Goal: Task Accomplishment & Management: Complete application form

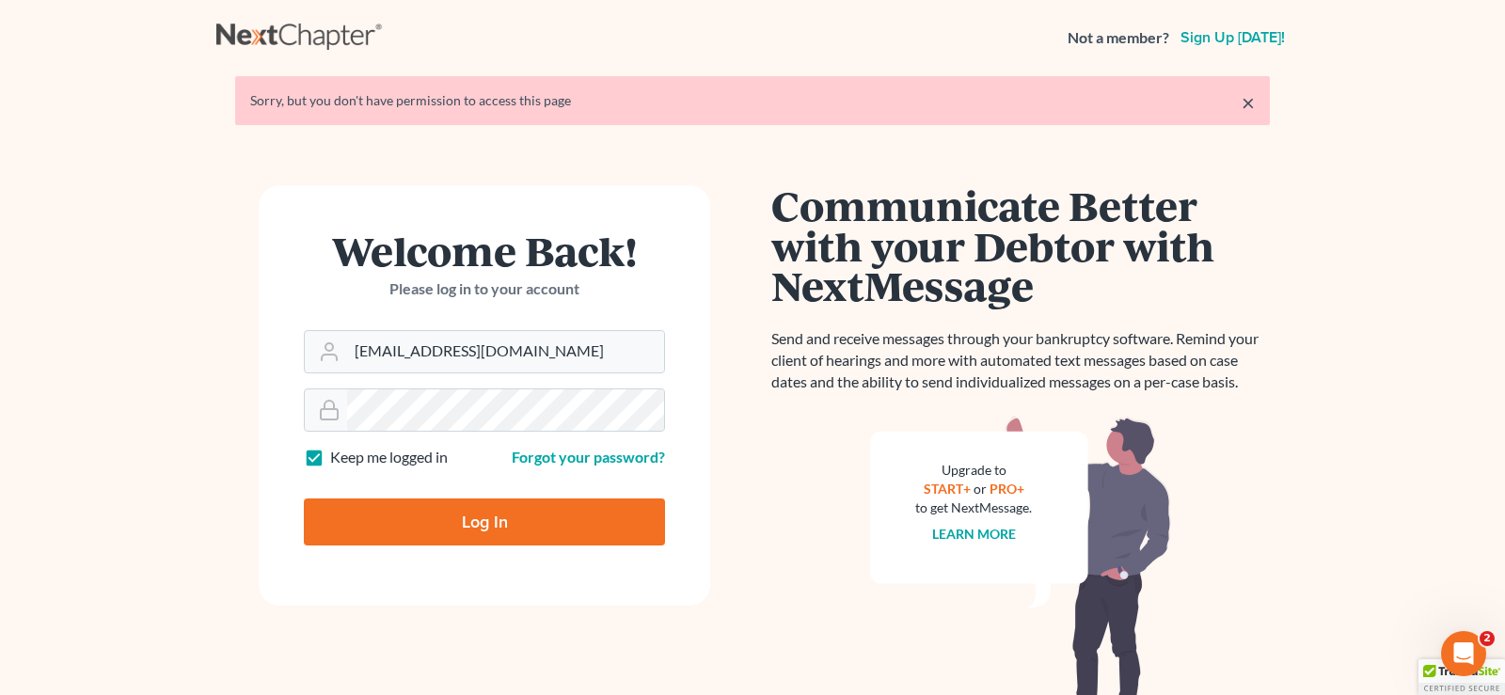
click at [483, 522] on input "Log In" at bounding box center [484, 522] width 361 height 47
type input "Thinking..."
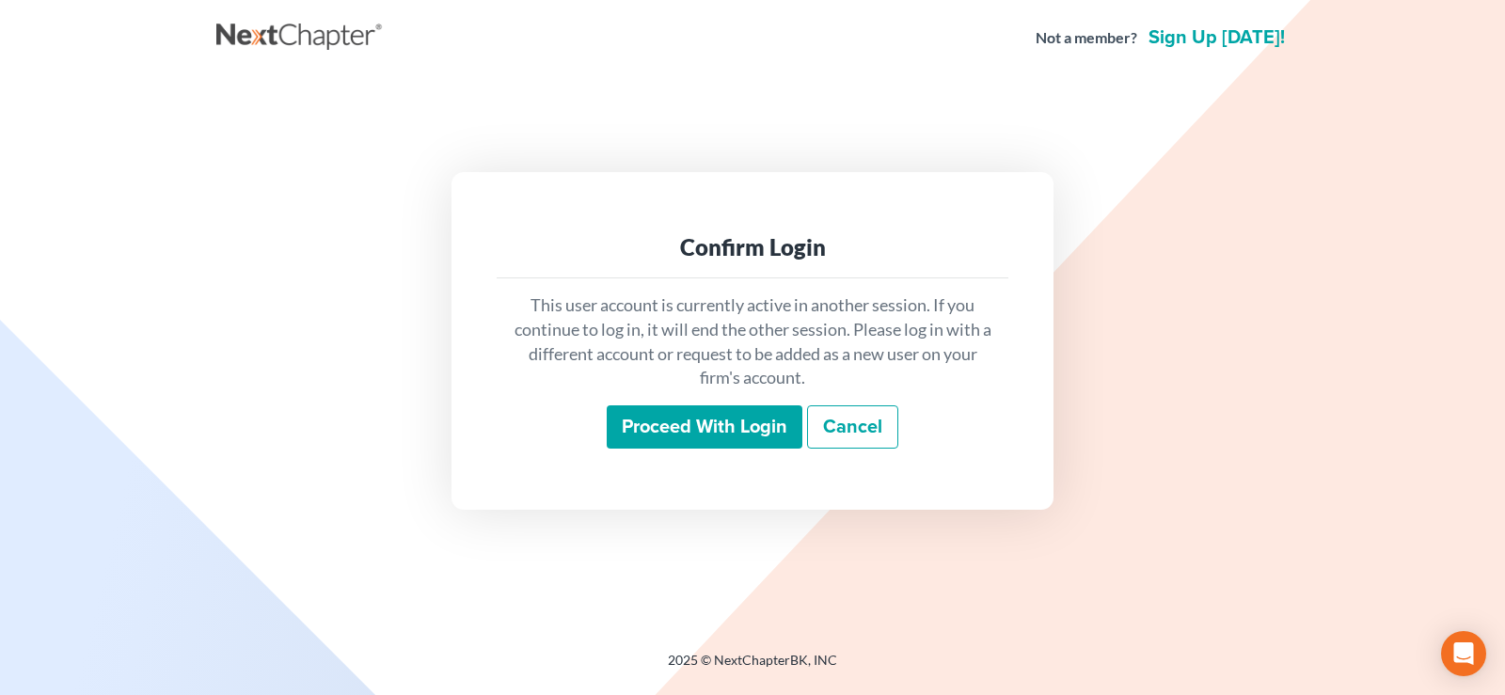
click at [715, 421] on input "Proceed with login" at bounding box center [705, 426] width 196 height 43
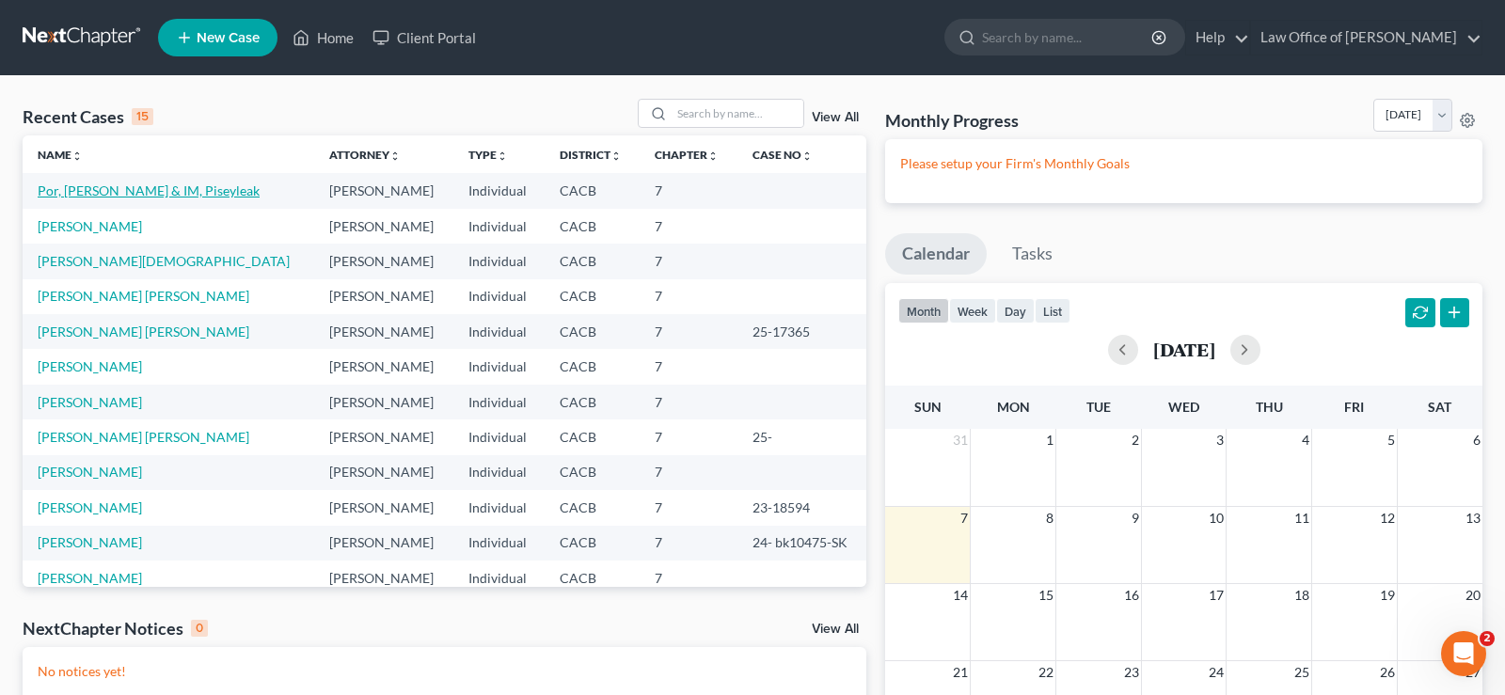
click at [127, 188] on link "Por, [PERSON_NAME] & IM, Piseyleak" at bounding box center [149, 190] width 222 height 16
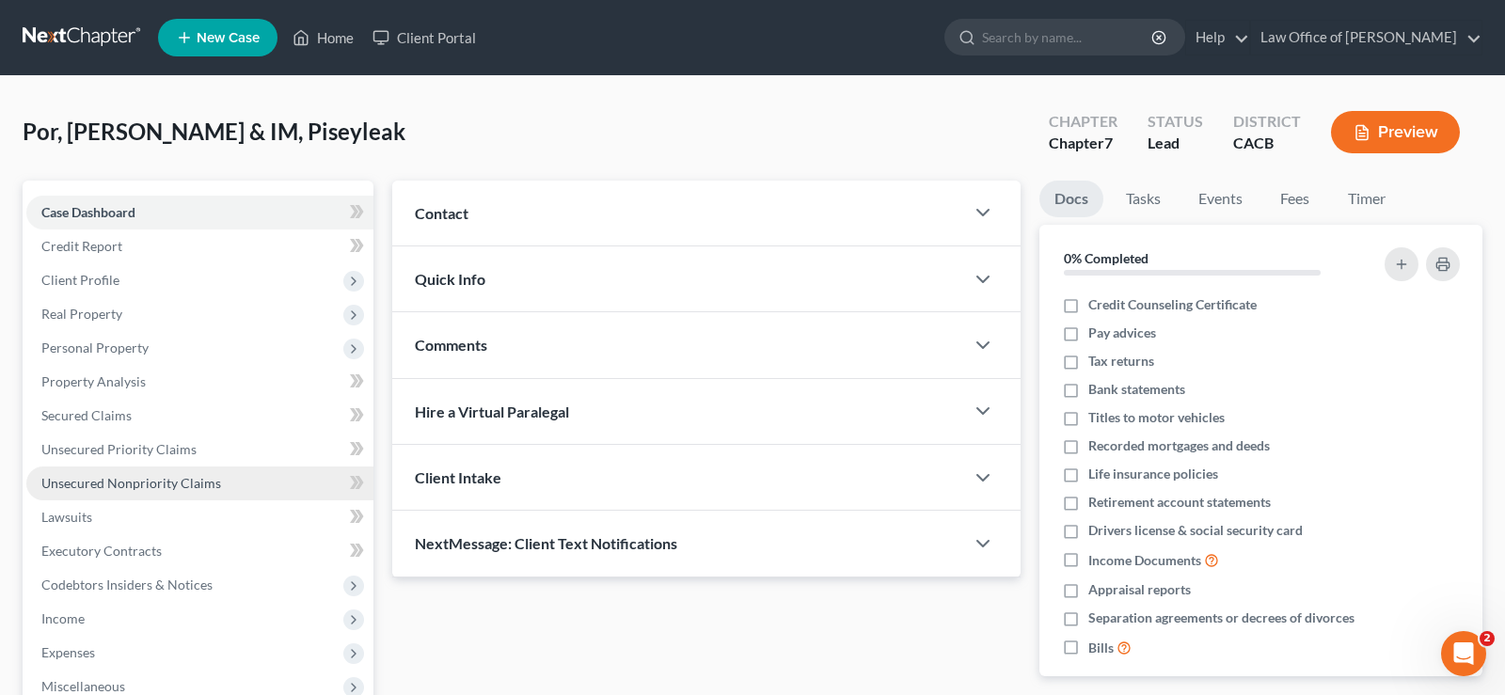
click at [153, 482] on span "Unsecured Nonpriority Claims" at bounding box center [131, 483] width 180 height 16
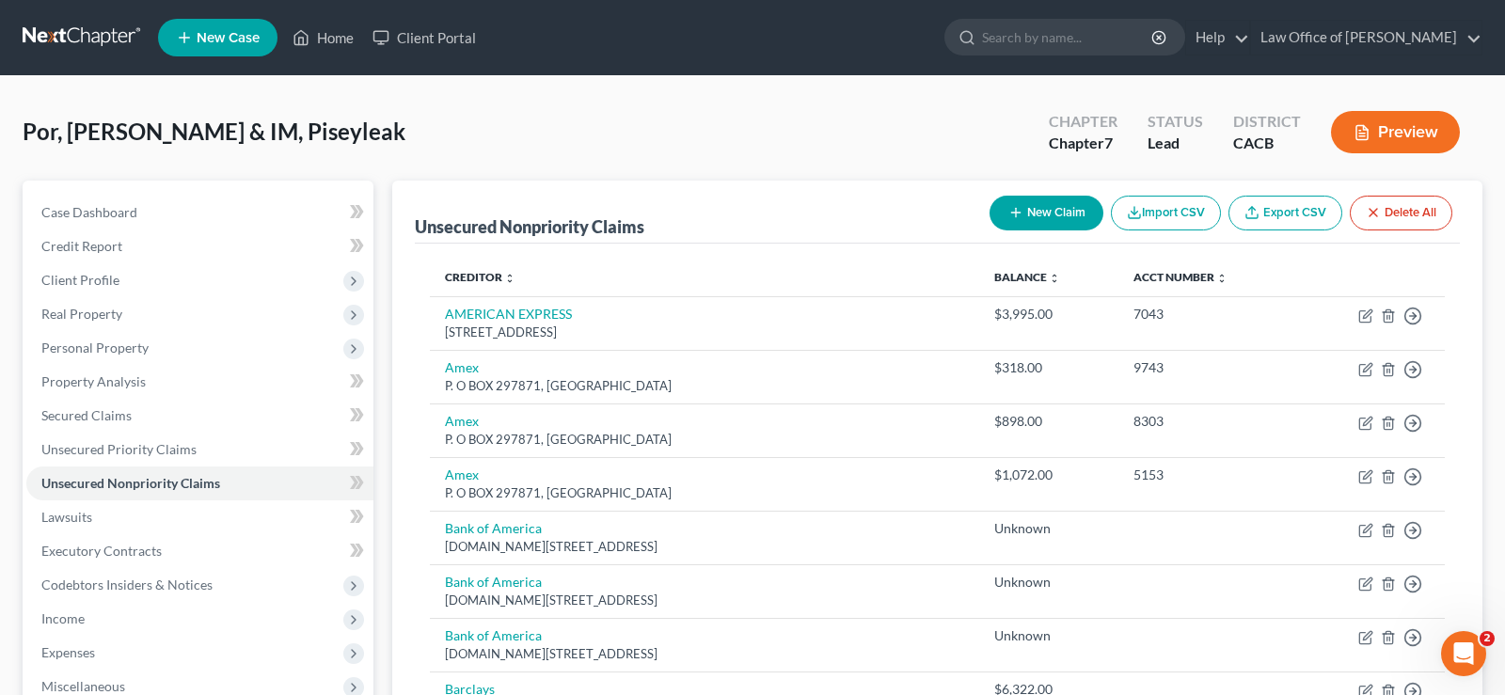
click at [1072, 214] on button "New Claim" at bounding box center [1046, 213] width 114 height 35
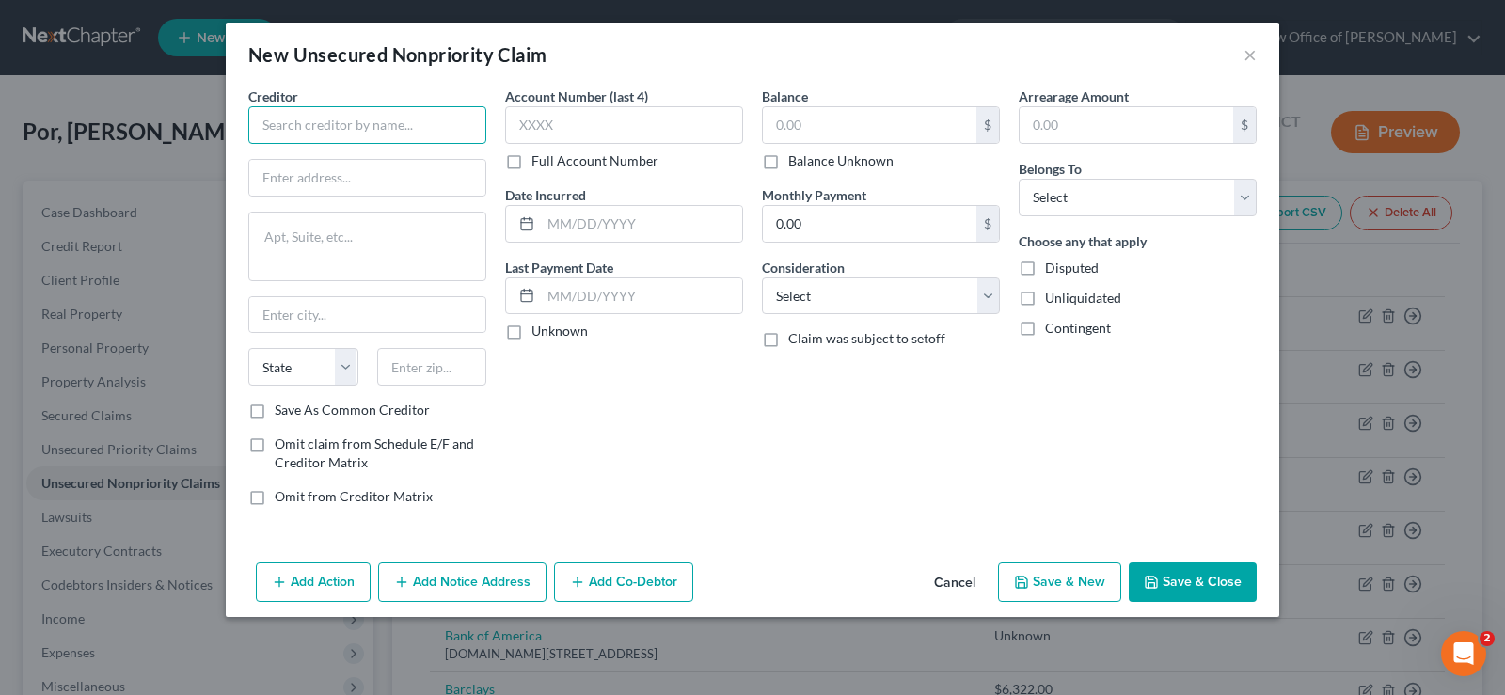
click at [385, 122] on input "text" at bounding box center [367, 125] width 238 height 38
type input "AmPac Tri-State CDC, Inc"
click at [352, 188] on input "text" at bounding box center [367, 178] width 236 height 36
type input "31108 Inland Empire Blvd"
click at [248, 348] on select "State AL AK AR AZ CA CO CT DE DC FL GA GU HI ID IL IN IA KS KY LA ME MD MA MI M…" at bounding box center [303, 367] width 110 height 38
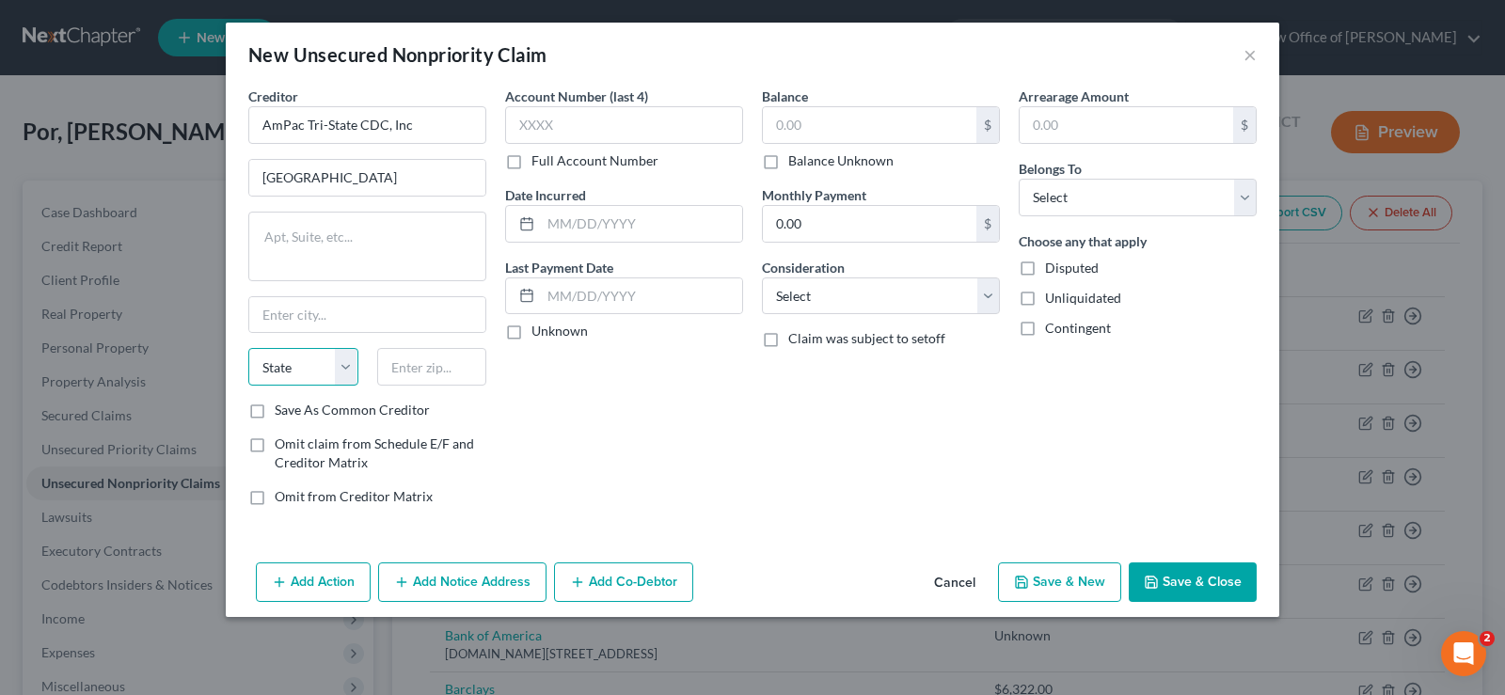
select select "4"
click option "CA" at bounding box center [0, 0] width 0 height 0
click at [441, 369] on input "text" at bounding box center [432, 367] width 110 height 38
type input "91764"
type input "Ontario"
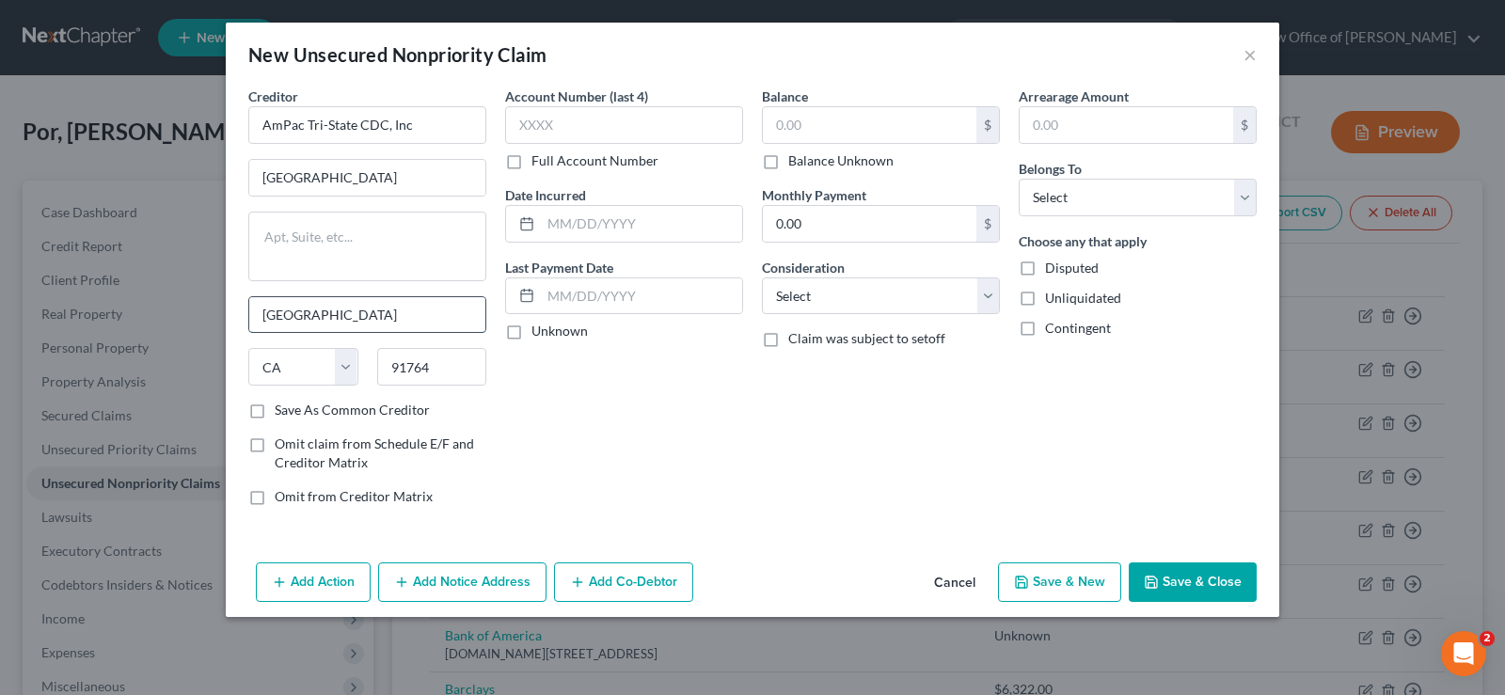
click at [369, 321] on input "Ontario" at bounding box center [367, 315] width 236 height 36
click at [578, 220] on input "text" at bounding box center [641, 224] width 201 height 36
type input "03/31/2022"
click at [1019, 179] on select "Select Debtor 1 Only Debtor 2 Only Debtor 1 And Debtor 2 Only At Least One Of T…" at bounding box center [1138, 198] width 238 height 38
select select "0"
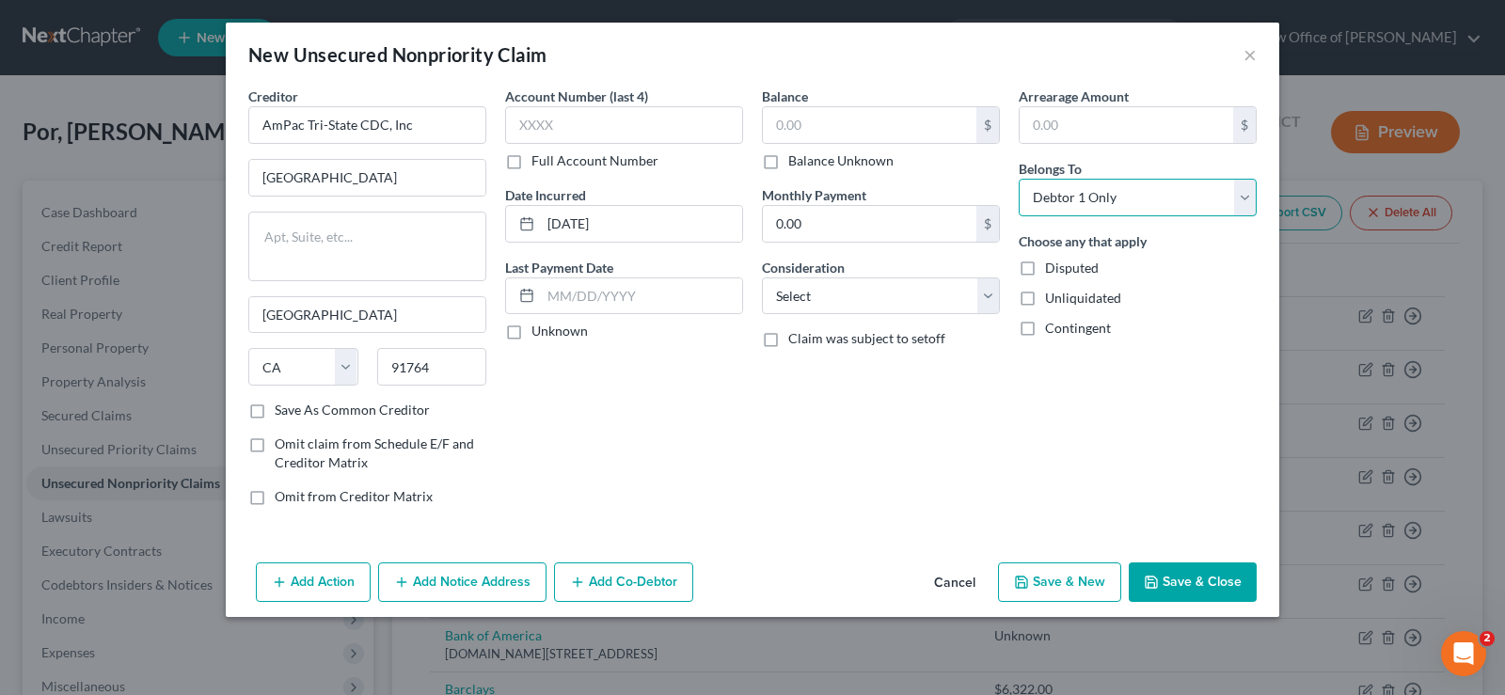
click option "Debtor 1 Only" at bounding box center [0, 0] width 0 height 0
click at [858, 119] on input "text" at bounding box center [870, 125] width 214 height 36
click at [788, 161] on label "Balance Unknown" at bounding box center [840, 160] width 105 height 19
click at [796, 161] on input "Balance Unknown" at bounding box center [802, 157] width 12 height 12
checkbox input "true"
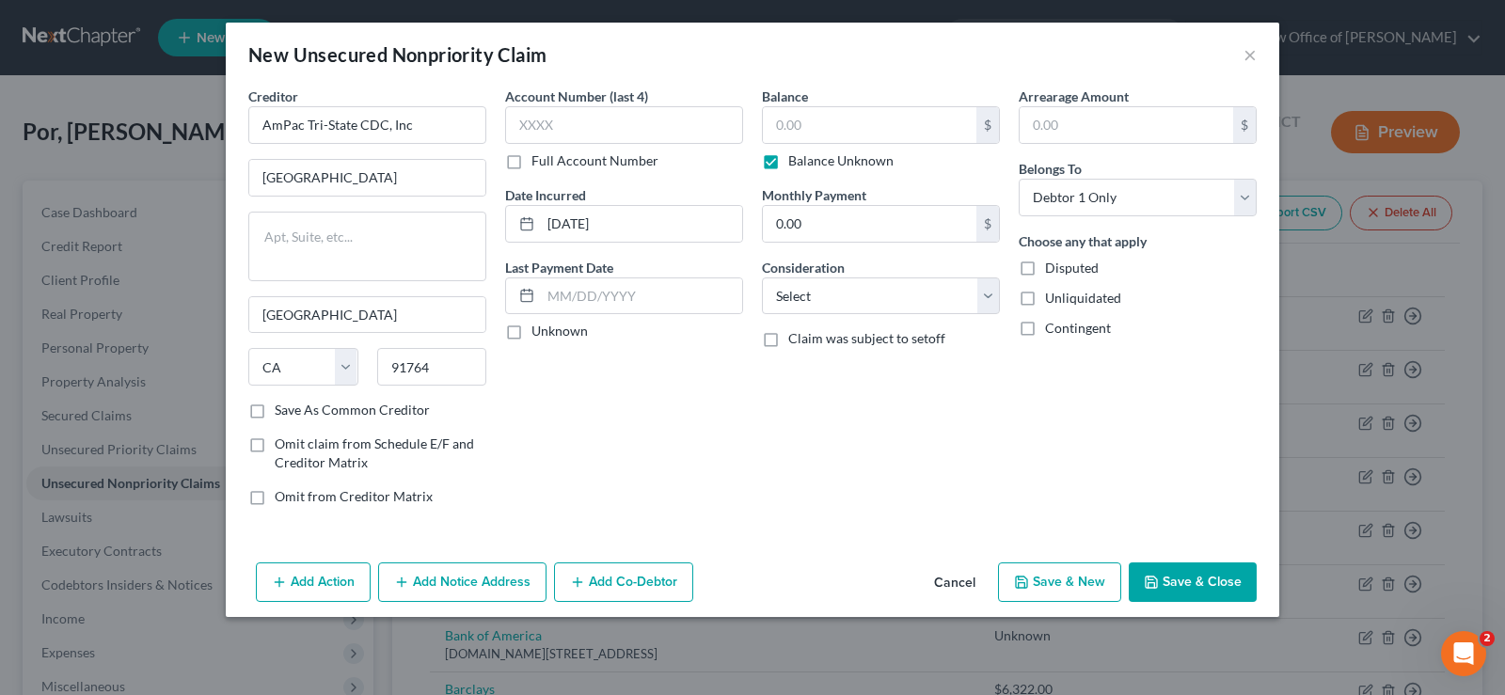
type input "0.00"
click at [576, 126] on input "text" at bounding box center [624, 125] width 238 height 38
type input "6150"
click at [609, 302] on input "text" at bounding box center [641, 296] width 201 height 36
click at [845, 225] on input "0.00" at bounding box center [870, 224] width 214 height 36
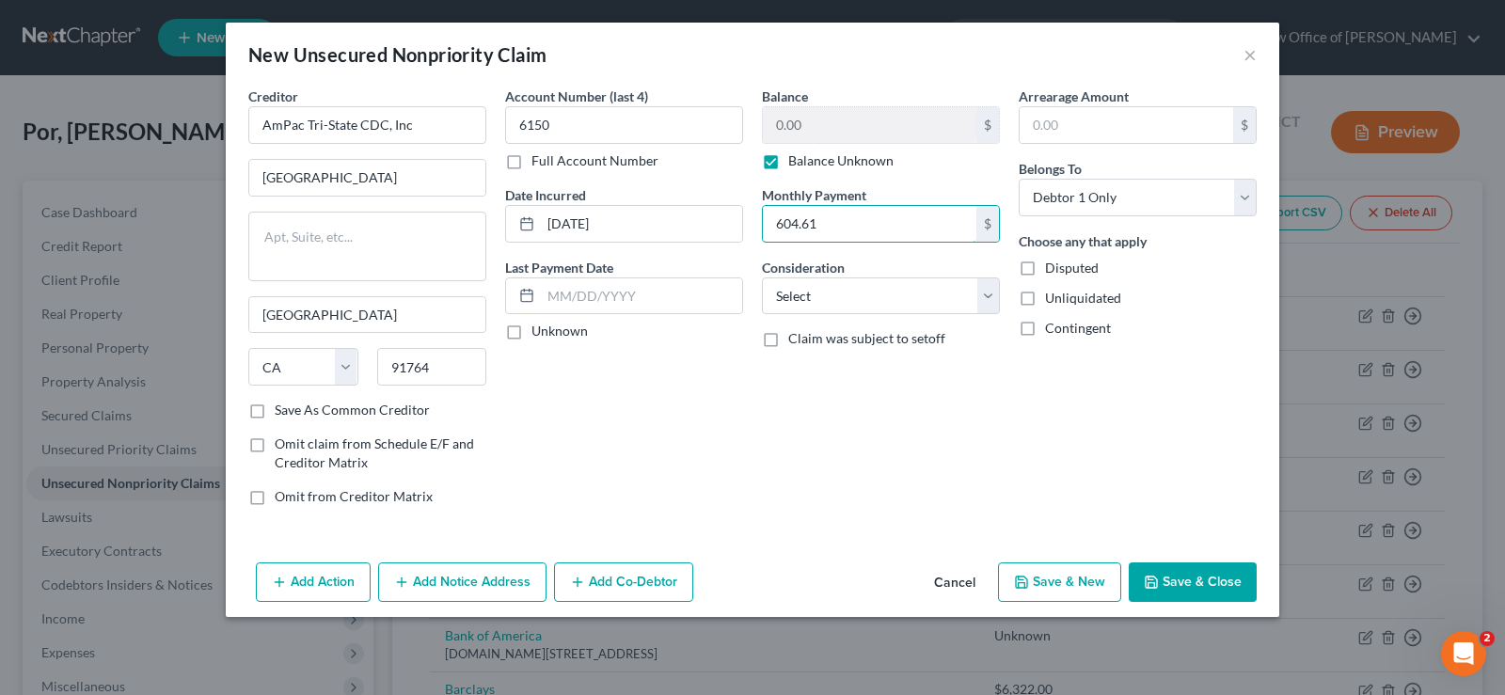
type input "604.61"
click at [1175, 575] on button "Save & Close" at bounding box center [1193, 582] width 128 height 40
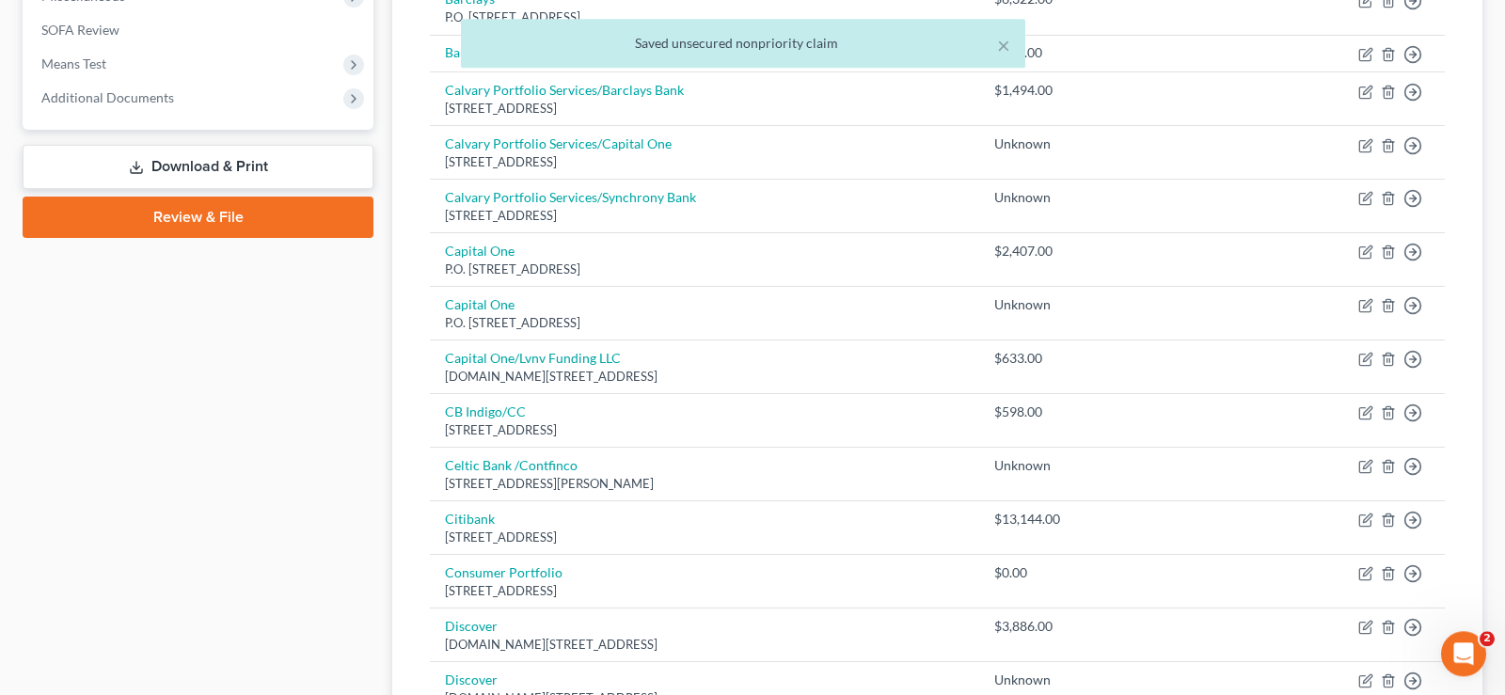
scroll to position [863, 0]
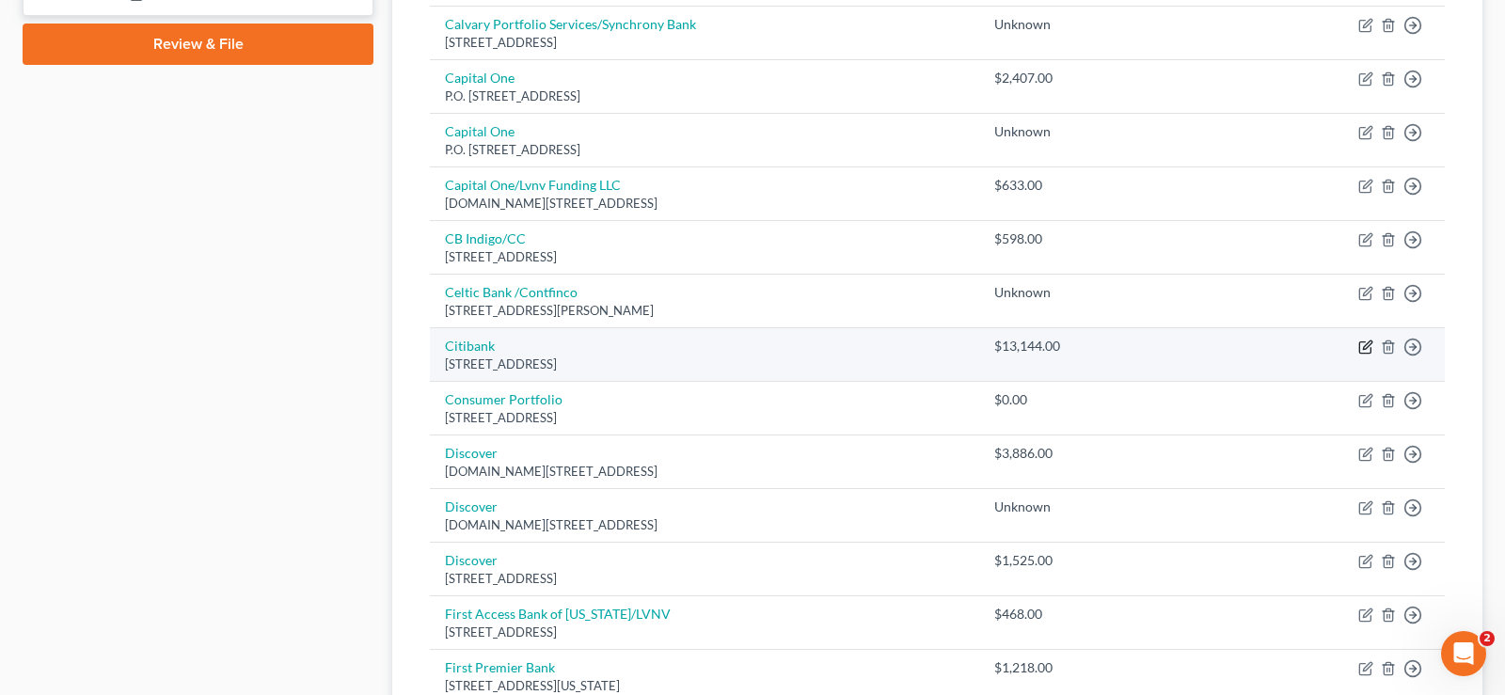
click at [1370, 354] on icon "button" at bounding box center [1364, 347] width 11 height 11
select select "43"
select select "1"
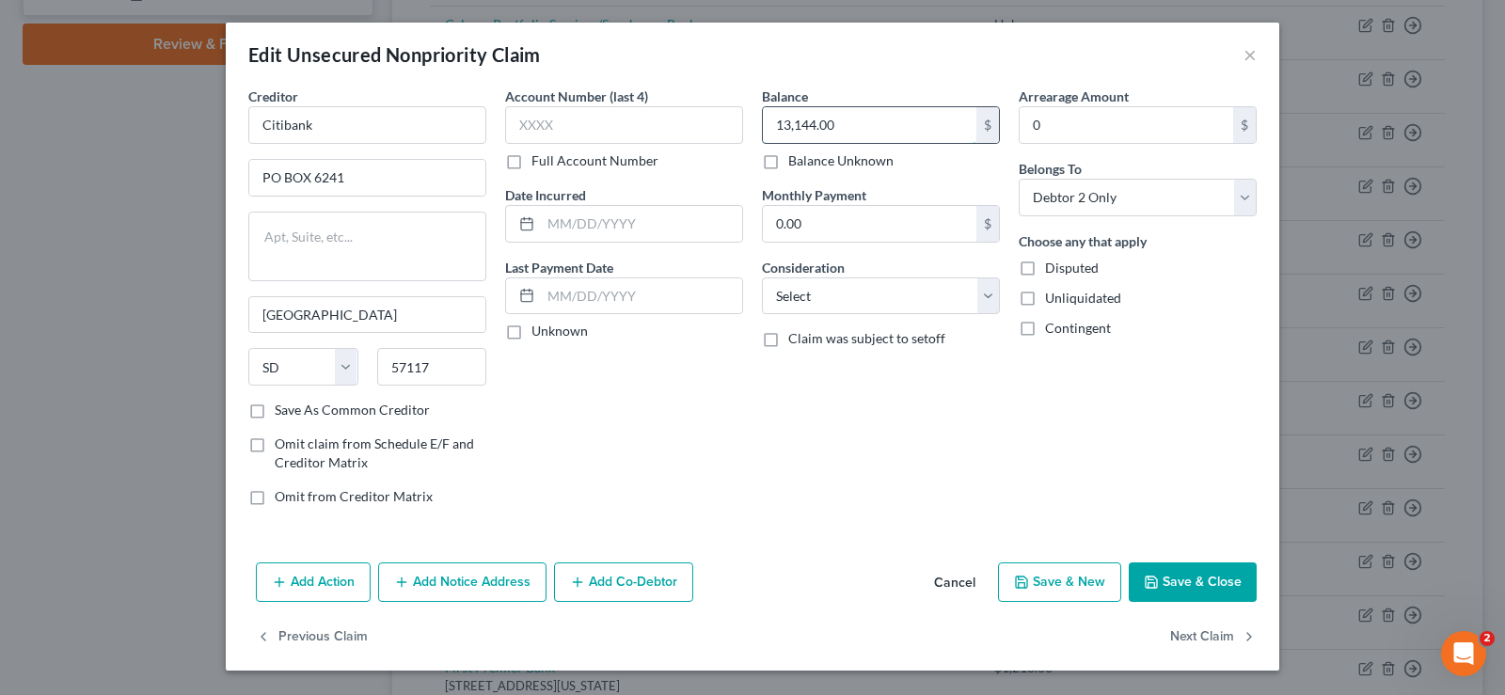
click at [872, 131] on input "13,144.00" at bounding box center [870, 125] width 214 height 36
click at [788, 163] on label "Balance Unknown" at bounding box center [840, 160] width 105 height 19
click at [796, 163] on input "Balance Unknown" at bounding box center [802, 157] width 12 height 12
checkbox input "true"
type input "0.00"
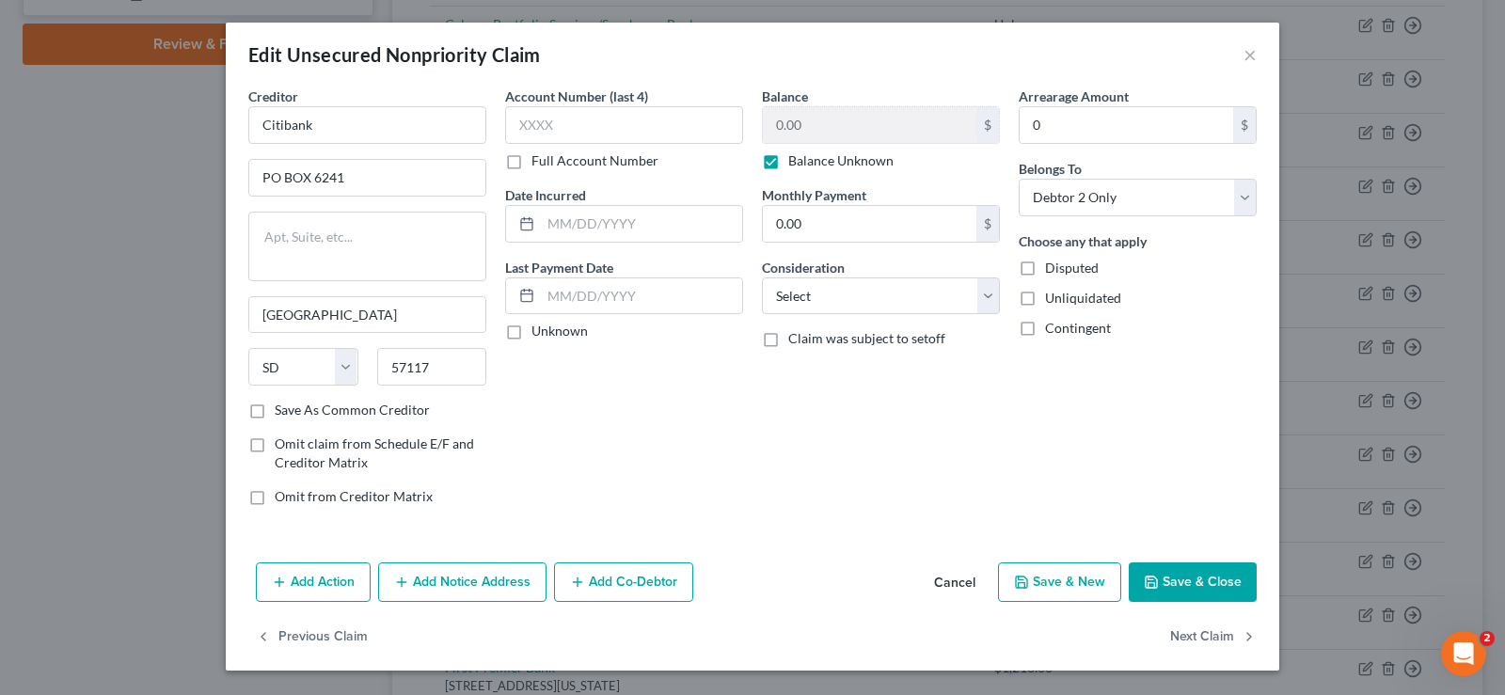
click at [1181, 582] on button "Save & Close" at bounding box center [1193, 582] width 128 height 40
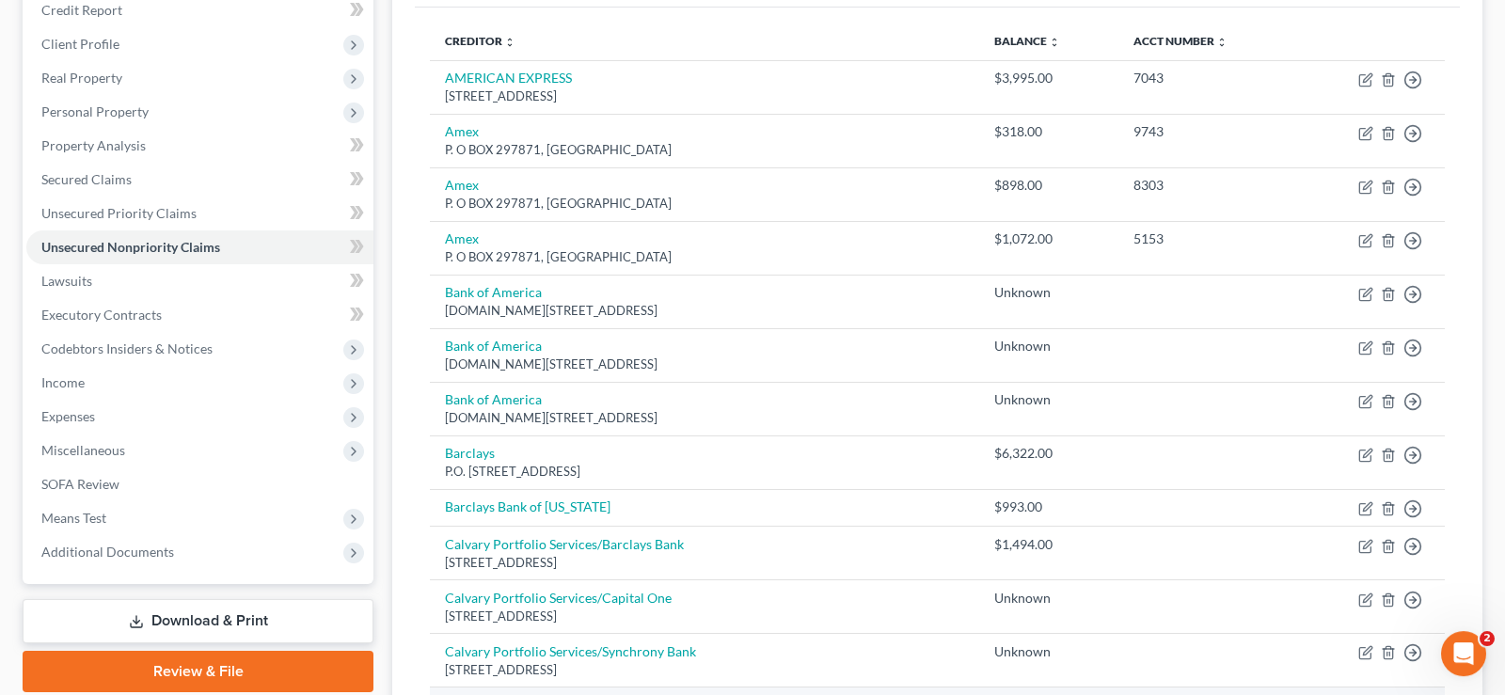
scroll to position [459, 0]
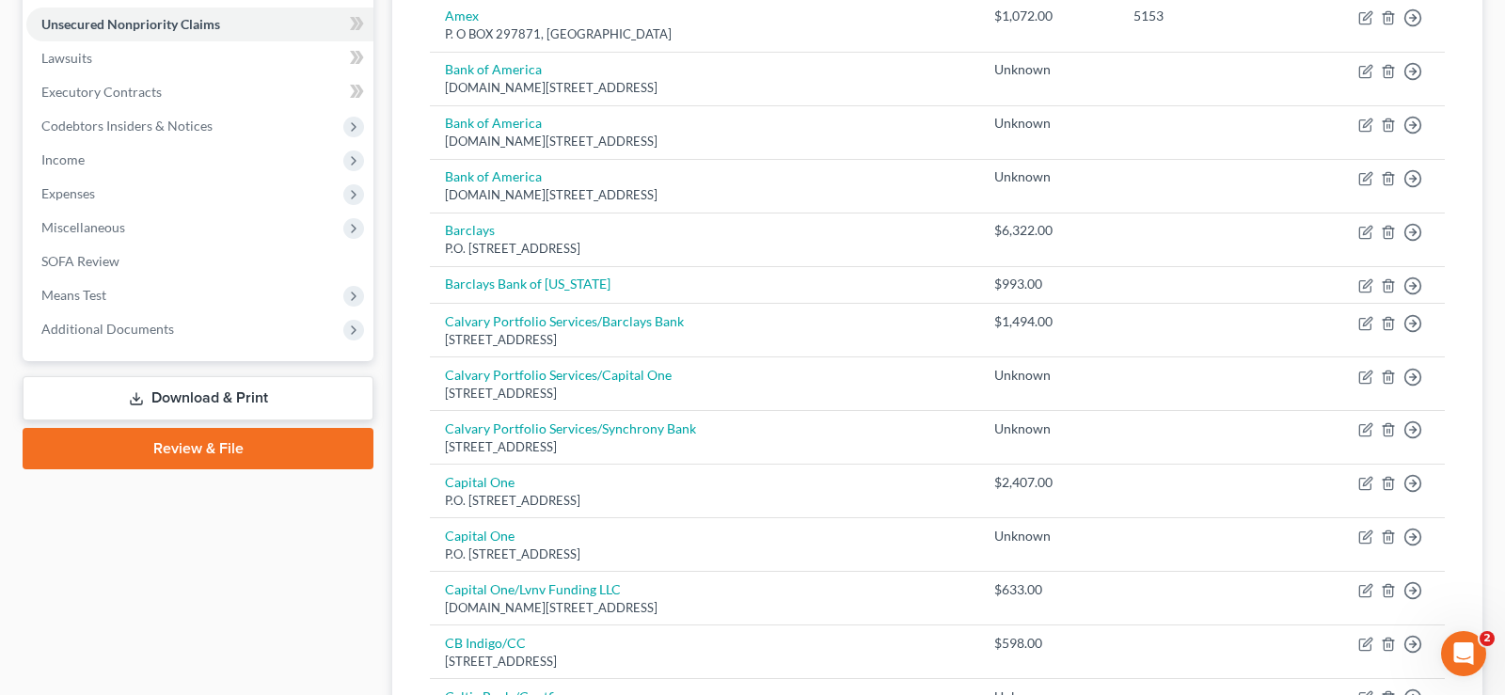
click at [243, 398] on link "Download & Print" at bounding box center [198, 398] width 351 height 44
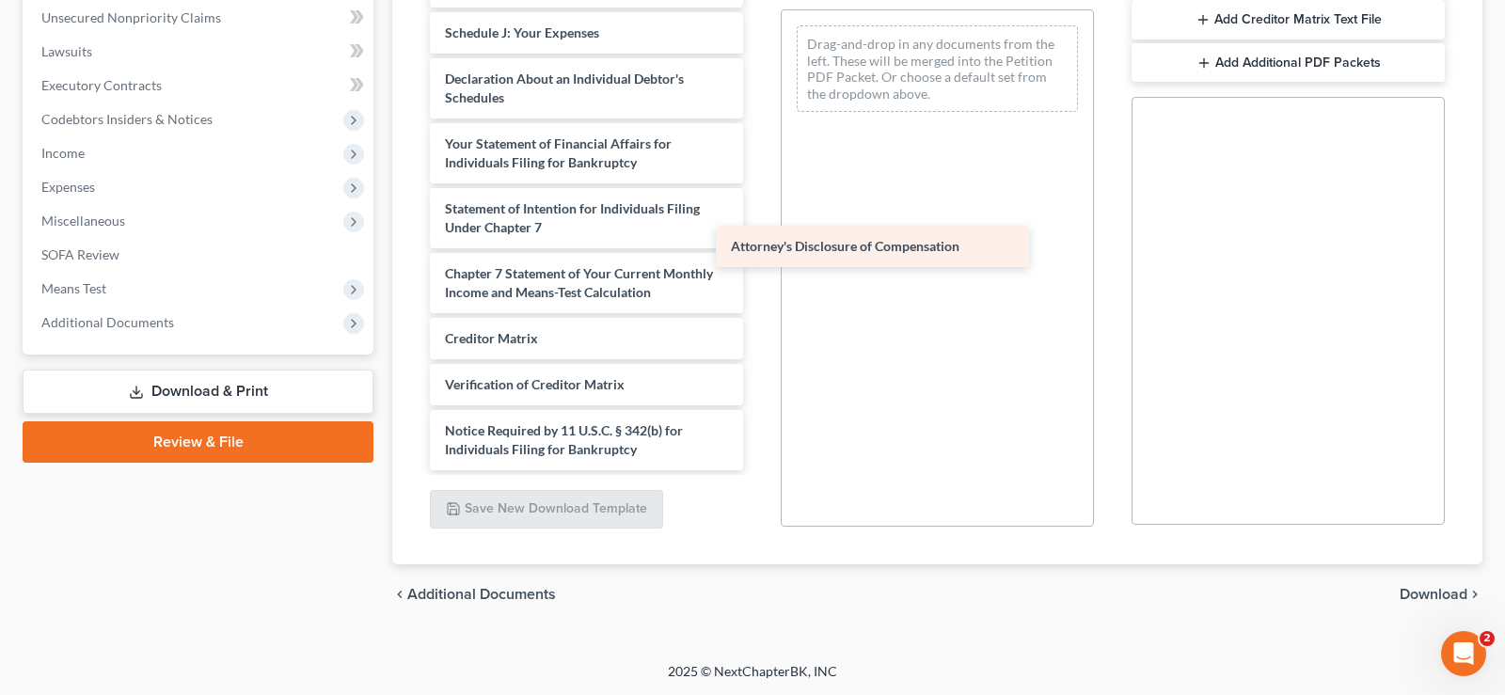
scroll to position [616, 0]
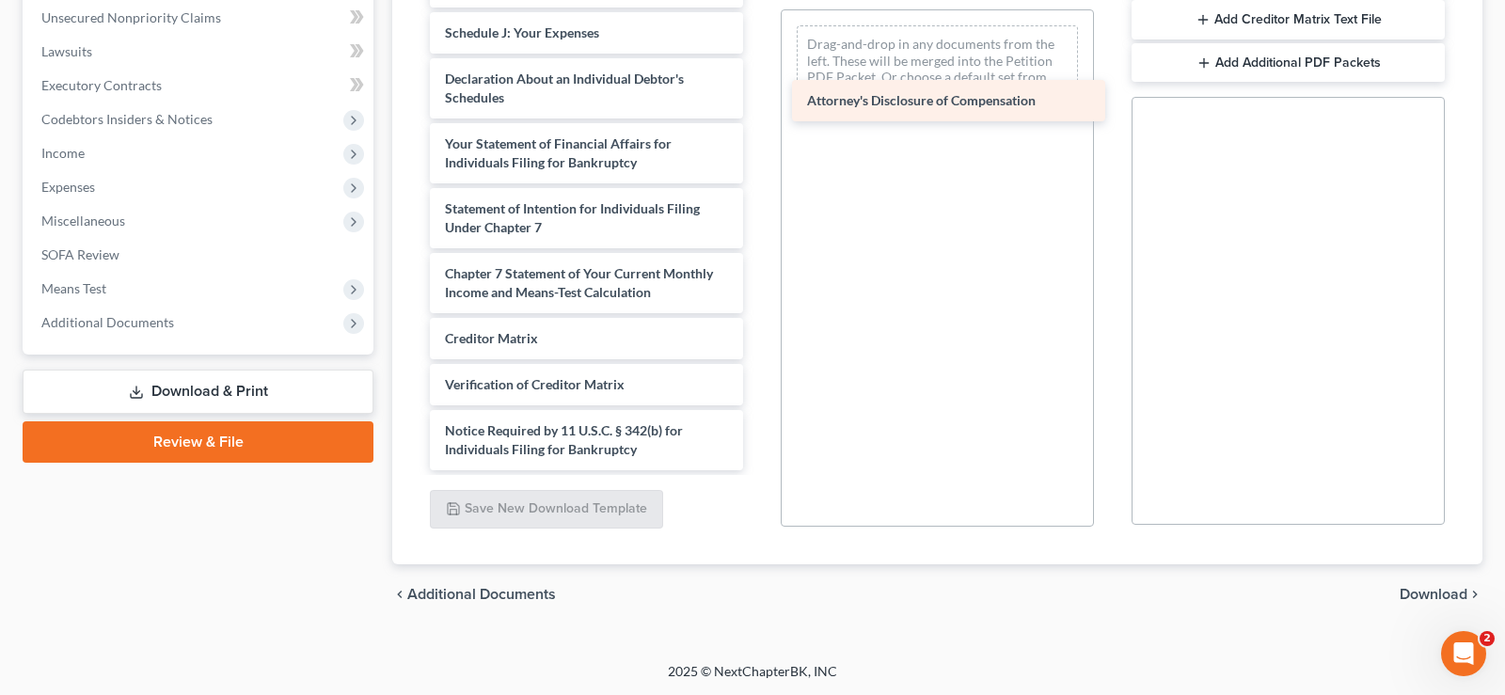
drag, startPoint x: 556, startPoint y: 452, endPoint x: 918, endPoint y: 104, distance: 502.2
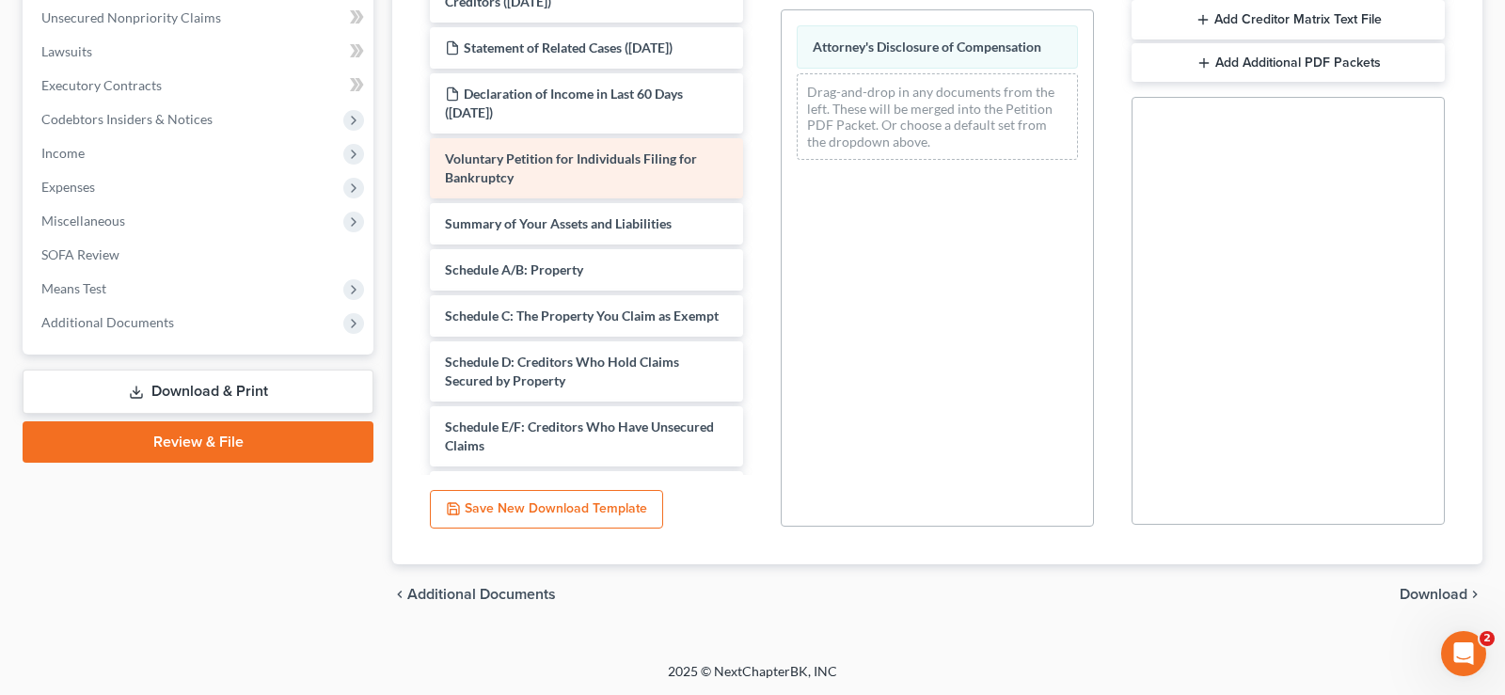
scroll to position [0, 0]
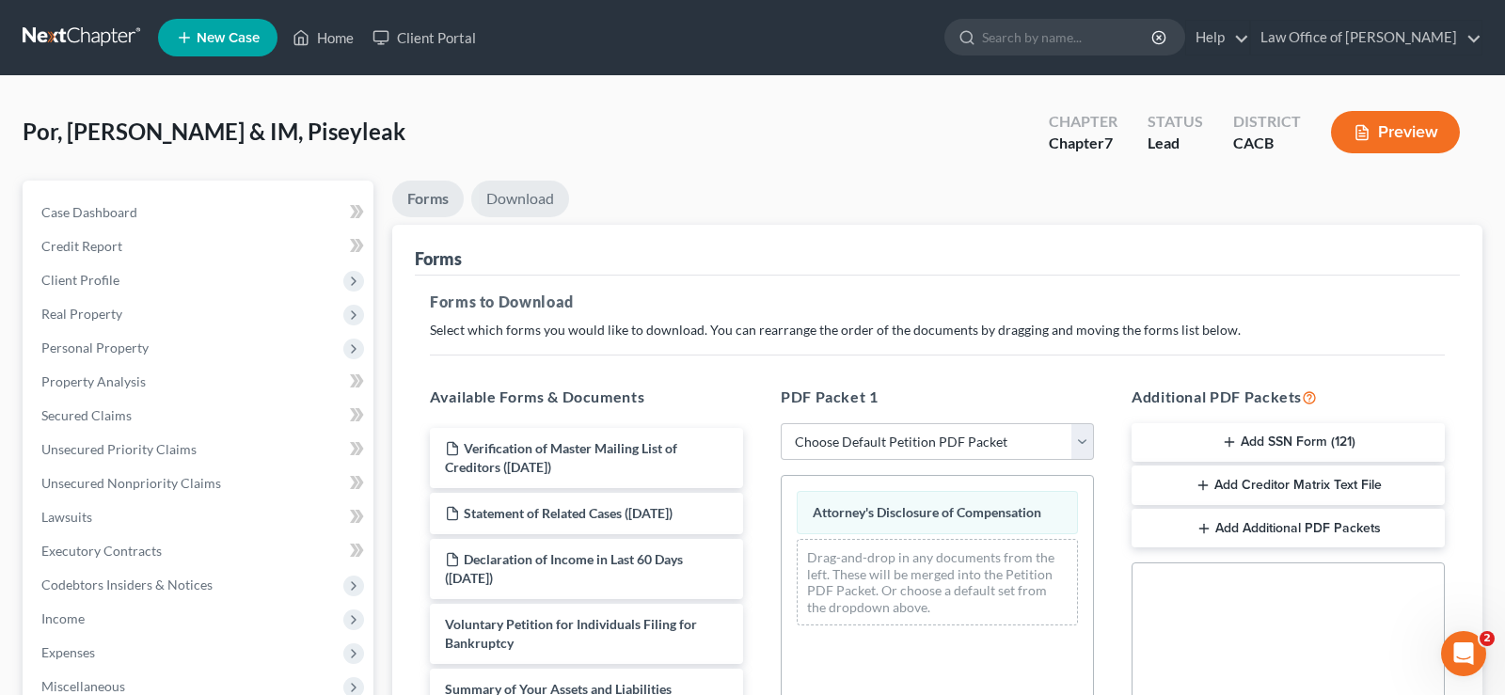
click at [516, 193] on link "Download" at bounding box center [520, 199] width 98 height 37
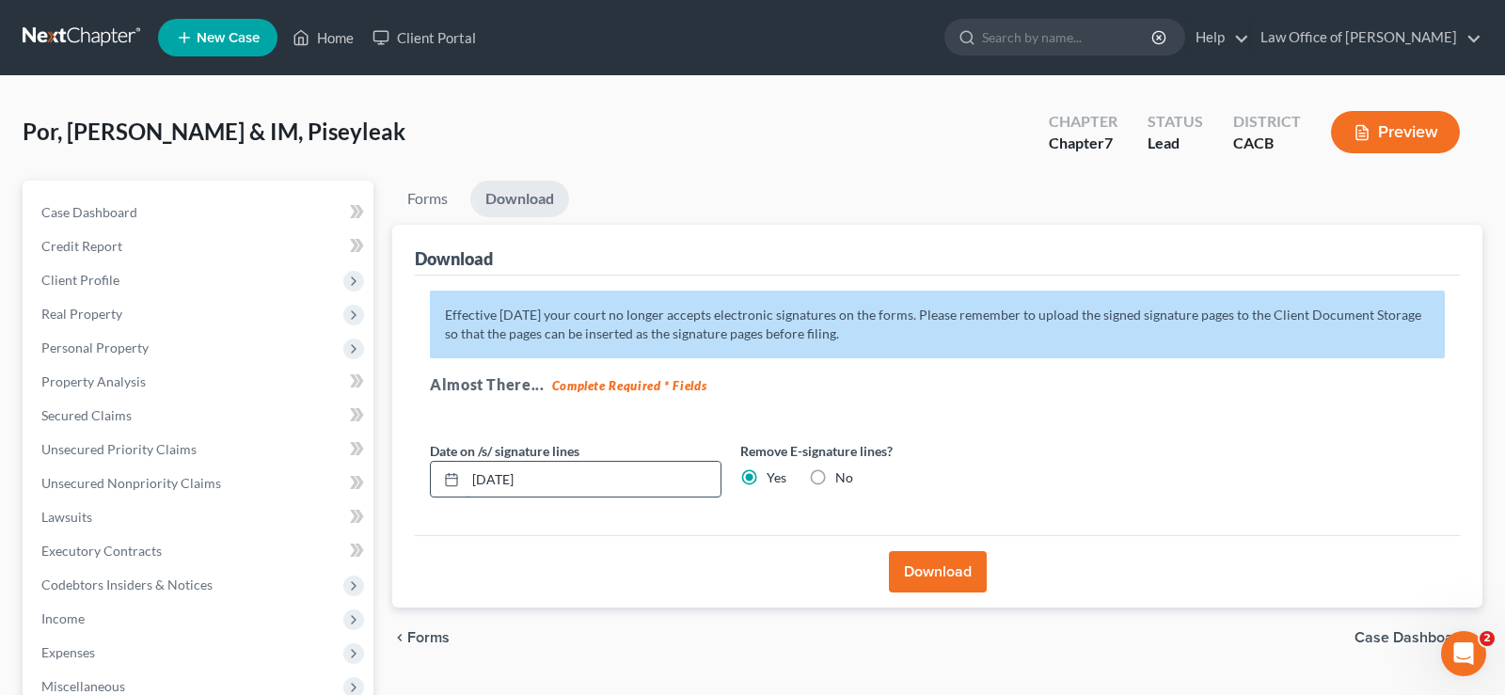
click at [555, 476] on input "09/07/2025" at bounding box center [593, 480] width 255 height 36
type input "0"
click at [932, 569] on button "Download" at bounding box center [938, 571] width 98 height 41
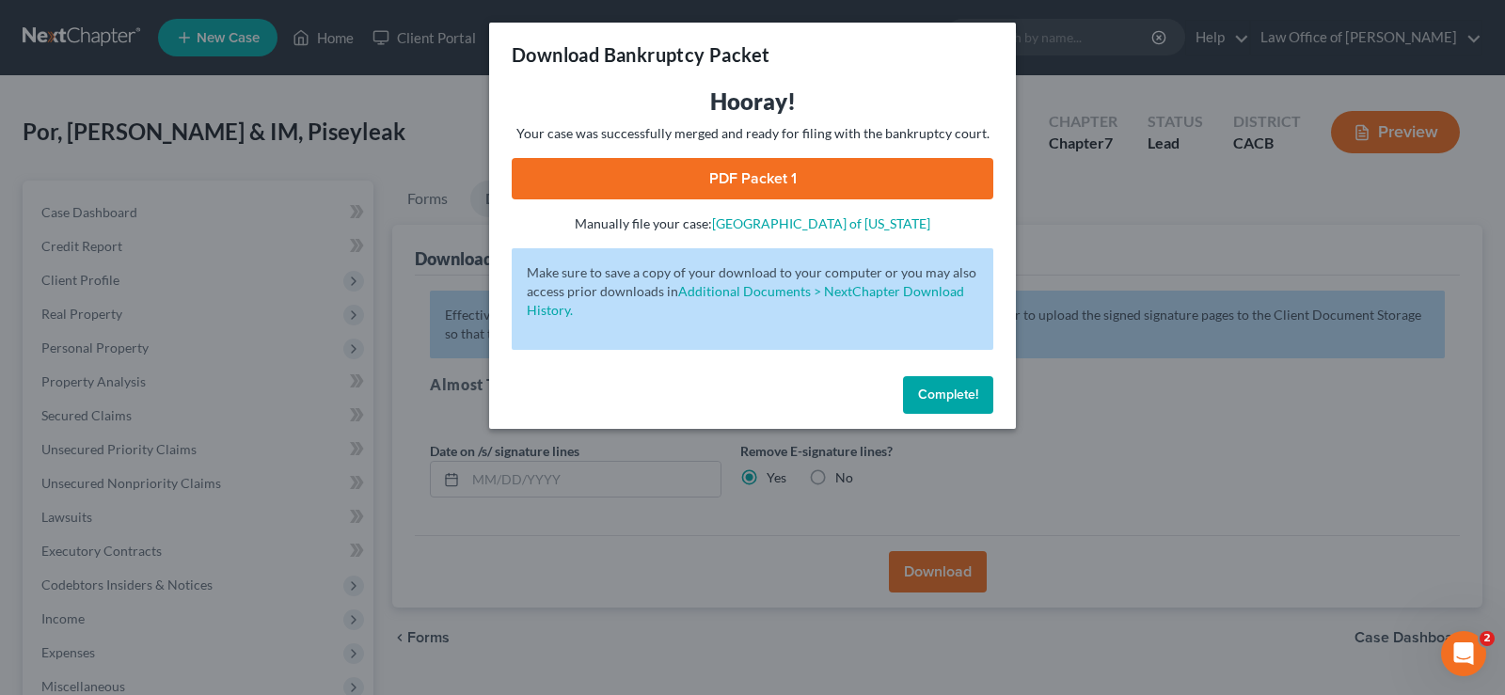
click at [758, 162] on link "PDF Packet 1" at bounding box center [753, 178] width 482 height 41
click at [968, 394] on span "Complete!" at bounding box center [948, 395] width 60 height 16
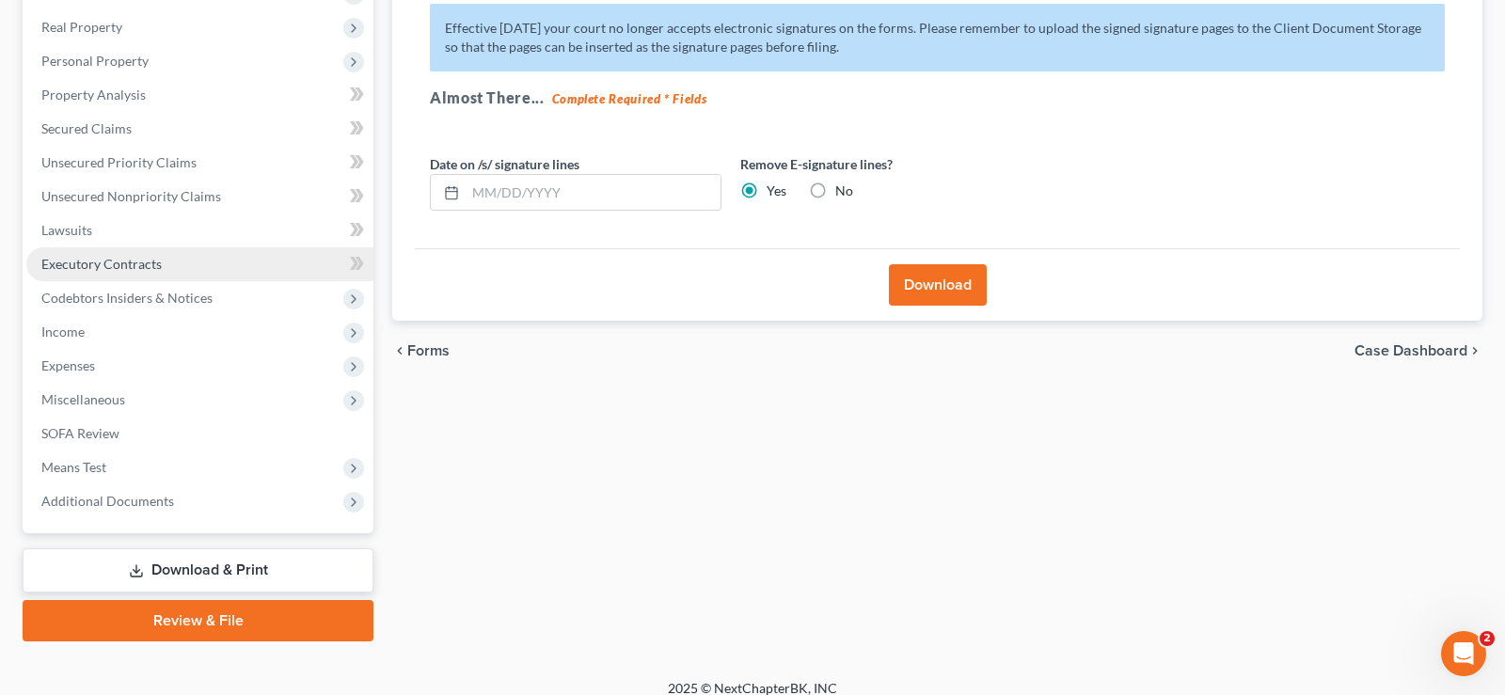
scroll to position [288, 0]
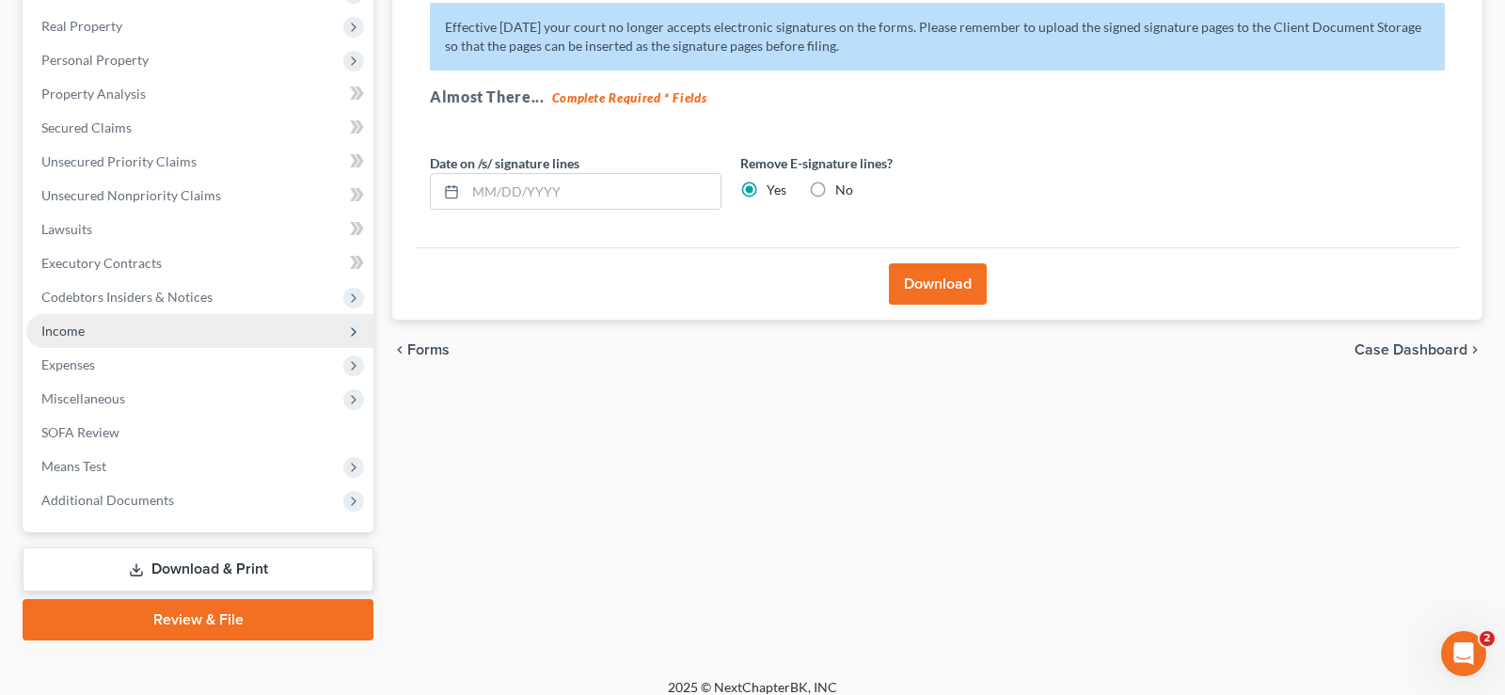
click at [63, 324] on span "Income" at bounding box center [62, 331] width 43 height 16
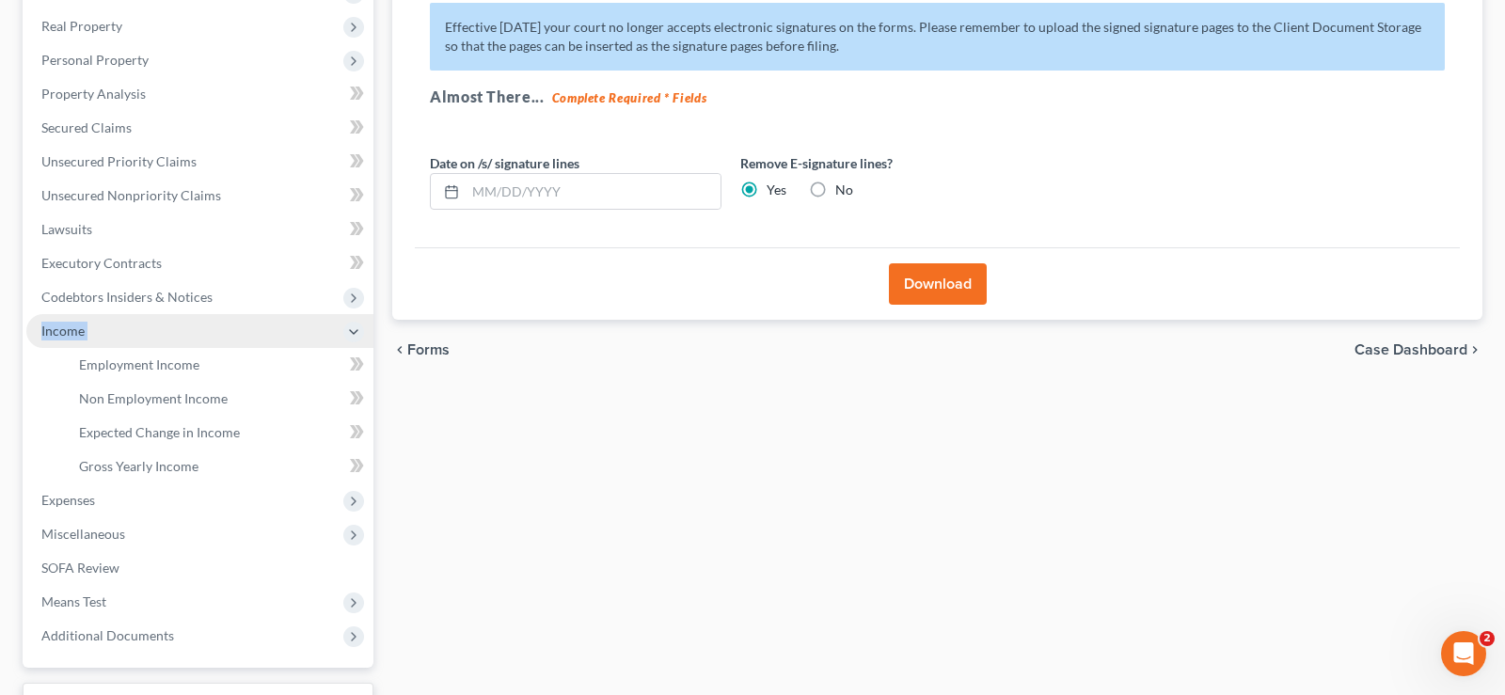
click at [63, 324] on span "Income" at bounding box center [62, 331] width 43 height 16
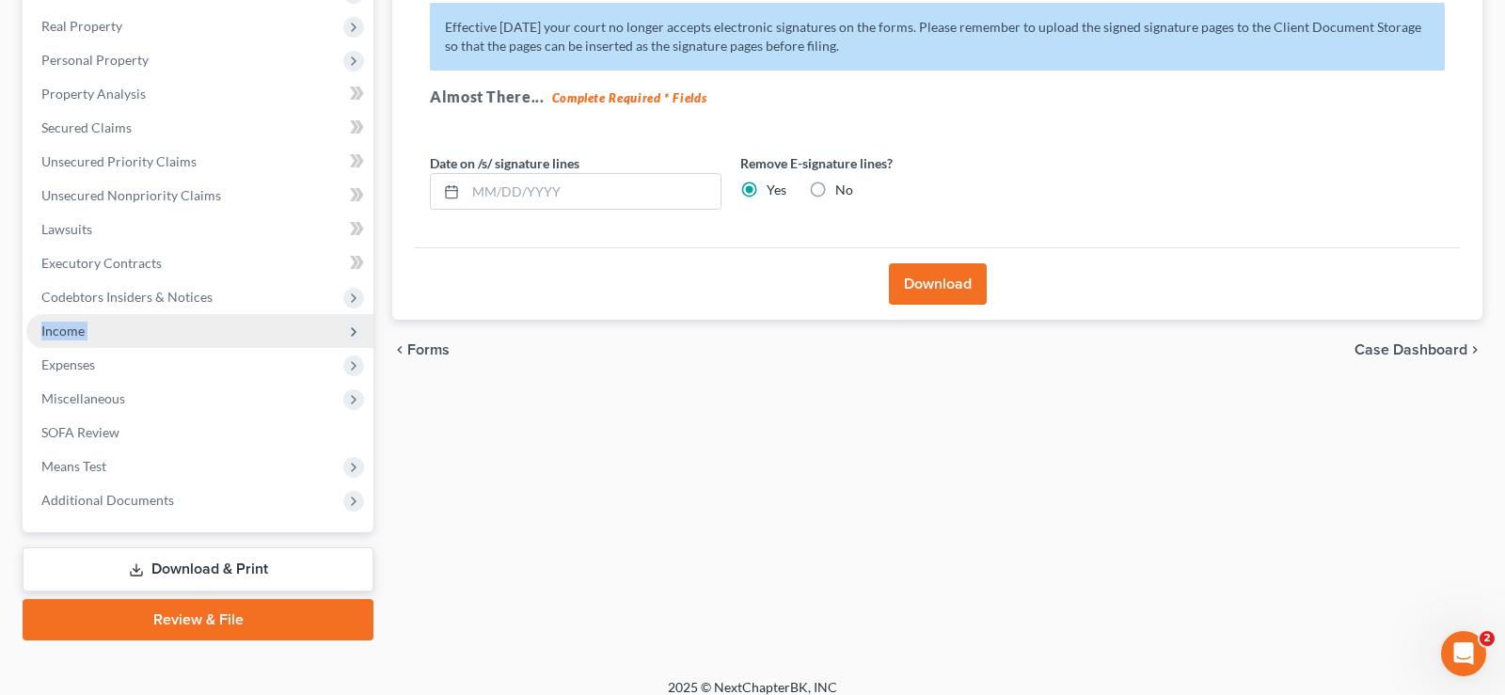
click at [84, 328] on span "Income" at bounding box center [62, 331] width 43 height 16
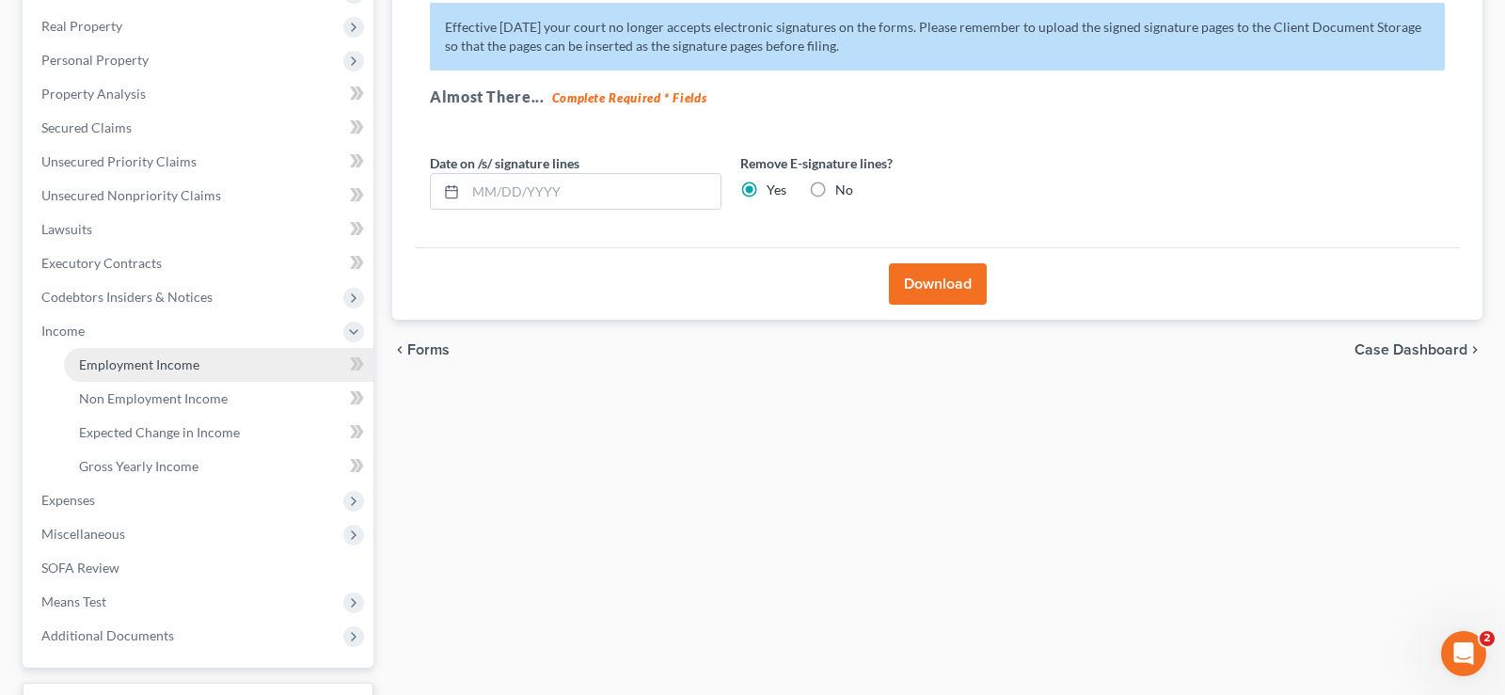
click at [181, 370] on span "Employment Income" at bounding box center [139, 364] width 120 height 16
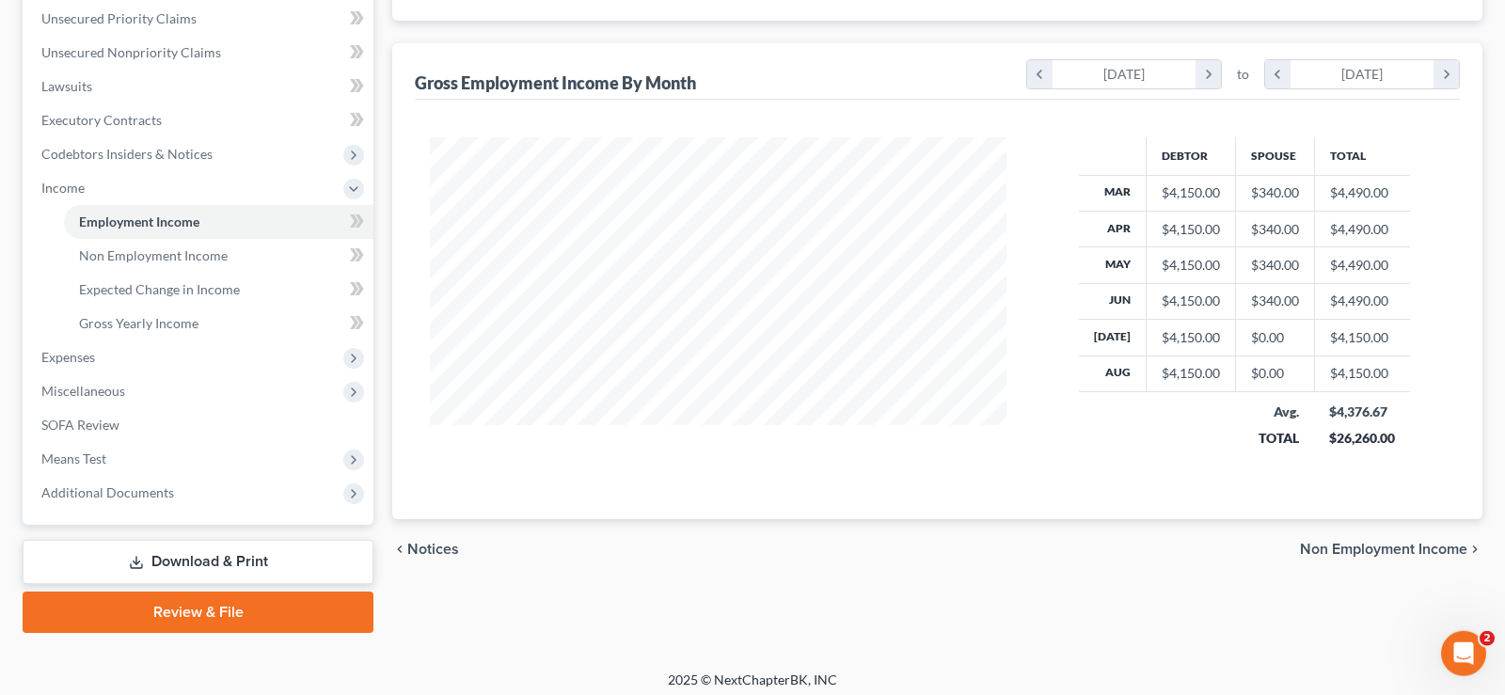
scroll to position [438, 0]
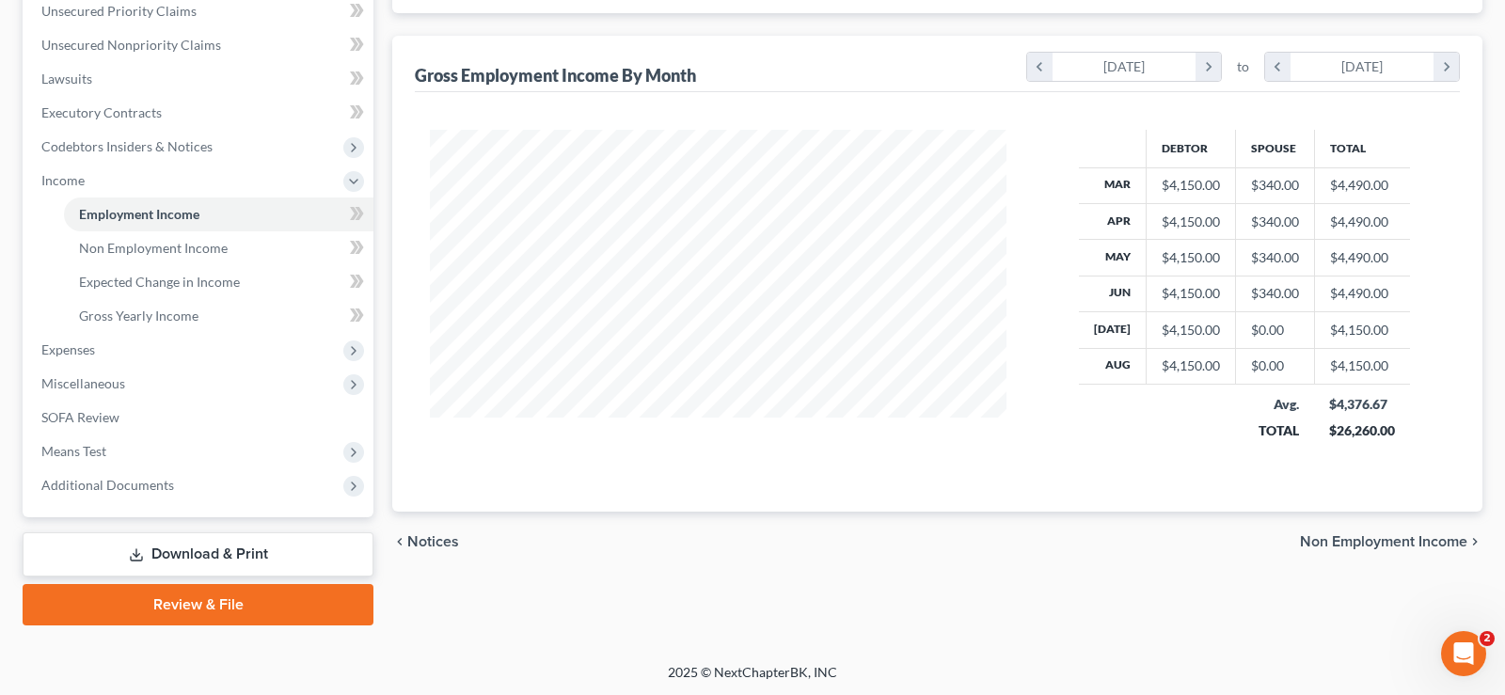
click at [1361, 544] on span "Non Employment Income" at bounding box center [1383, 541] width 167 height 15
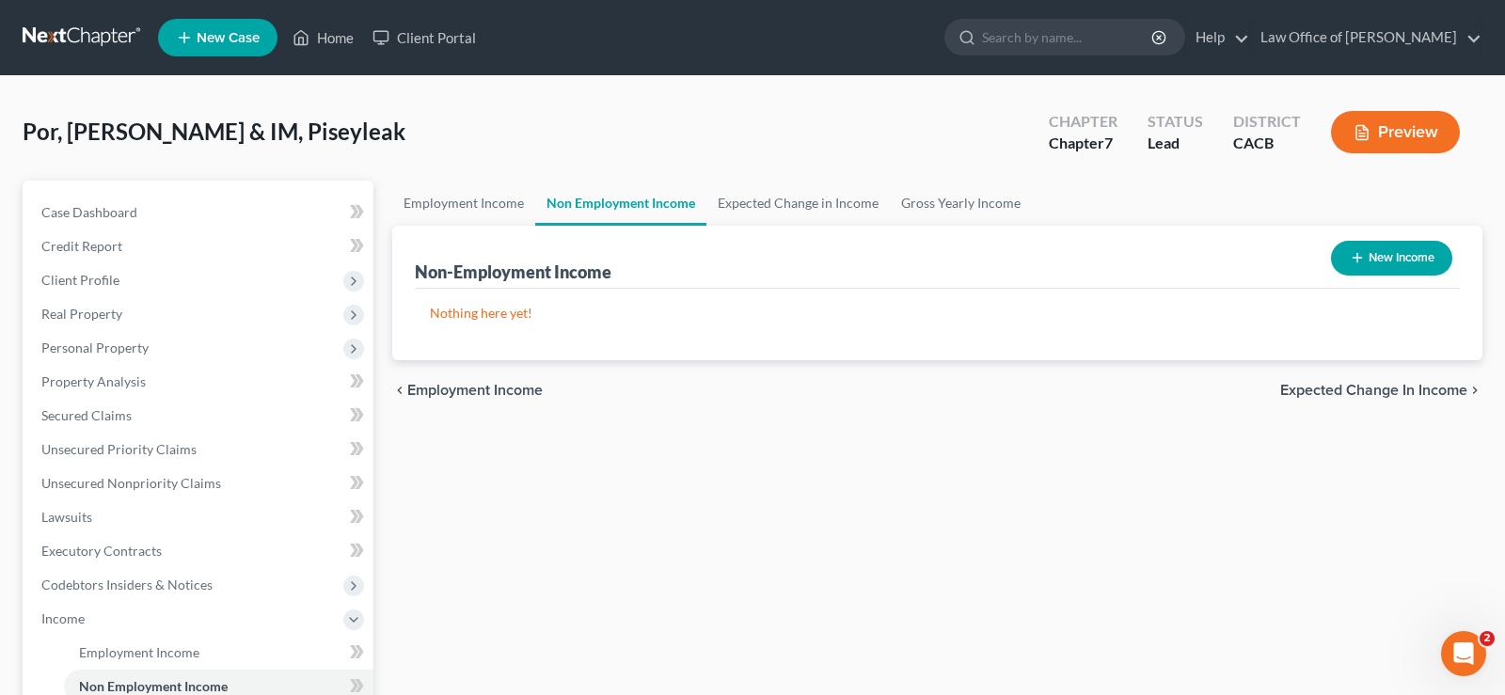
click at [1320, 393] on span "Expected Change in Income" at bounding box center [1373, 390] width 187 height 15
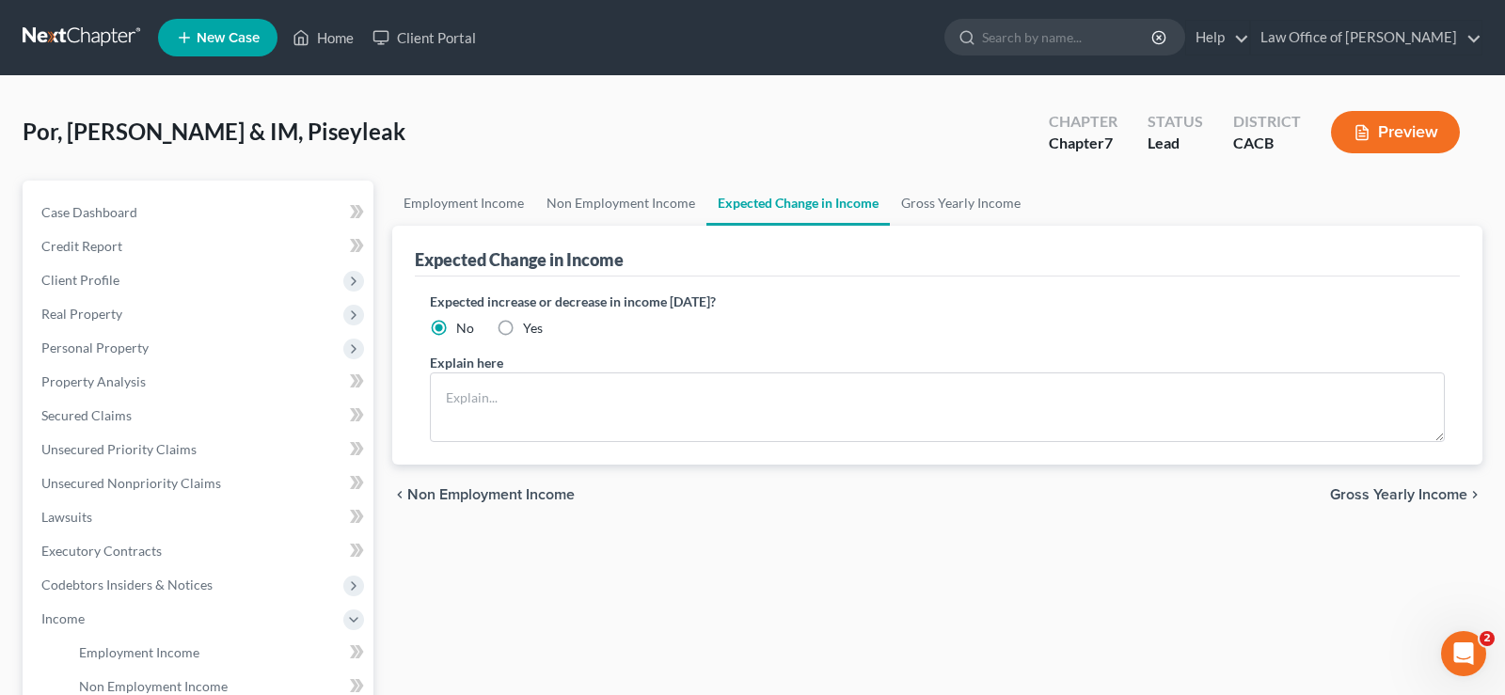
click at [1352, 499] on span "Gross Yearly Income" at bounding box center [1398, 494] width 137 height 15
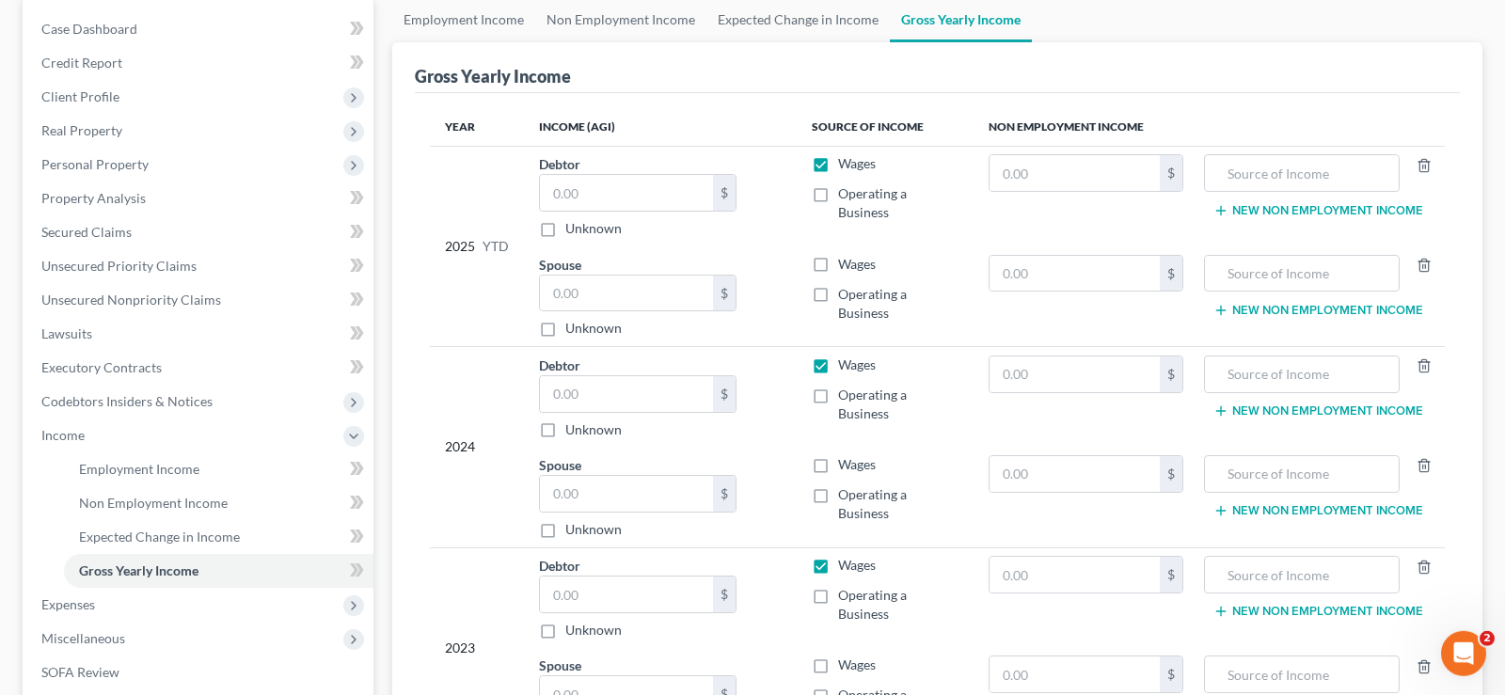
scroll to position [192, 0]
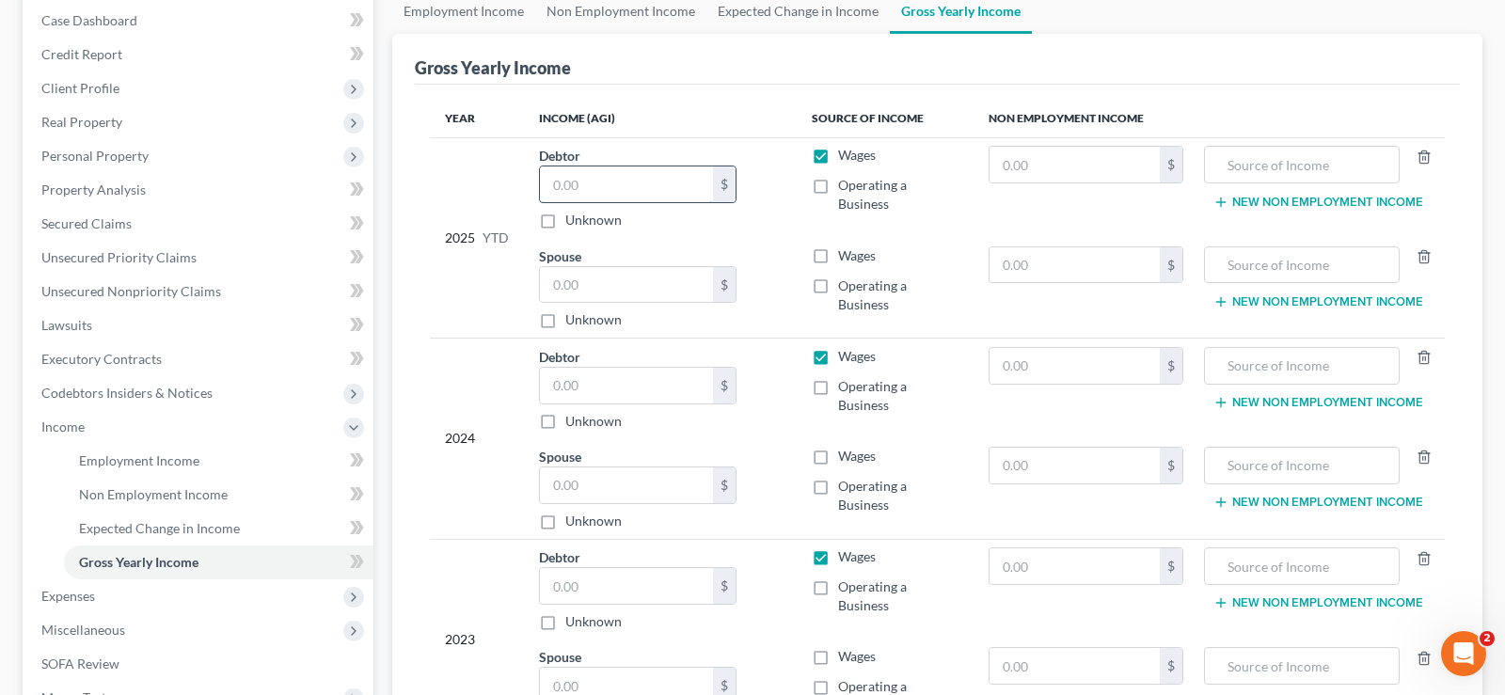
click at [635, 193] on input "text" at bounding box center [626, 184] width 173 height 36
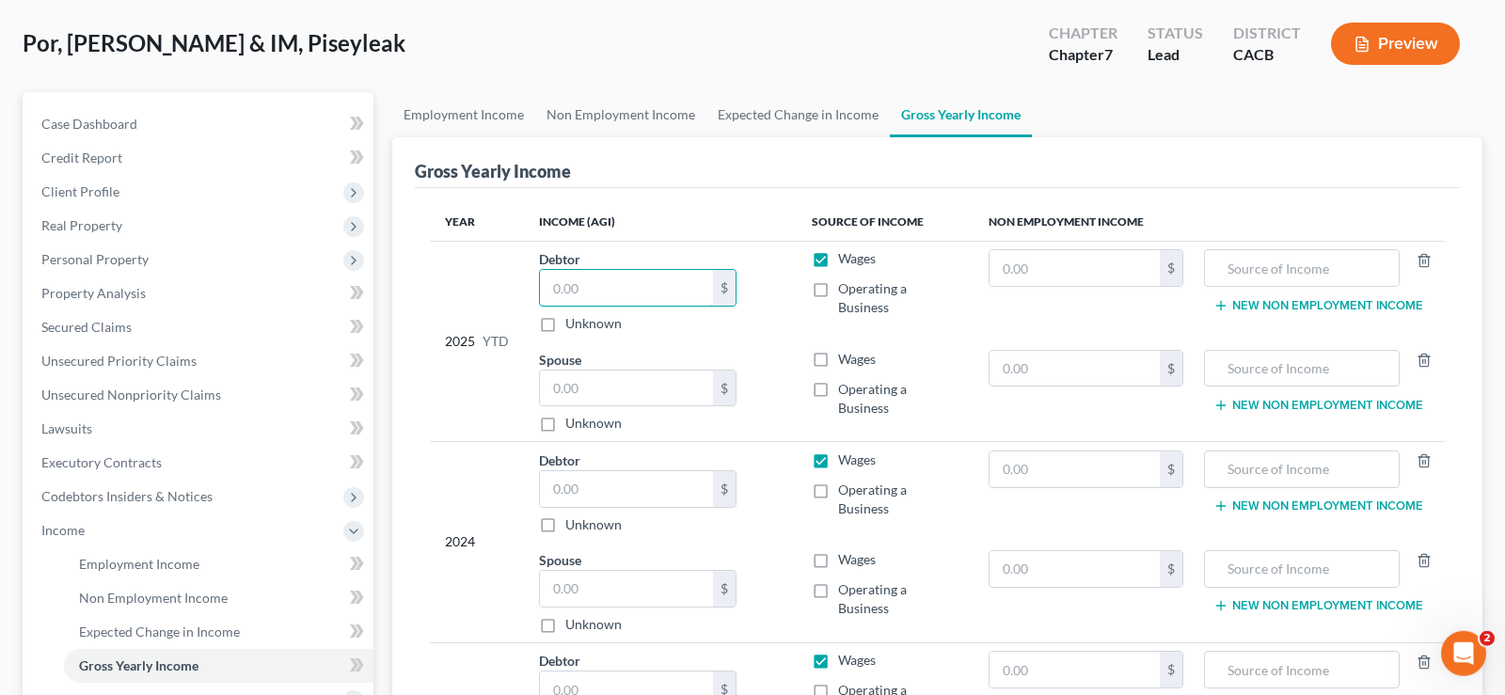
scroll to position [0, 0]
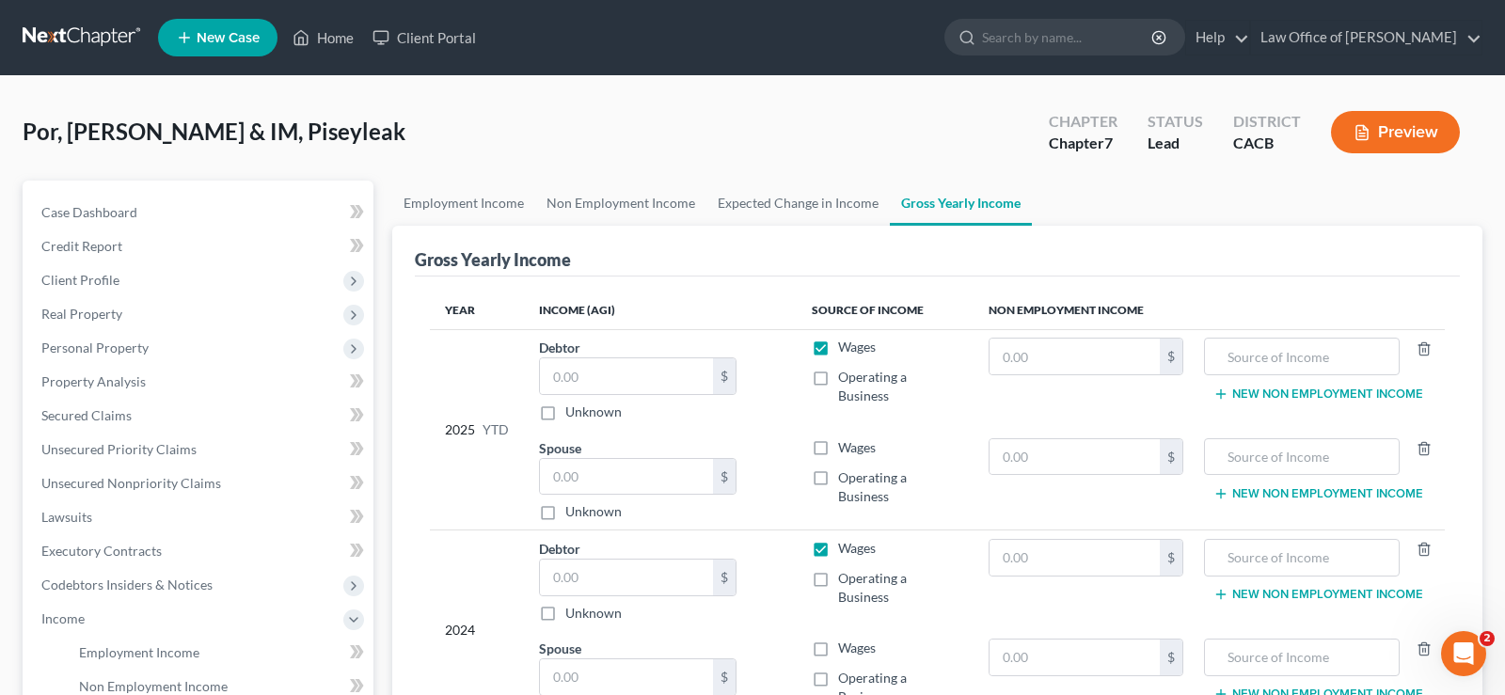
click at [838, 378] on label "Operating a Business" at bounding box center [898, 387] width 120 height 38
click at [846, 378] on input "Operating a Business" at bounding box center [852, 374] width 12 height 12
checkbox input "true"
click at [585, 383] on input "text" at bounding box center [626, 376] width 173 height 36
click at [673, 388] on input "text" at bounding box center [626, 376] width 173 height 36
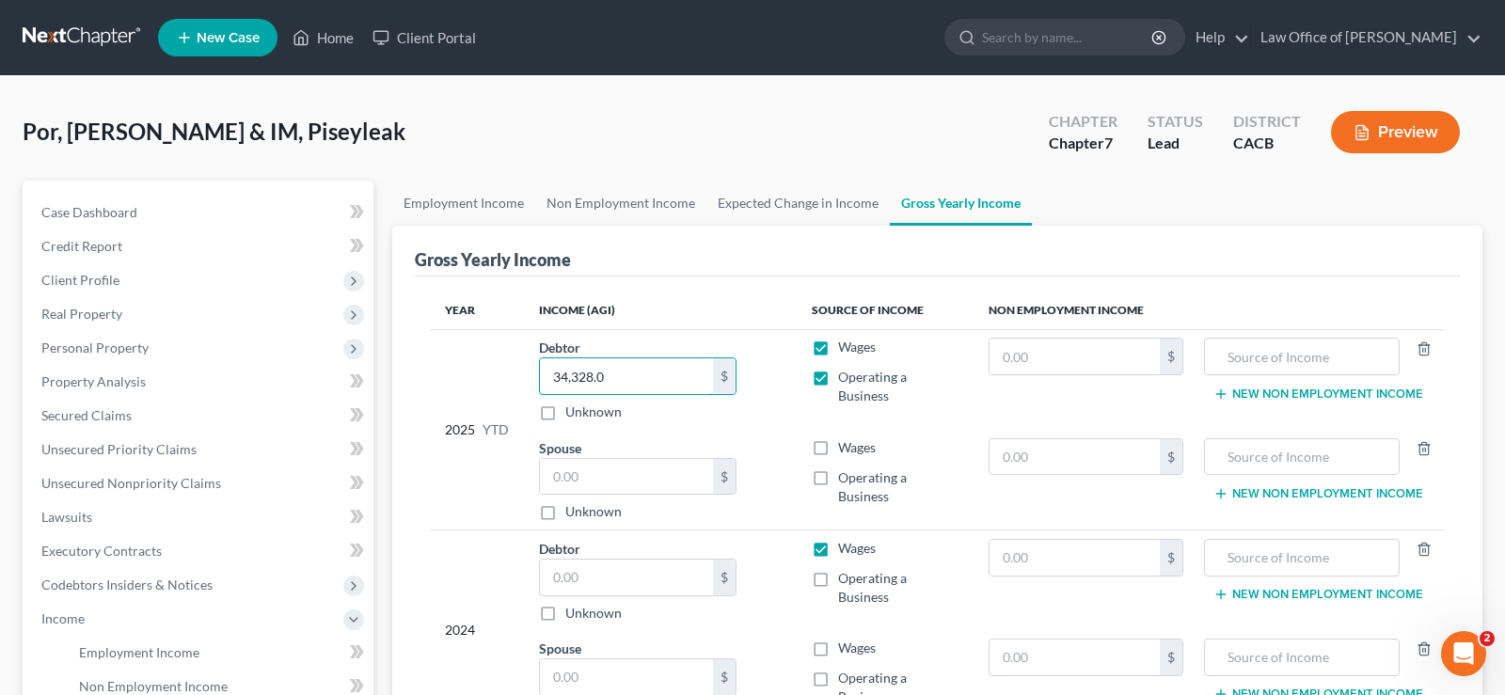
type input "34,328.0"
click at [838, 446] on label "Wages" at bounding box center [857, 447] width 38 height 19
click at [846, 446] on input "Wages" at bounding box center [852, 444] width 12 height 12
checkbox input "true"
click at [619, 476] on input "text" at bounding box center [626, 477] width 173 height 36
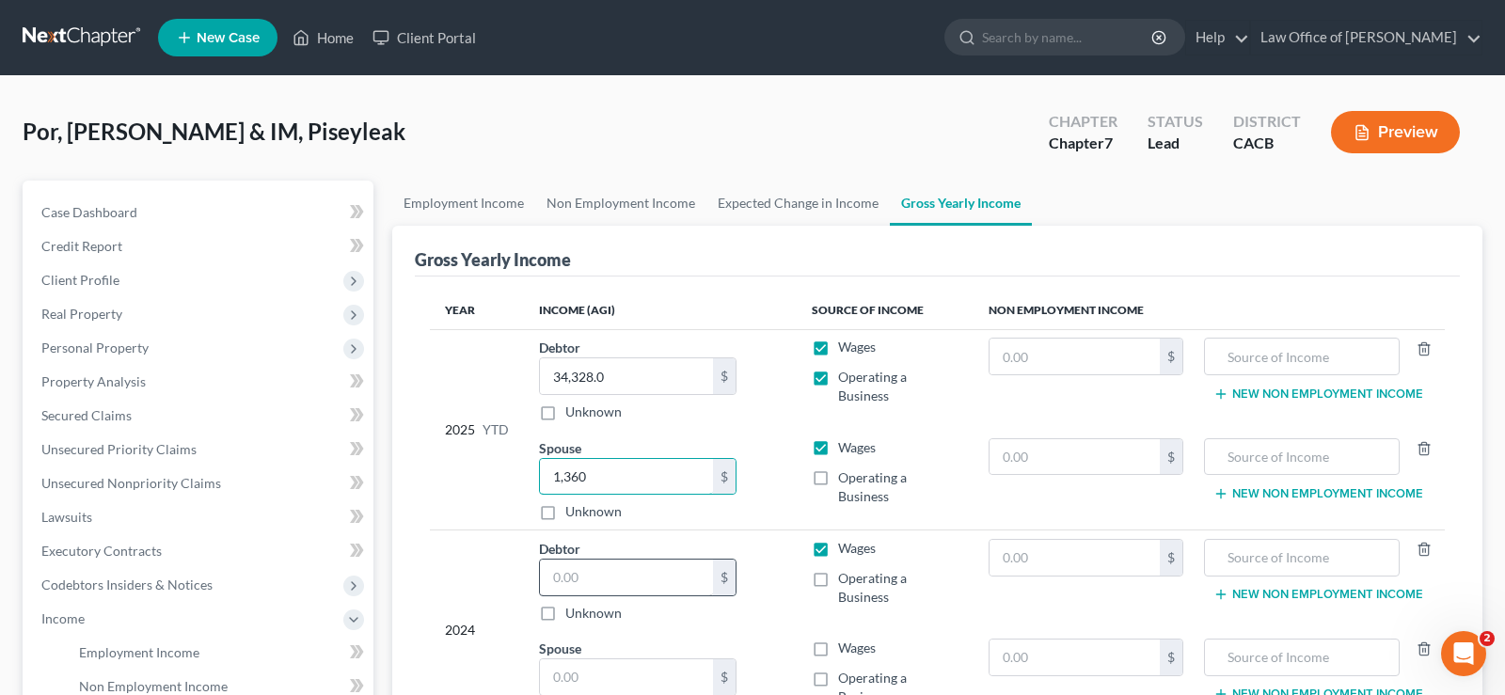
type input "1,360"
click at [606, 574] on input "text" at bounding box center [626, 578] width 173 height 36
click at [629, 366] on input "34,328.0" at bounding box center [626, 376] width 173 height 36
click at [633, 376] on input "34,328.0" at bounding box center [626, 376] width 173 height 36
type input "34,328.00"
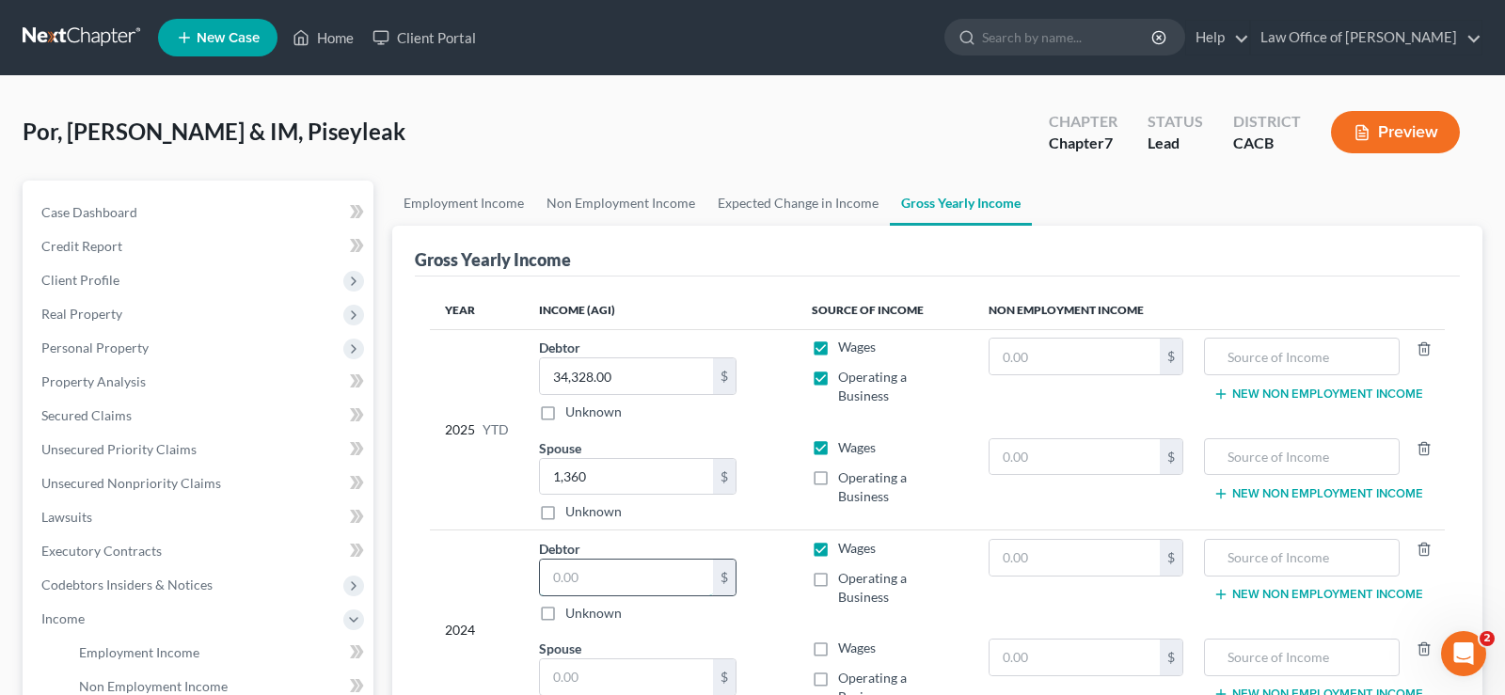
click at [594, 569] on input "text" at bounding box center [626, 578] width 173 height 36
click at [590, 578] on input "text" at bounding box center [626, 578] width 173 height 36
click at [634, 578] on input "text" at bounding box center [626, 578] width 173 height 36
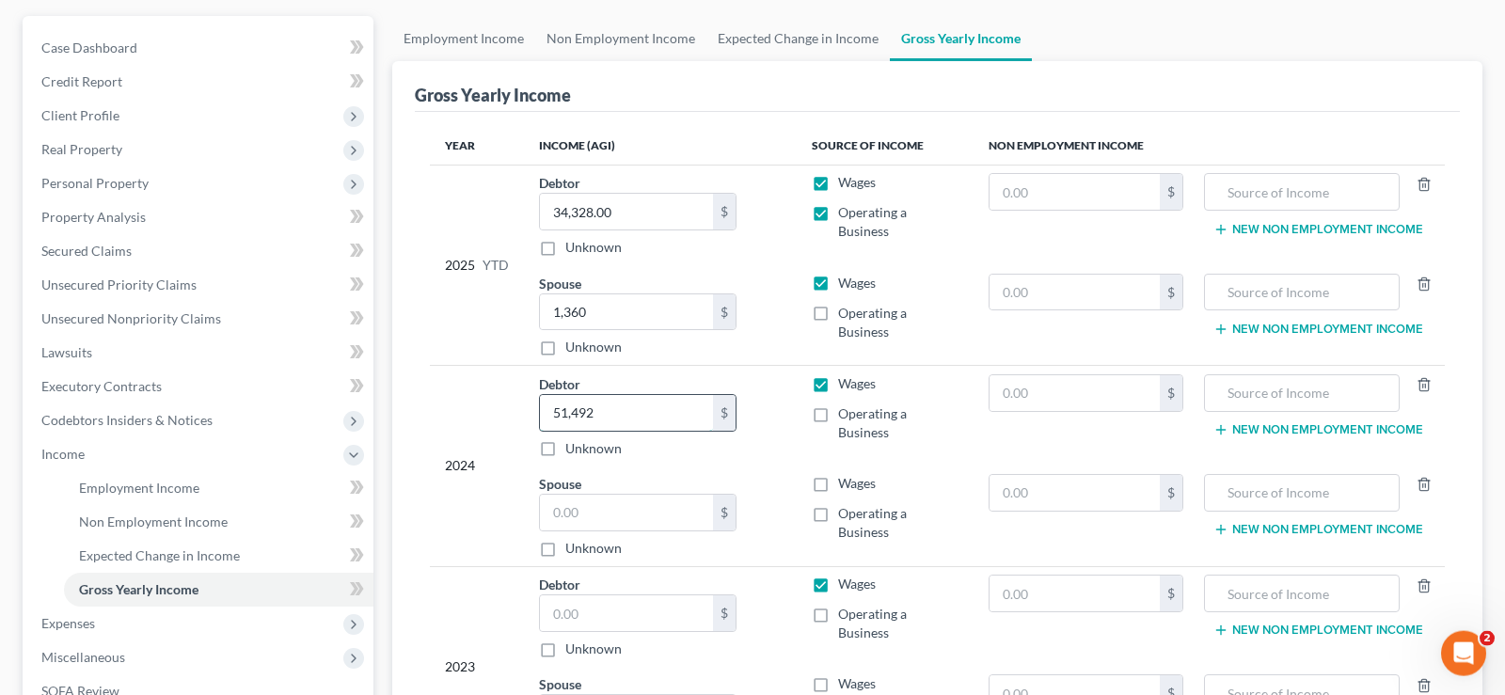
scroll to position [384, 0]
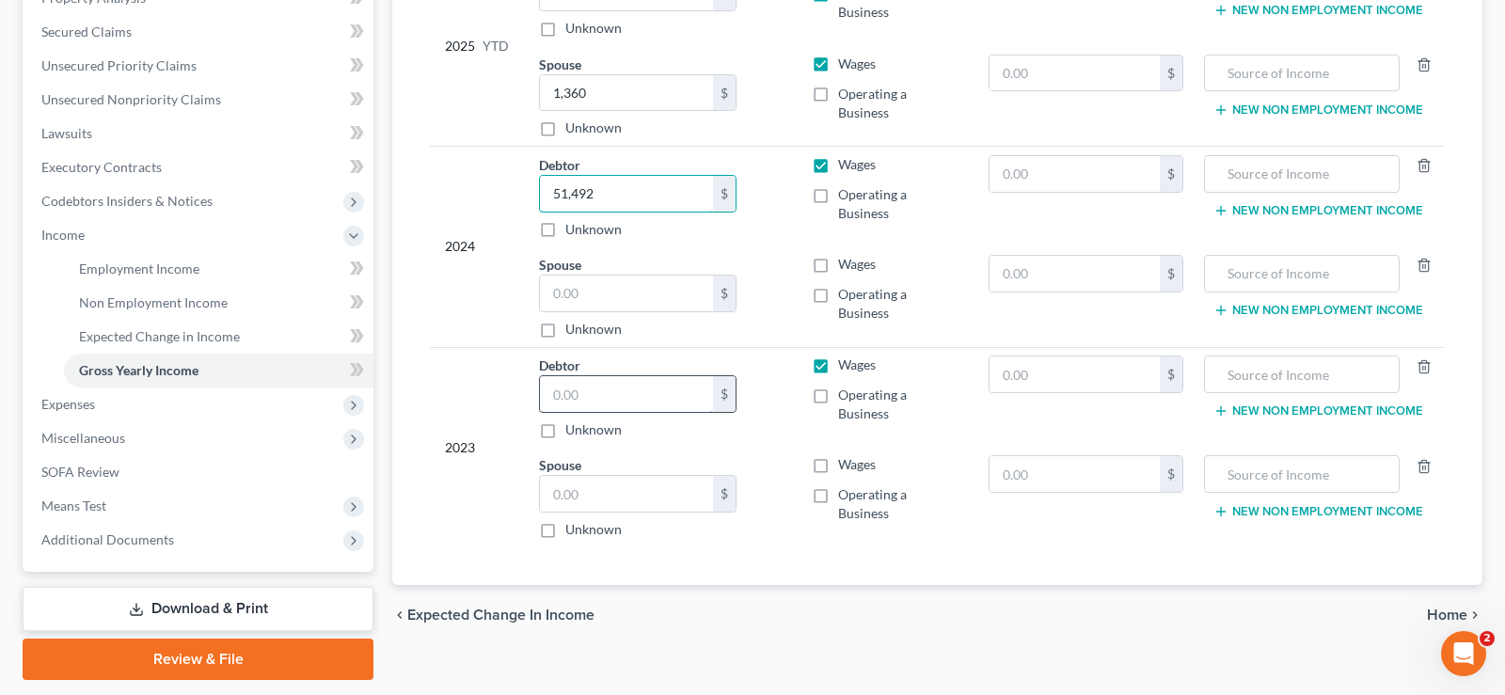
type input "51,492"
click at [620, 397] on input "text" at bounding box center [626, 394] width 173 height 36
type input "51,492"
click at [611, 287] on input "text" at bounding box center [626, 294] width 173 height 36
click at [838, 200] on label "Operating a Business" at bounding box center [898, 204] width 120 height 38
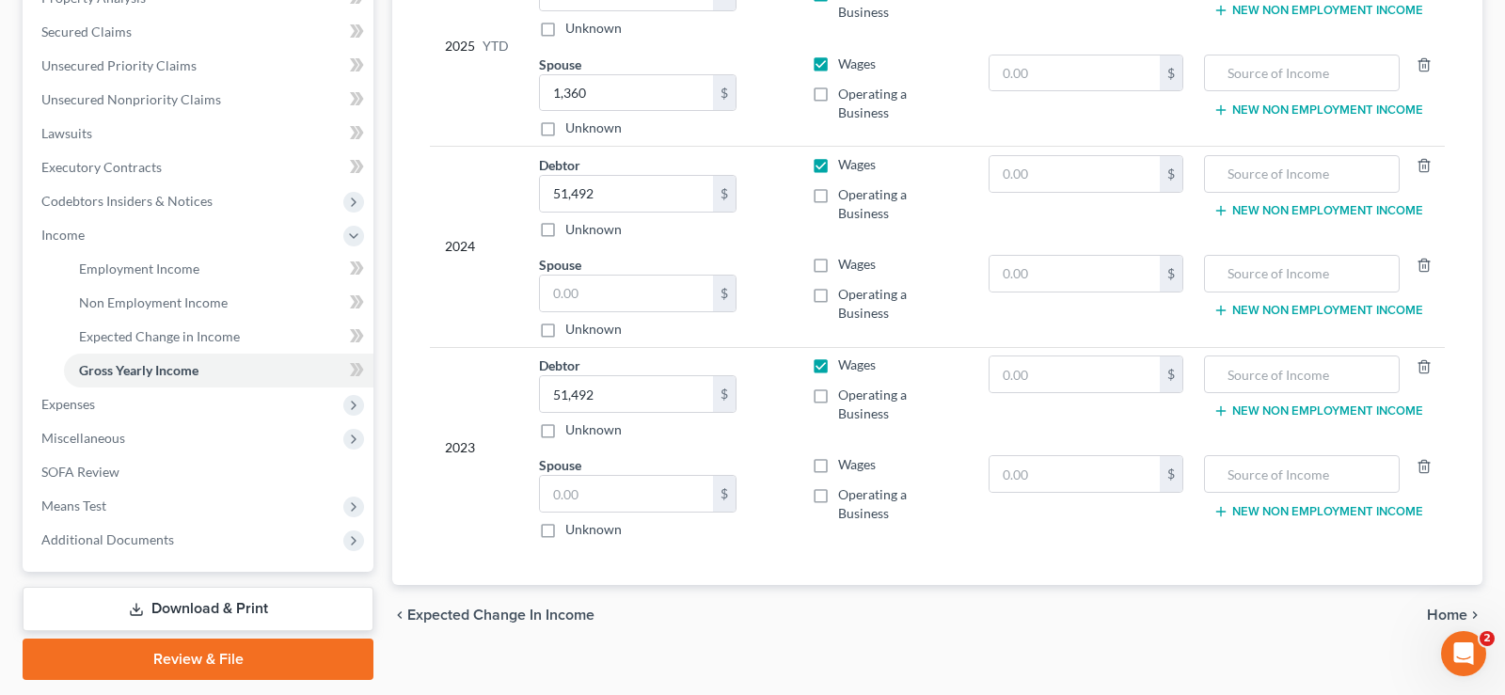
click at [846, 198] on input "Operating a Business" at bounding box center [852, 191] width 12 height 12
checkbox input "true"
click at [838, 162] on label "Wages" at bounding box center [857, 164] width 38 height 19
click at [846, 162] on input "Wages" at bounding box center [852, 161] width 12 height 12
checkbox input "false"
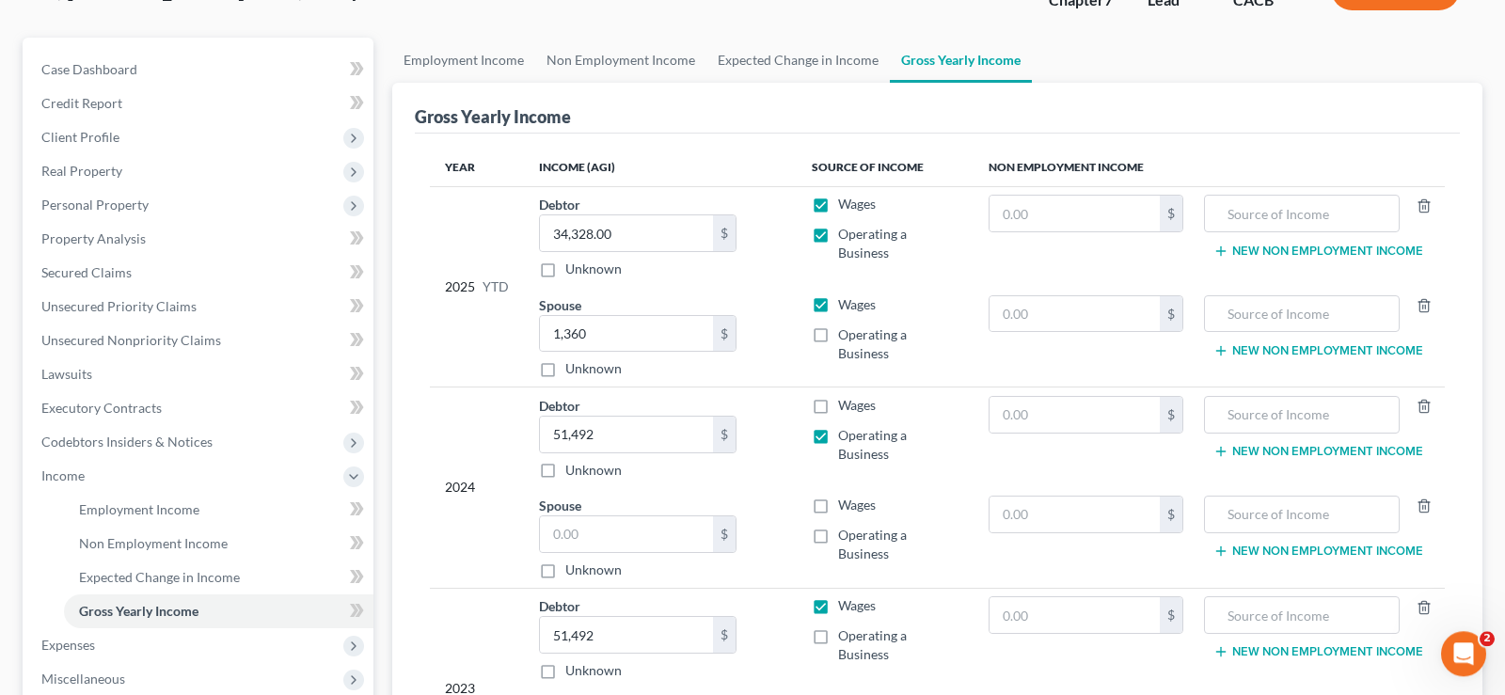
scroll to position [192, 0]
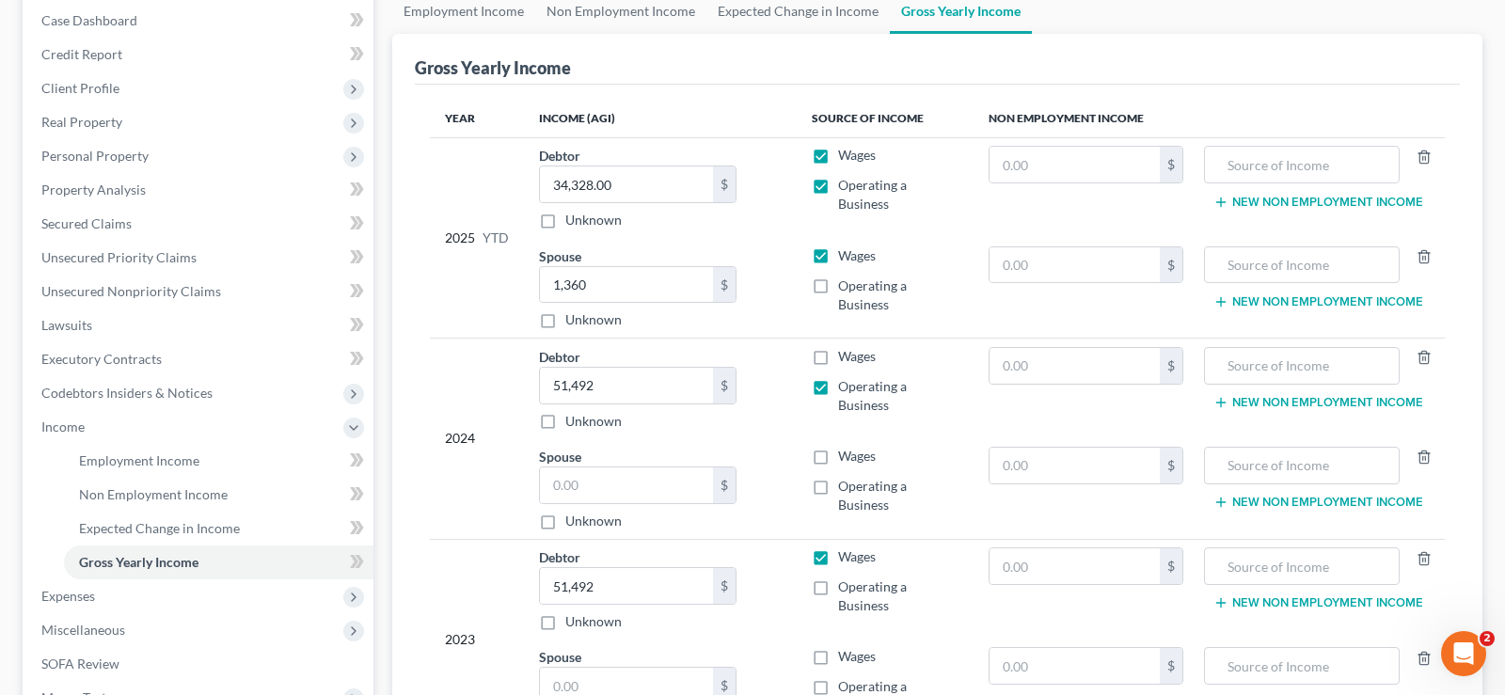
click at [838, 150] on label "Wages" at bounding box center [857, 155] width 38 height 19
click at [838, 156] on label "Wages" at bounding box center [857, 155] width 38 height 19
click at [846, 156] on input "Wages" at bounding box center [852, 152] width 12 height 12
checkbox input "false"
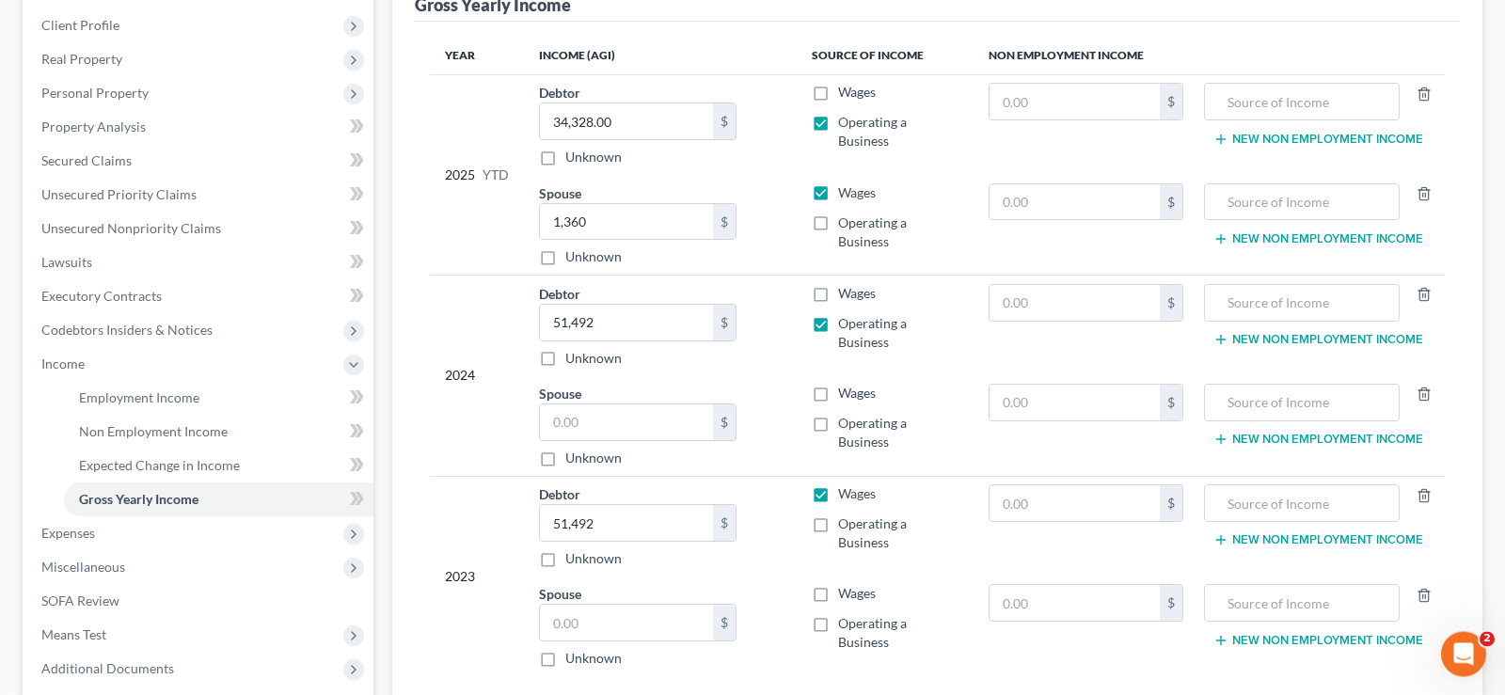
scroll to position [288, 0]
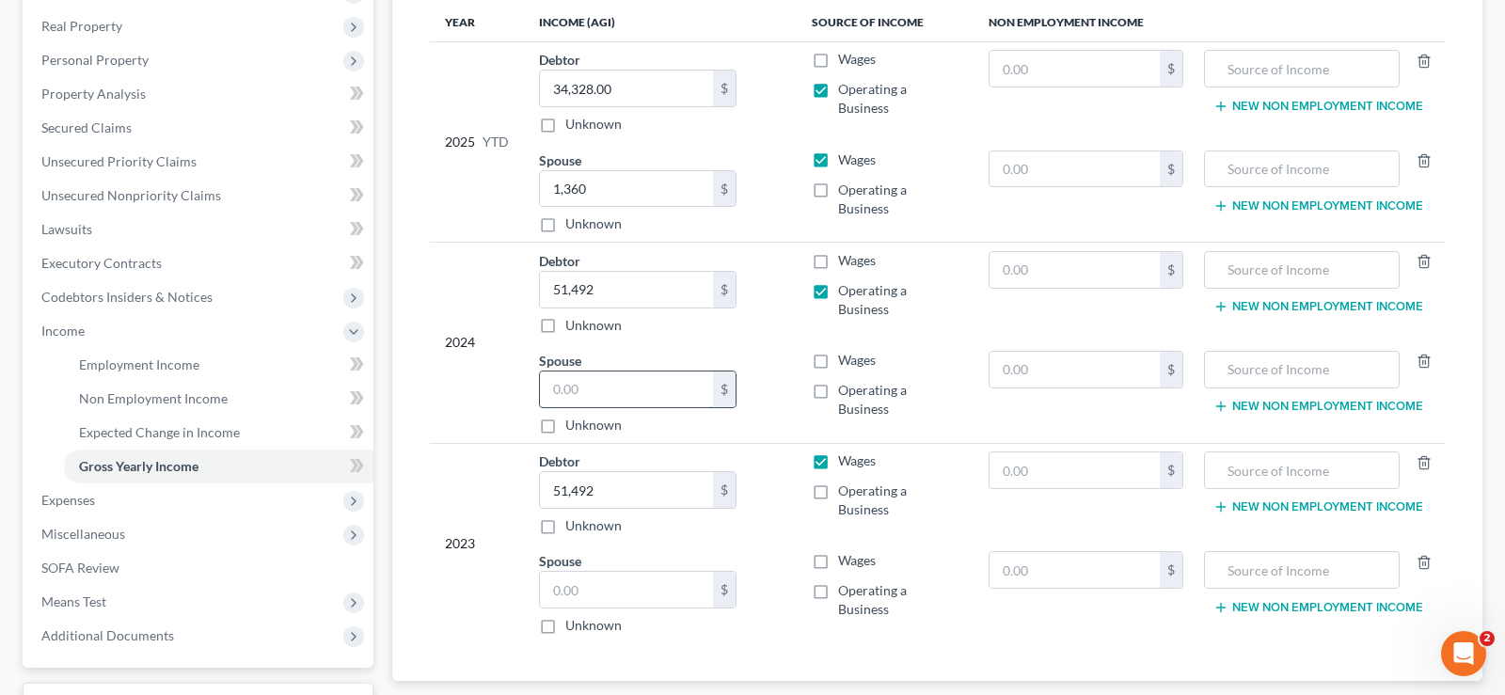
click at [625, 399] on input "text" at bounding box center [626, 390] width 173 height 36
click at [589, 388] on input "text" at bounding box center [626, 390] width 173 height 36
type input "2,040.00"
click at [838, 362] on label "Wages" at bounding box center [857, 360] width 38 height 19
click at [846, 362] on input "Wages" at bounding box center [852, 357] width 12 height 12
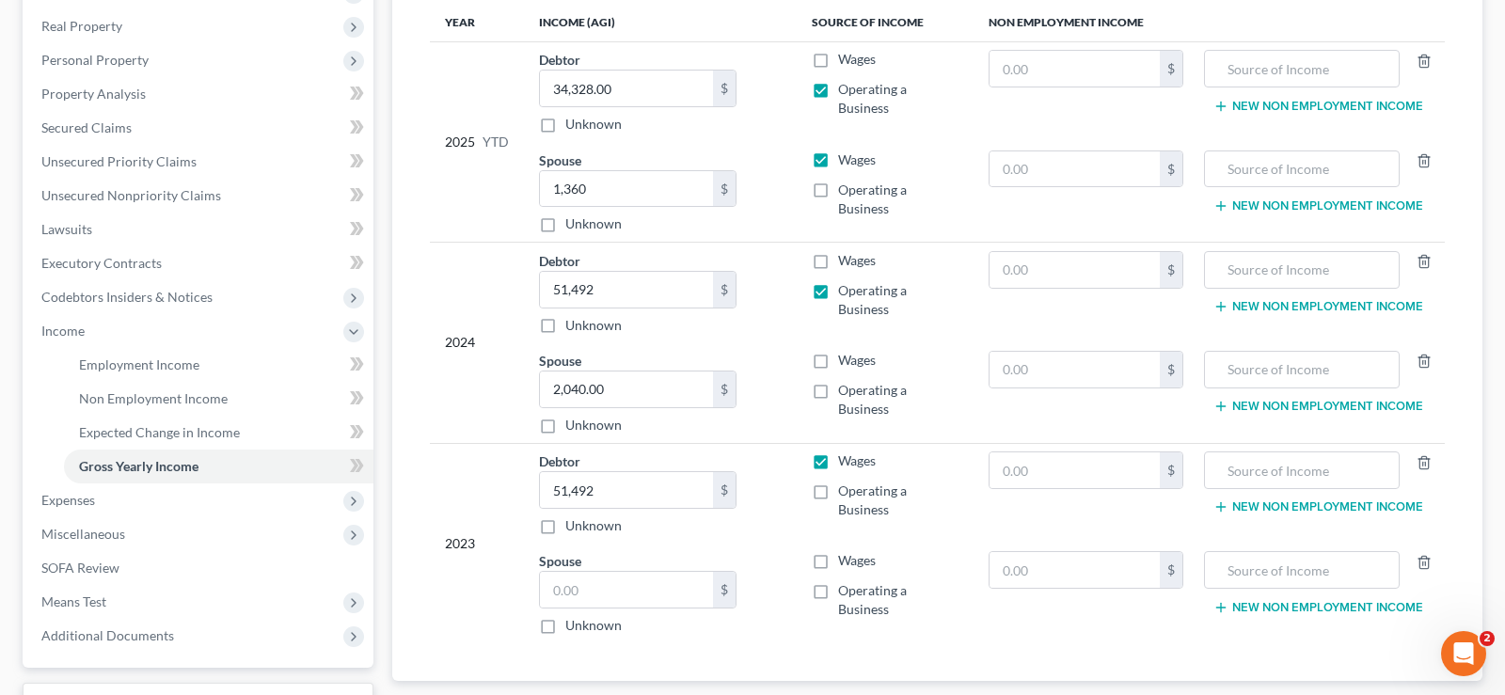
checkbox input "true"
click at [607, 589] on input "text" at bounding box center [626, 590] width 173 height 36
type input "2,040.00"
click at [838, 562] on label "Wages" at bounding box center [857, 560] width 38 height 19
drag, startPoint x: 813, startPoint y: 491, endPoint x: 822, endPoint y: 478, distance: 16.2
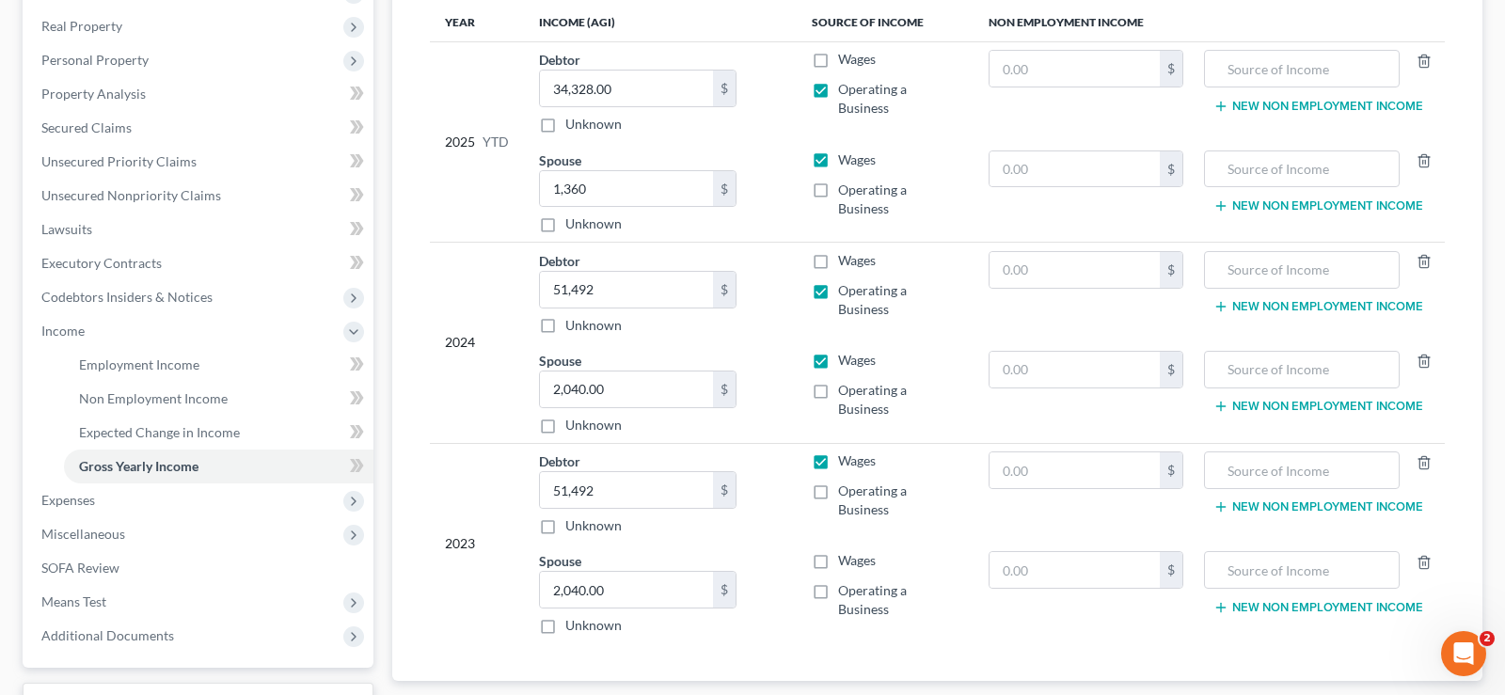
click at [838, 487] on label "Operating a Business" at bounding box center [898, 501] width 120 height 38
click at [838, 459] on label "Wages" at bounding box center [857, 460] width 38 height 19
click at [838, 494] on label "Operating a Business" at bounding box center [898, 501] width 120 height 38
click at [846, 494] on input "Operating a Business" at bounding box center [852, 488] width 12 height 12
checkbox input "true"
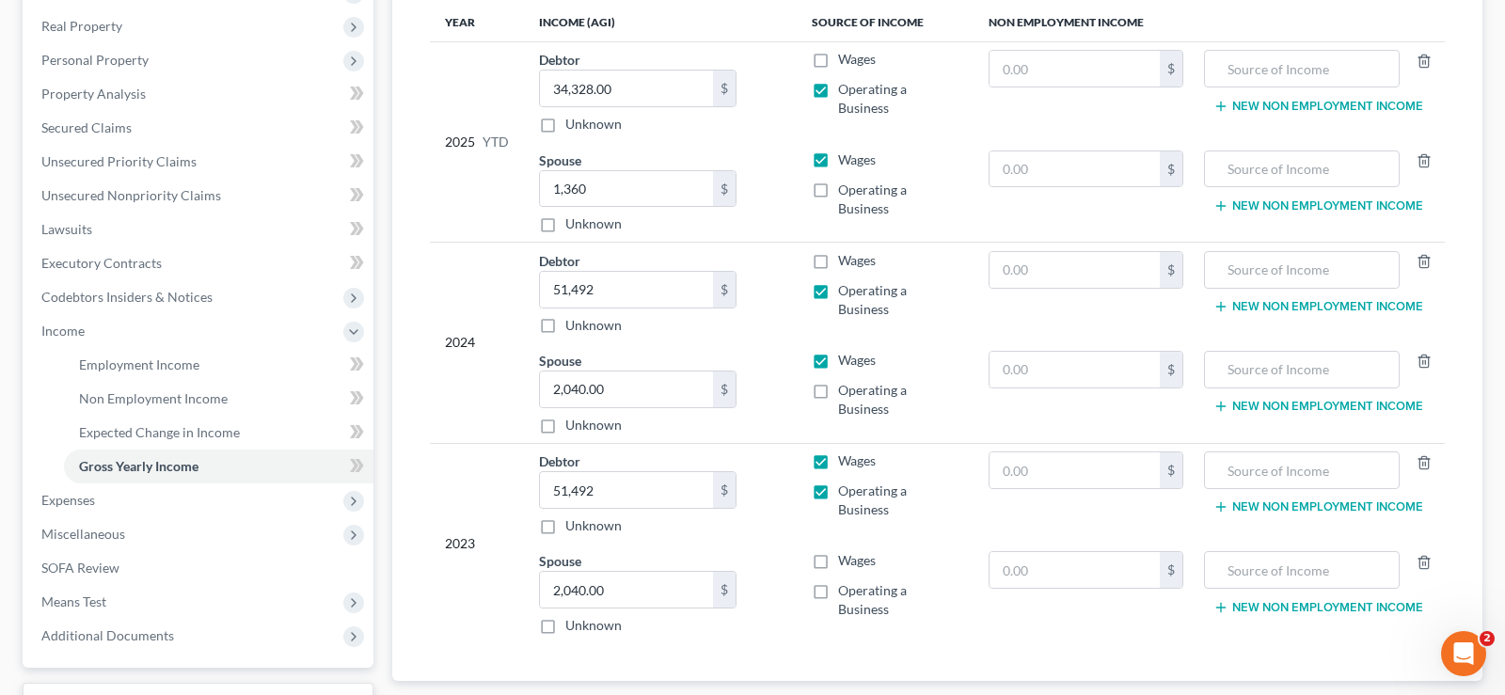
click at [838, 456] on label "Wages" at bounding box center [857, 460] width 38 height 19
click at [846, 456] on input "Wages" at bounding box center [852, 457] width 12 height 12
checkbox input "false"
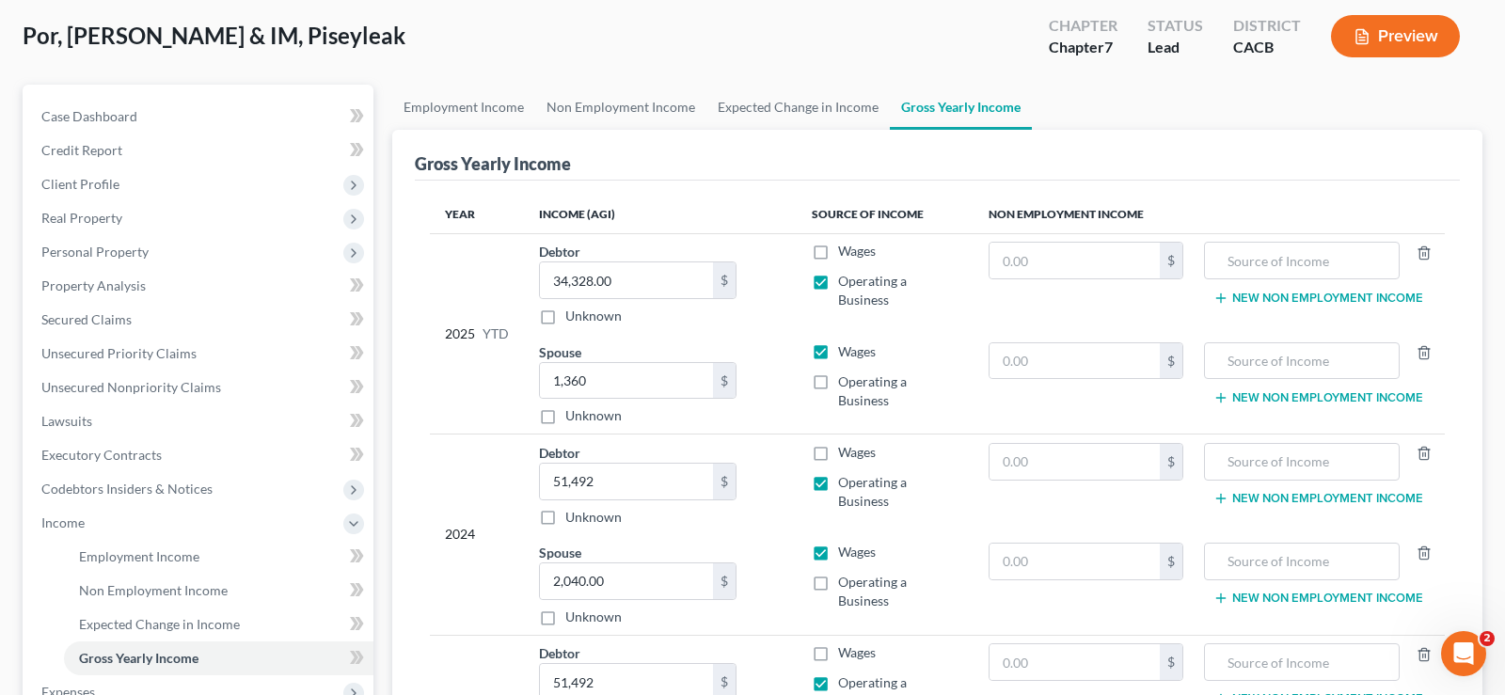
scroll to position [438, 0]
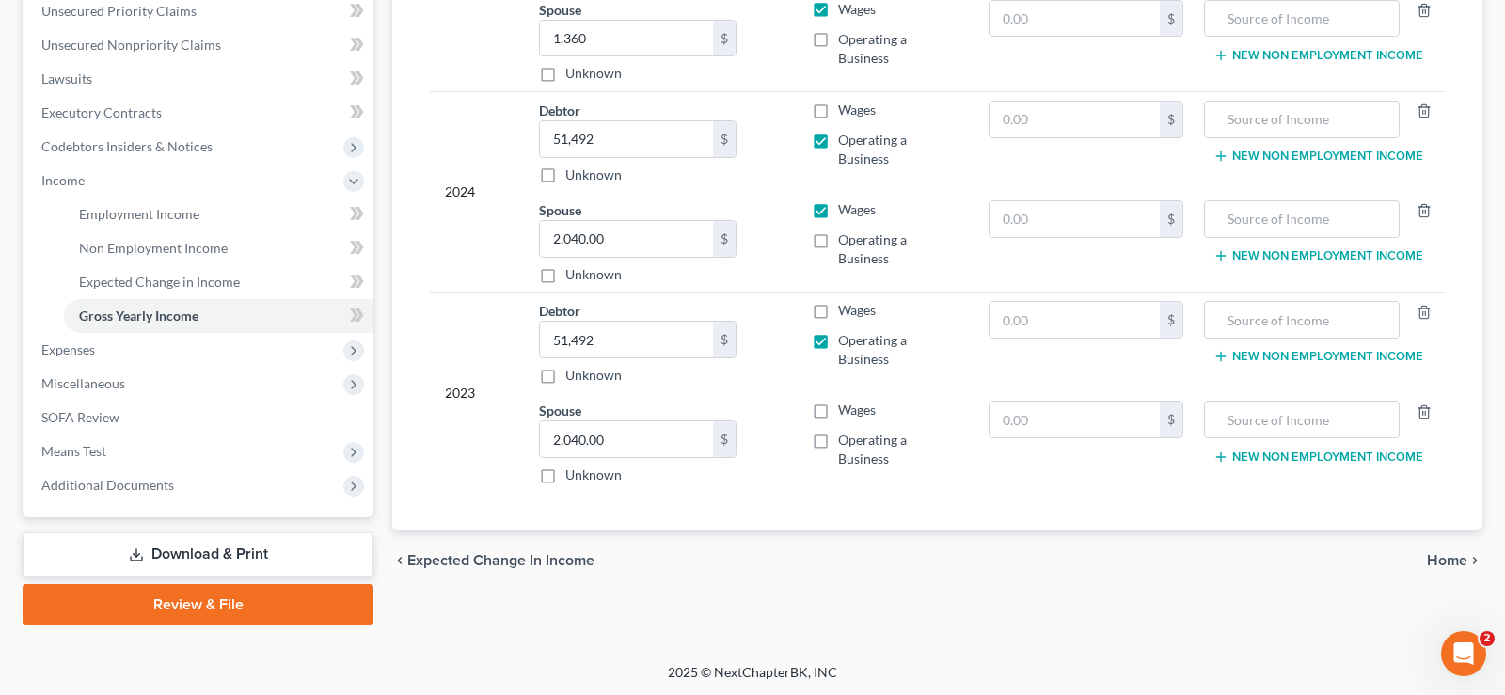
click at [1460, 558] on span "Home" at bounding box center [1447, 560] width 40 height 15
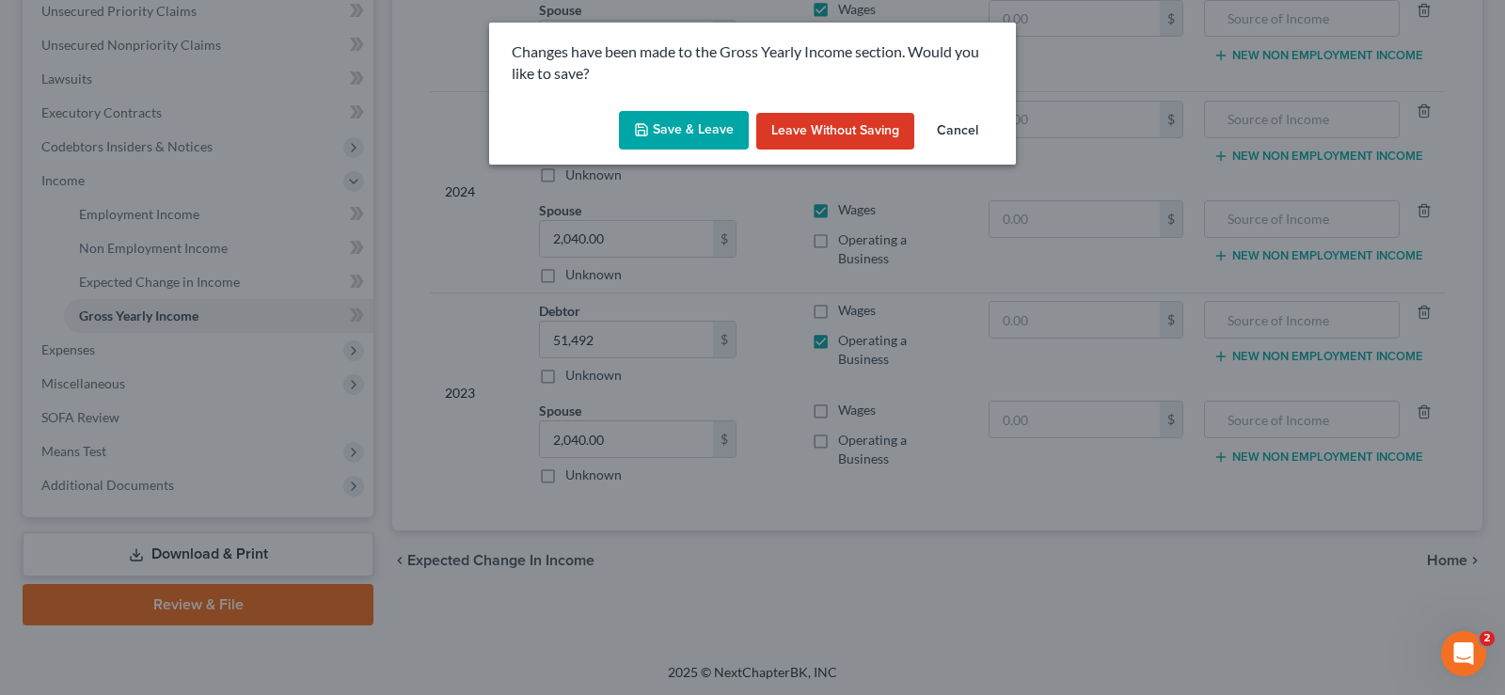
click at [681, 125] on button "Save & Leave" at bounding box center [684, 131] width 130 height 40
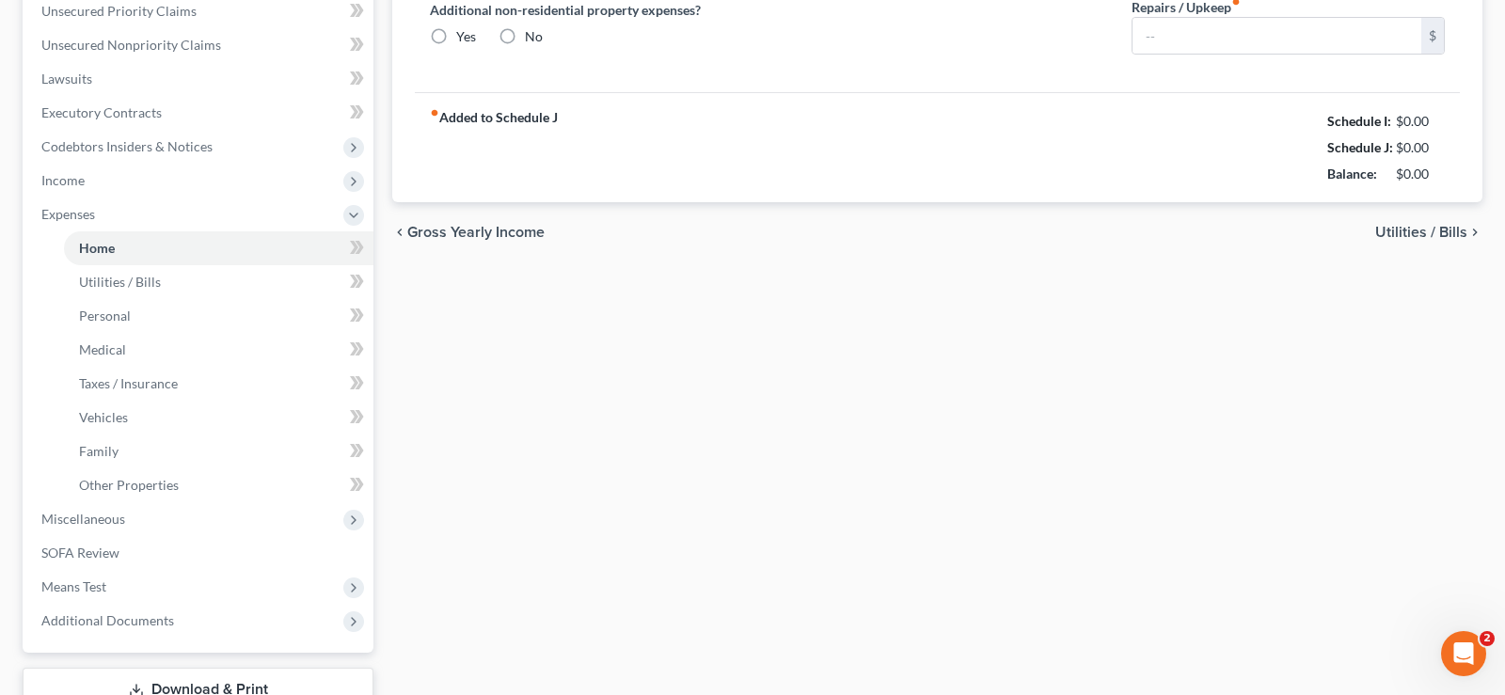
type input "0.00"
radio input "true"
type input "0.00"
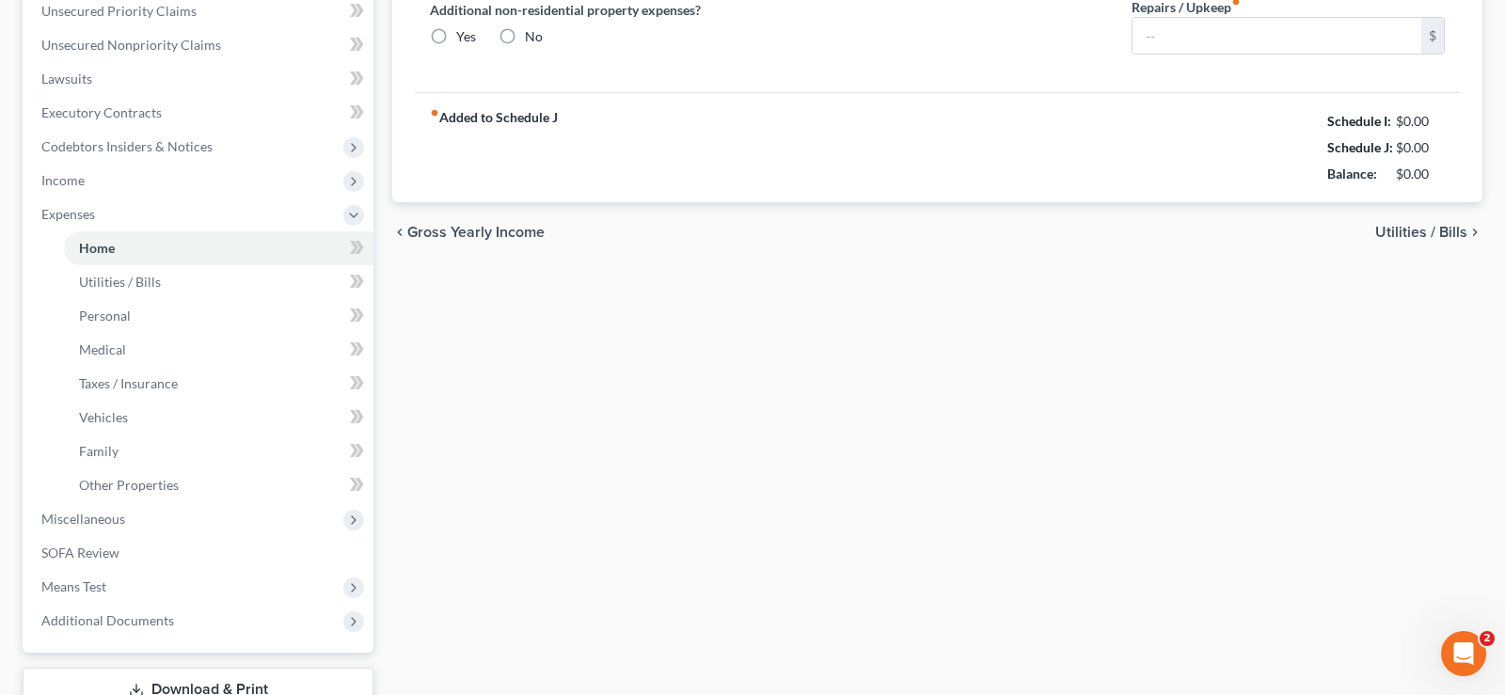
type input "0.00"
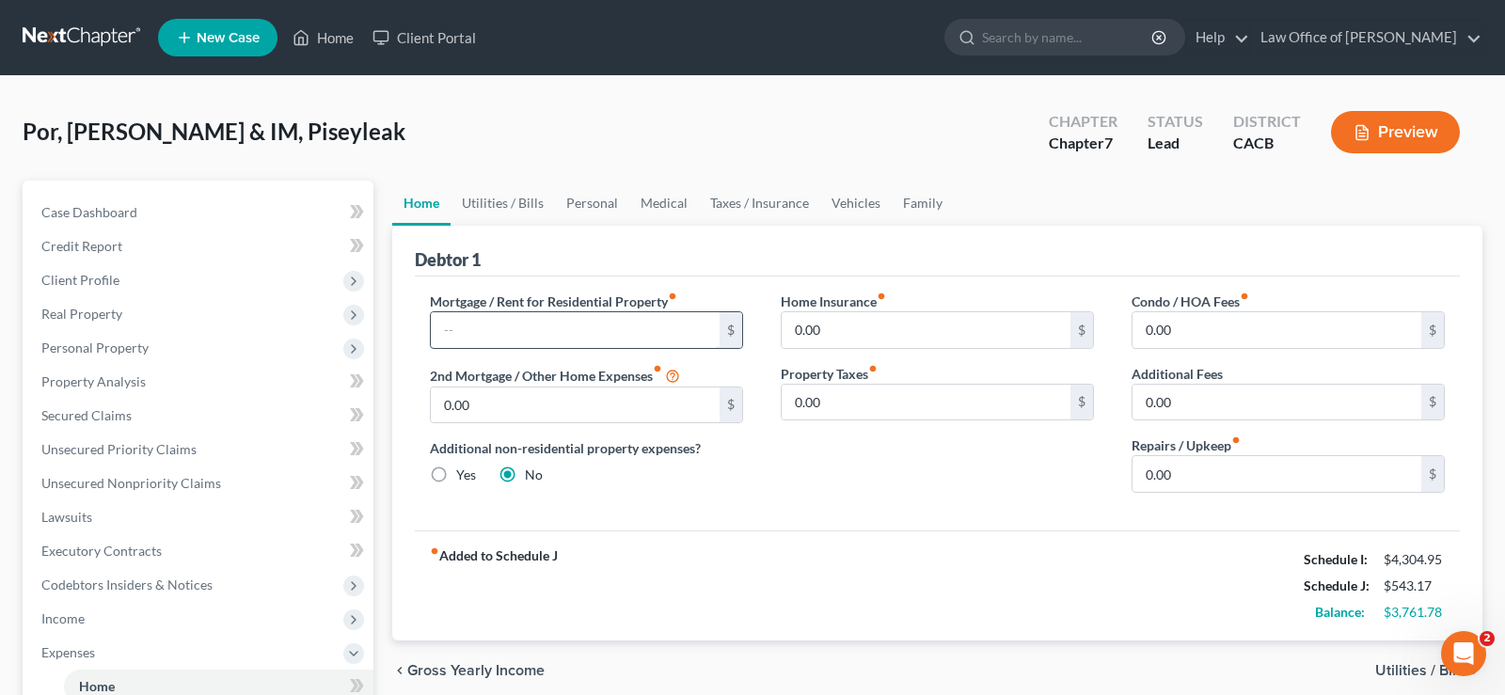
click at [496, 339] on input "text" at bounding box center [575, 330] width 289 height 36
click at [472, 323] on input "text" at bounding box center [575, 330] width 289 height 36
click at [91, 281] on span "Client Profile" at bounding box center [80, 280] width 78 height 16
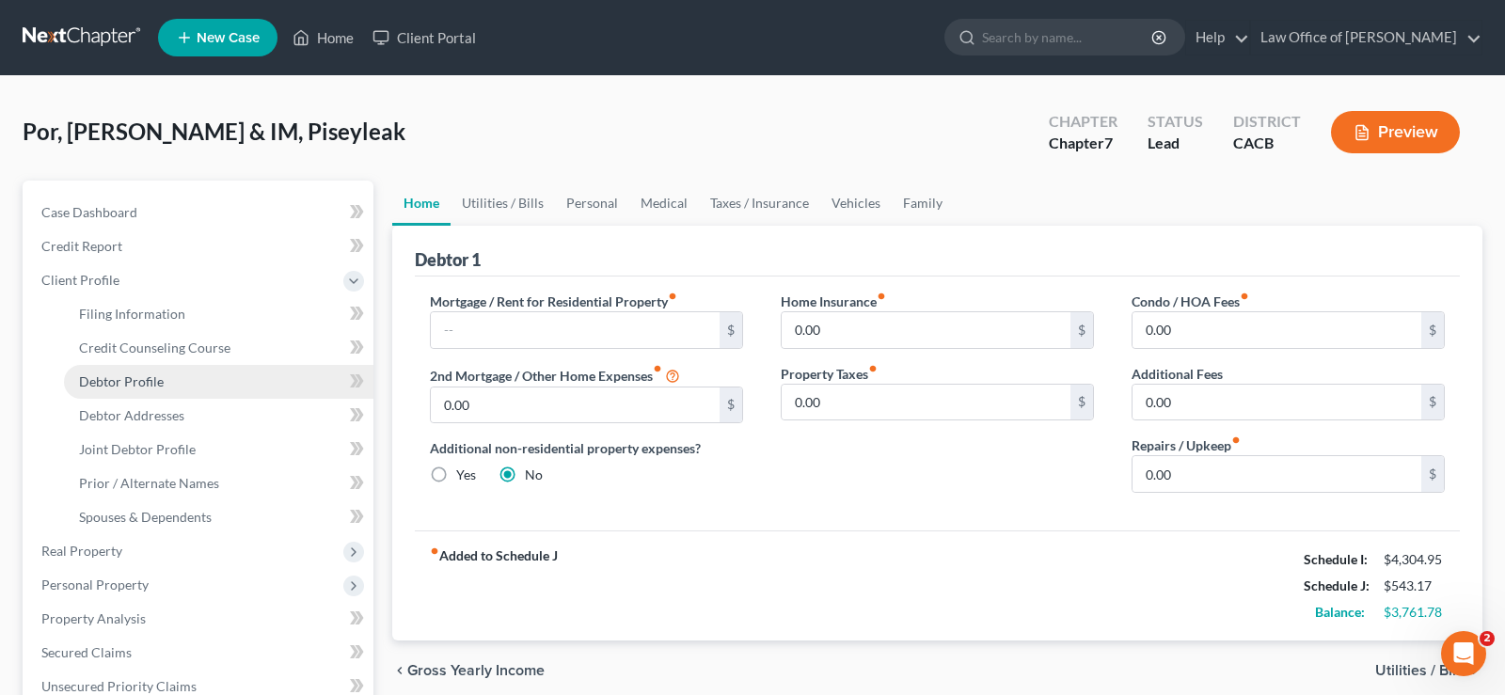
click at [135, 378] on span "Debtor Profile" at bounding box center [121, 381] width 85 height 16
select select "1"
select select "3"
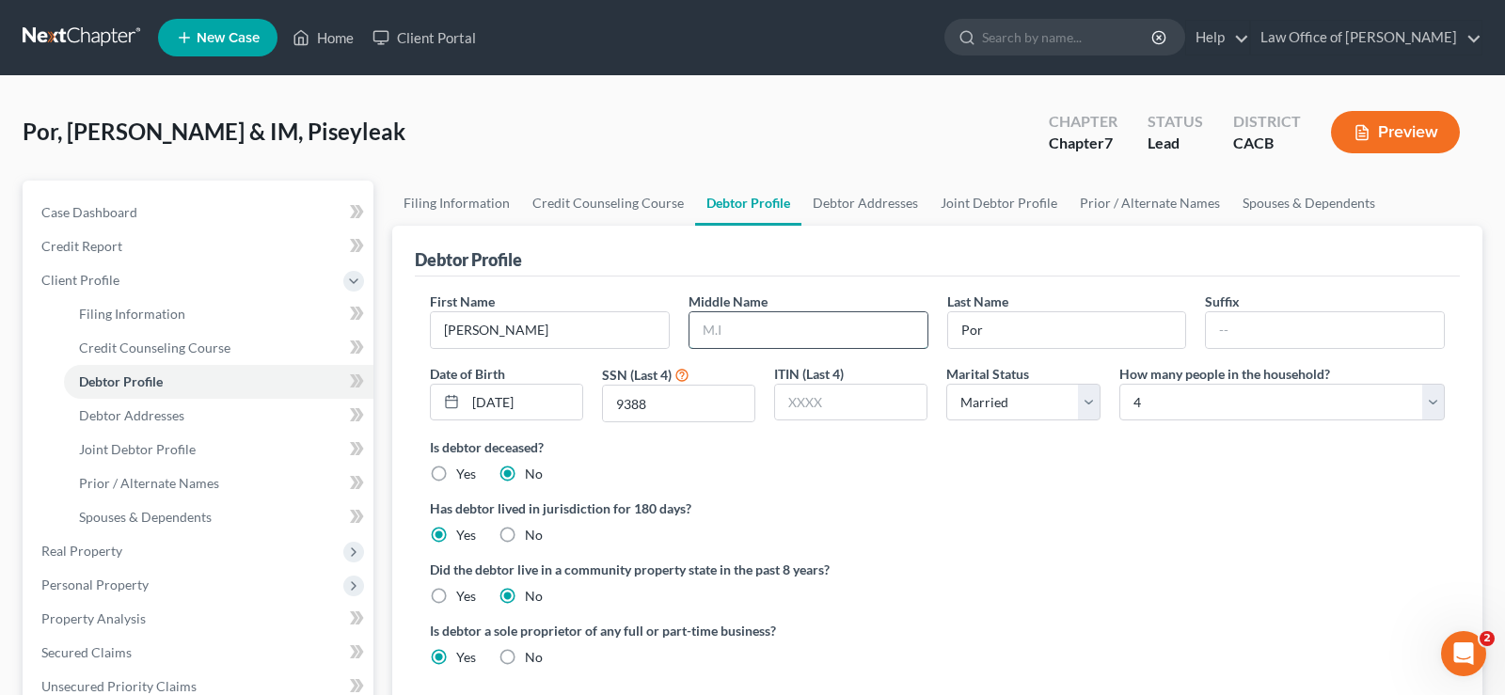
click at [747, 337] on input "text" at bounding box center [808, 330] width 238 height 36
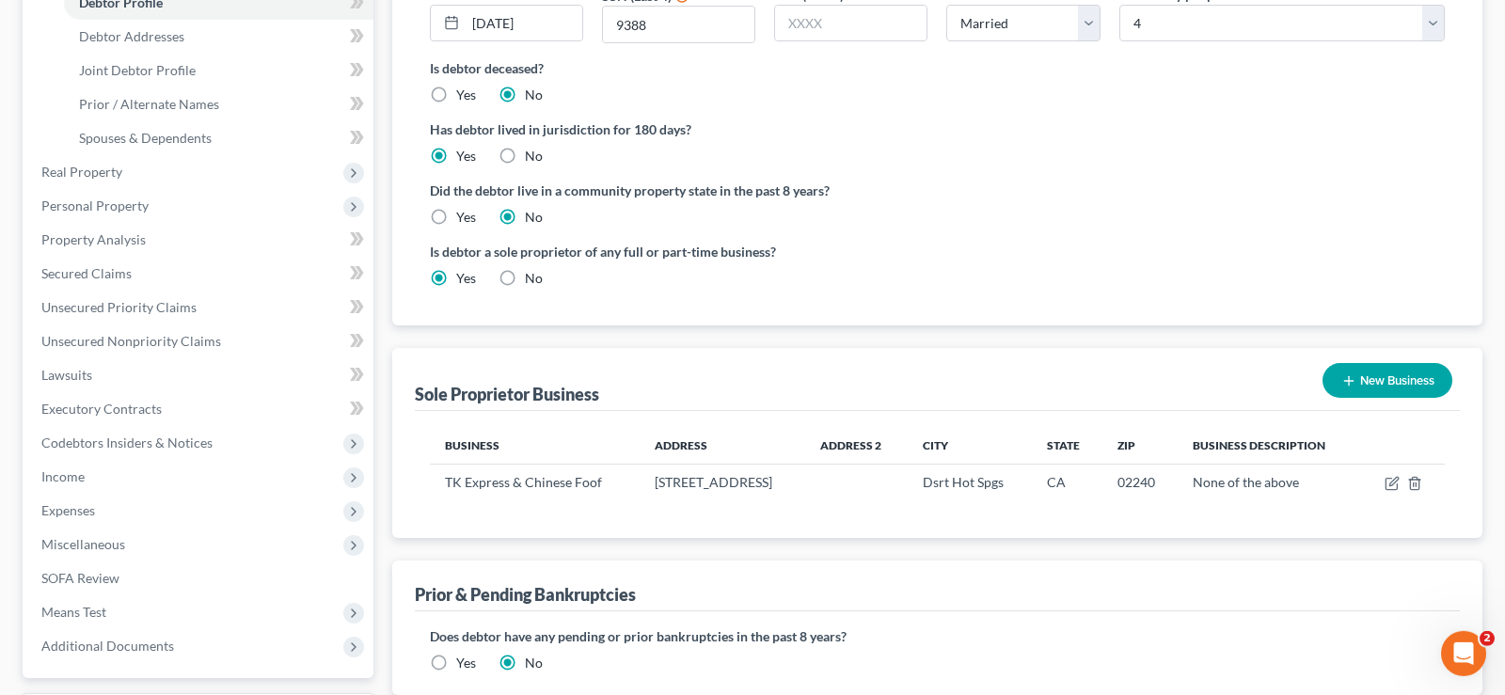
scroll to position [384, 0]
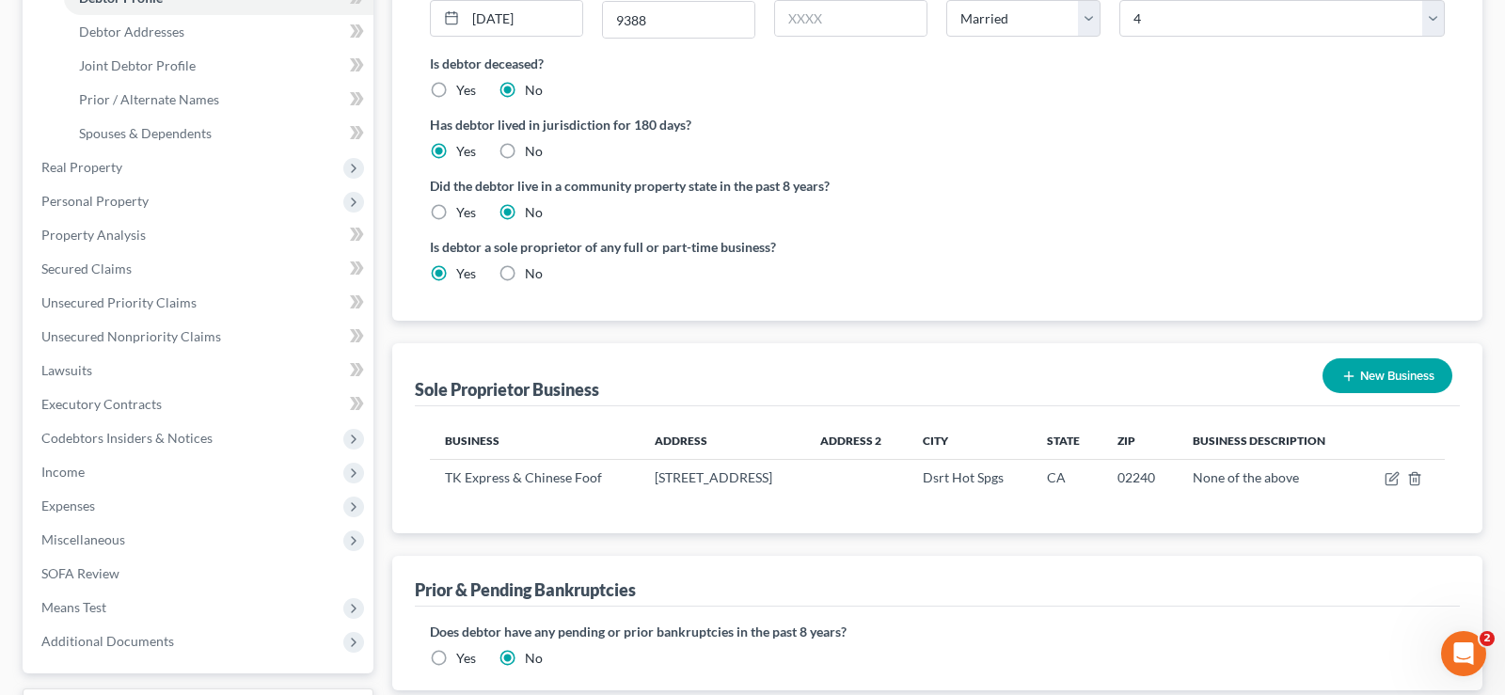
click at [1409, 371] on button "New Business" at bounding box center [1387, 375] width 130 height 35
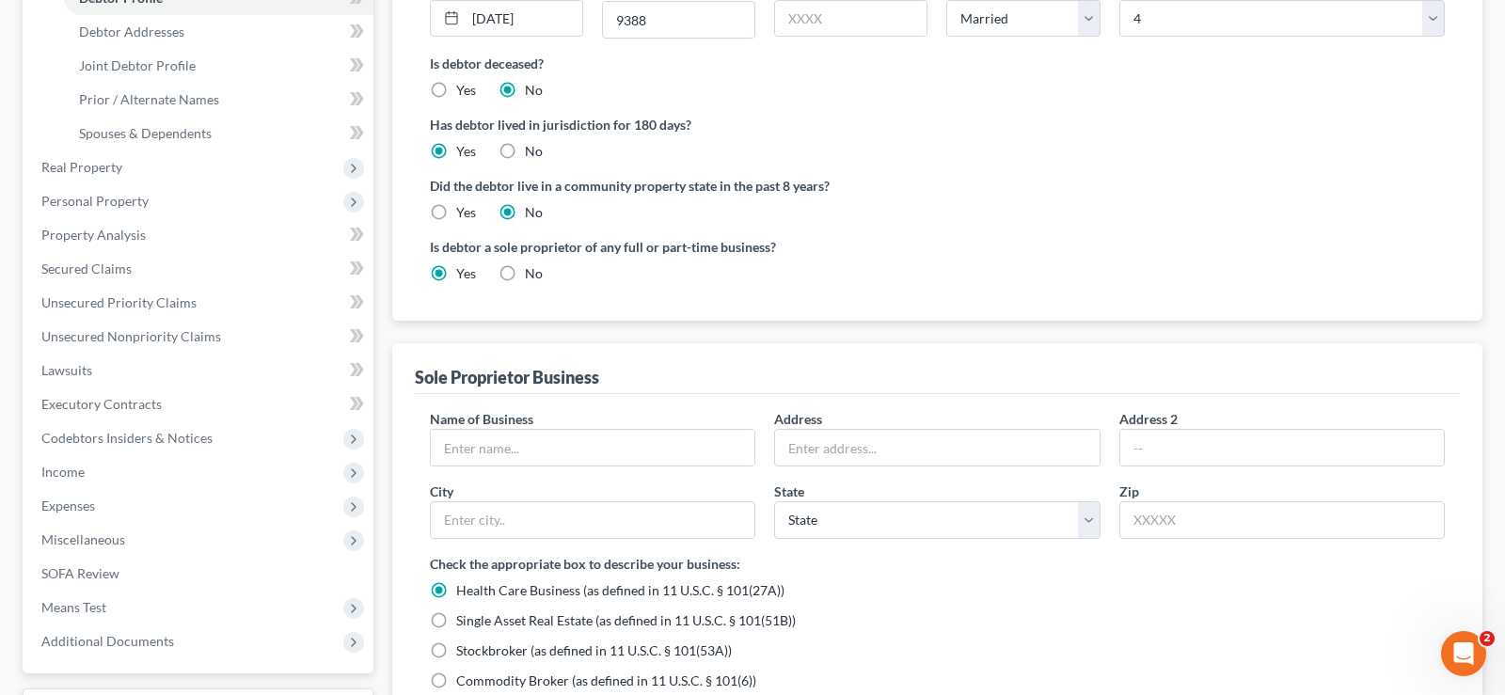
scroll to position [480, 0]
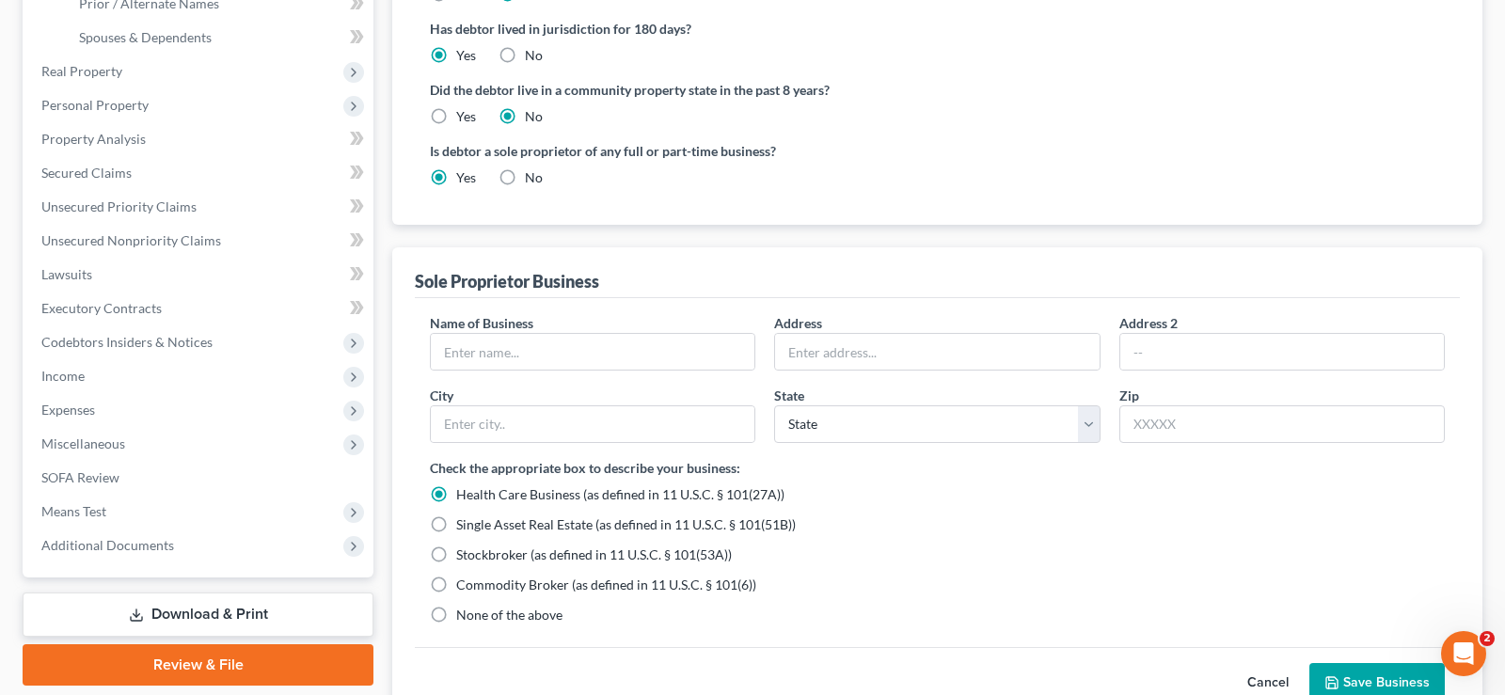
click at [456, 618] on label "None of the above" at bounding box center [509, 615] width 106 height 19
click at [464, 618] on input "None of the above" at bounding box center [470, 612] width 12 height 12
radio input "true"
radio input "false"
click at [557, 351] on input "text" at bounding box center [593, 352] width 324 height 36
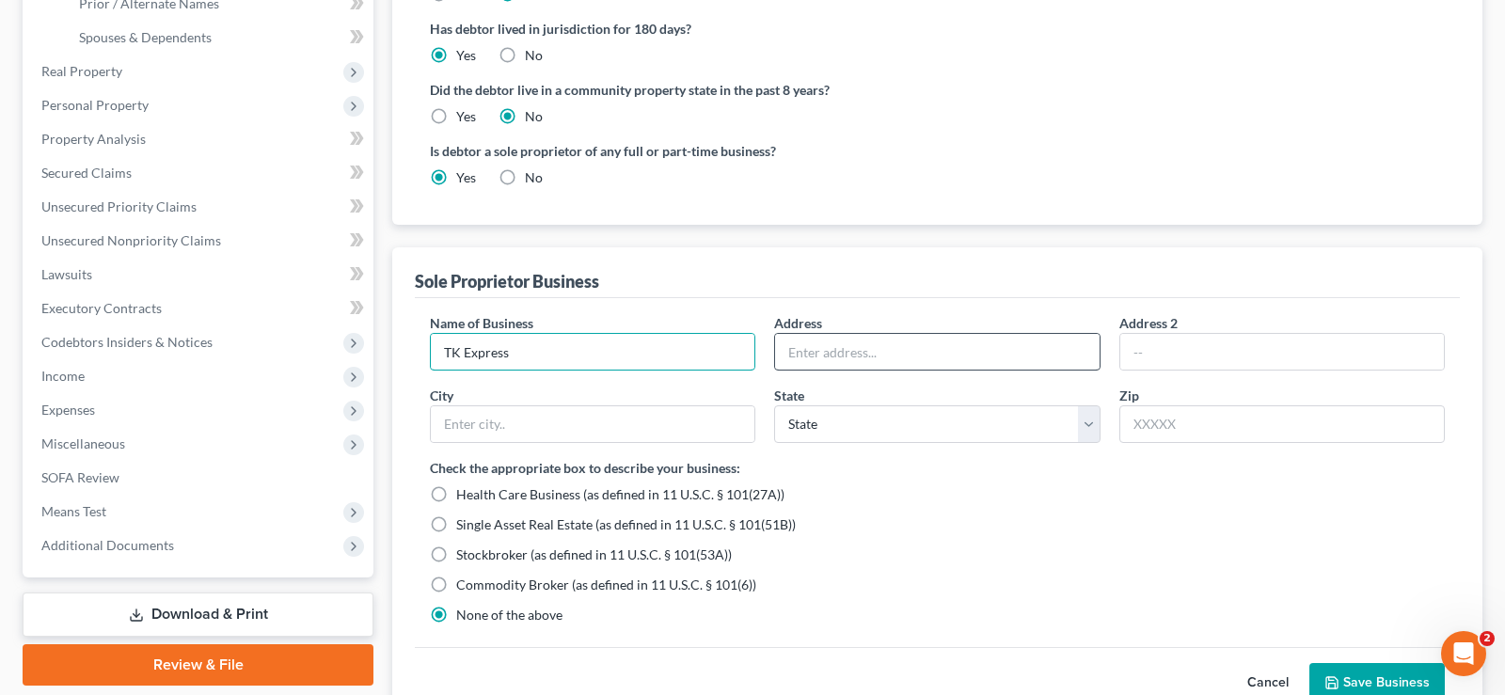
type input "TK Express"
click at [876, 360] on input "text" at bounding box center [937, 352] width 324 height 36
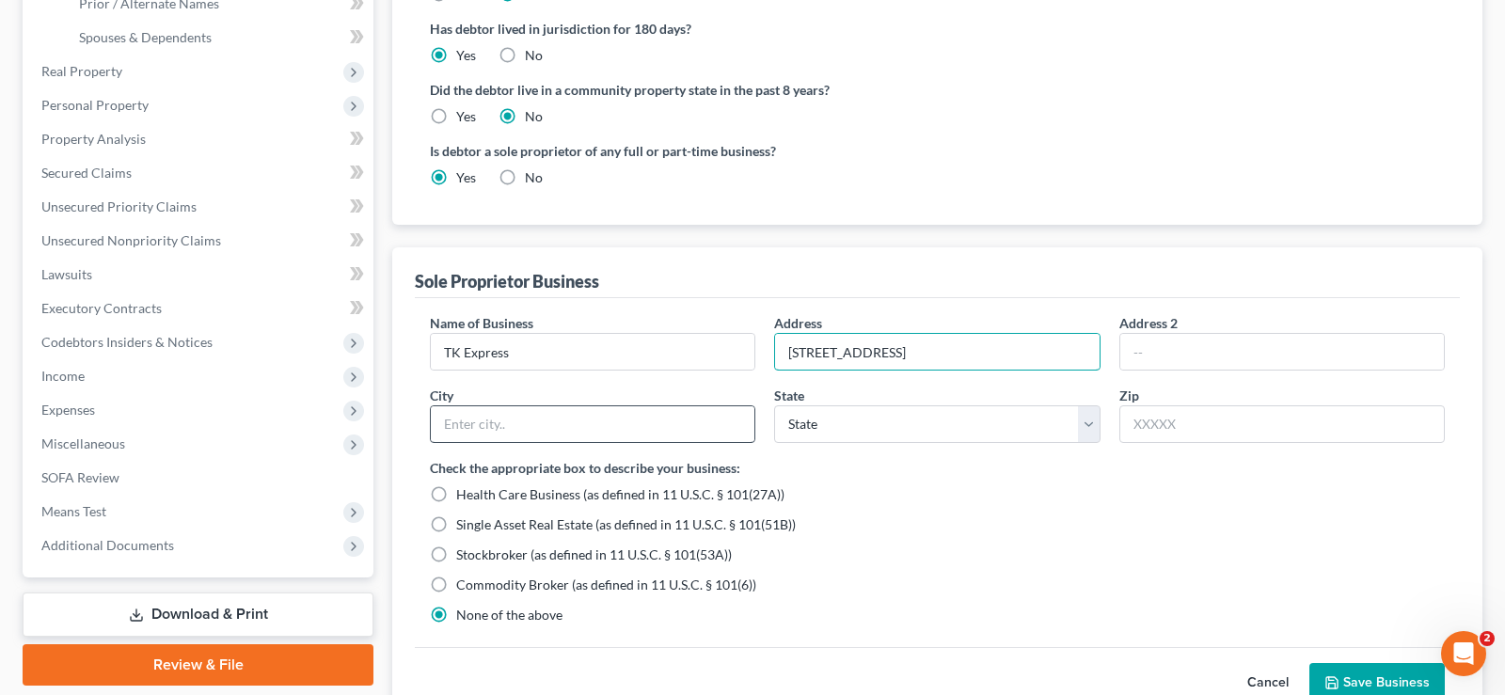
type input "13313 Palm Dr Ste H 1"
click at [540, 428] on input "text" at bounding box center [593, 424] width 324 height 36
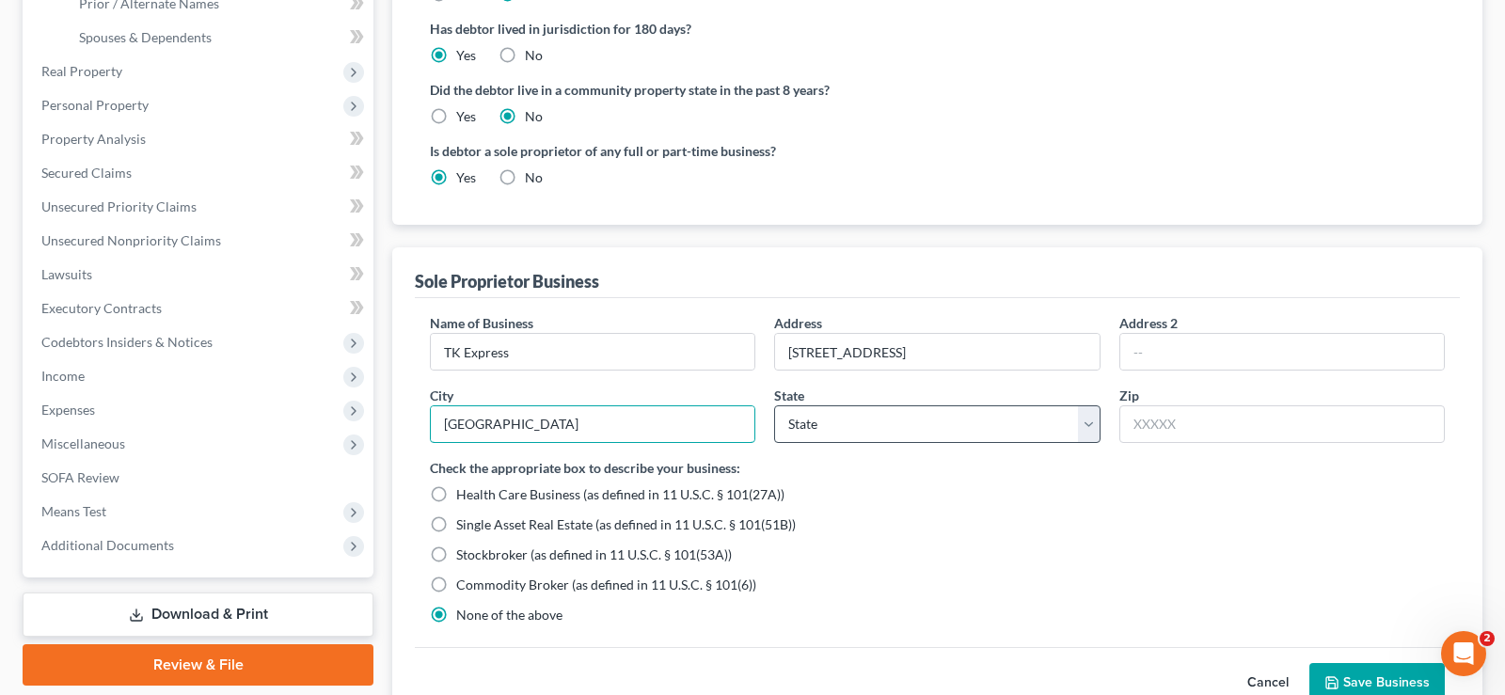
type input "Desert Hot Springs"
click at [774, 405] on select "State AL AK AR AZ CA CO CT DE DC FL GA GU HI ID IL IN IA KS KY LA ME MD MA MI M…" at bounding box center [936, 424] width 325 height 38
select select "4"
click option "CA" at bounding box center [0, 0] width 0 height 0
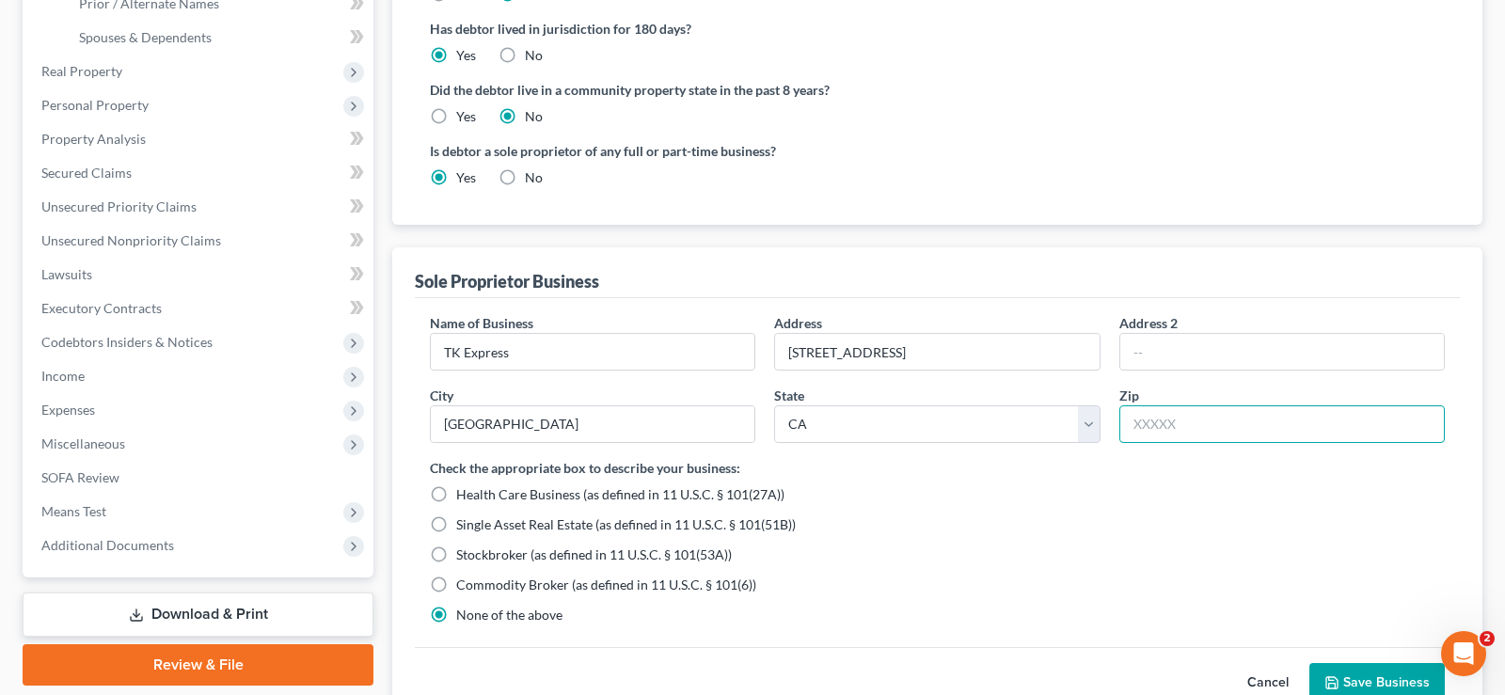
click at [1207, 417] on input "text" at bounding box center [1281, 424] width 325 height 38
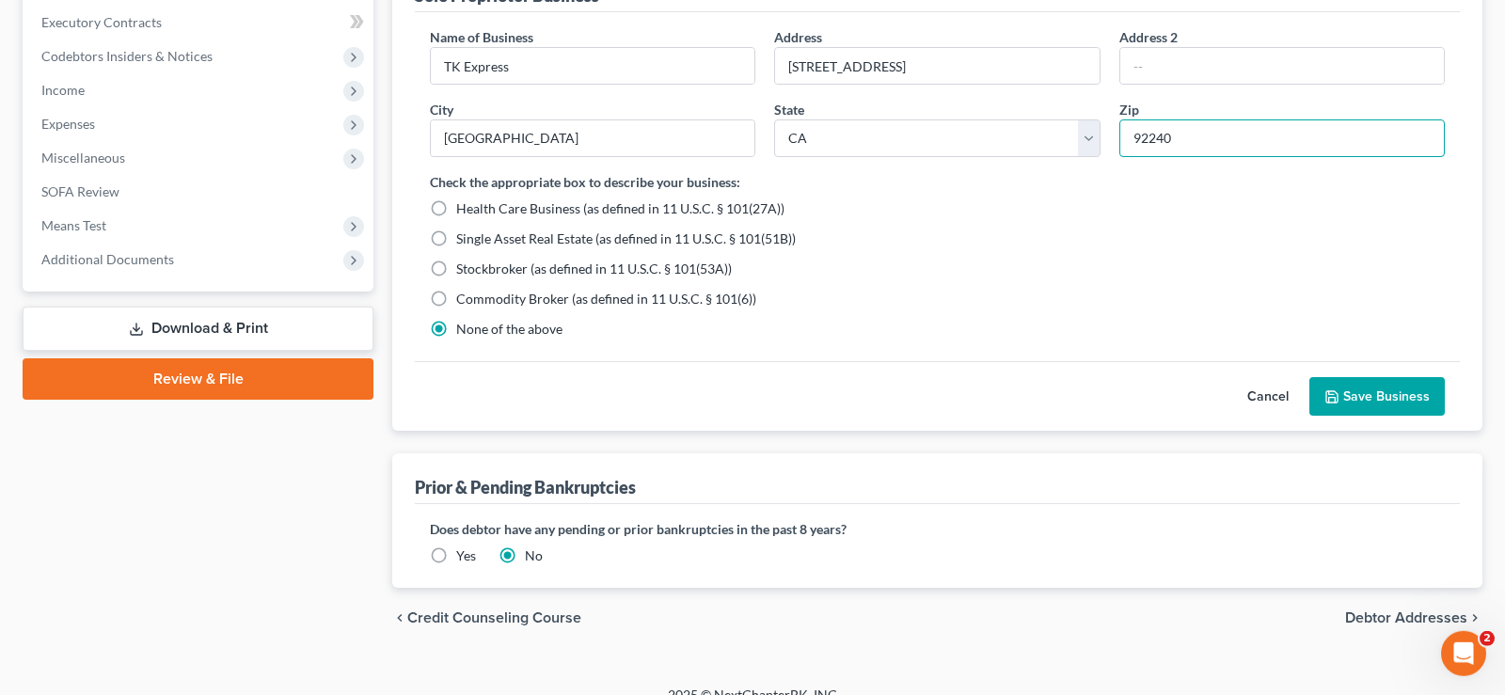
scroll to position [768, 0]
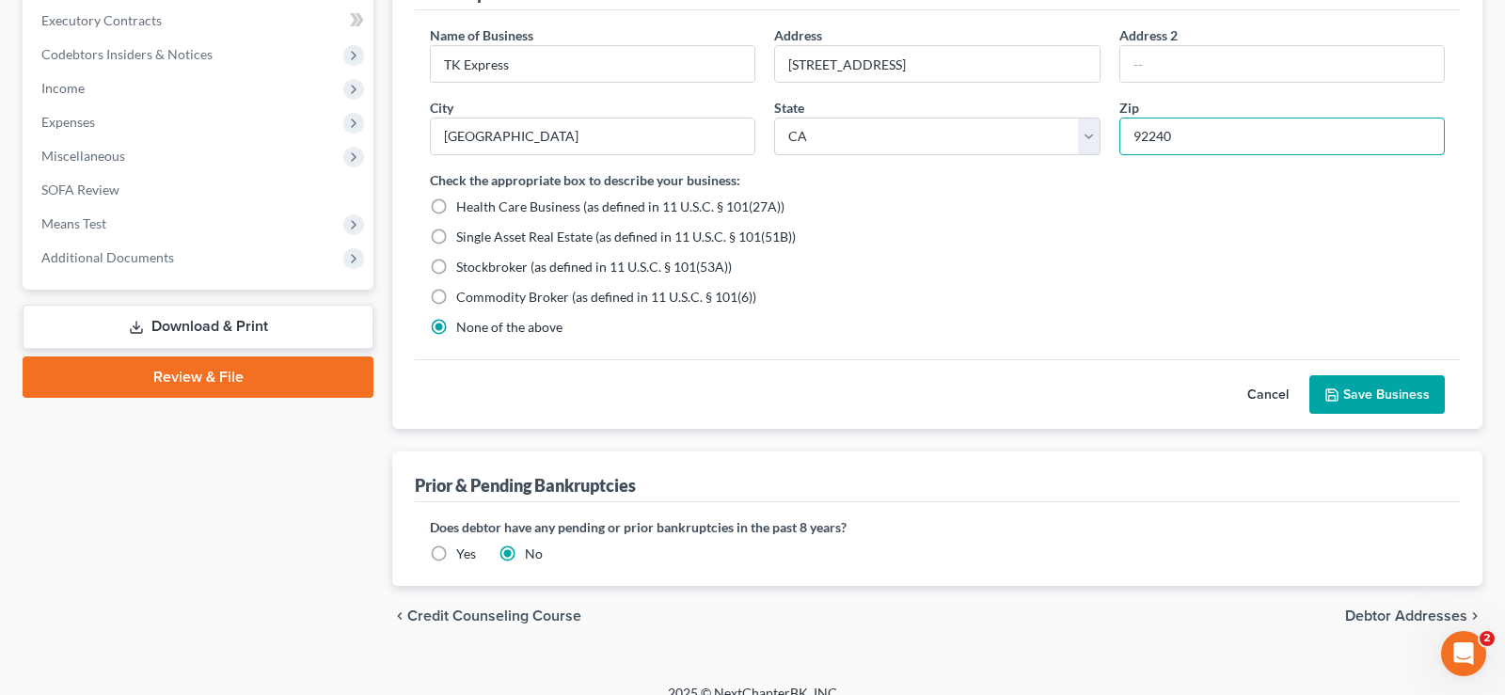
type input "92240"
click at [1387, 396] on button "Save Business" at bounding box center [1376, 395] width 135 height 40
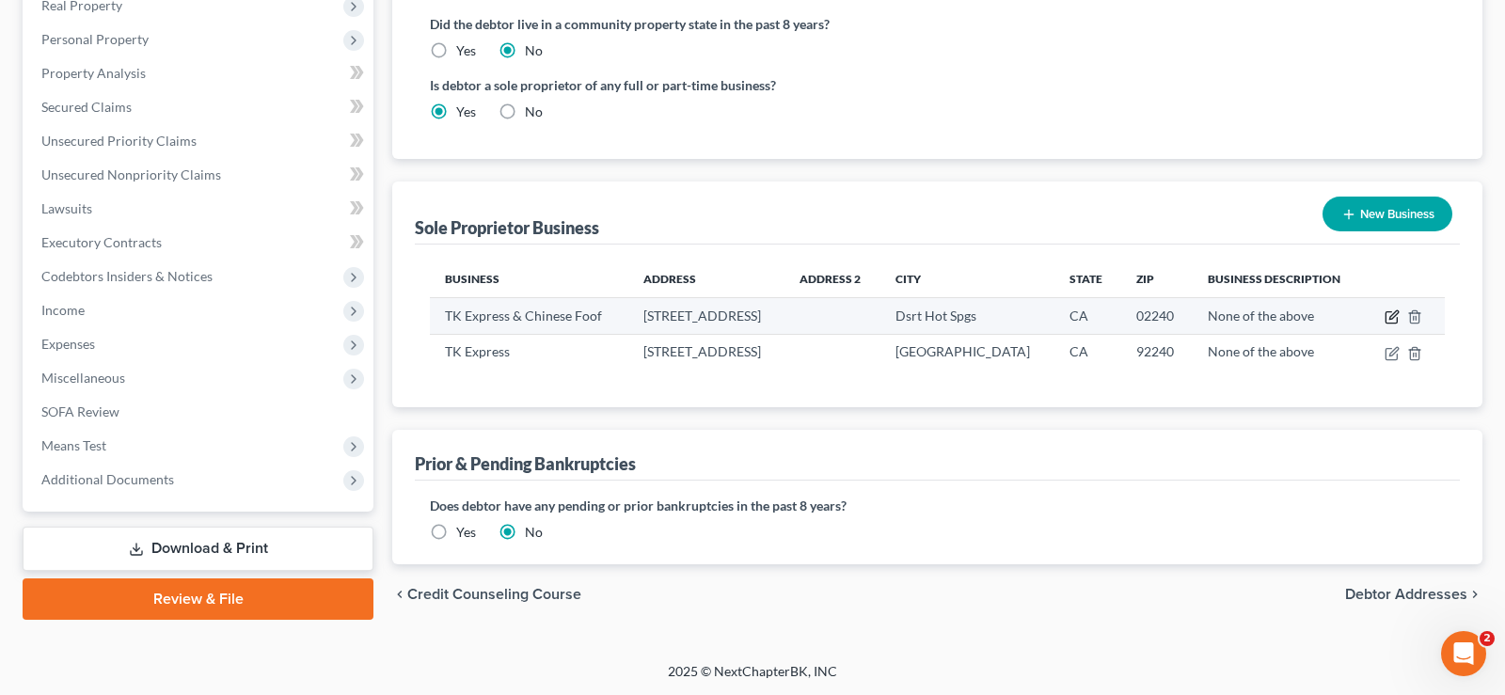
click at [1394, 315] on icon "button" at bounding box center [1392, 316] width 15 height 15
select select "4"
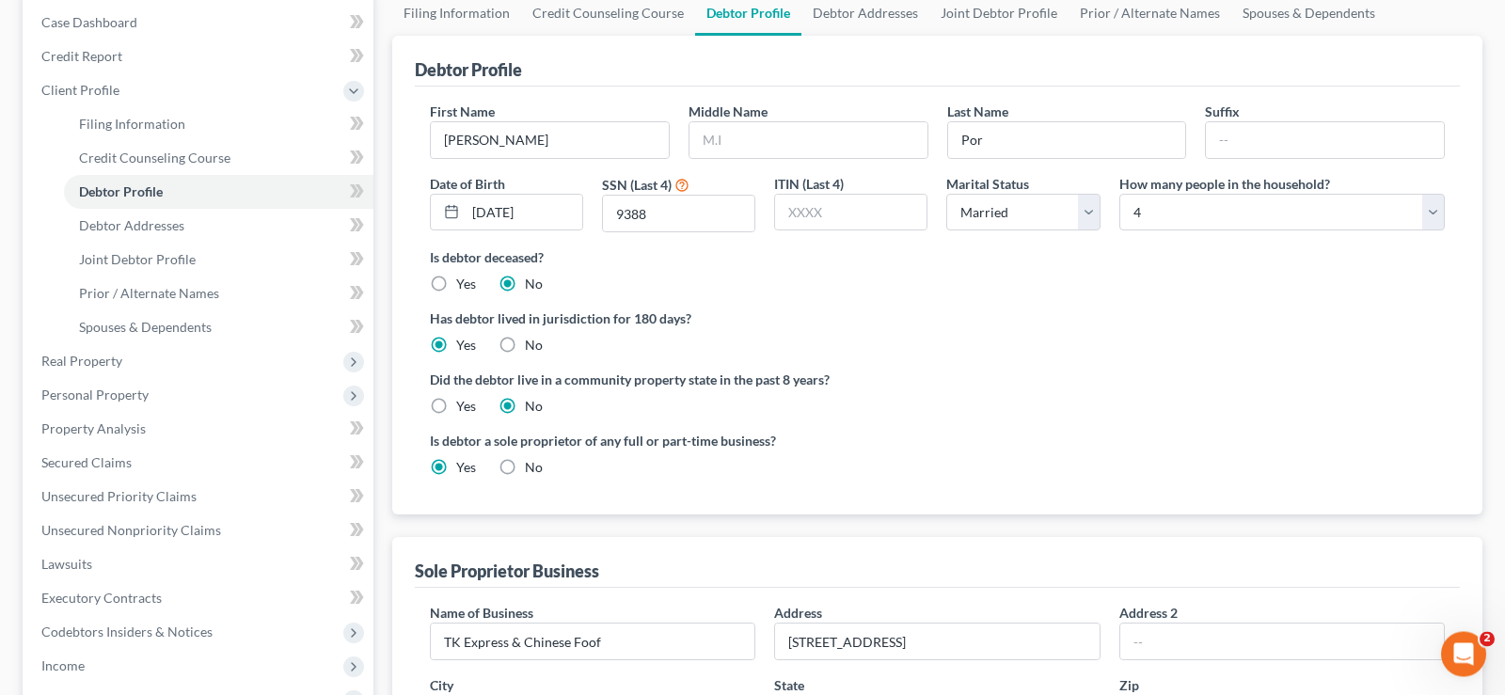
scroll to position [450, 0]
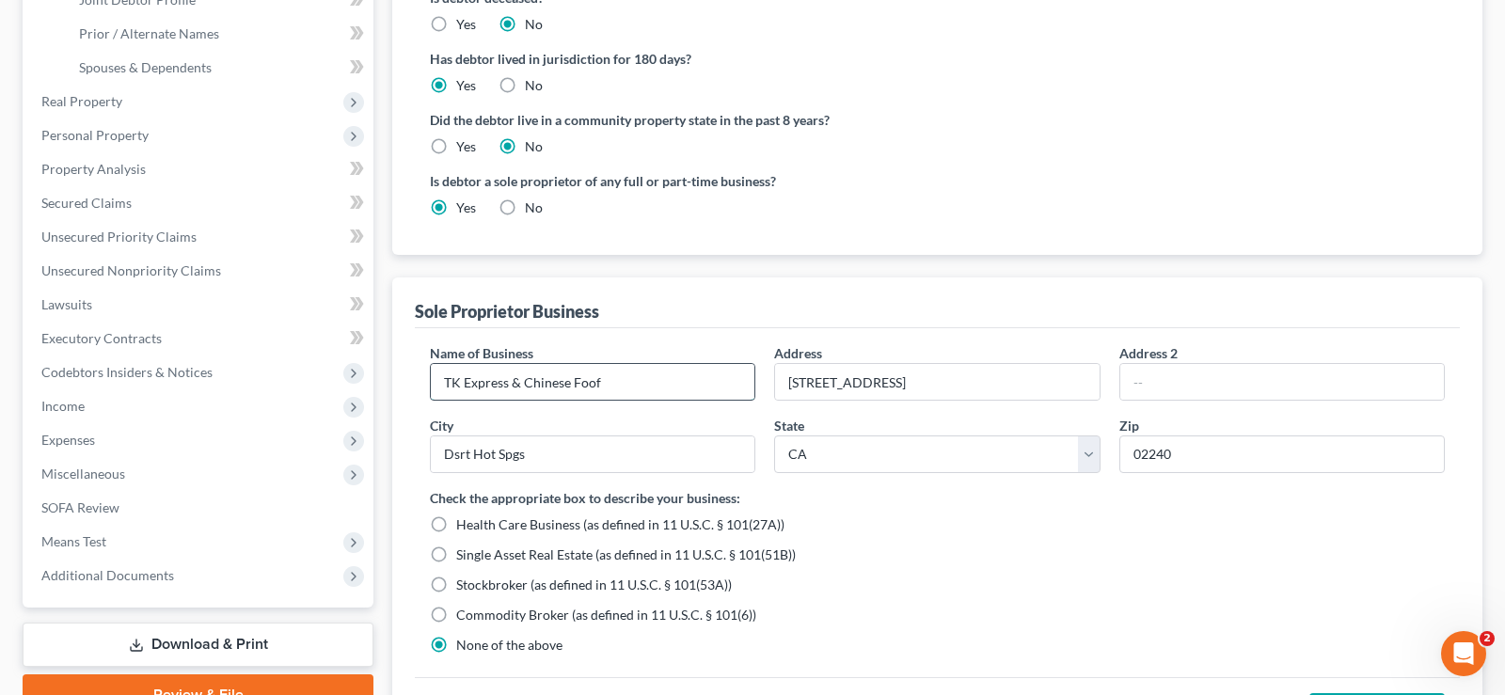
click at [638, 385] on input "TK Express & Chinese Foof" at bounding box center [593, 382] width 324 height 36
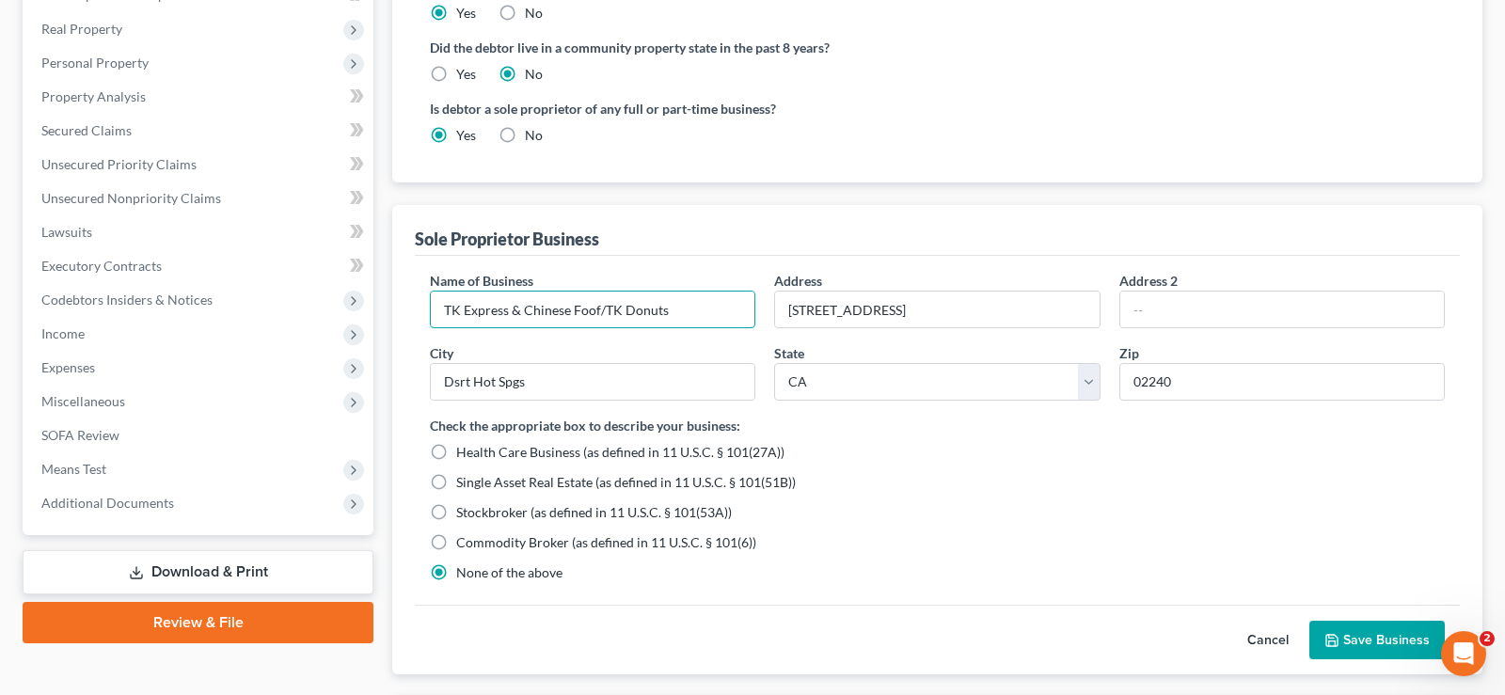
scroll to position [641, 0]
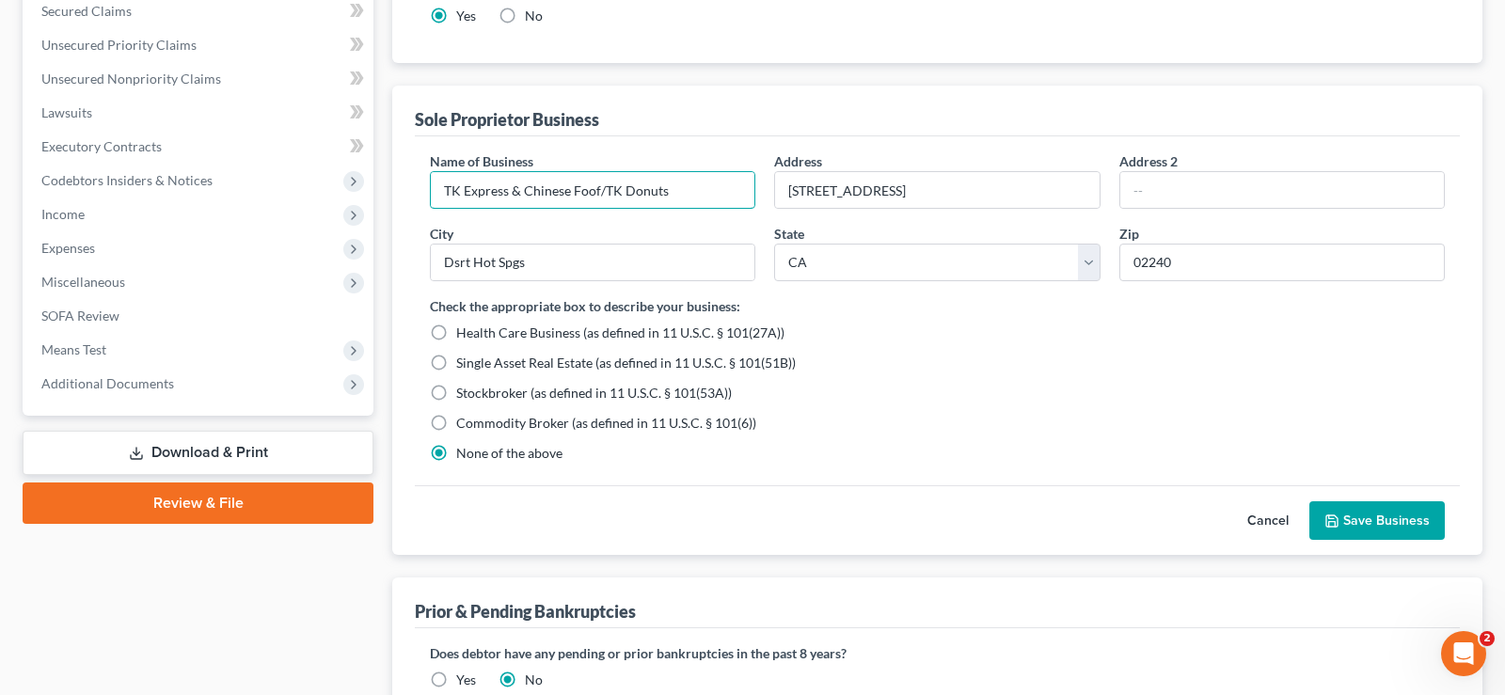
type input "TK Express & Chinese Foof/TK Donuts"
click at [1362, 516] on button "Save Business" at bounding box center [1376, 521] width 135 height 40
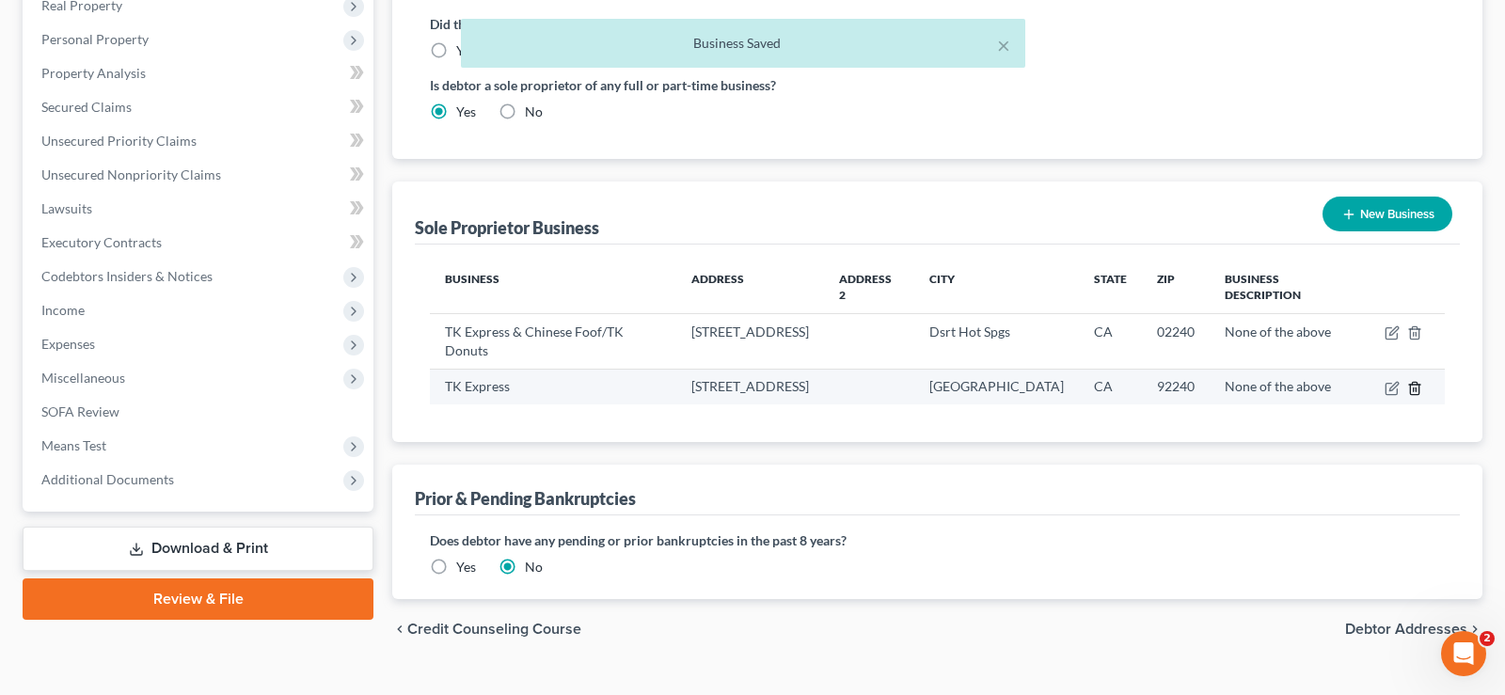
click at [1416, 381] on icon "button" at bounding box center [1414, 388] width 15 height 15
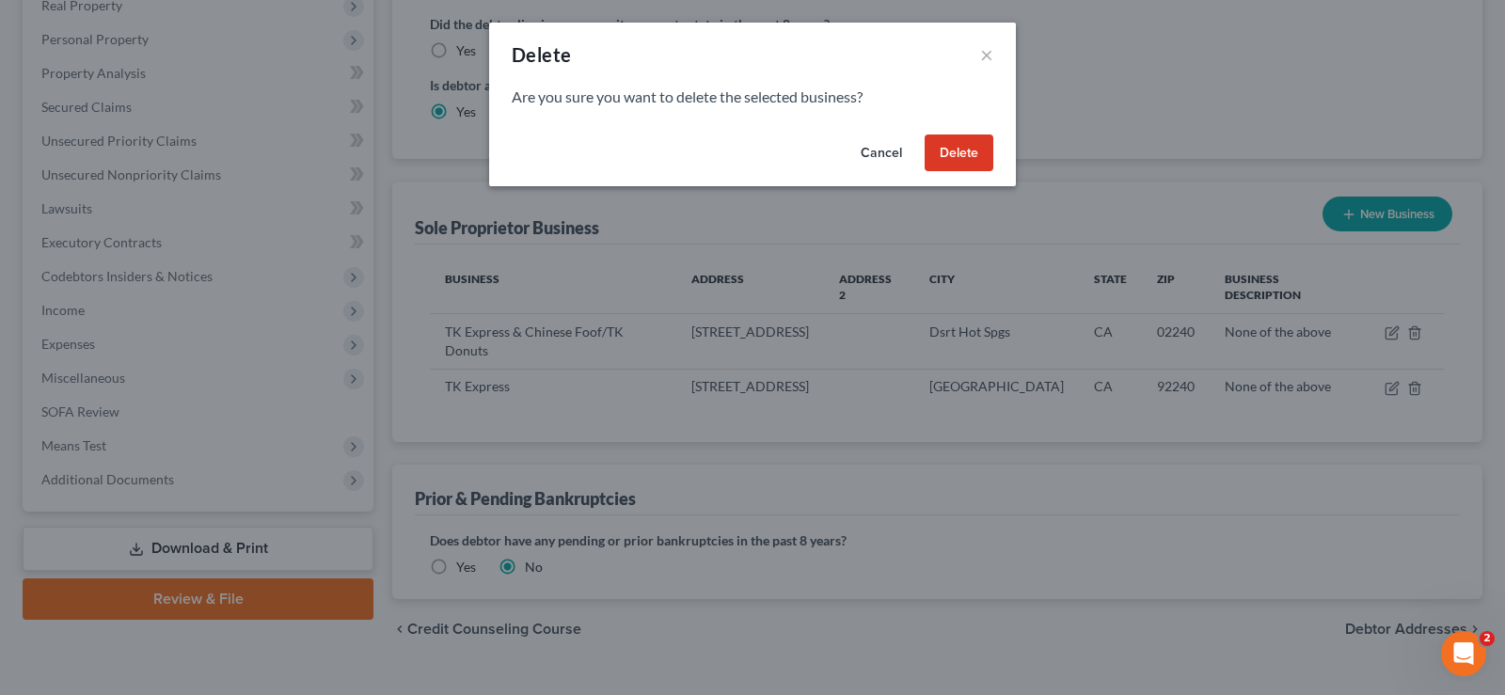
drag, startPoint x: 961, startPoint y: 153, endPoint x: 986, endPoint y: 341, distance: 189.7
click at [961, 155] on button "Delete" at bounding box center [959, 154] width 69 height 38
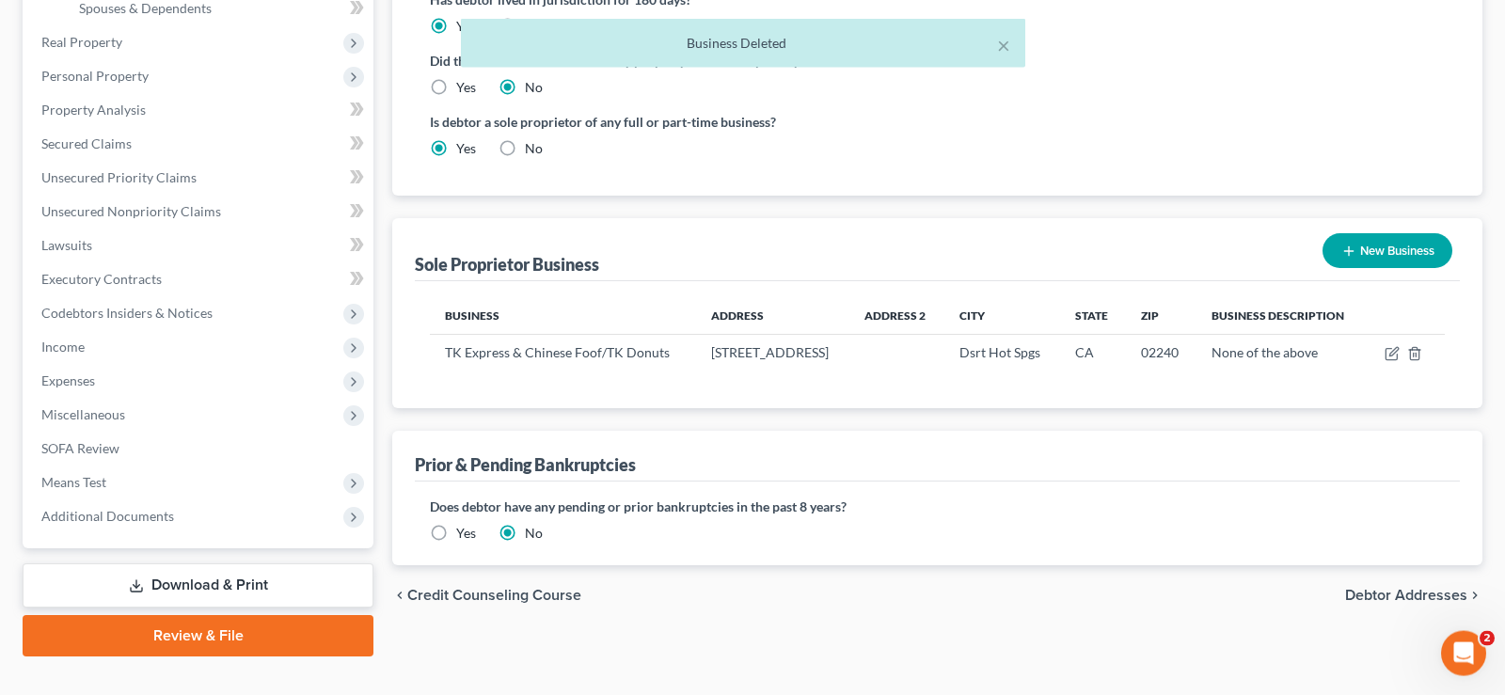
scroll to position [540, 0]
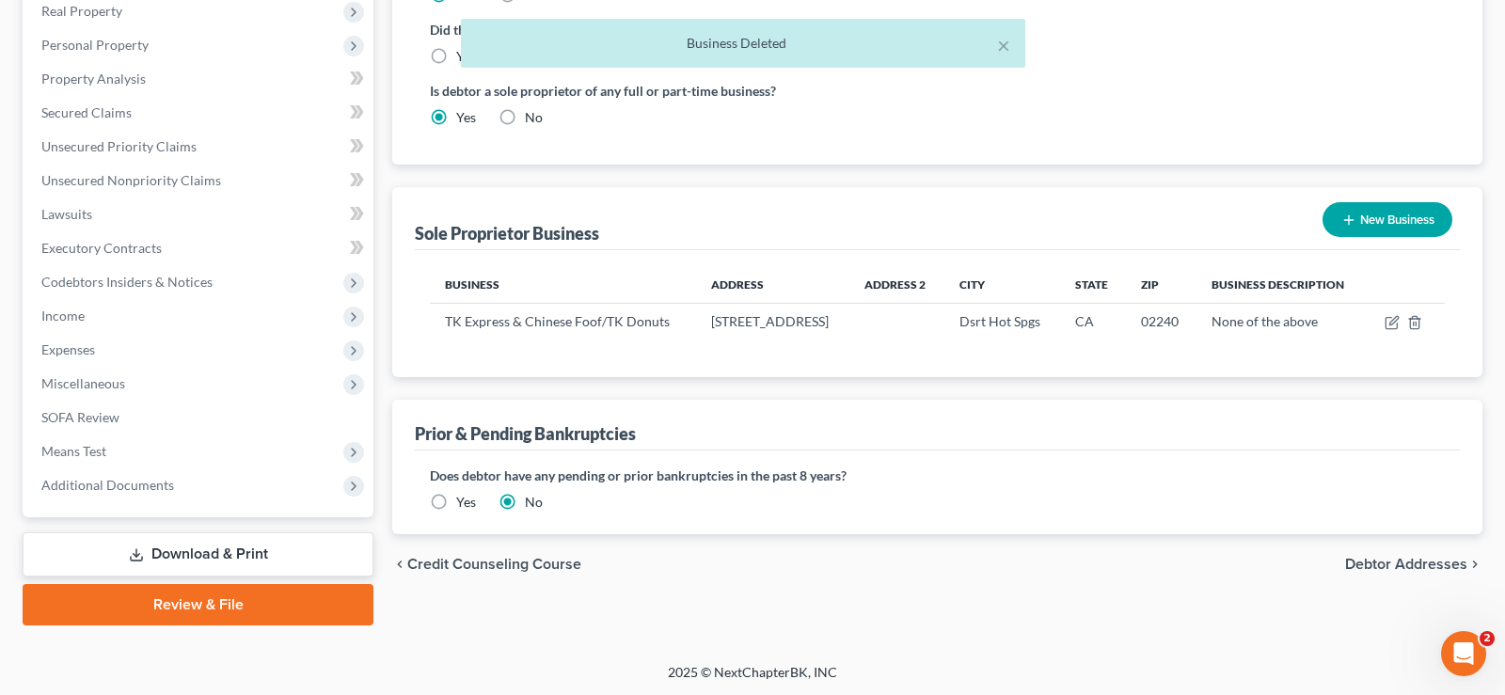
click at [1372, 563] on span "Debtor Addresses" at bounding box center [1406, 564] width 122 height 15
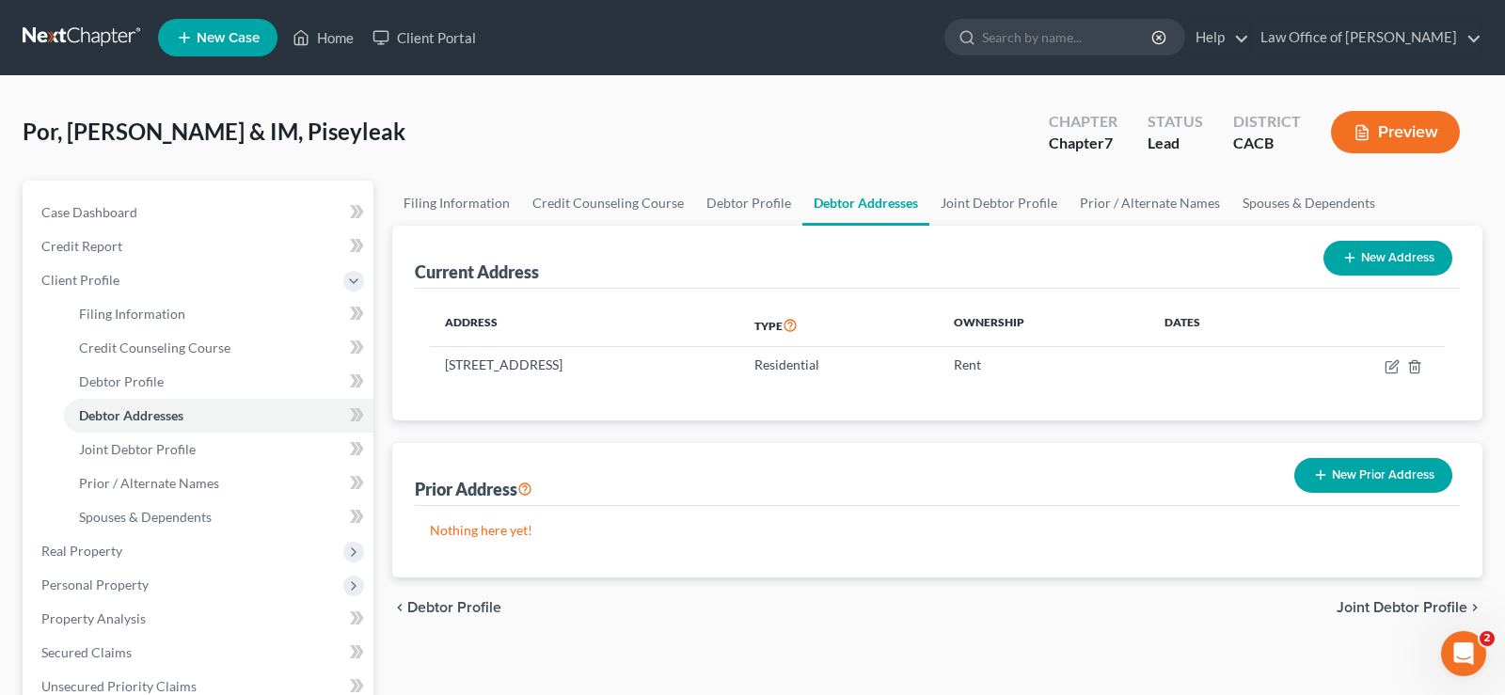
click at [1391, 472] on button "New Prior Address" at bounding box center [1373, 475] width 158 height 35
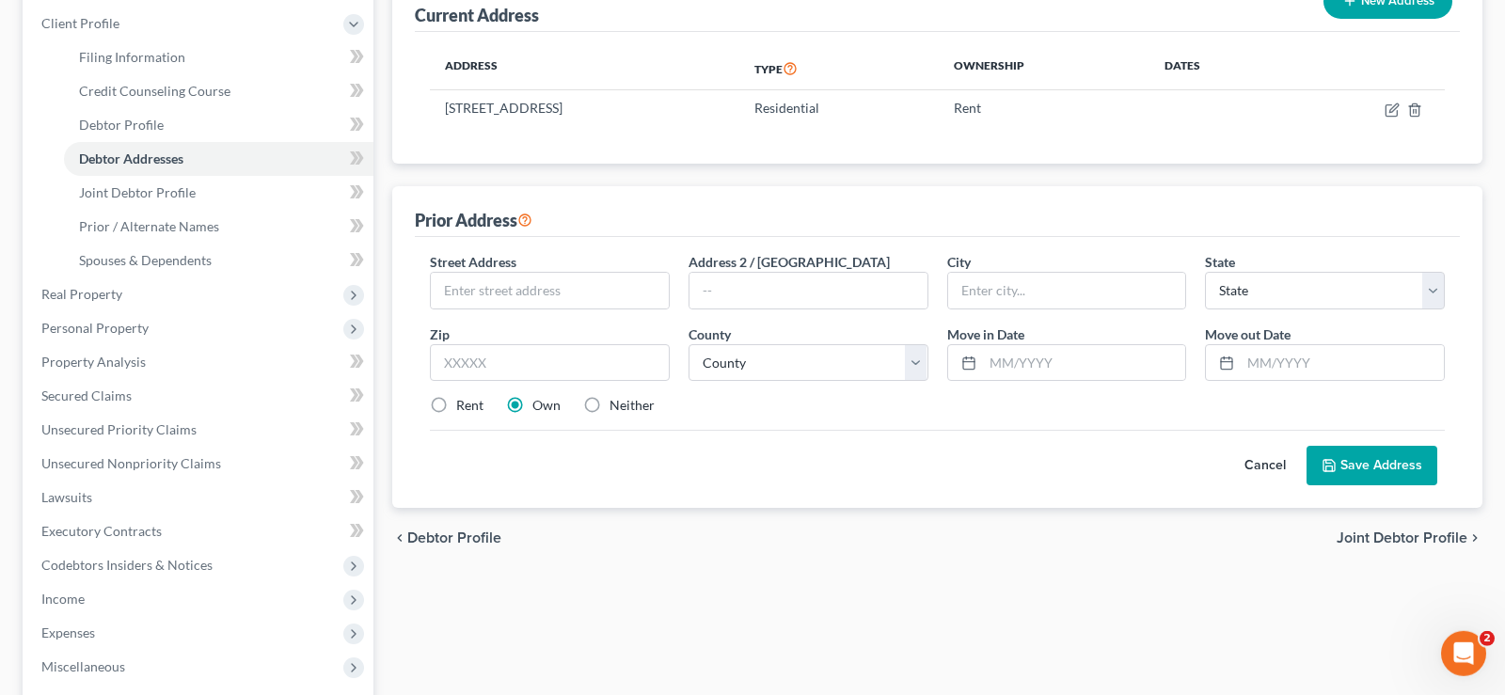
scroll to position [288, 0]
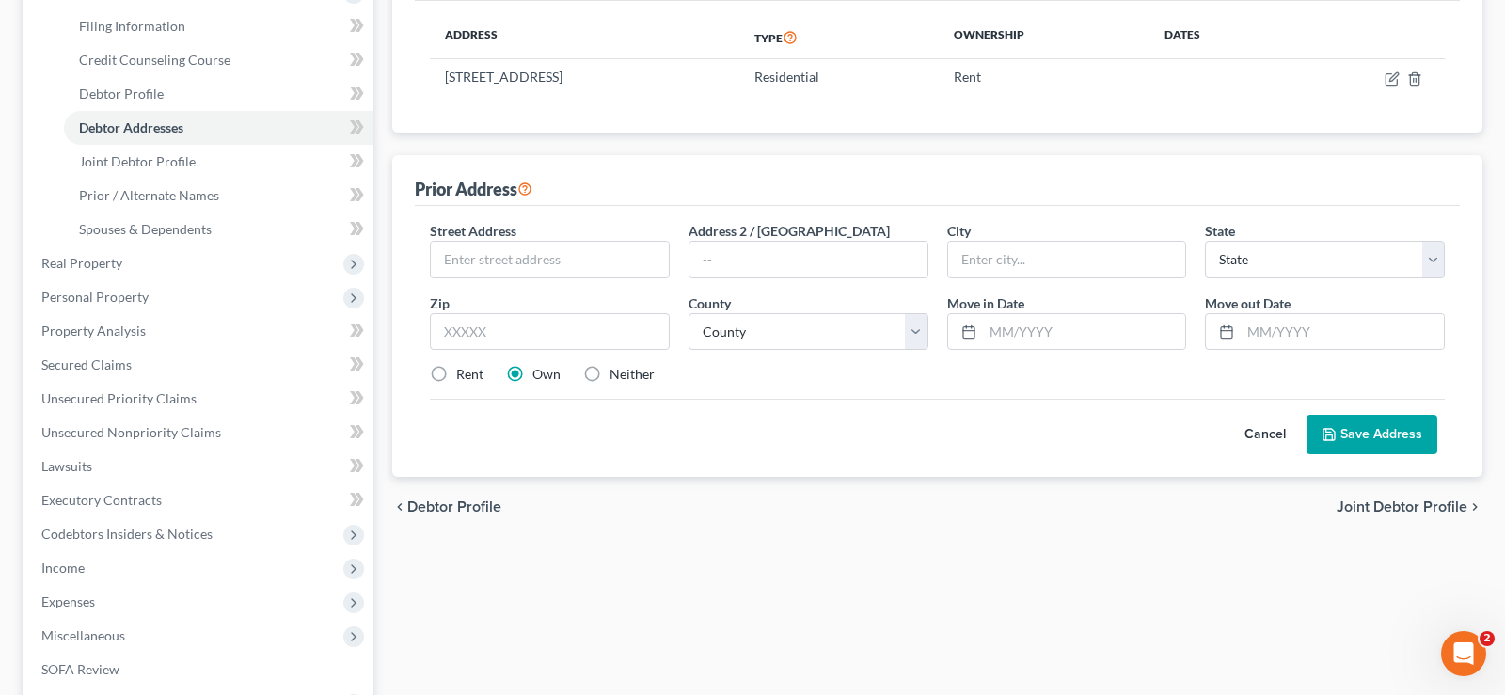
click at [1399, 507] on span "Joint Debtor Profile" at bounding box center [1402, 506] width 131 height 15
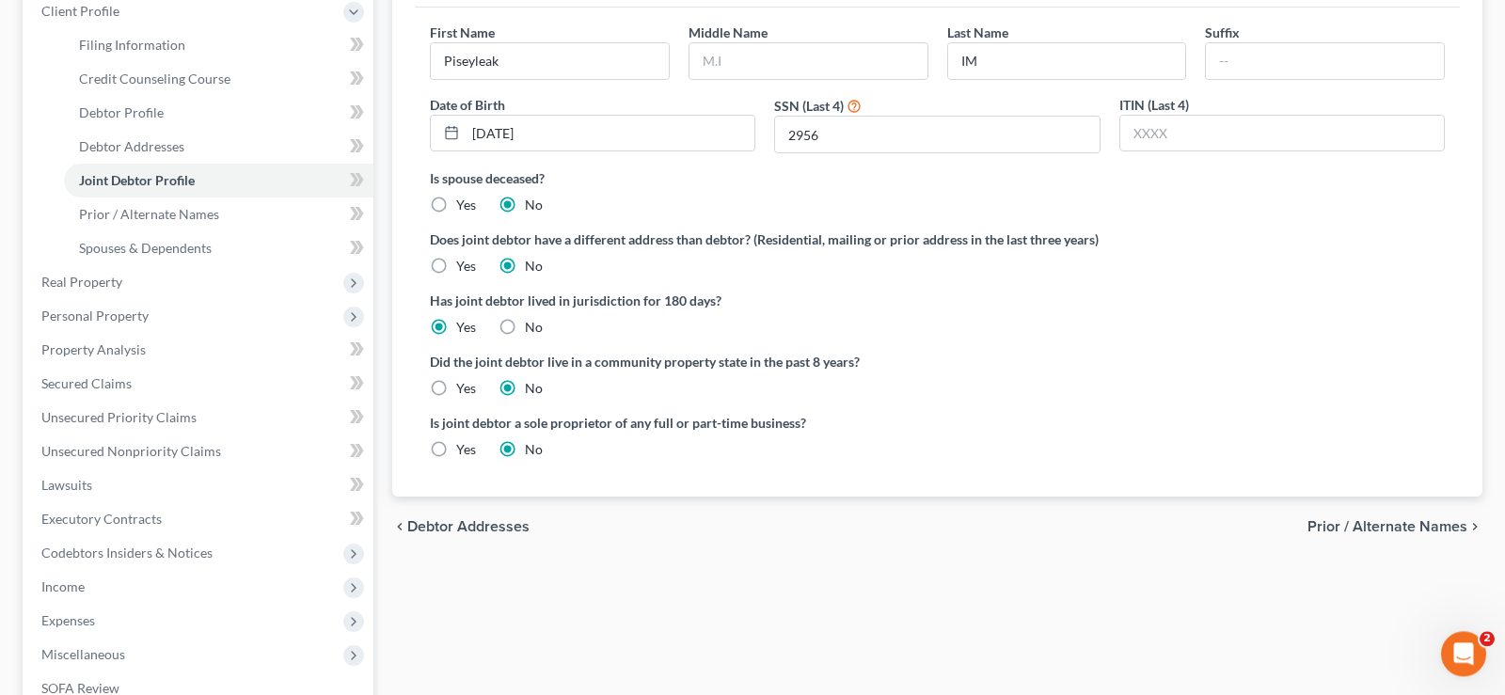
scroll to position [384, 0]
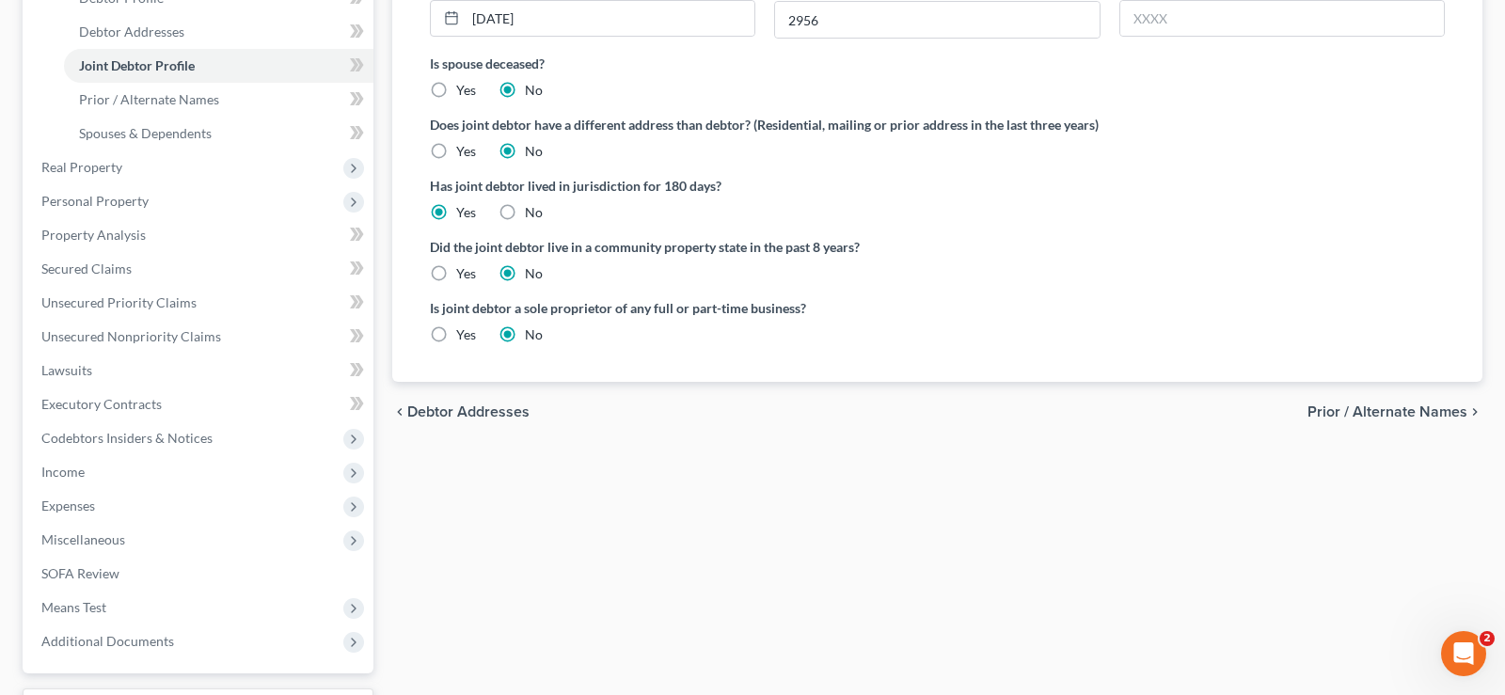
click at [1377, 409] on span "Prior / Alternate Names" at bounding box center [1387, 411] width 160 height 15
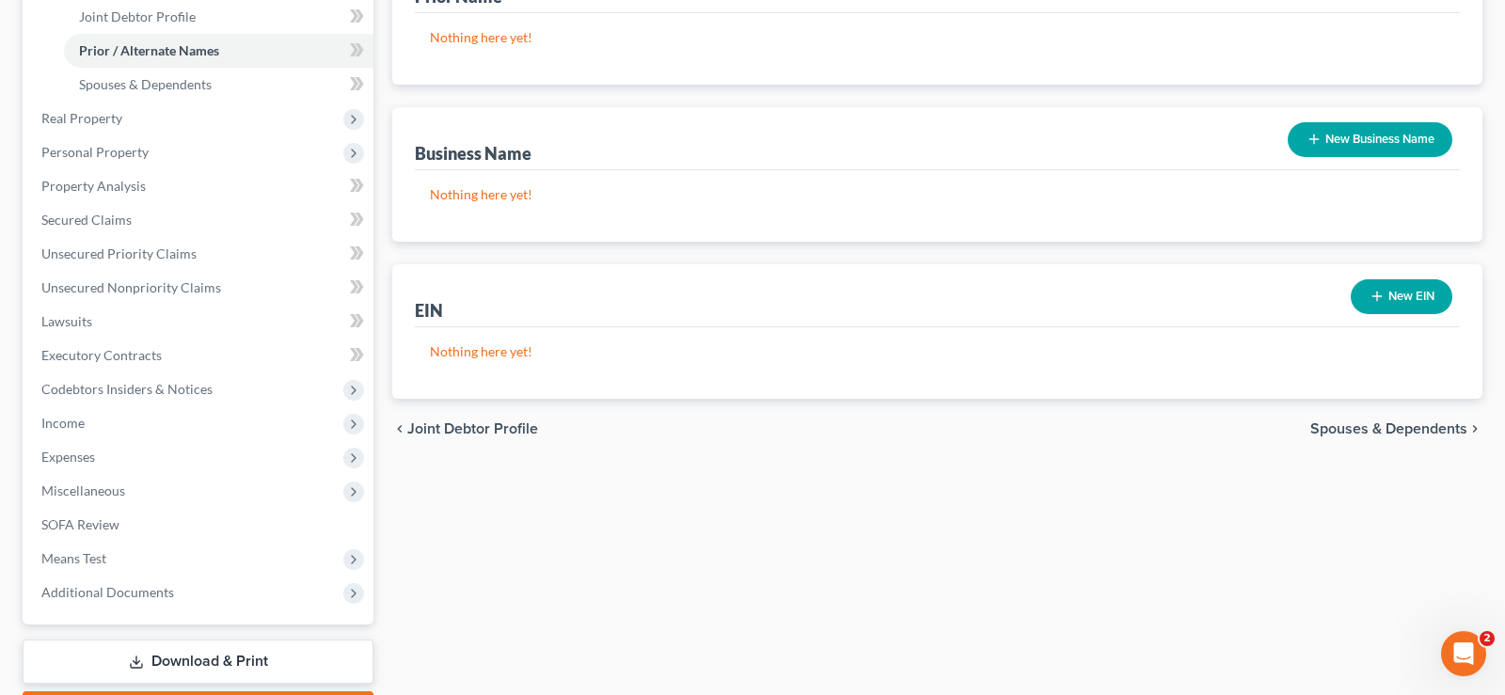
scroll to position [480, 0]
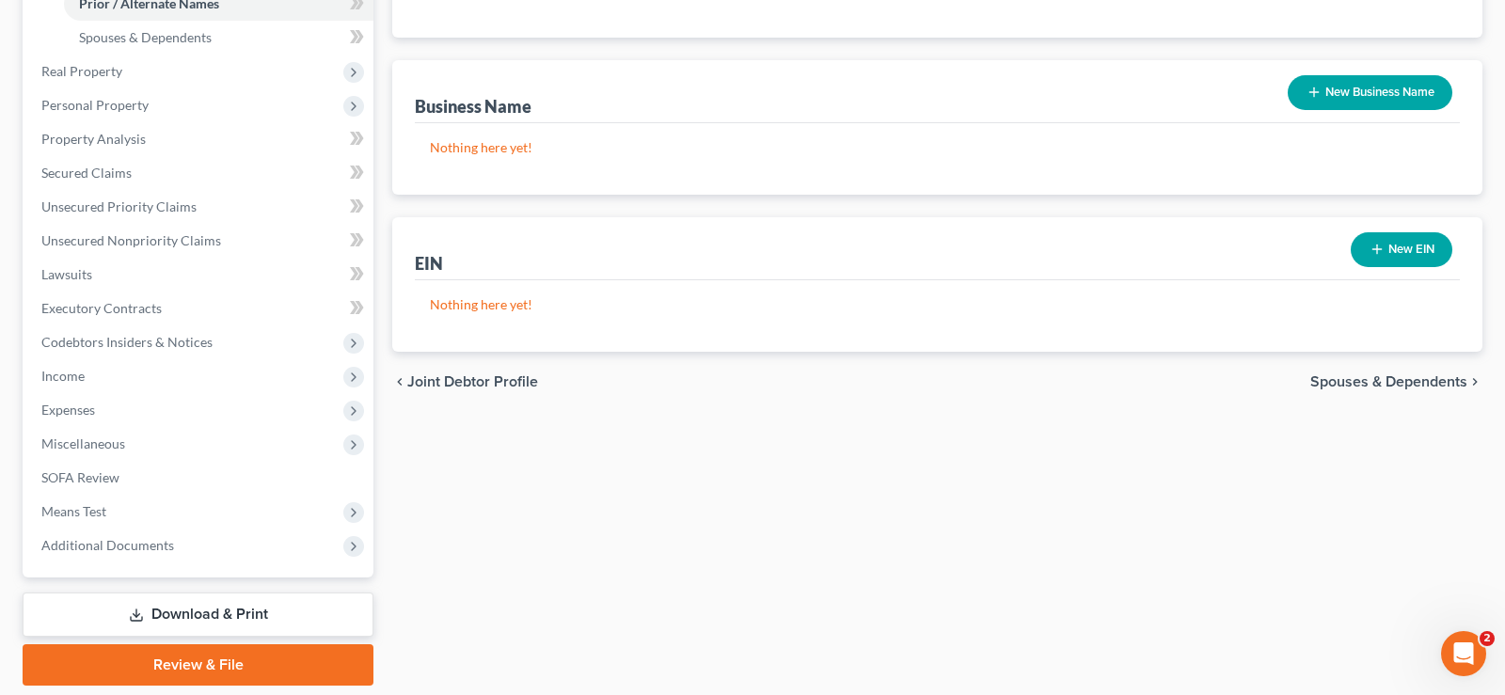
click at [1353, 386] on span "Spouses & Dependents" at bounding box center [1388, 381] width 157 height 15
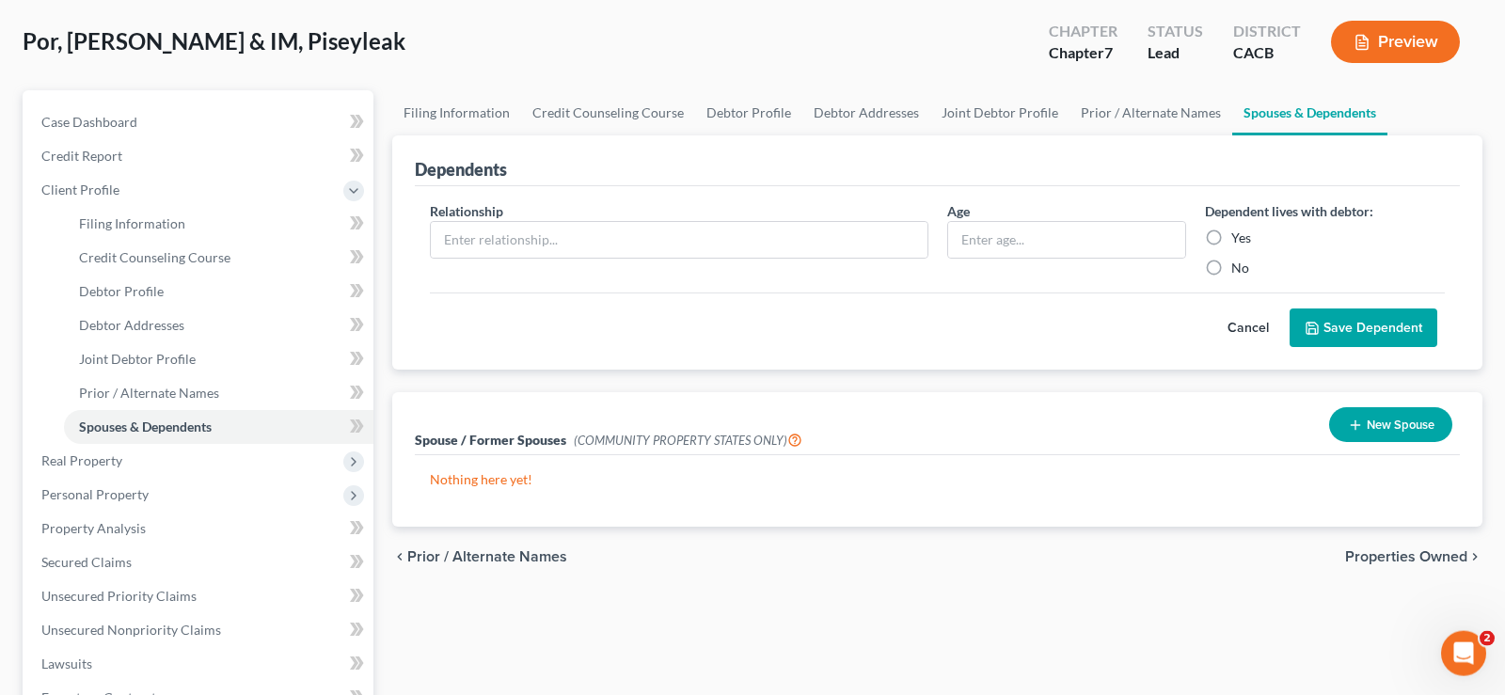
scroll to position [96, 0]
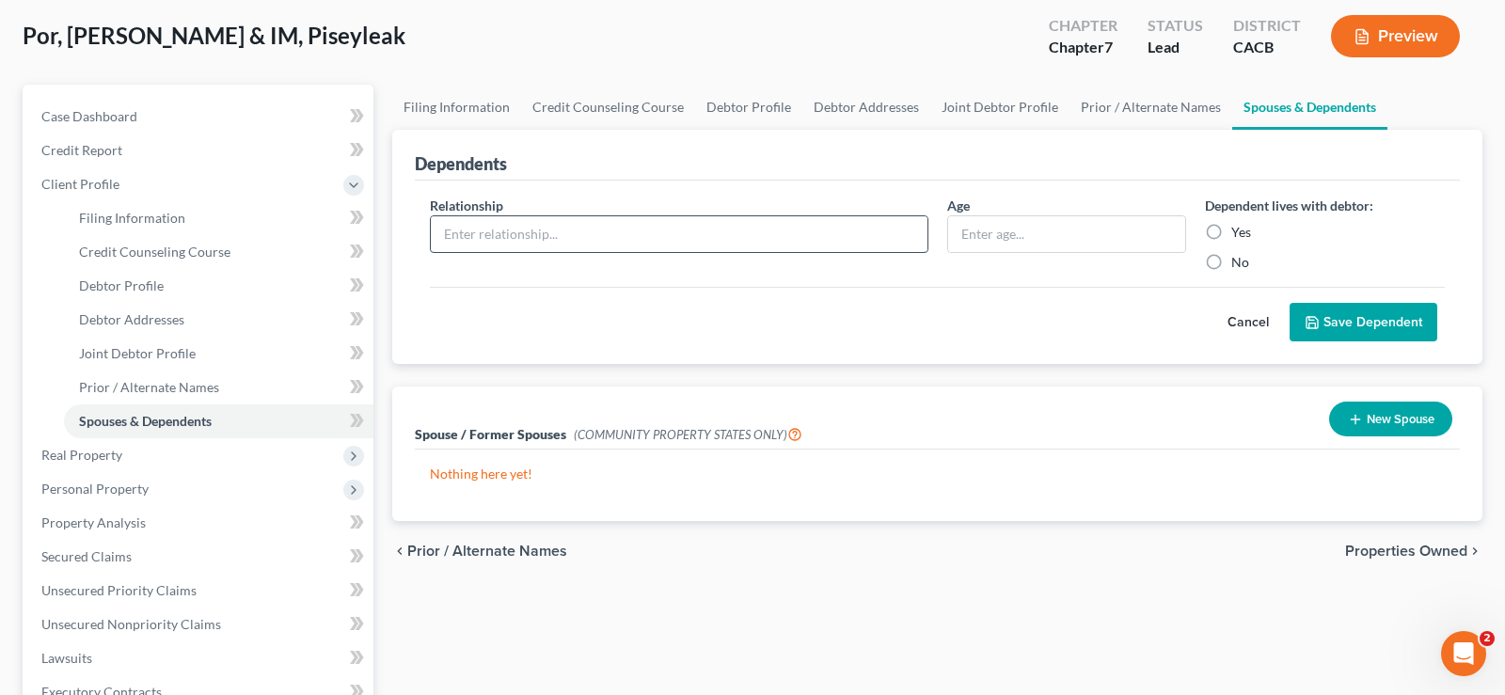
click at [577, 229] on input "text" at bounding box center [679, 234] width 497 height 36
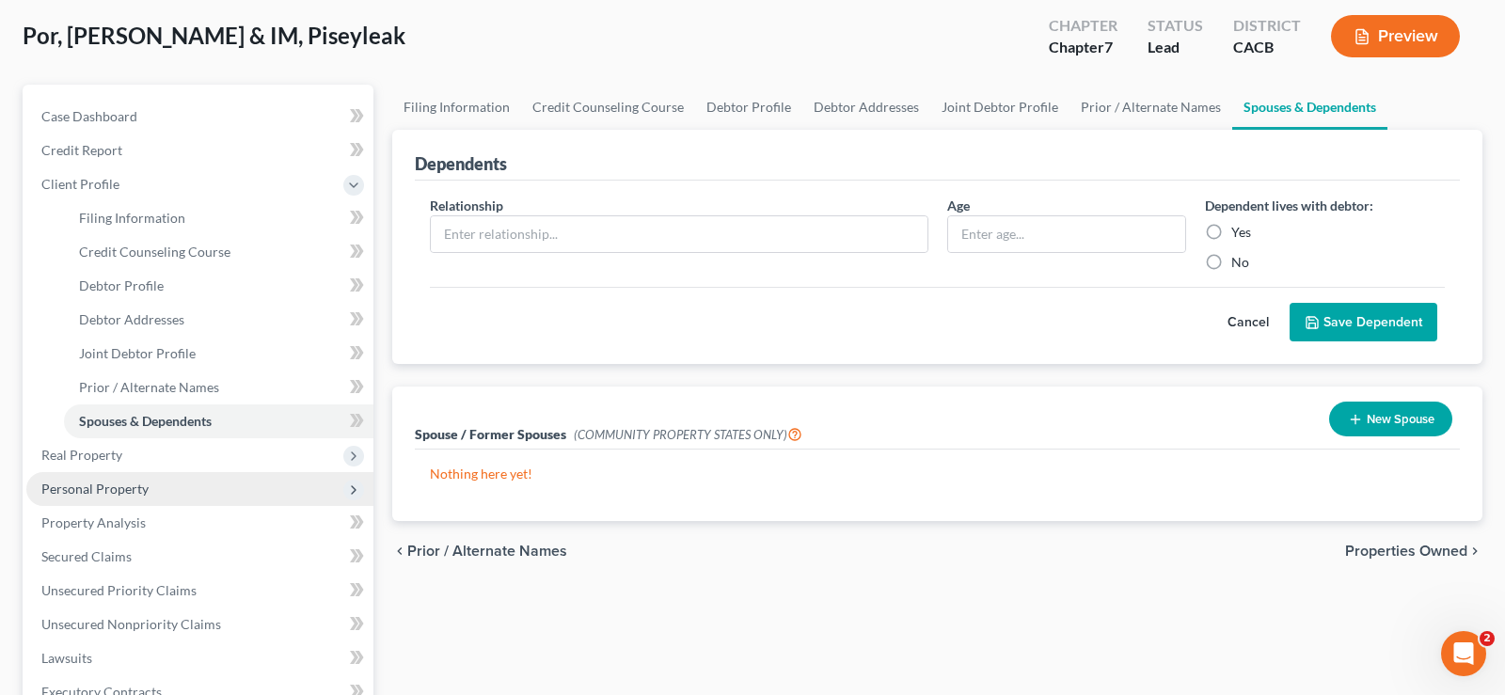
click at [141, 489] on span "Personal Property" at bounding box center [94, 489] width 107 height 16
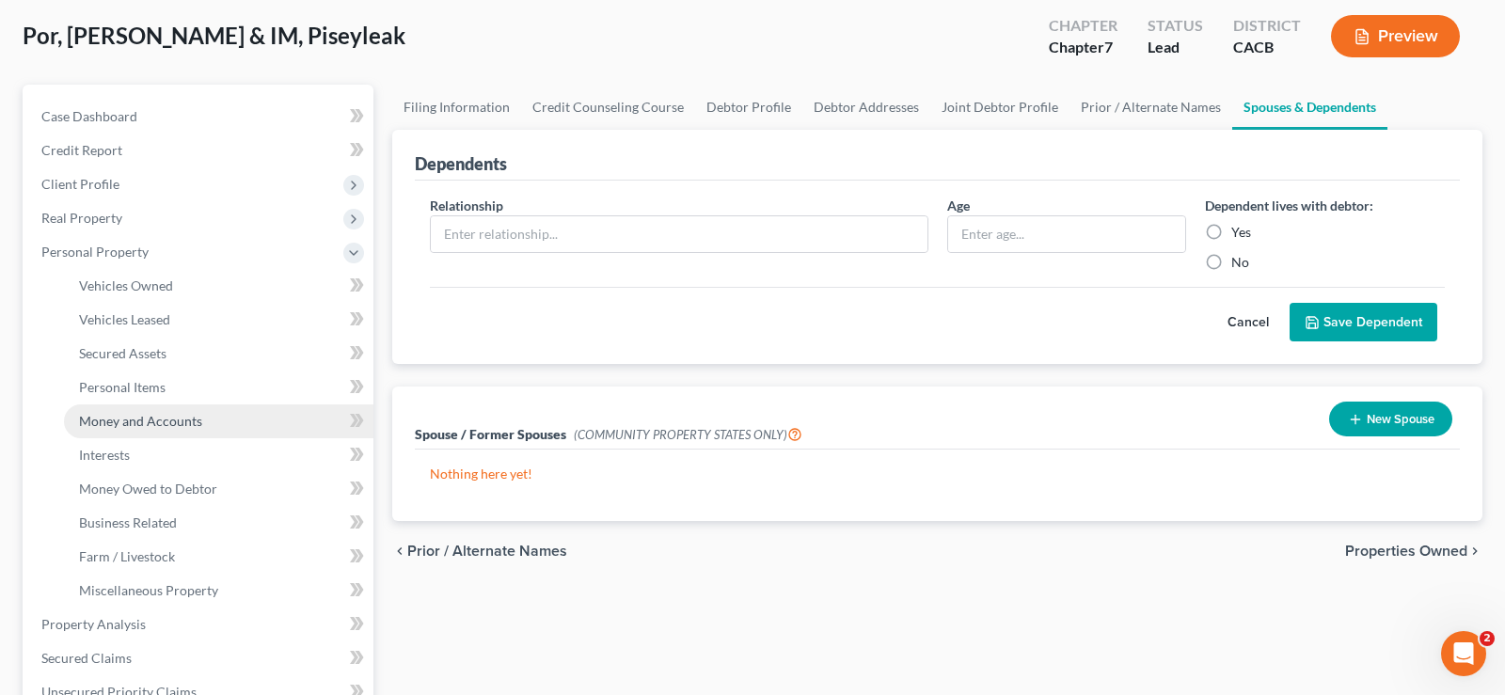
click at [178, 420] on span "Money and Accounts" at bounding box center [140, 421] width 123 height 16
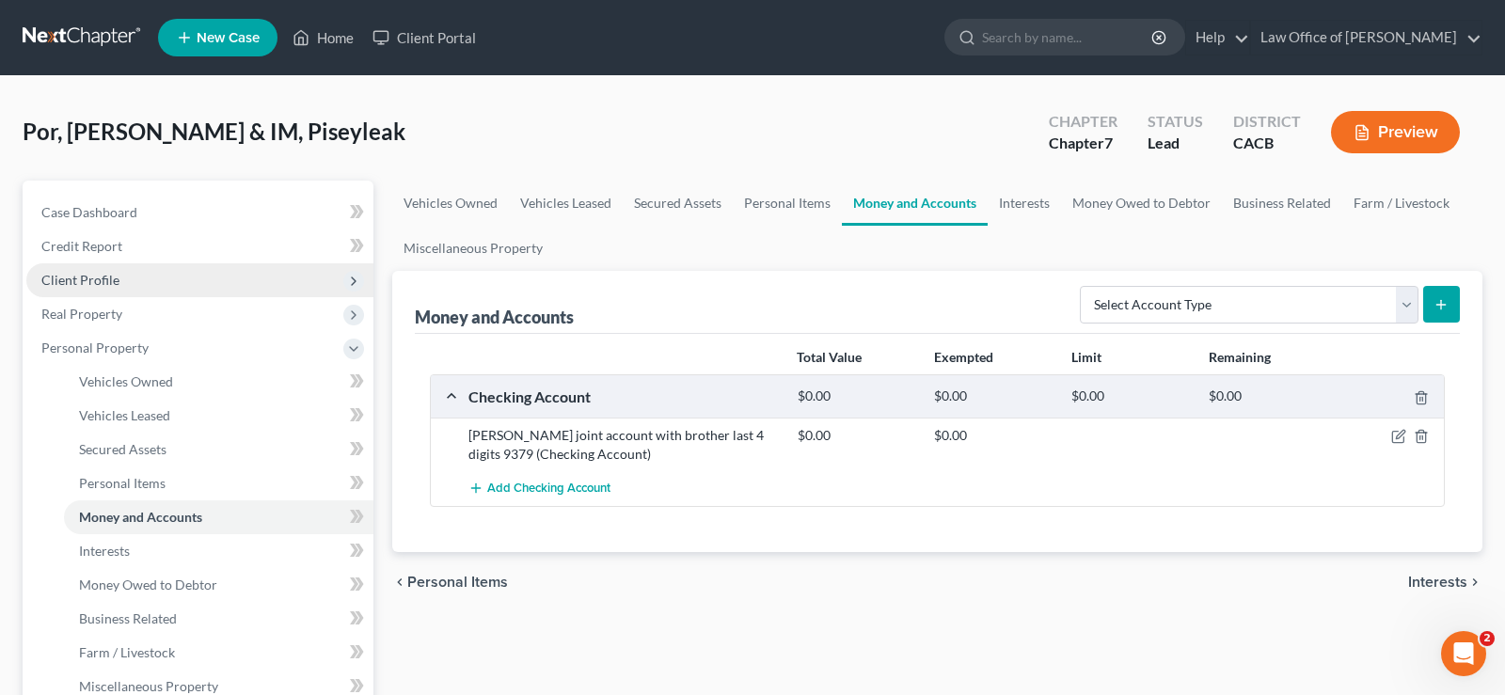
click at [76, 283] on span "Client Profile" at bounding box center [80, 280] width 78 height 16
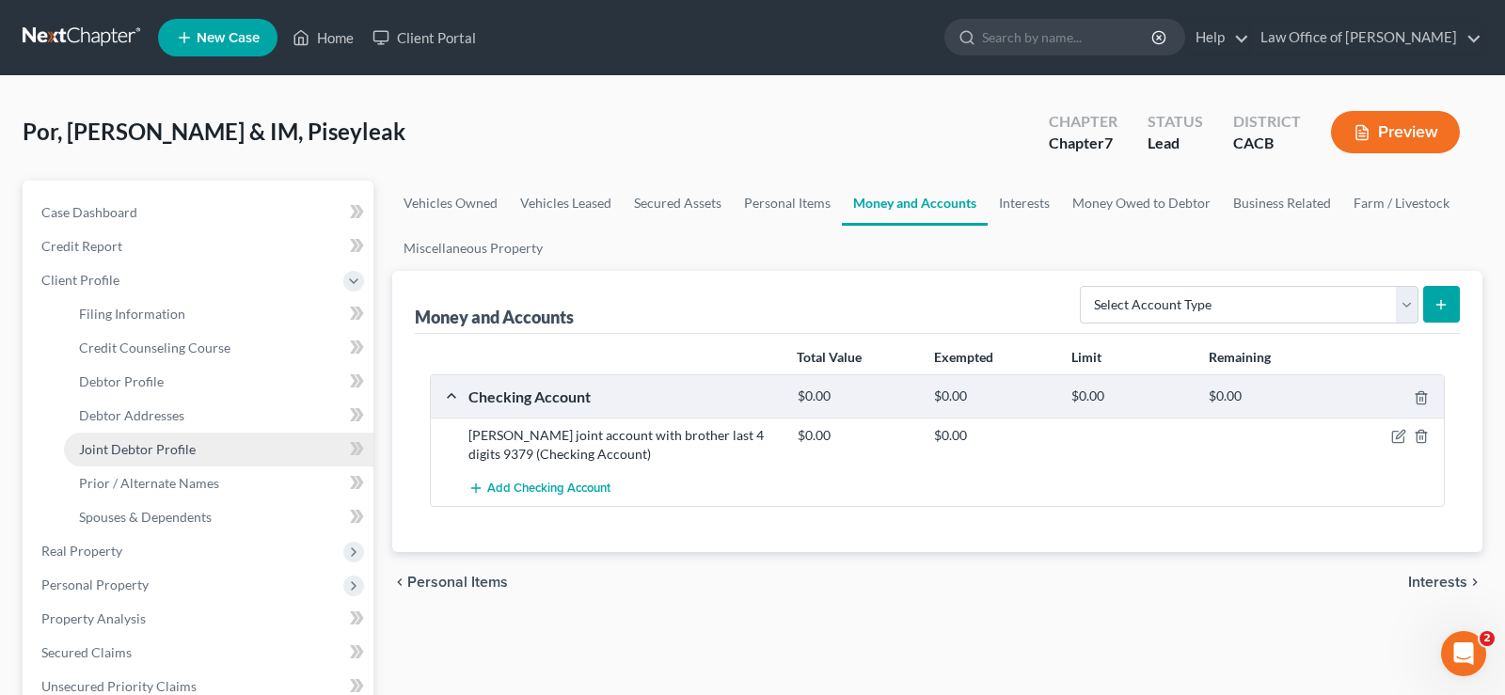
click at [174, 450] on span "Joint Debtor Profile" at bounding box center [137, 449] width 117 height 16
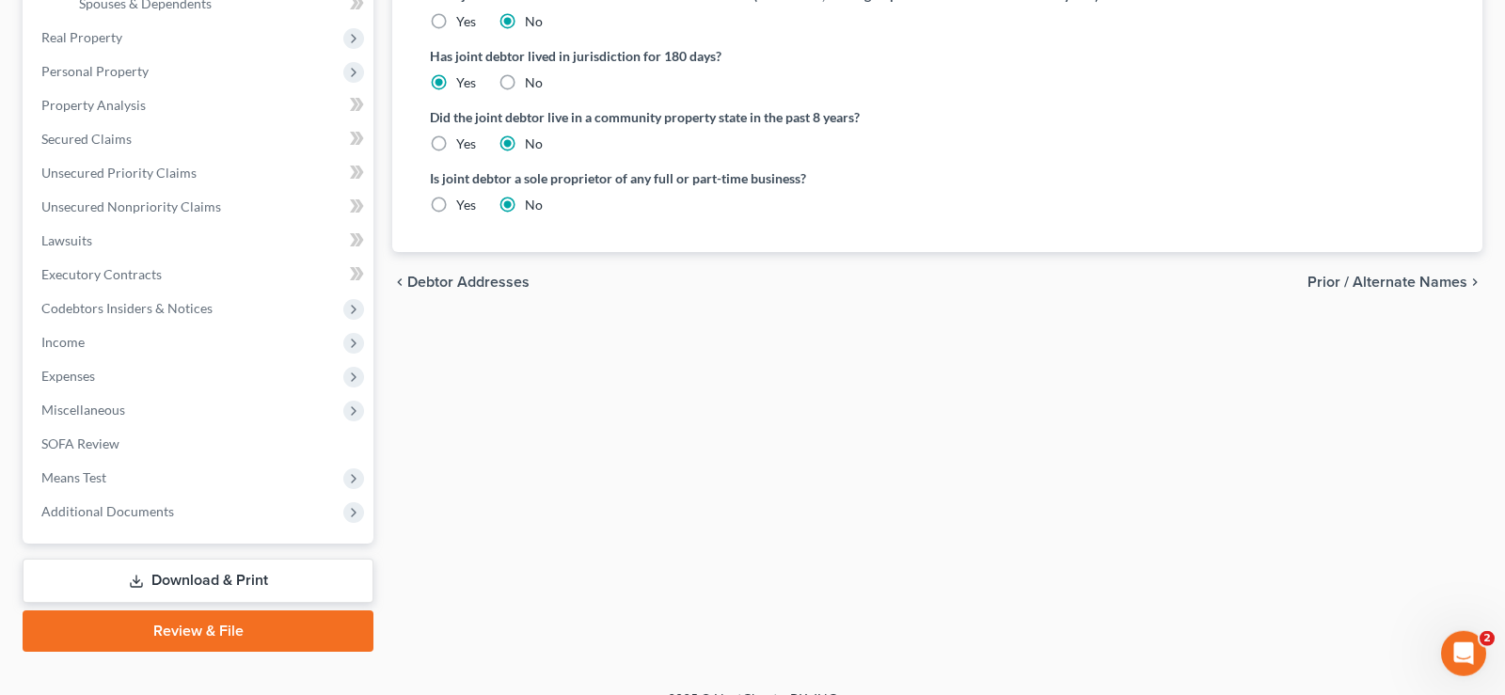
scroll to position [540, 0]
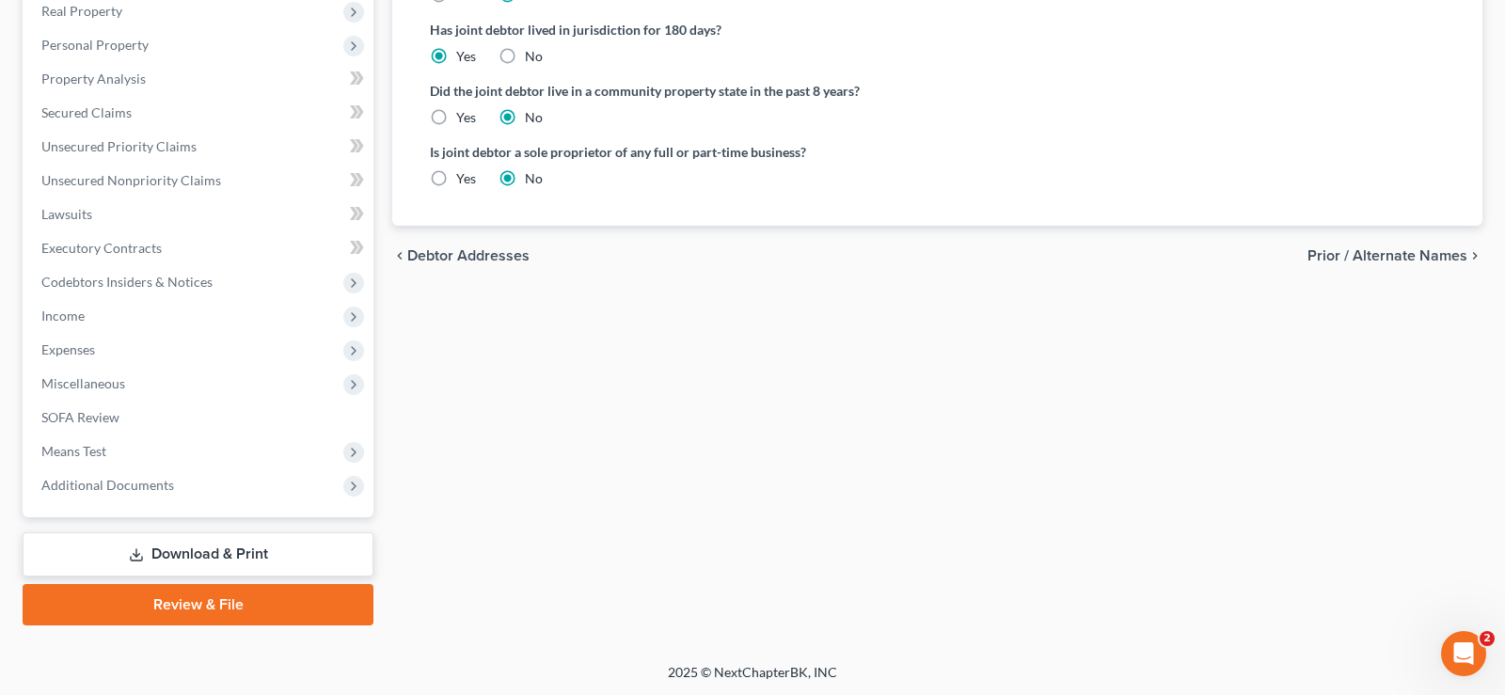
click at [1388, 258] on span "Prior / Alternate Names" at bounding box center [1387, 255] width 160 height 15
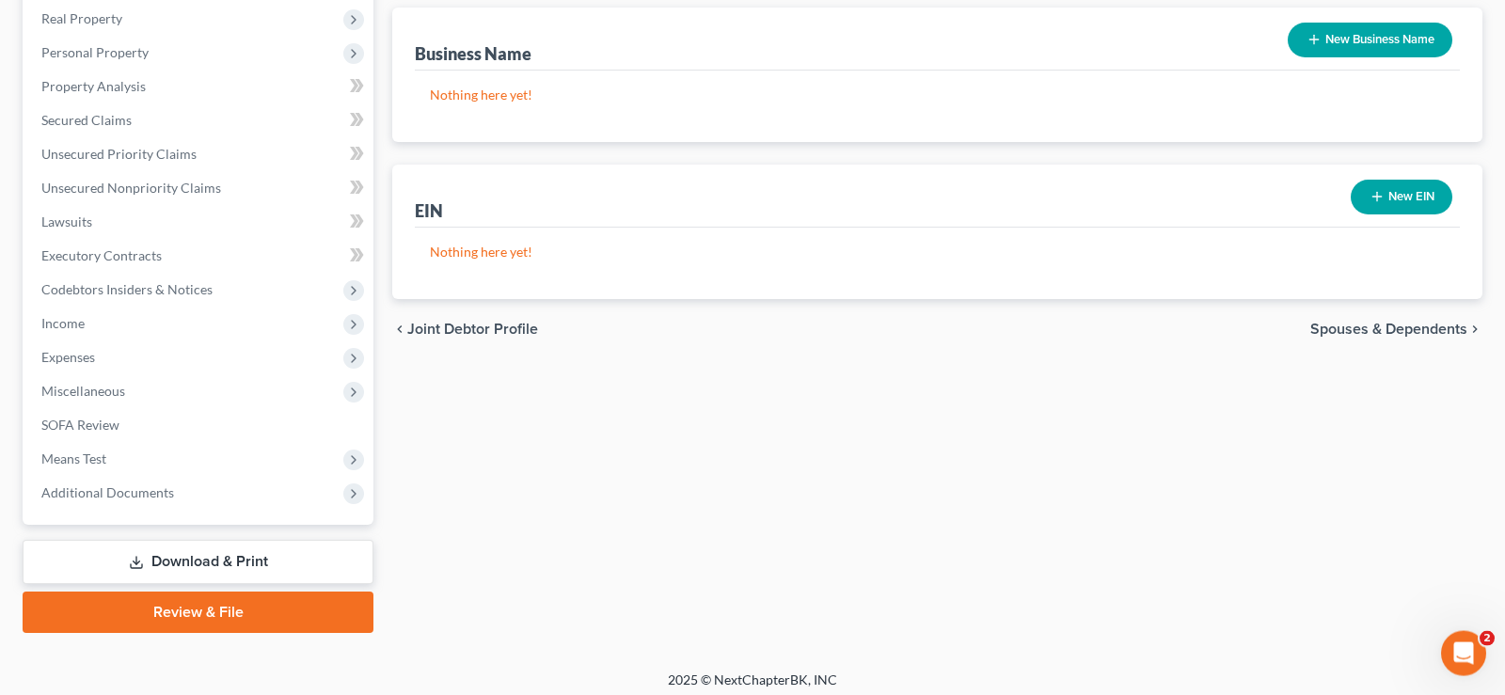
scroll to position [540, 0]
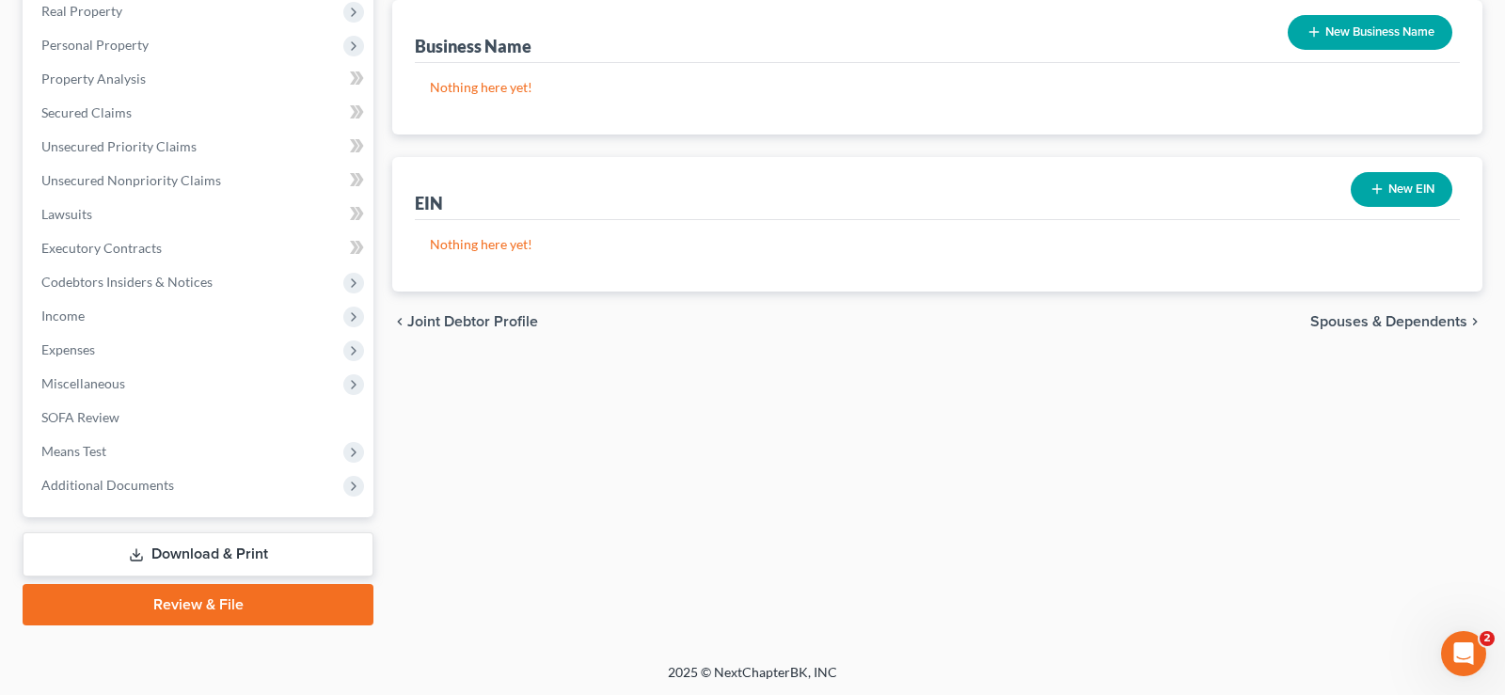
click at [1356, 322] on span "Spouses & Dependents" at bounding box center [1388, 321] width 157 height 15
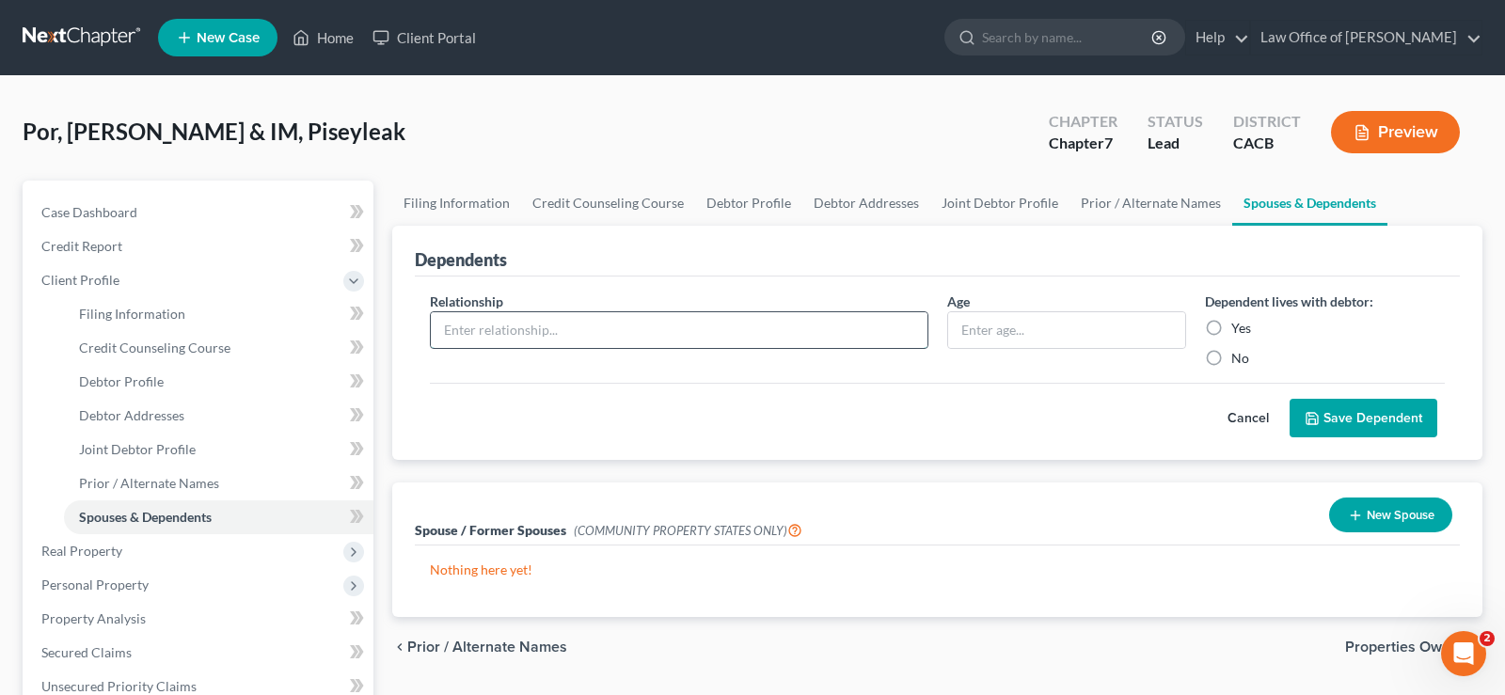
click at [560, 337] on input "text" at bounding box center [679, 330] width 497 height 36
type input "R. Por"
click at [1021, 334] on input "text" at bounding box center [1067, 330] width 238 height 36
click at [1231, 323] on label "Yes" at bounding box center [1241, 328] width 20 height 19
click at [1239, 323] on input "Yes" at bounding box center [1245, 325] width 12 height 12
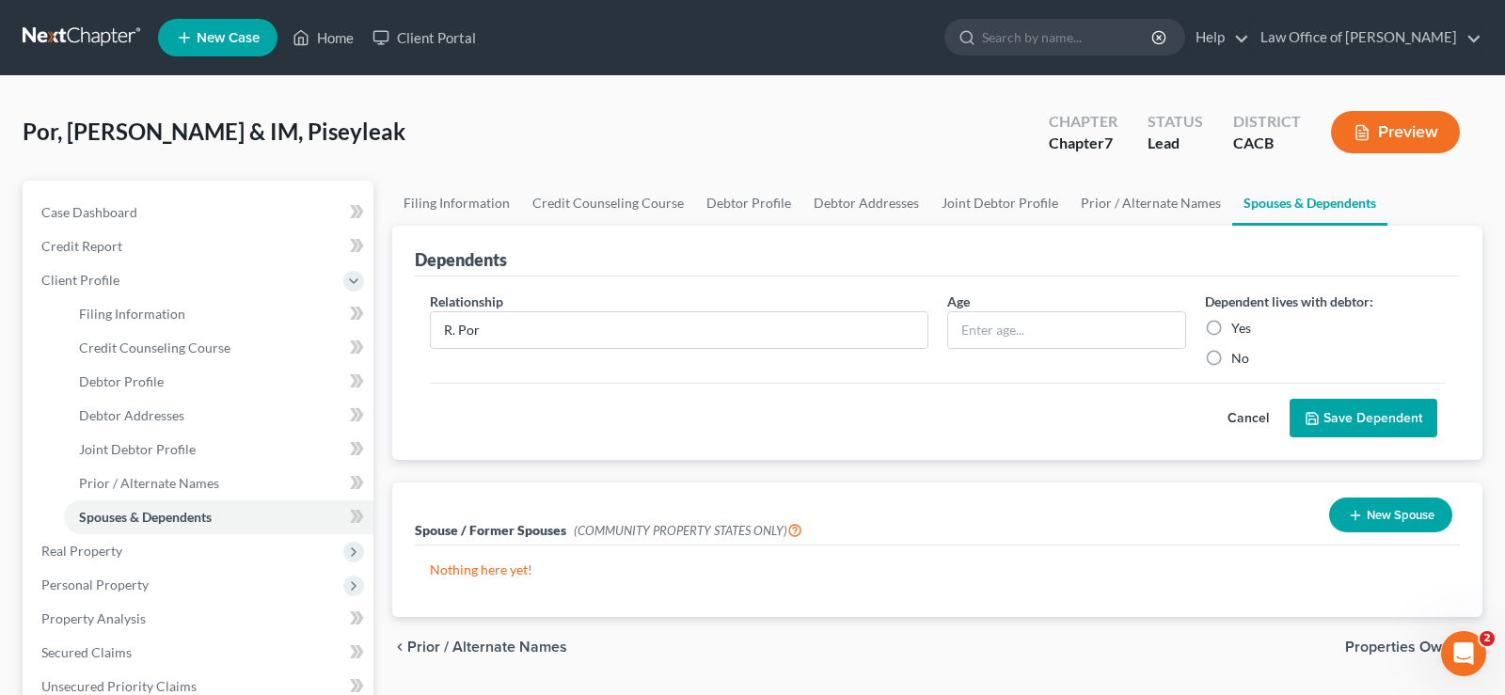
radio input "true"
click at [1039, 332] on input "text" at bounding box center [1067, 330] width 238 height 36
click at [1006, 334] on input "text" at bounding box center [1067, 330] width 238 height 36
type input "9 years"
click at [1340, 414] on button "Save Dependent" at bounding box center [1364, 419] width 148 height 40
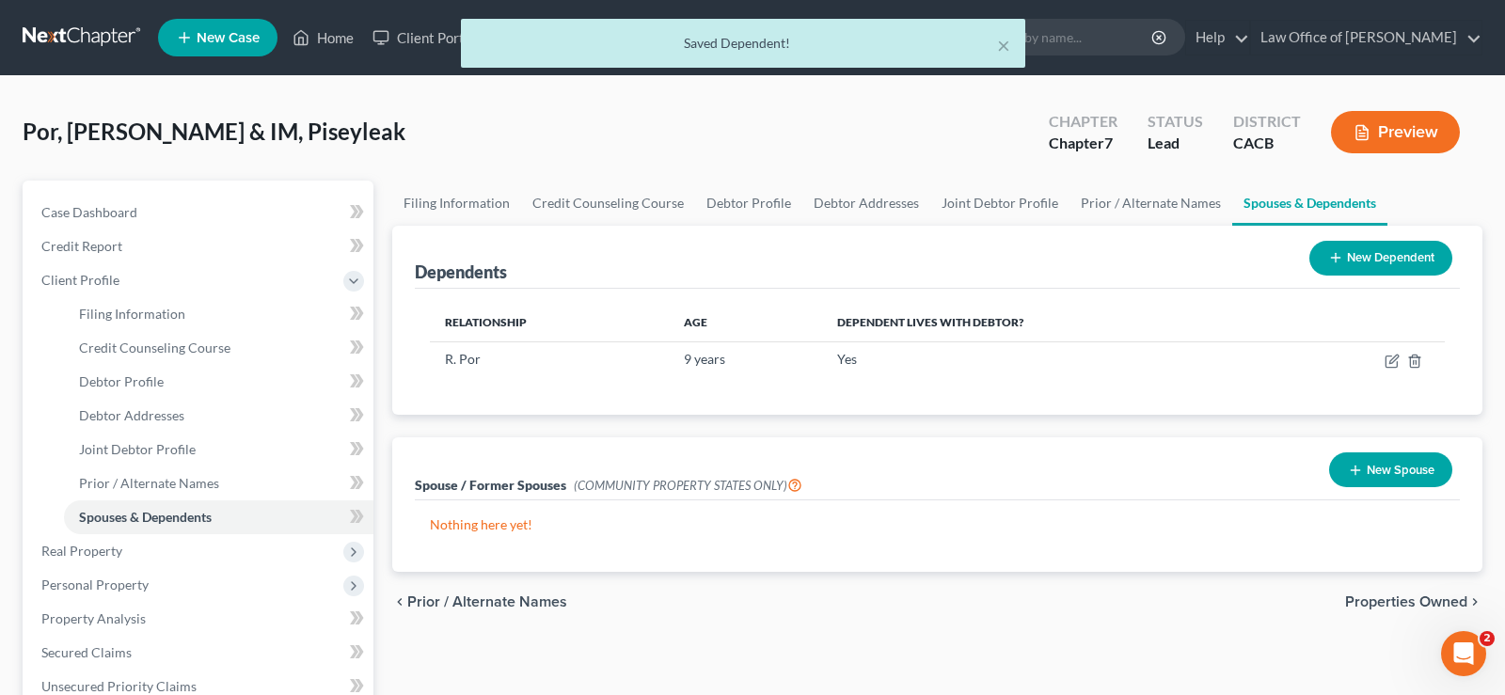
click at [1366, 251] on button "New Dependent" at bounding box center [1380, 258] width 143 height 35
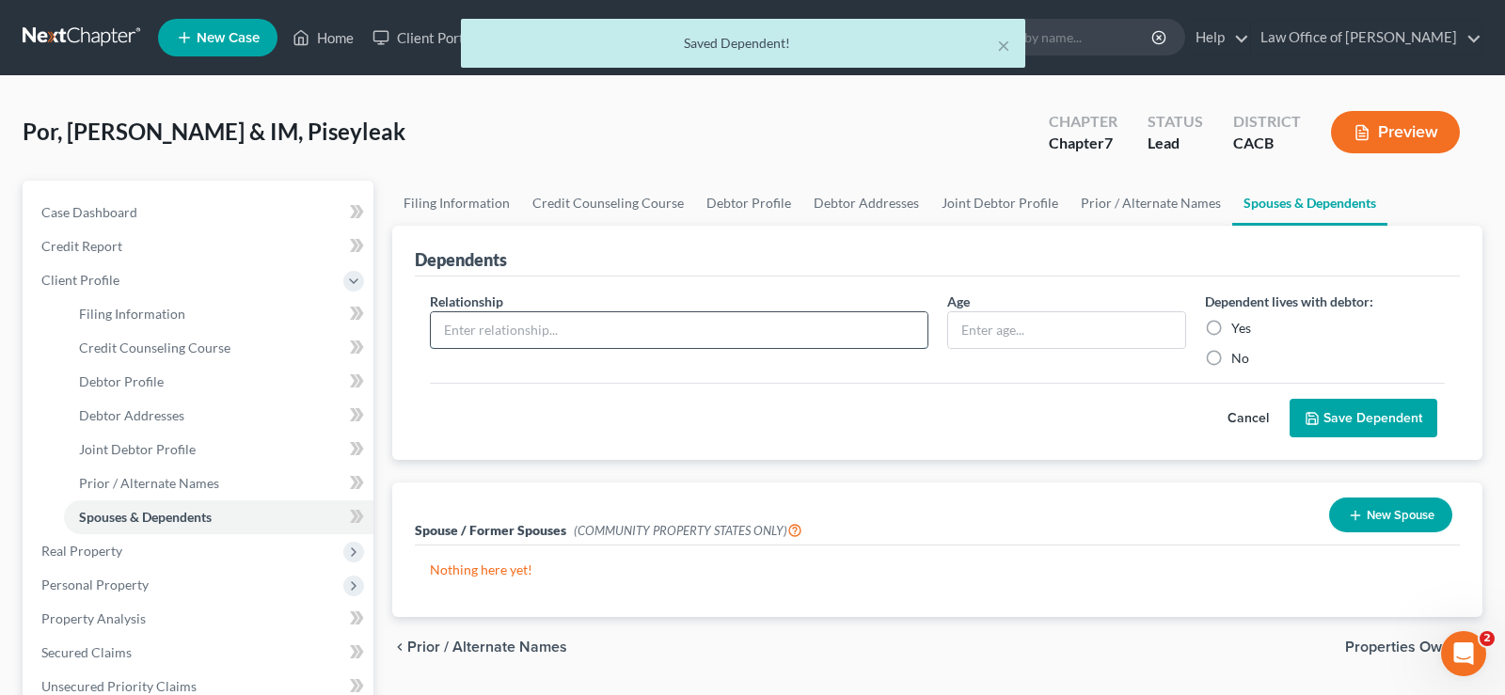
click at [514, 327] on input "text" at bounding box center [679, 330] width 497 height 36
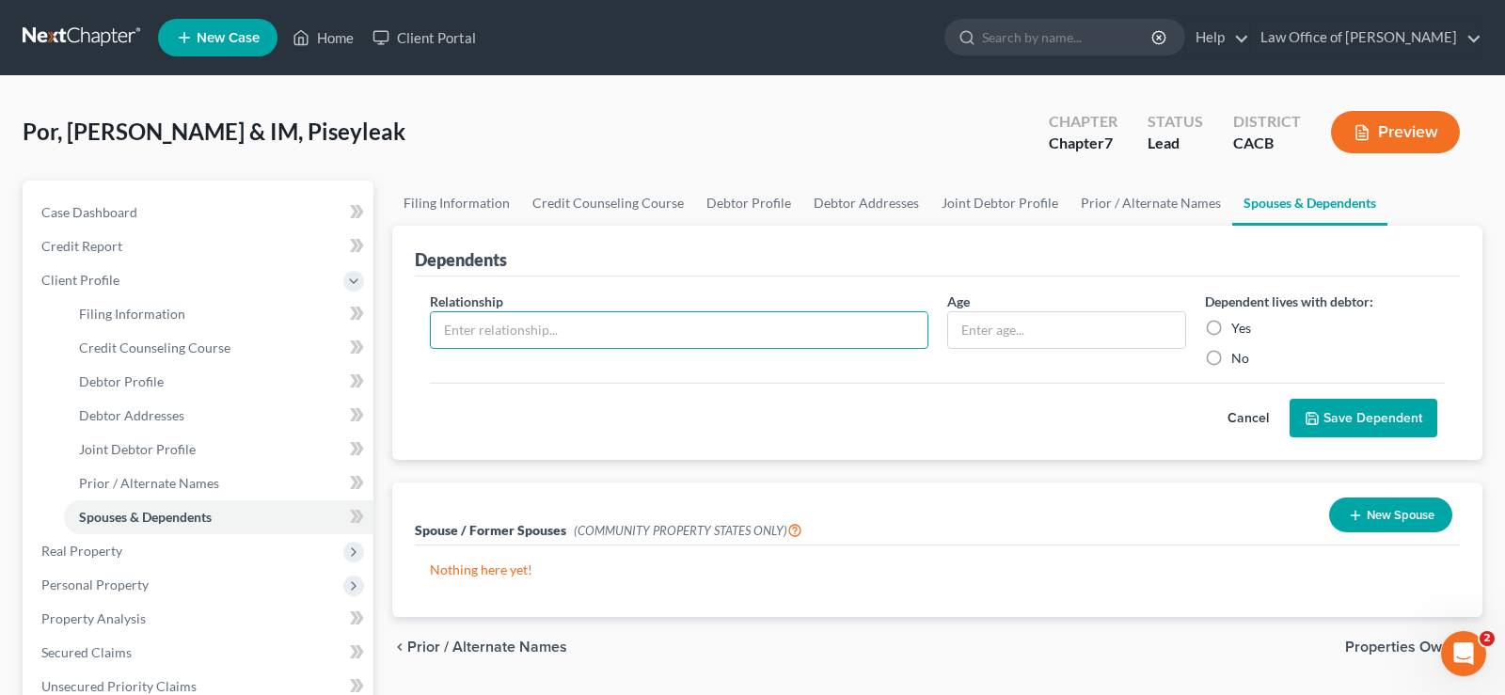
scroll to position [540, 0]
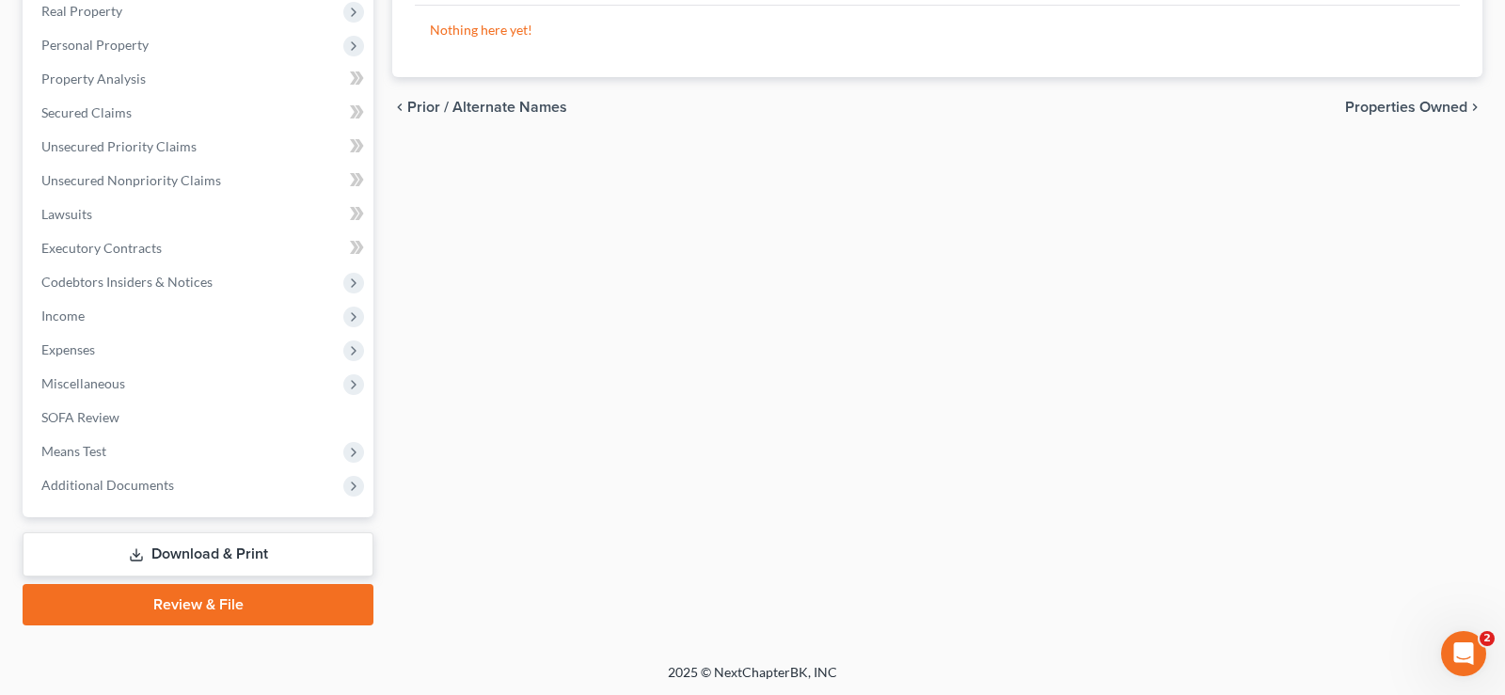
click at [418, 107] on span "Prior / Alternate Names" at bounding box center [487, 107] width 160 height 15
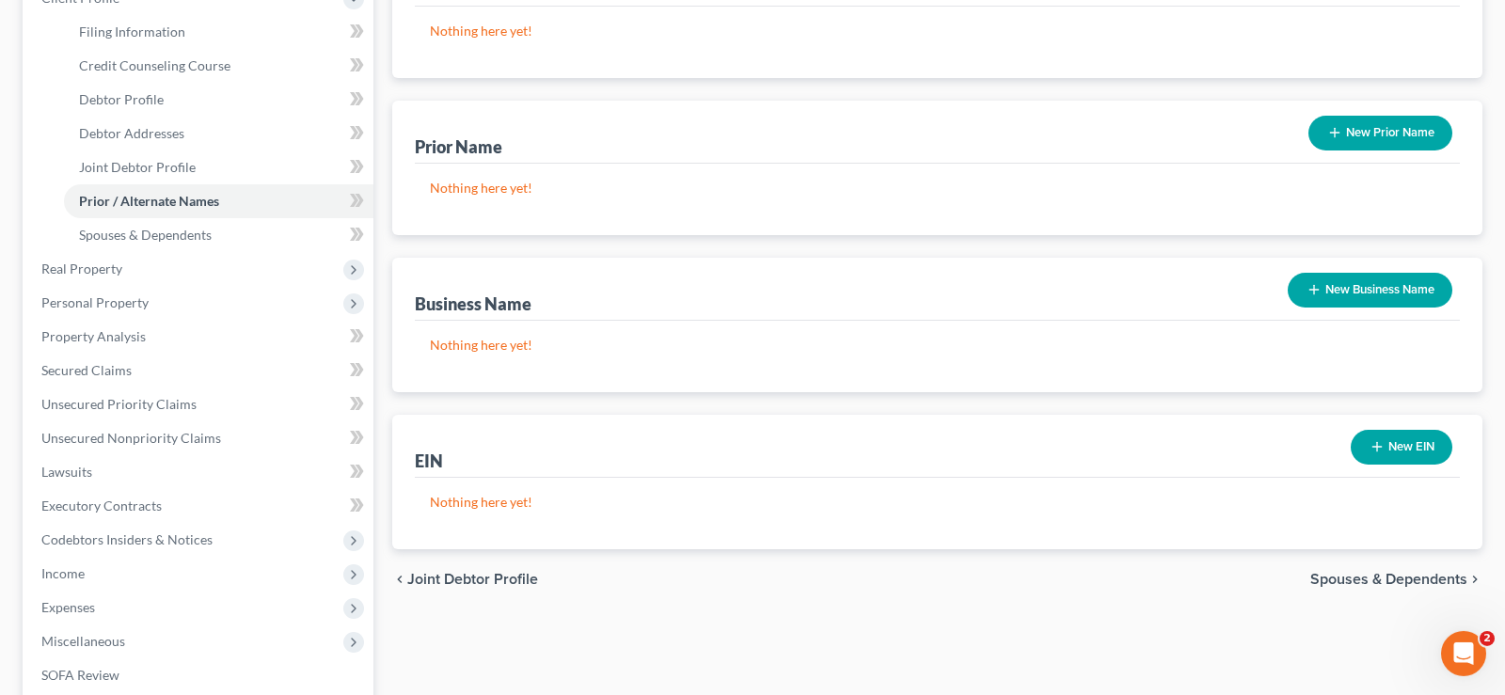
scroll to position [348, 0]
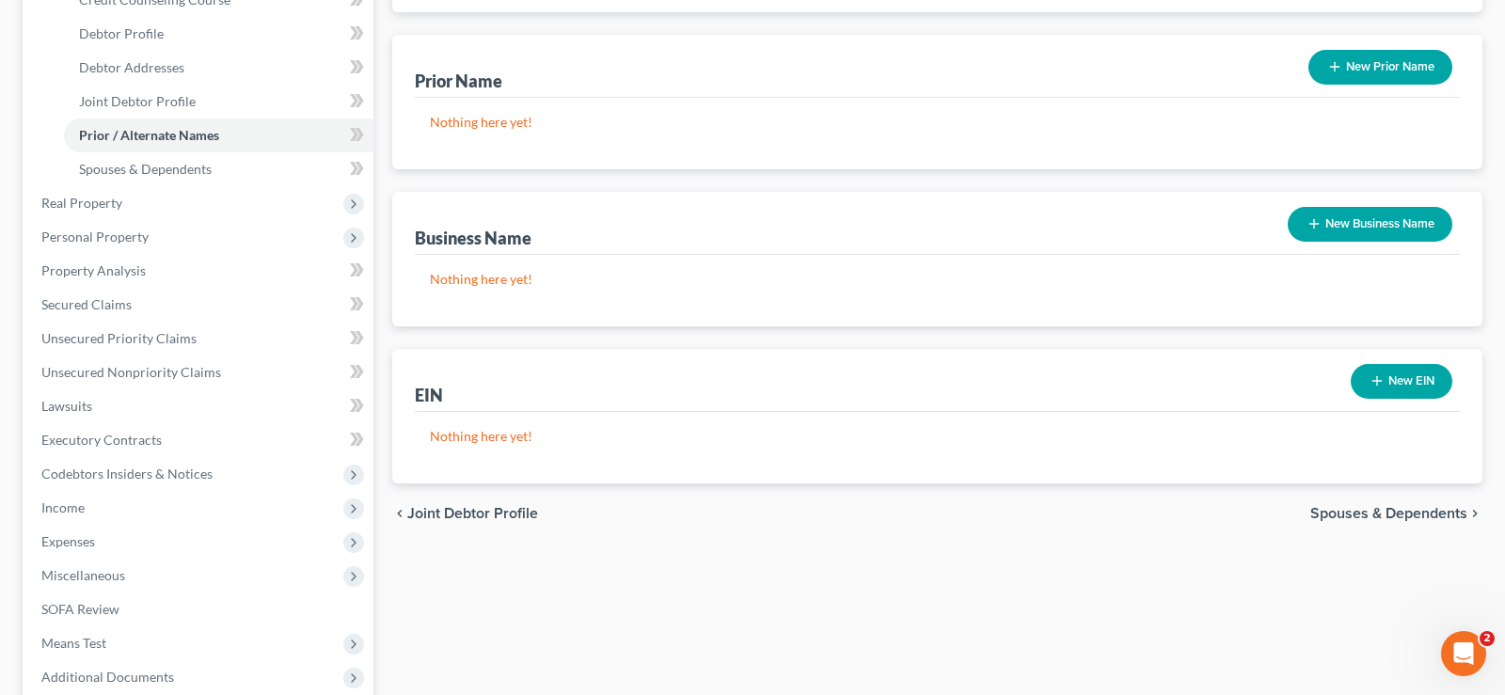
click at [1366, 511] on span "Spouses & Dependents" at bounding box center [1388, 513] width 157 height 15
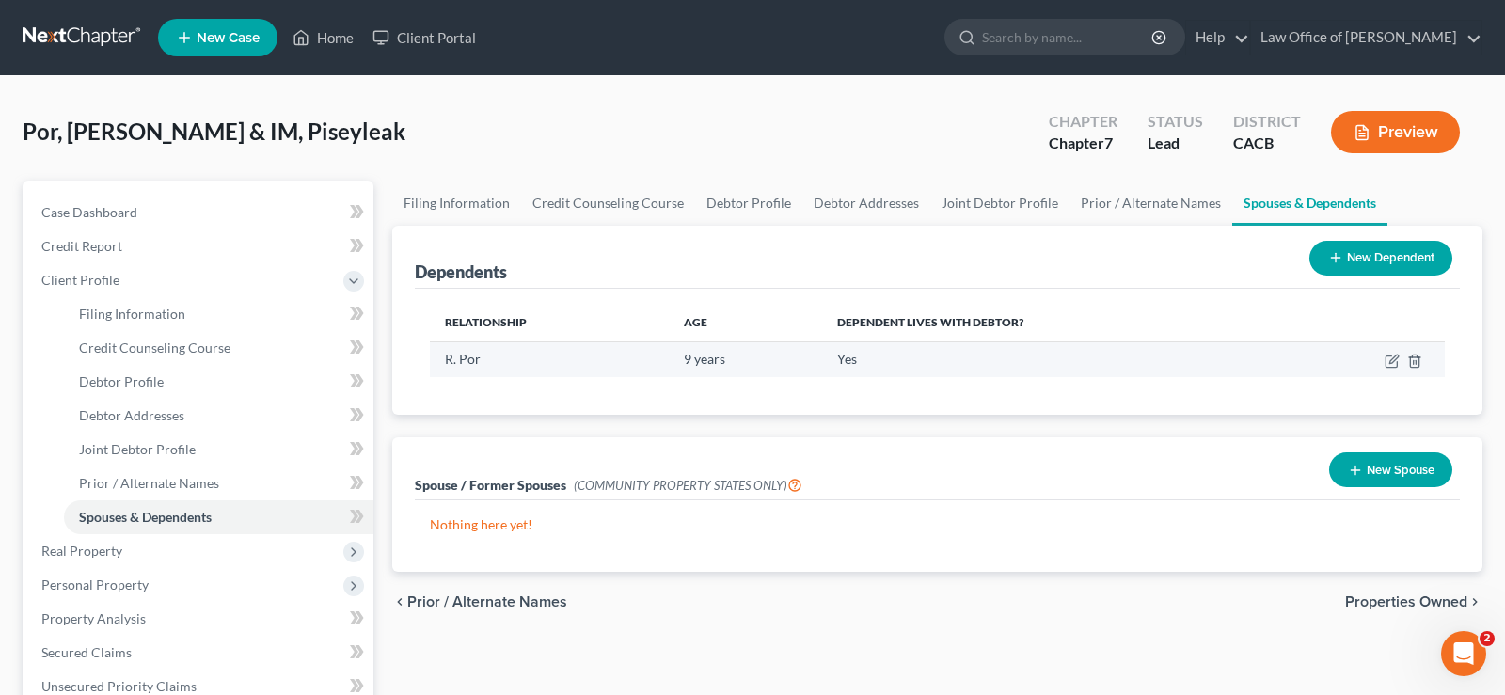
click at [515, 353] on td "R. Por" at bounding box center [549, 359] width 239 height 36
drag, startPoint x: 530, startPoint y: 352, endPoint x: 540, endPoint y: 360, distance: 13.4
click at [535, 357] on td "R. Por" at bounding box center [549, 359] width 239 height 36
click at [542, 360] on td "R. Por" at bounding box center [549, 359] width 239 height 36
click at [553, 370] on td "R. Por" at bounding box center [549, 359] width 239 height 36
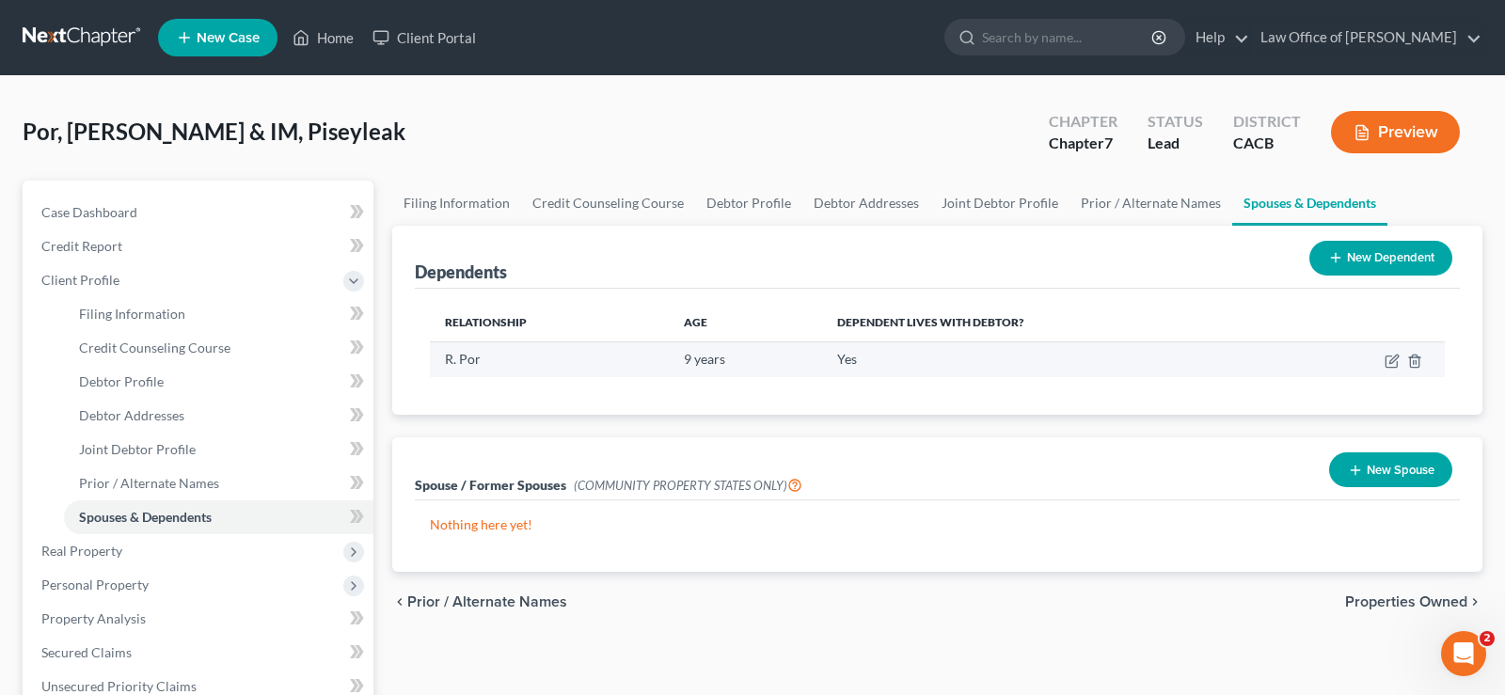
click at [495, 365] on td "R. Por" at bounding box center [549, 359] width 239 height 36
click at [1385, 363] on icon "button" at bounding box center [1390, 361] width 11 height 11
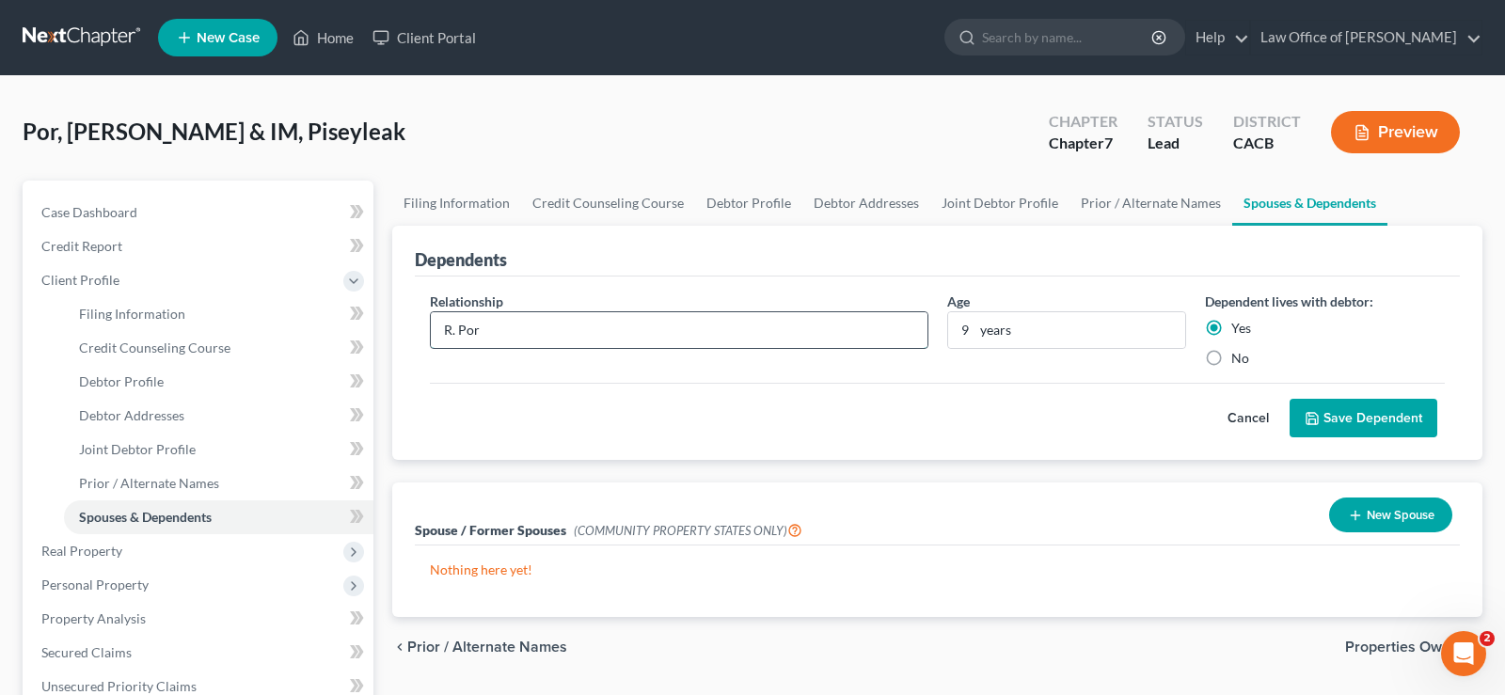
click at [511, 328] on input "R. Por" at bounding box center [679, 330] width 497 height 36
type input "R. Por (DAUGHTER)"
click at [1355, 414] on button "Save Dependent" at bounding box center [1364, 419] width 148 height 40
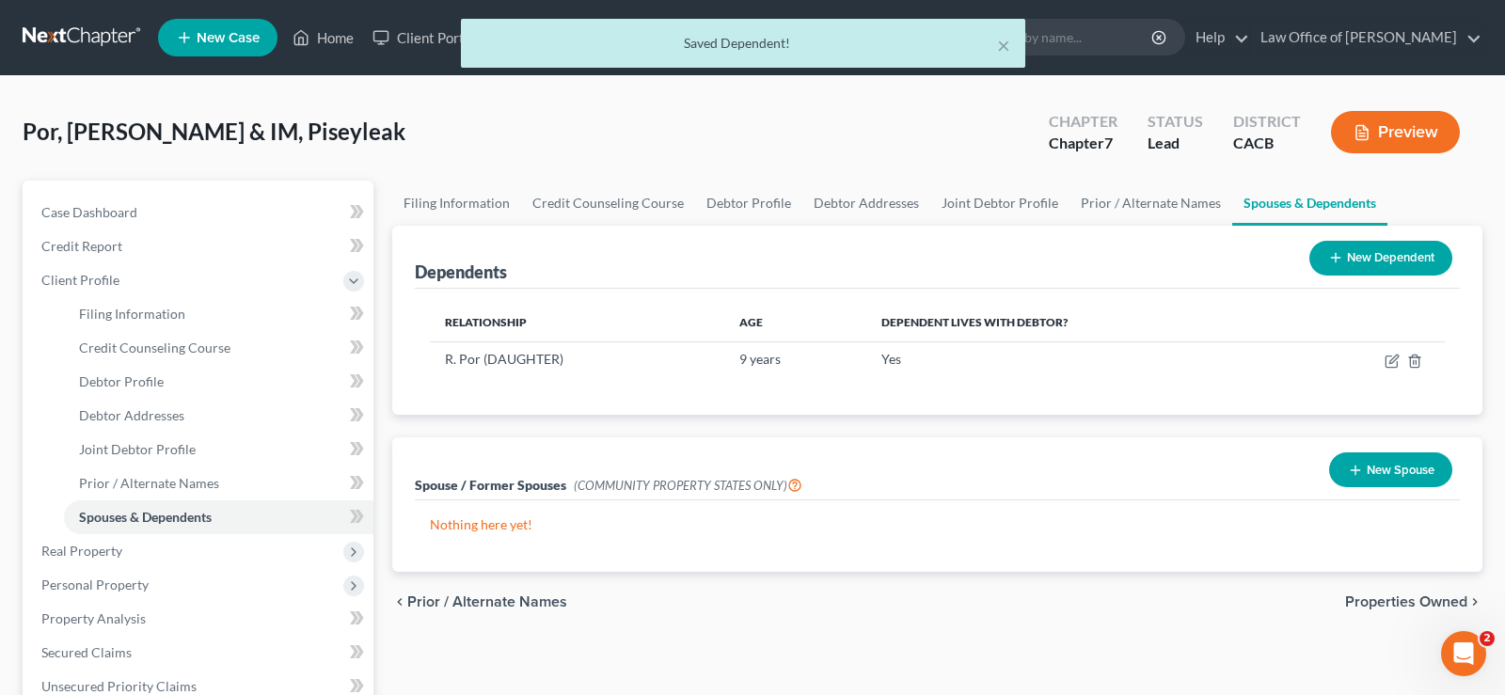
click at [1363, 246] on button "New Dependent" at bounding box center [1380, 258] width 143 height 35
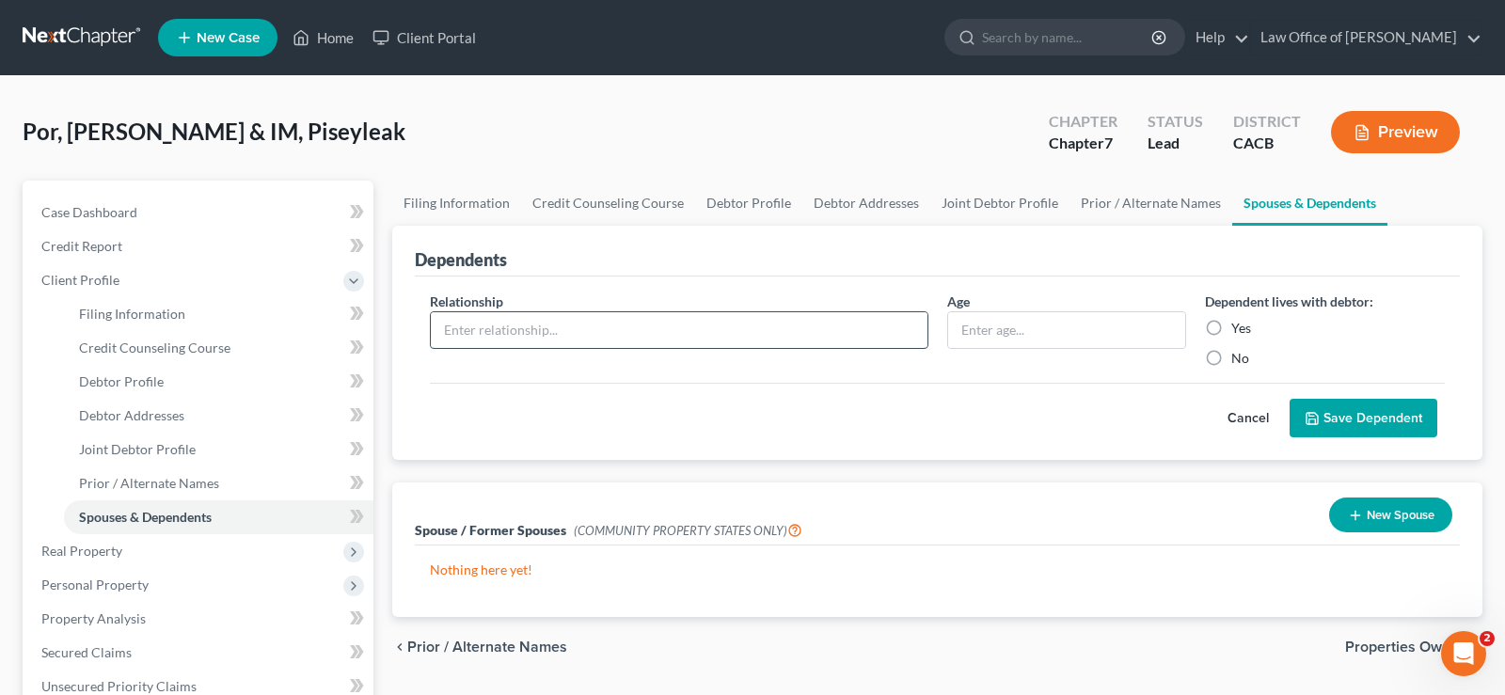
click at [607, 331] on input "text" at bounding box center [679, 330] width 497 height 36
type input "R. Por (SON)"
click at [979, 334] on input "text" at bounding box center [1067, 330] width 238 height 36
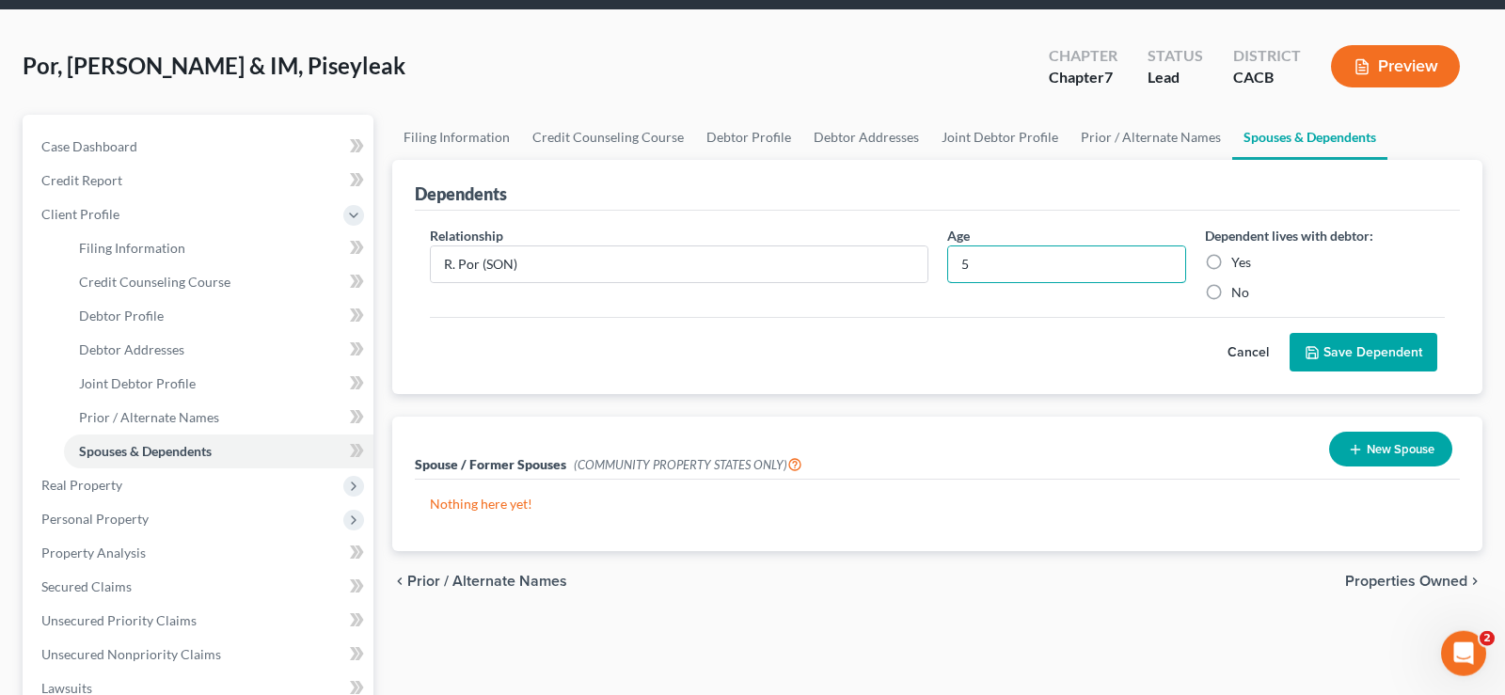
scroll to position [96, 0]
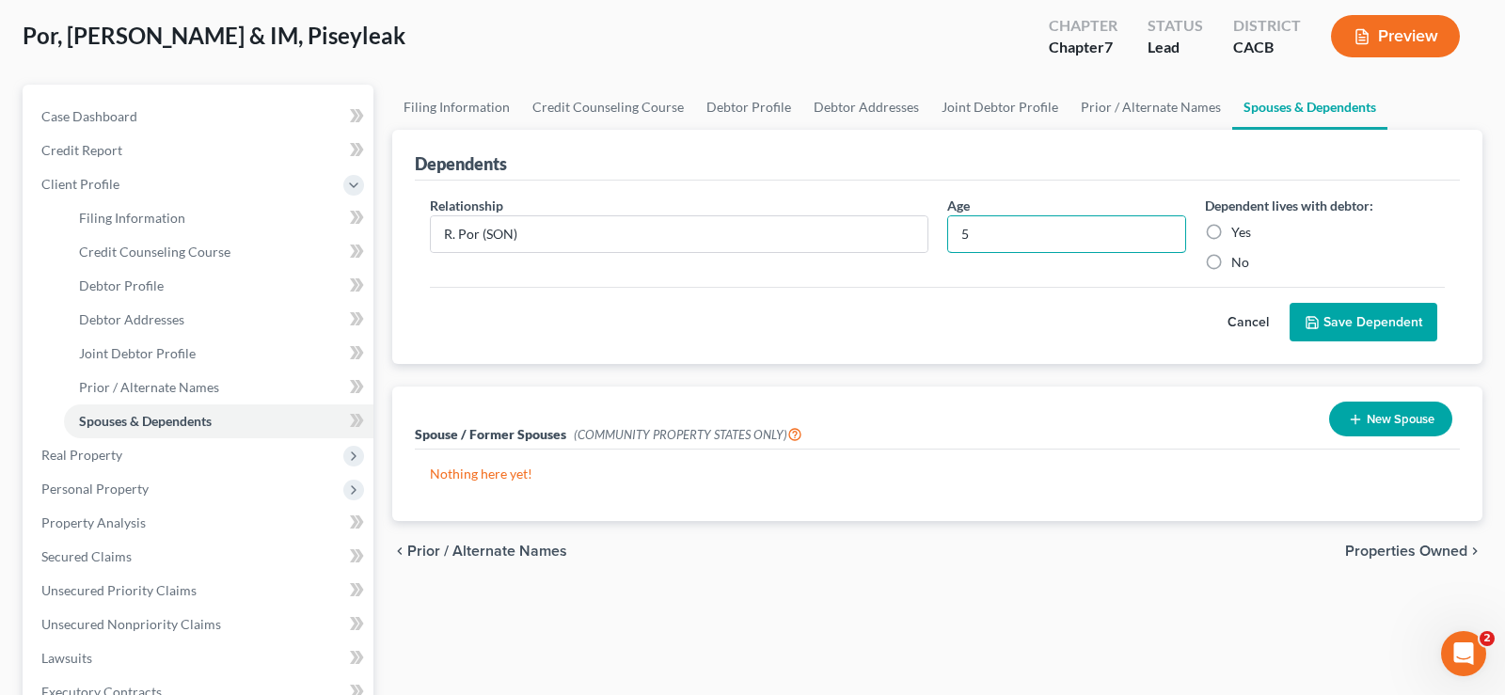
type input "5"
click at [1231, 227] on label "Yes" at bounding box center [1241, 232] width 20 height 19
click at [1239, 227] on input "Yes" at bounding box center [1245, 229] width 12 height 12
radio input "true"
click at [1392, 544] on span "Properties Owned" at bounding box center [1406, 551] width 122 height 15
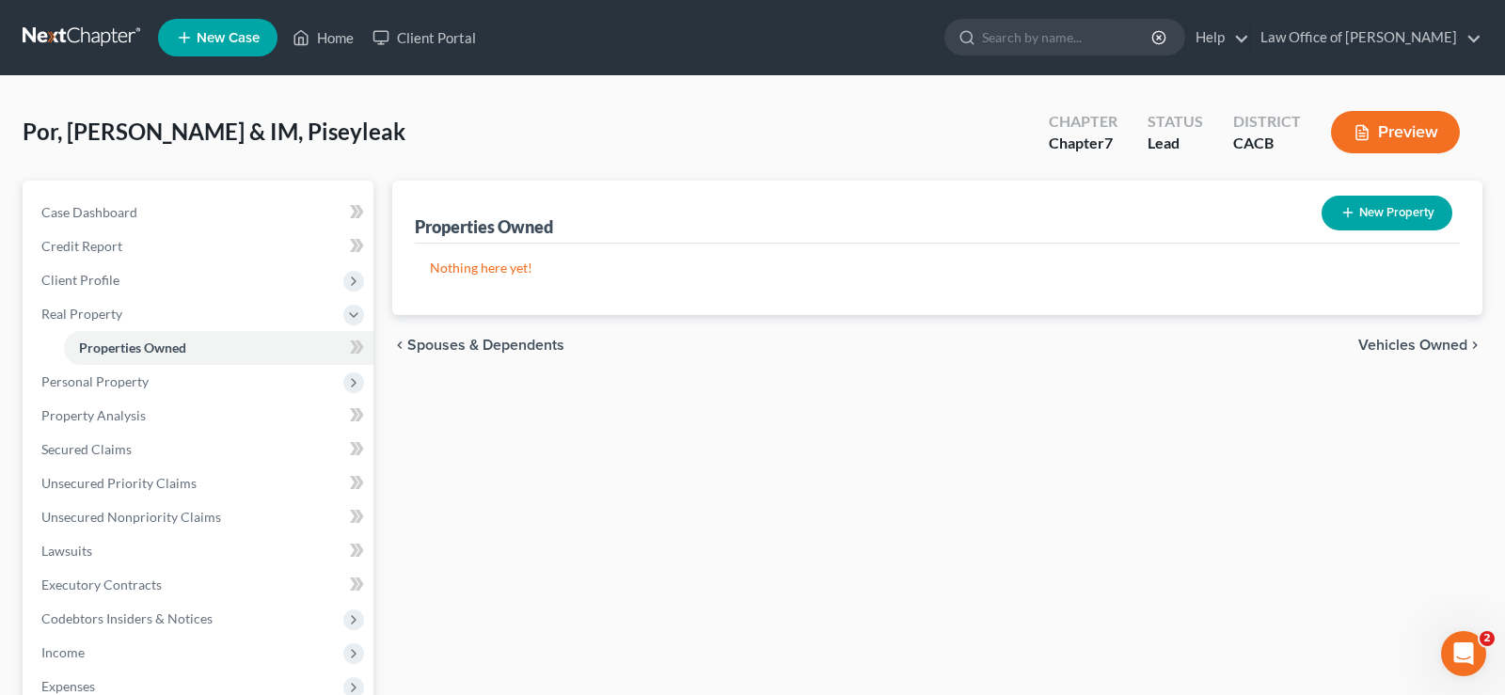
click at [1386, 339] on span "Vehicles Owned" at bounding box center [1412, 345] width 109 height 15
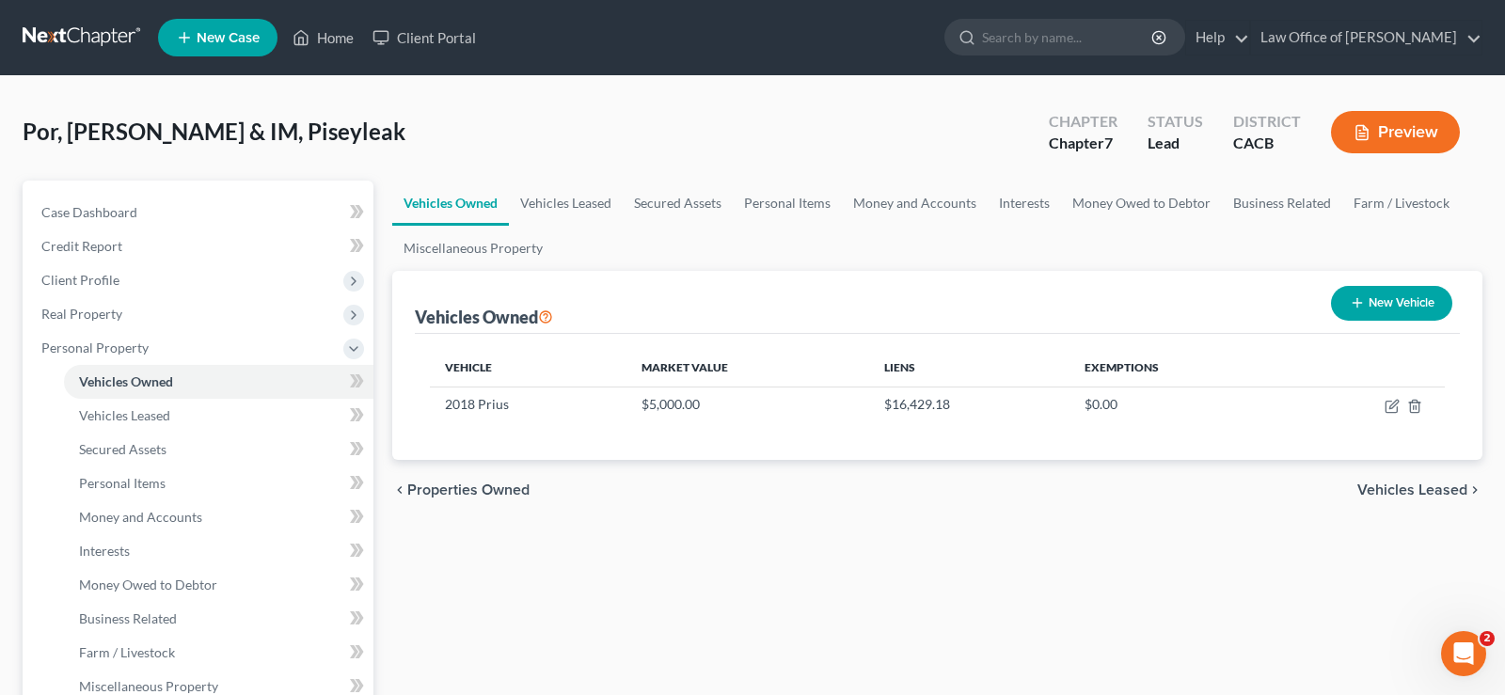
click at [1406, 486] on span "Vehicles Leased" at bounding box center [1412, 490] width 110 height 15
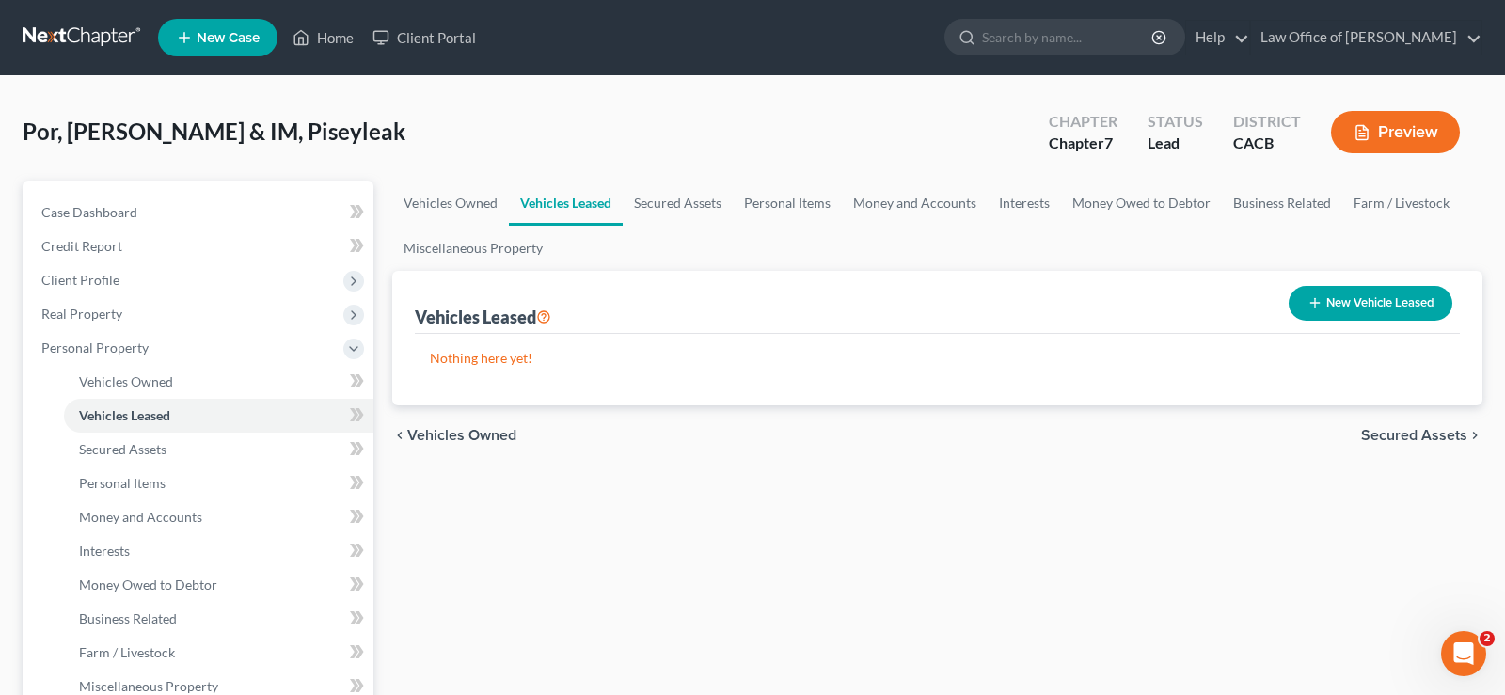
click at [1396, 435] on span "Secured Assets" at bounding box center [1414, 435] width 106 height 15
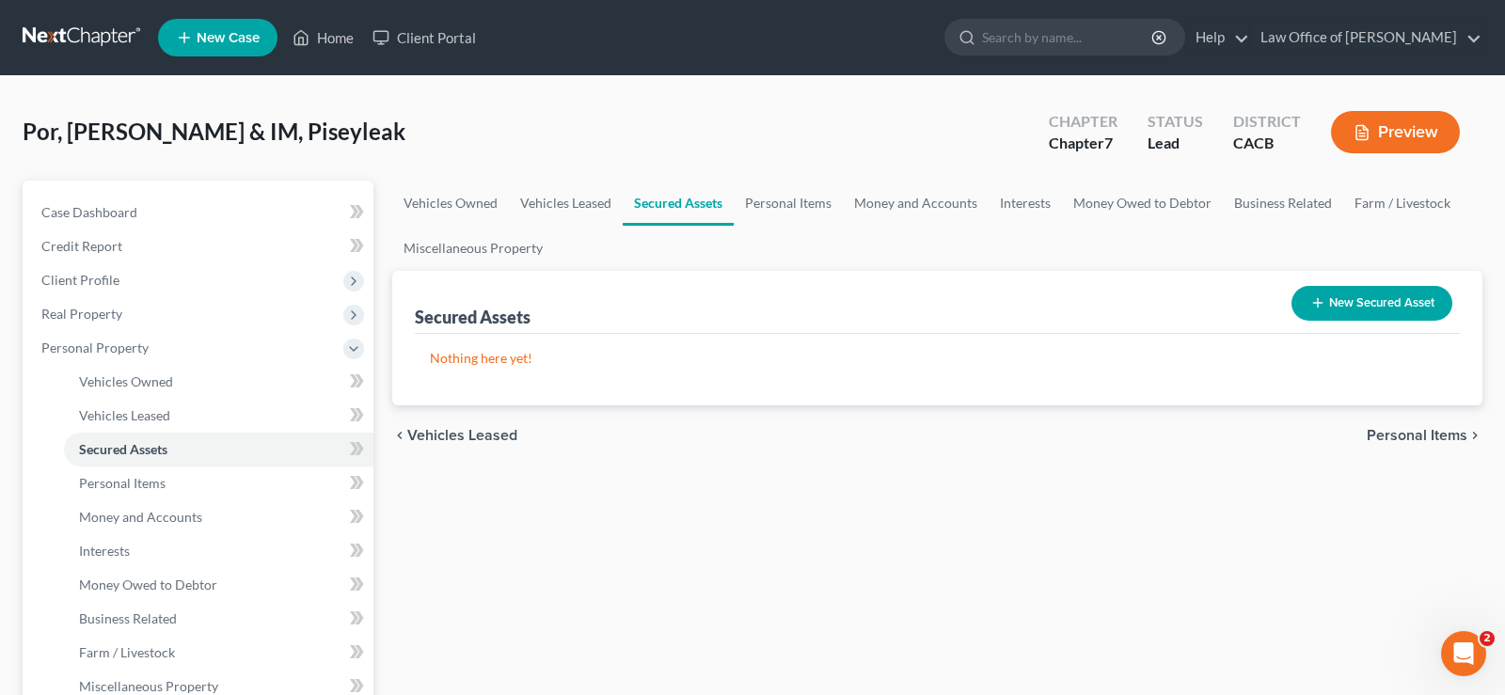
click at [1392, 428] on span "Personal Items" at bounding box center [1417, 435] width 101 height 15
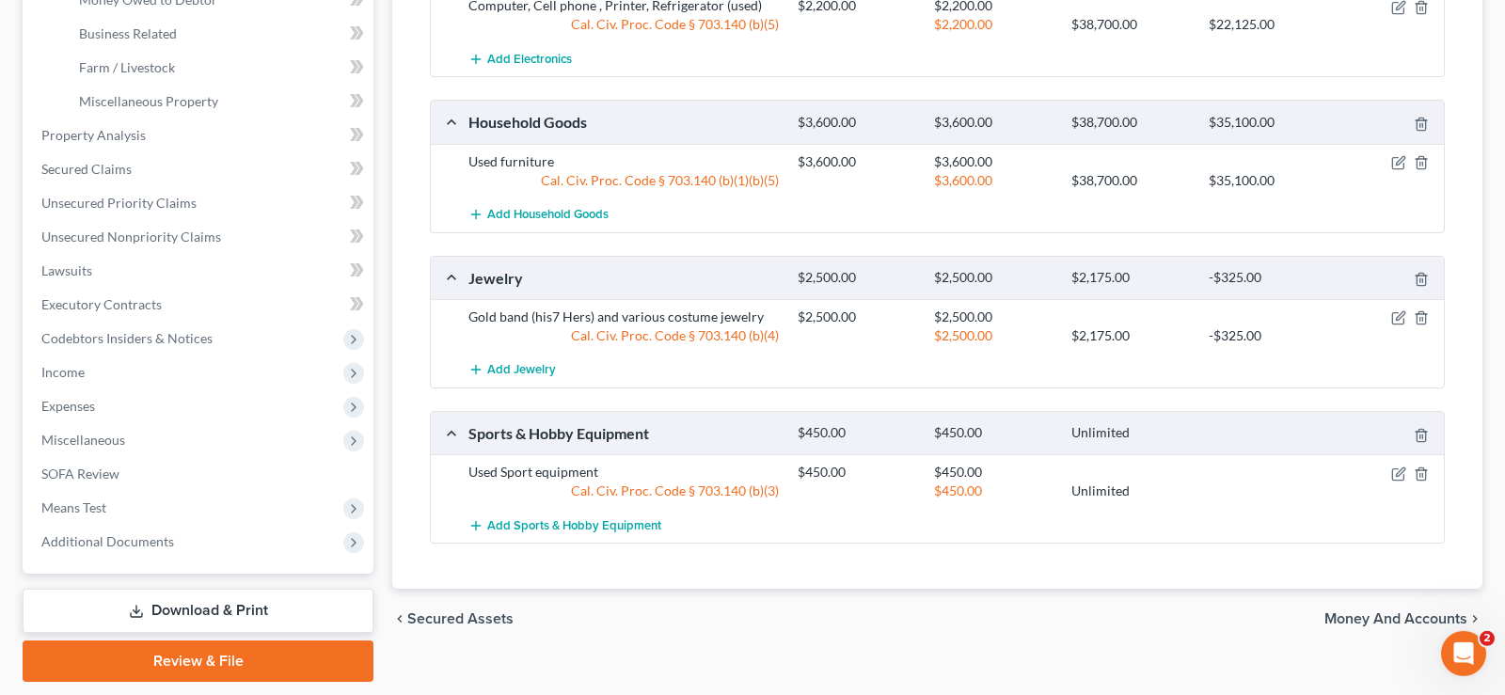
scroll to position [641, 0]
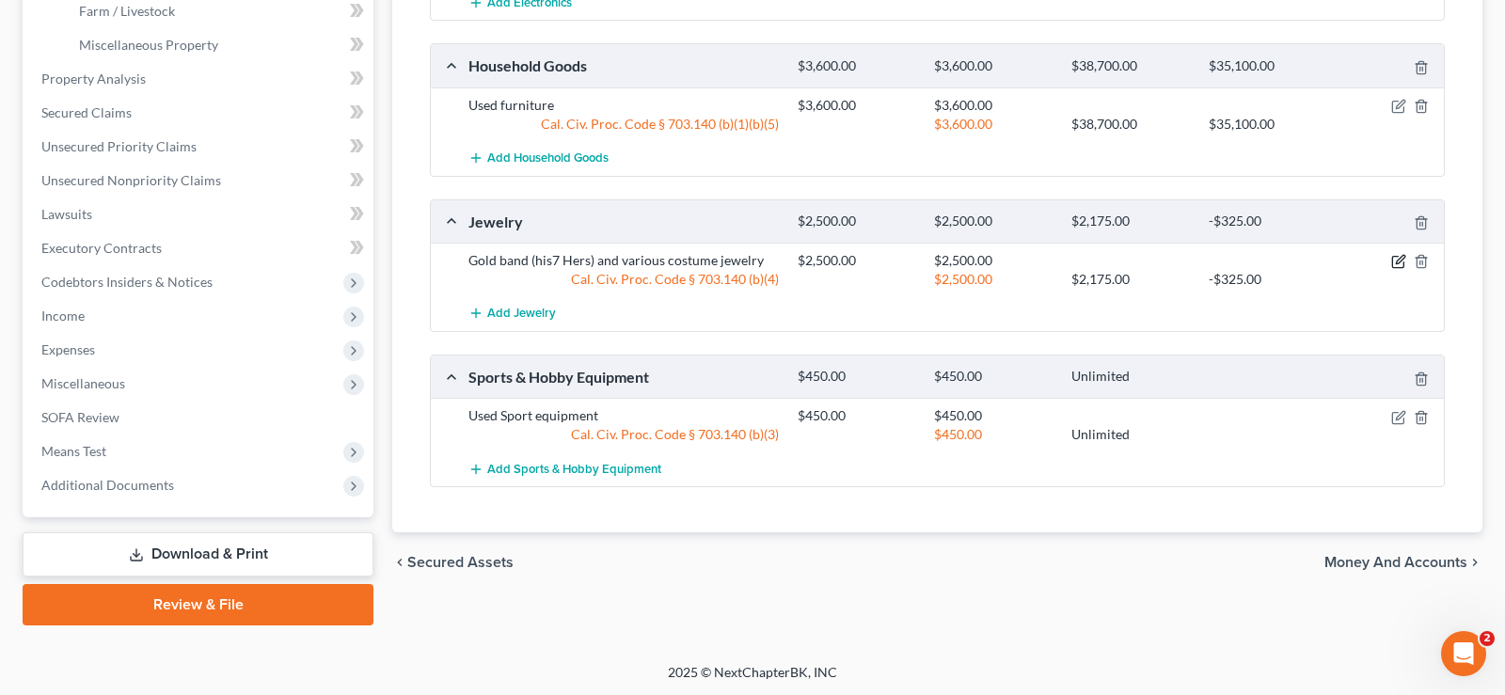
click at [1400, 265] on icon "button" at bounding box center [1398, 261] width 15 height 15
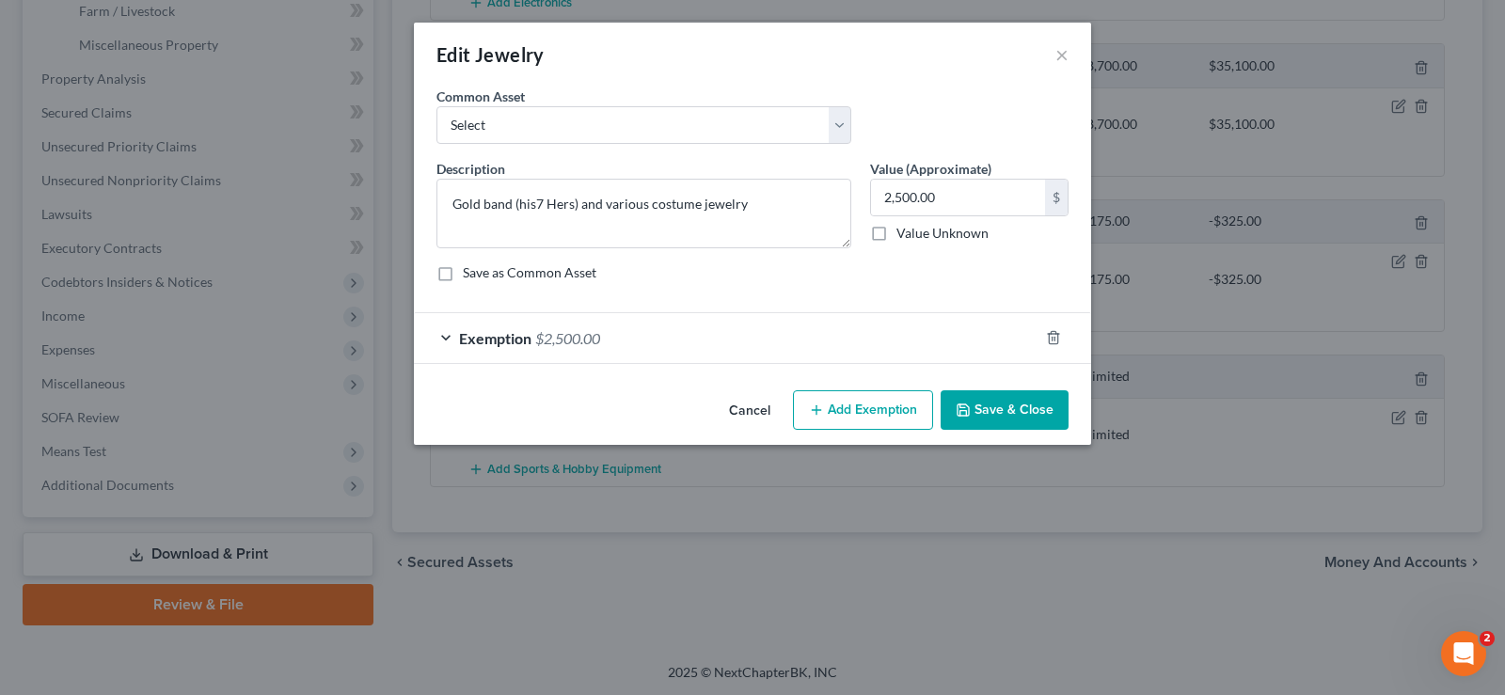
click at [816, 260] on div "Description * Gold band (his7 Hers) and various costume jewelry Value (Approxim…" at bounding box center [752, 228] width 651 height 138
click at [634, 223] on textarea "Gold band (his7 Hers) and various costume jewelry" at bounding box center [643, 214] width 415 height 70
click at [543, 198] on textarea "Gold band (his7 Hers) and various costume jewelry" at bounding box center [643, 214] width 415 height 70
type textarea "Gold band (his & Hers) and various costume jewelry"
click at [1005, 408] on button "Save & Close" at bounding box center [1005, 410] width 128 height 40
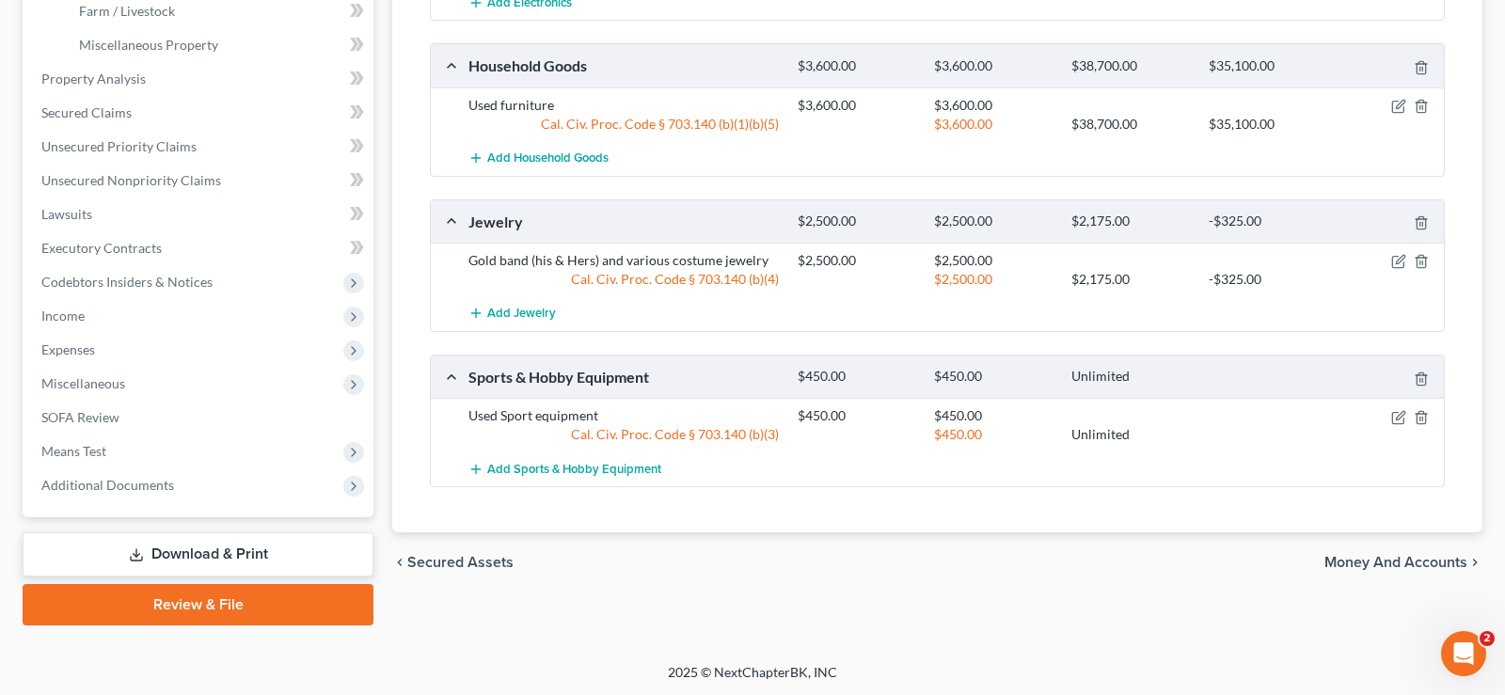
click at [1376, 562] on span "Money and Accounts" at bounding box center [1395, 562] width 143 height 15
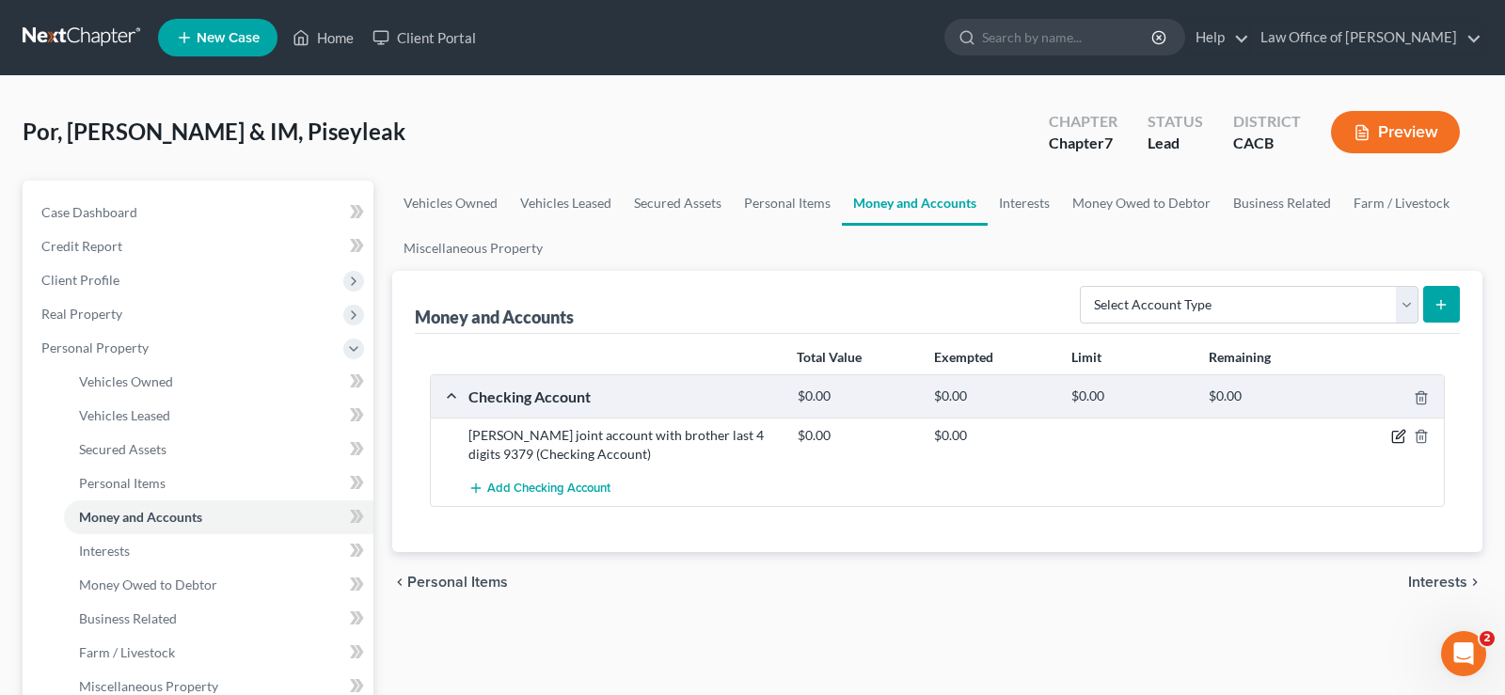
click at [1397, 432] on icon "button" at bounding box center [1397, 437] width 11 height 11
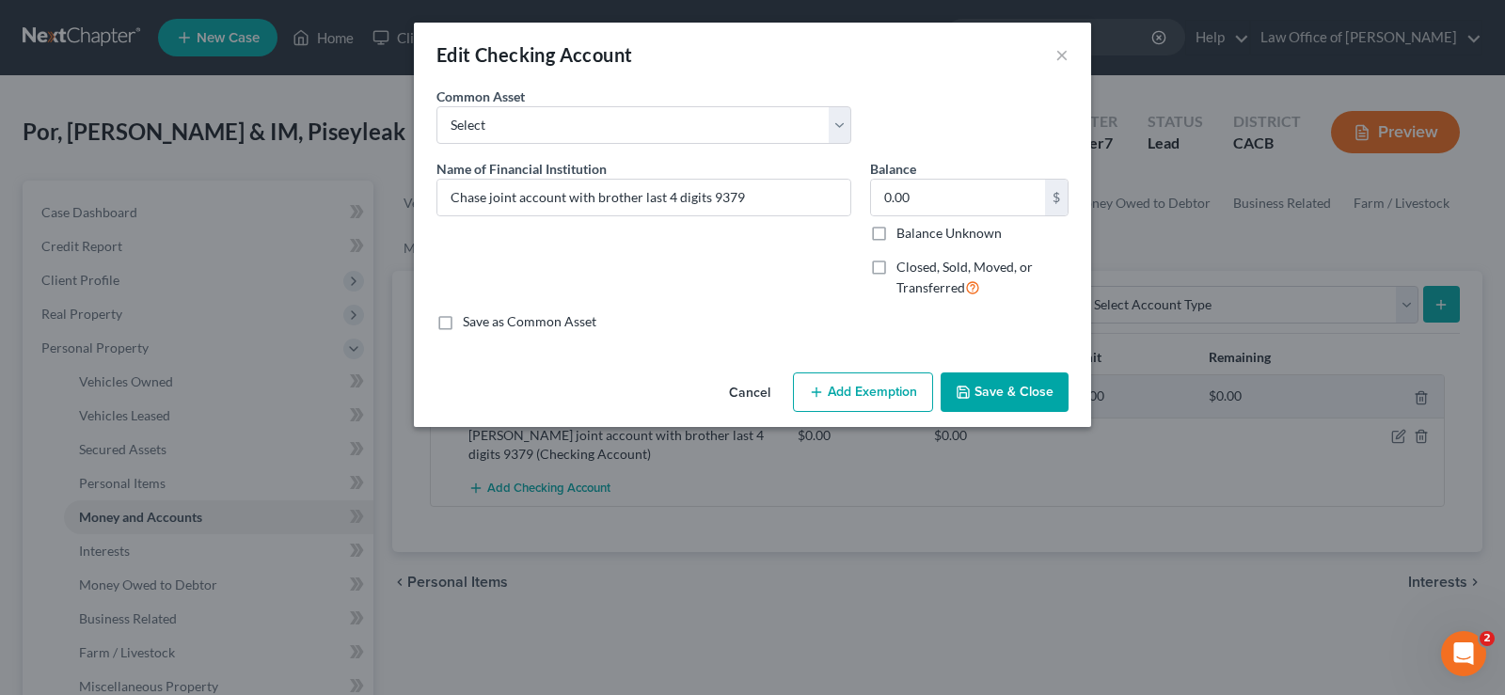
click at [994, 389] on button "Save & Close" at bounding box center [1005, 392] width 128 height 40
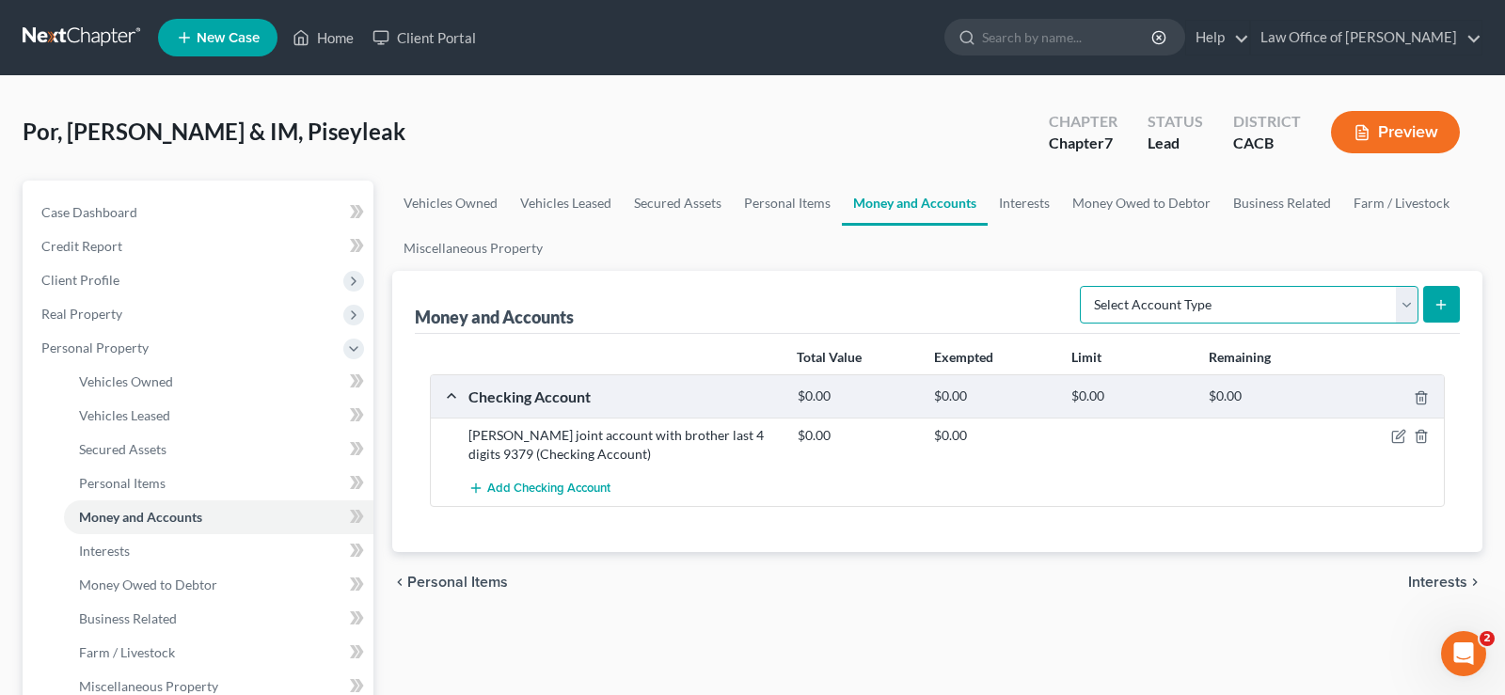
click at [1080, 286] on select "Select Account Type Brokerage Cash on Hand Certificates of Deposit Checking Acc…" at bounding box center [1249, 305] width 339 height 38
select select "checking"
click option "Checking Account" at bounding box center [0, 0] width 0 height 0
click at [1449, 293] on button "submit" at bounding box center [1441, 304] width 37 height 37
click at [1440, 297] on icon "submit" at bounding box center [1440, 304] width 15 height 15
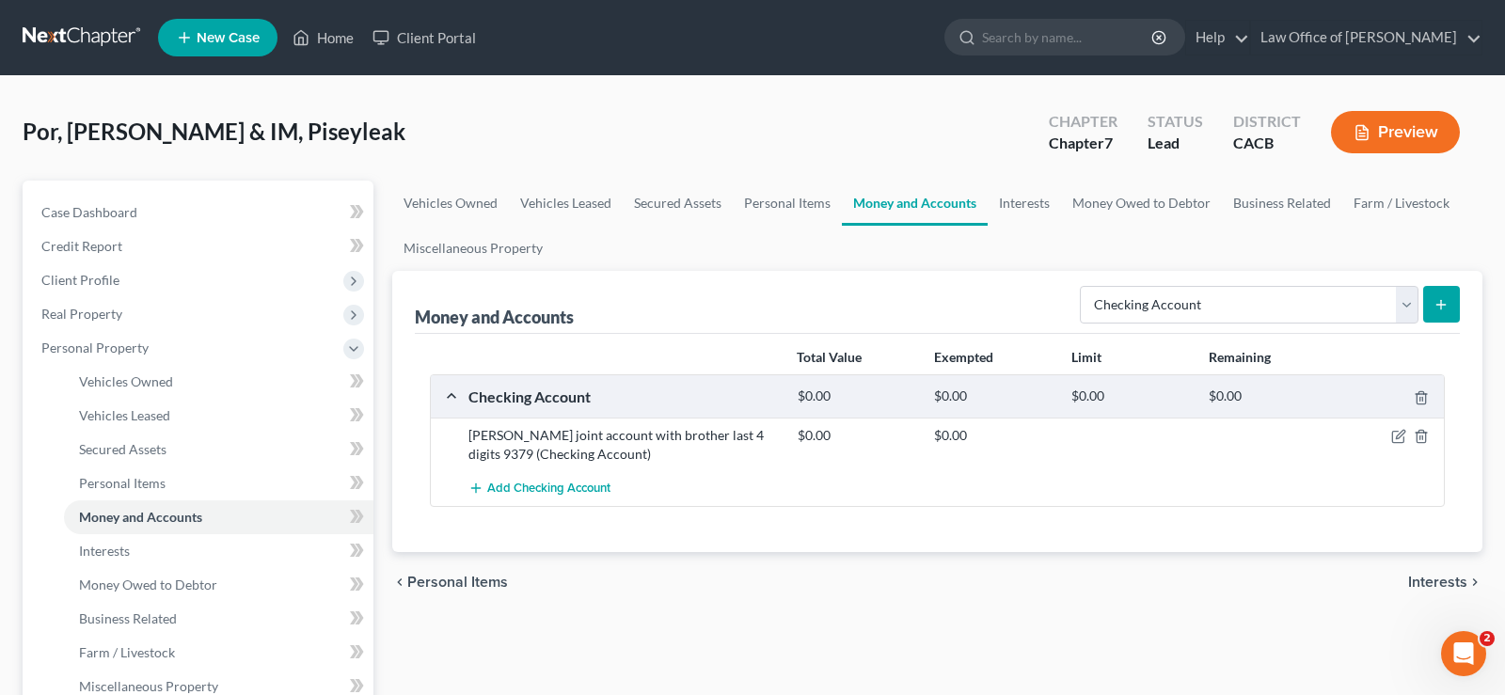
click at [1438, 297] on icon "submit" at bounding box center [1440, 304] width 15 height 15
click at [1444, 300] on icon "submit" at bounding box center [1440, 304] width 15 height 15
click at [1437, 295] on button "submit" at bounding box center [1441, 304] width 37 height 37
click at [1440, 286] on button "submit" at bounding box center [1441, 304] width 37 height 37
click at [1439, 287] on button "submit" at bounding box center [1441, 304] width 37 height 37
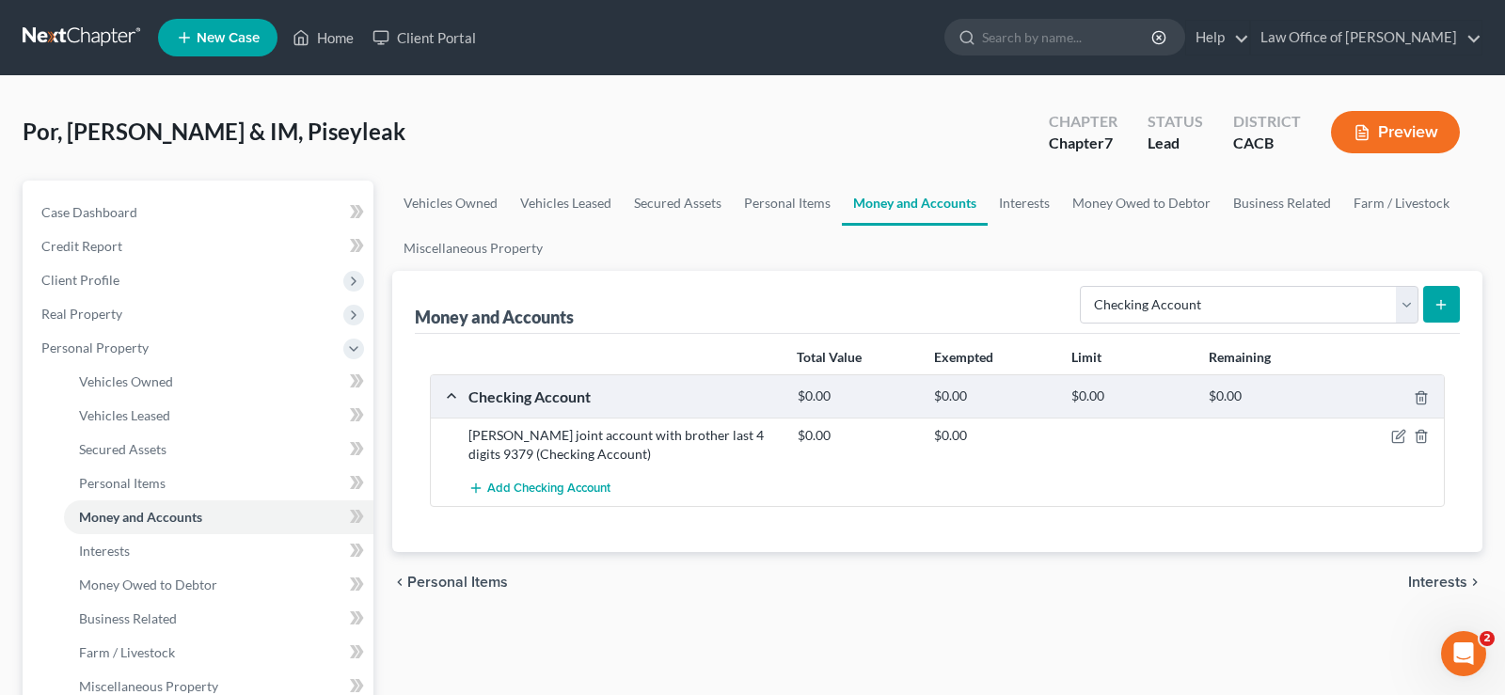
drag, startPoint x: 1082, startPoint y: 666, endPoint x: 1043, endPoint y: 618, distance: 61.5
click at [742, 555] on div "chevron_left Personal Items Interests chevron_right" at bounding box center [937, 582] width 1090 height 60
click at [1080, 286] on select "Select Account Type Brokerage Cash on Hand Certificates of Deposit Checking Acc…" at bounding box center [1249, 305] width 339 height 38
click option "Checking Account" at bounding box center [0, 0] width 0 height 0
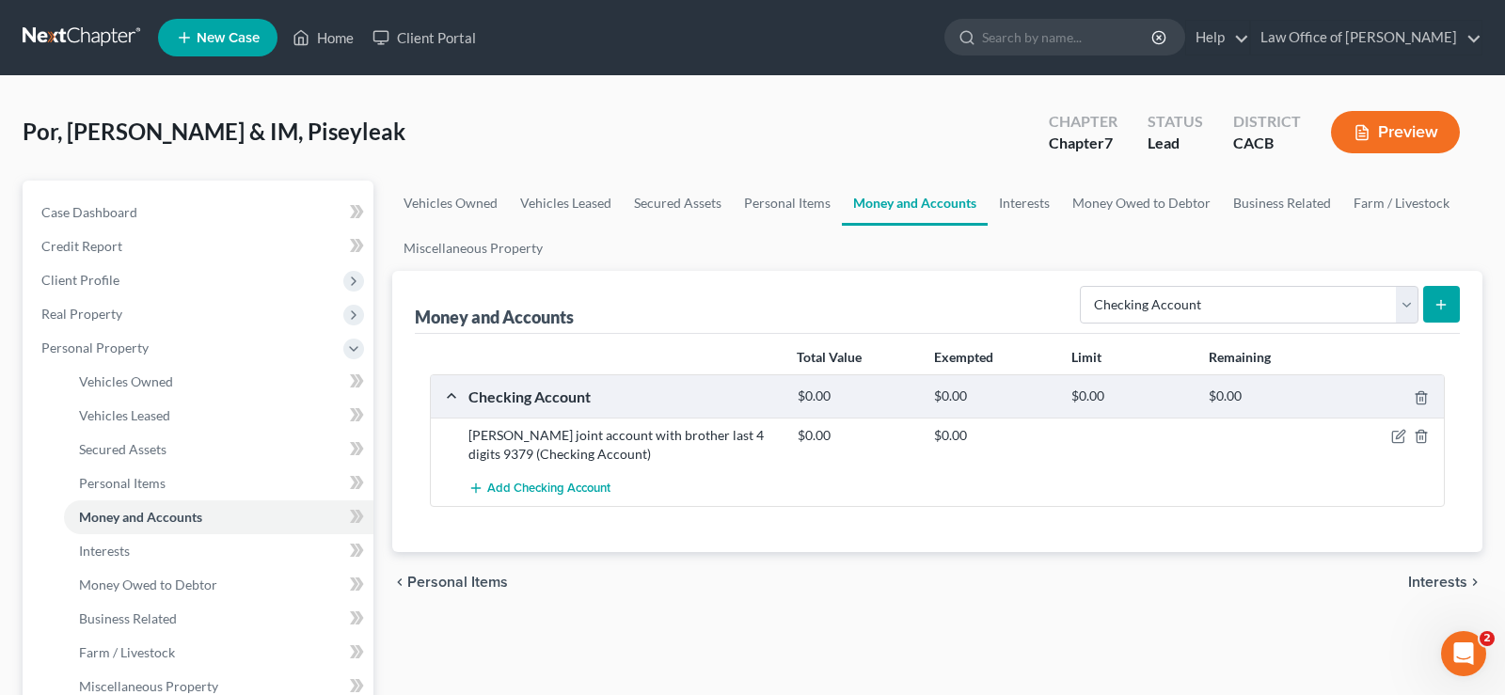
click at [1437, 298] on icon "submit" at bounding box center [1440, 304] width 15 height 15
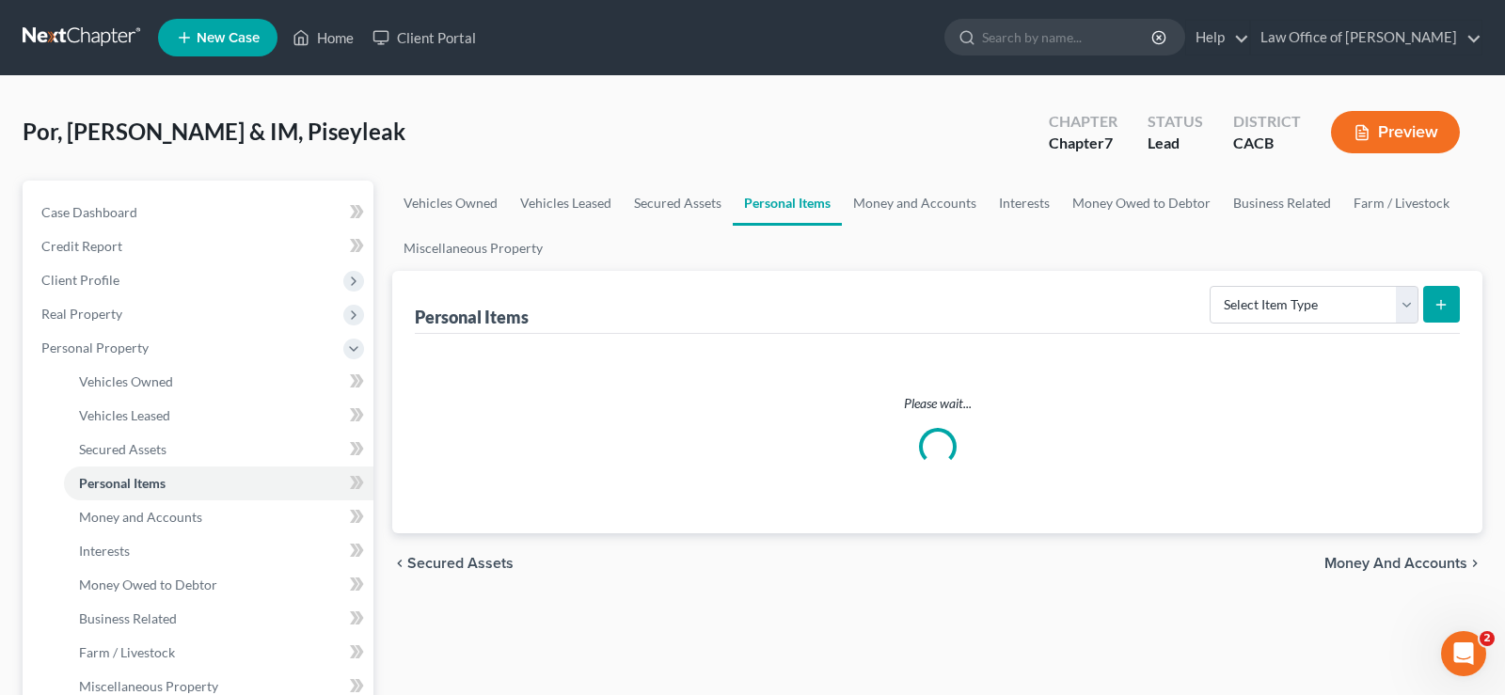
scroll to position [641, 0]
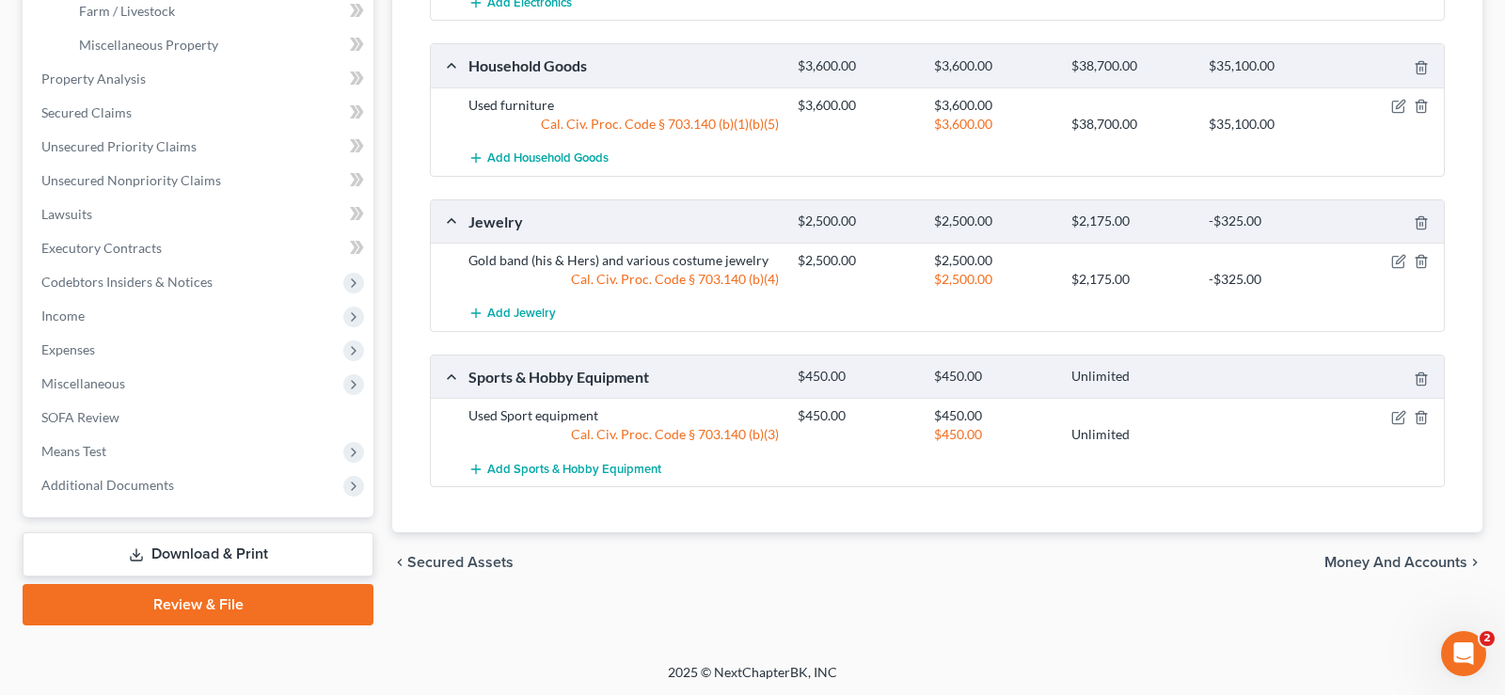
click at [1355, 559] on span "Money and Accounts" at bounding box center [1395, 562] width 143 height 15
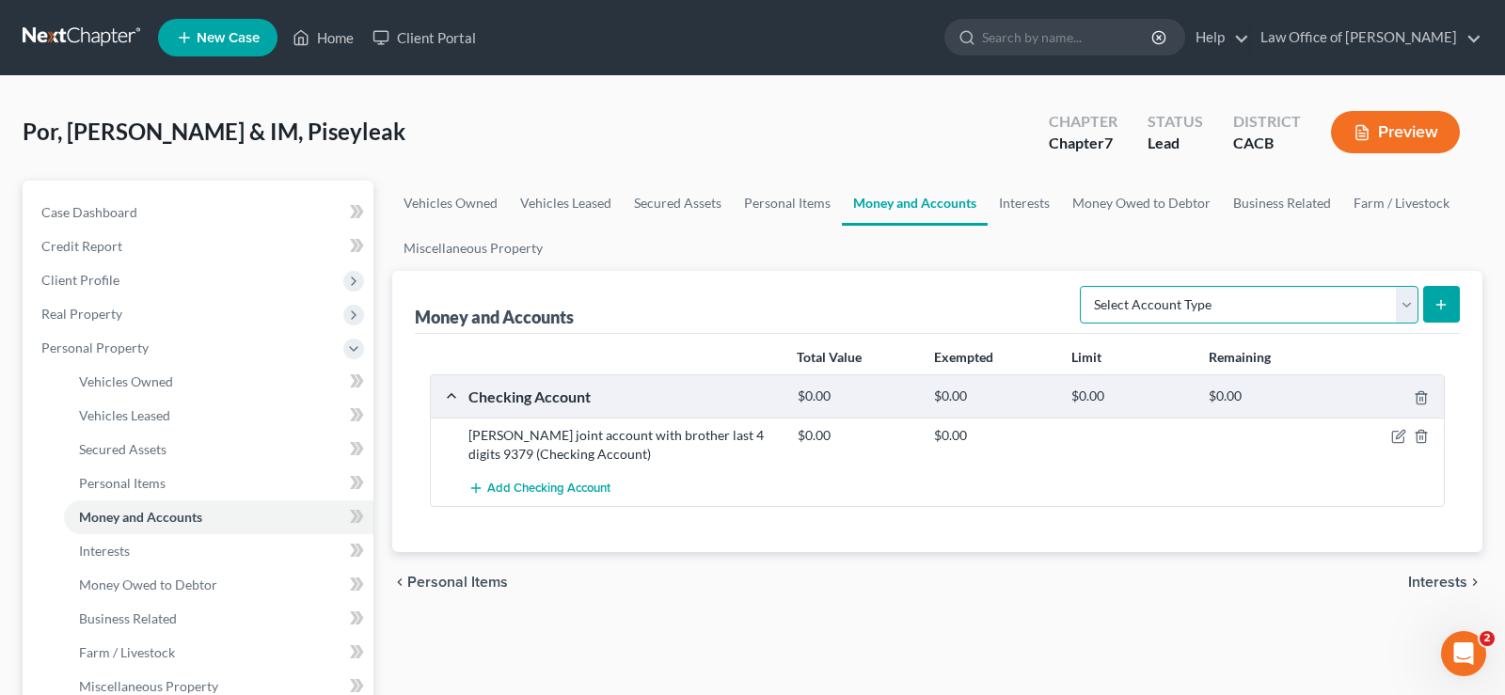
click at [1080, 286] on select "Select Account Type Brokerage Cash on Hand Certificates of Deposit Checking Acc…" at bounding box center [1249, 305] width 339 height 38
select select "checking"
click option "Checking Account" at bounding box center [0, 0] width 0 height 0
click at [1441, 300] on line "submit" at bounding box center [1441, 304] width 0 height 8
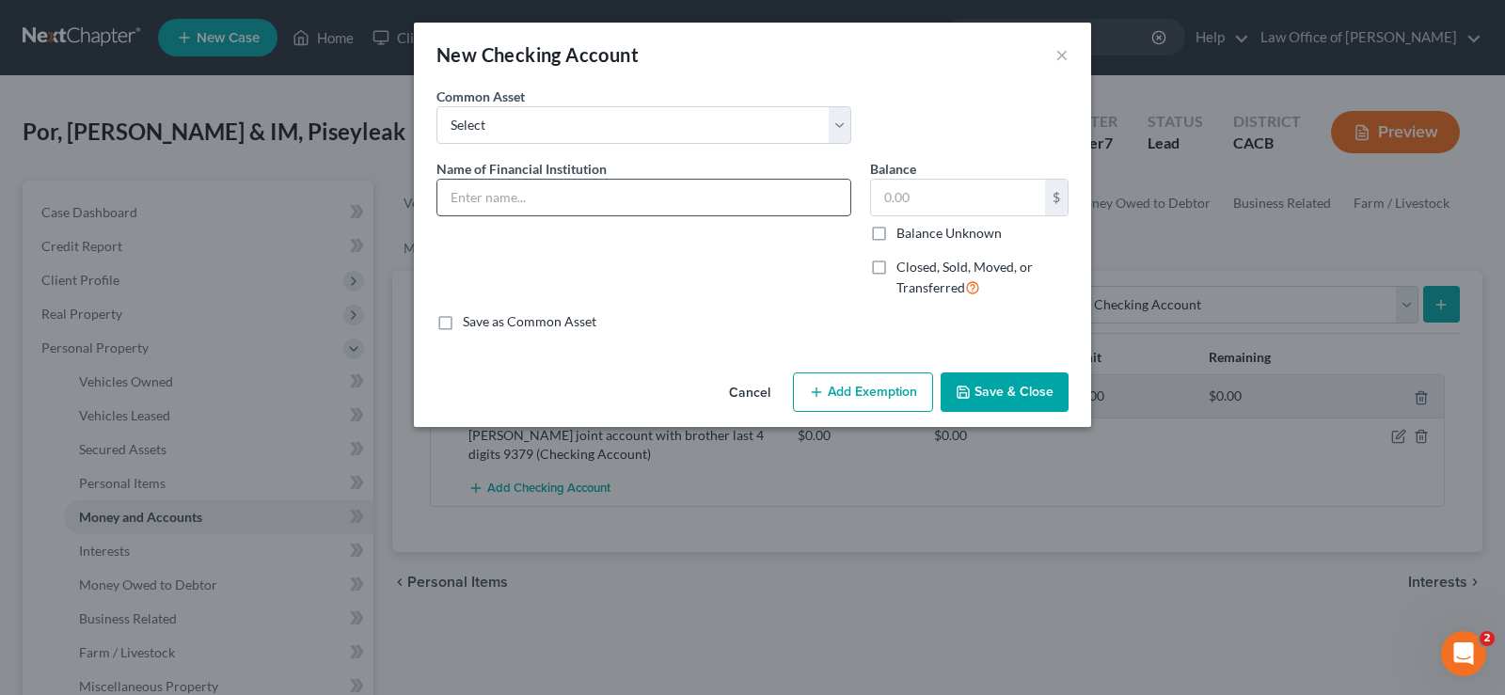
click at [573, 199] on input "text" at bounding box center [643, 198] width 413 height 36
type input "Checking belongs to Wife last account 4 digits"
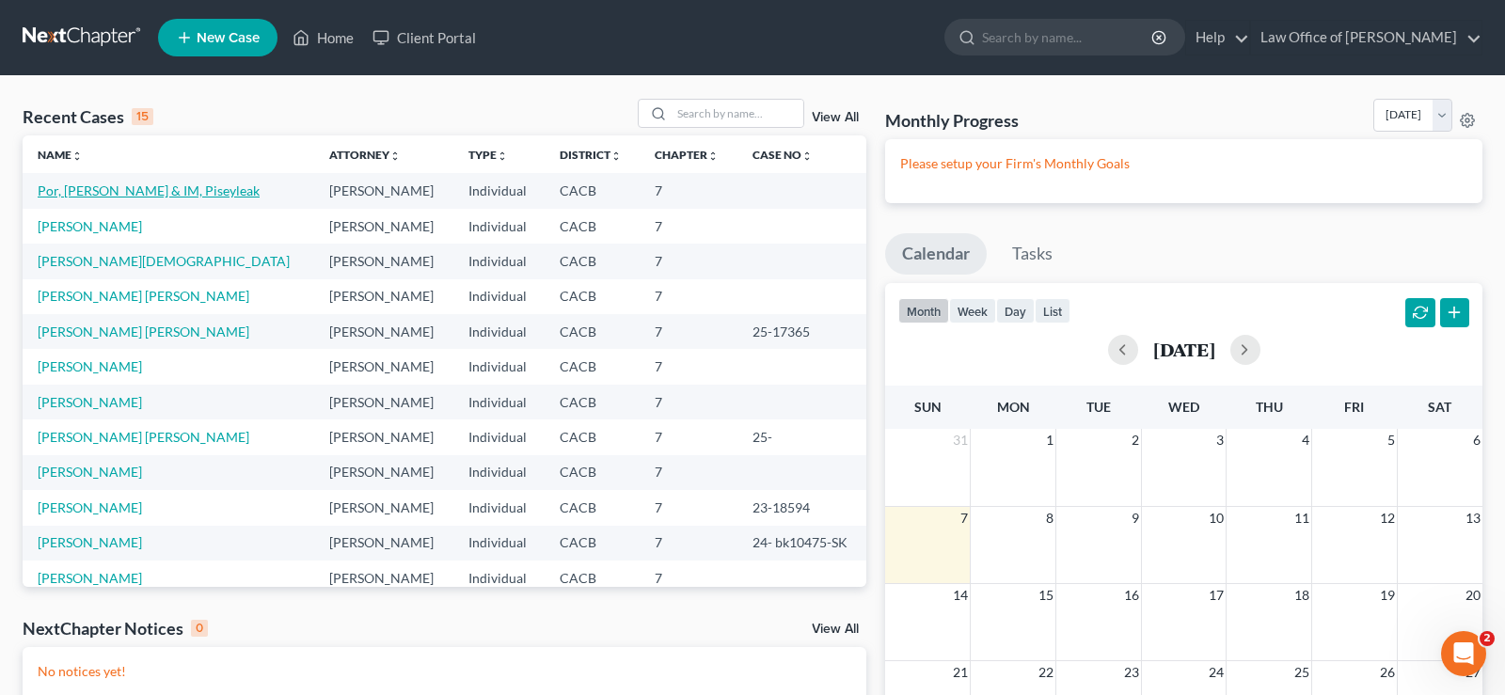
click at [105, 191] on link "Por, [PERSON_NAME] & IM, Piseyleak" at bounding box center [149, 190] width 222 height 16
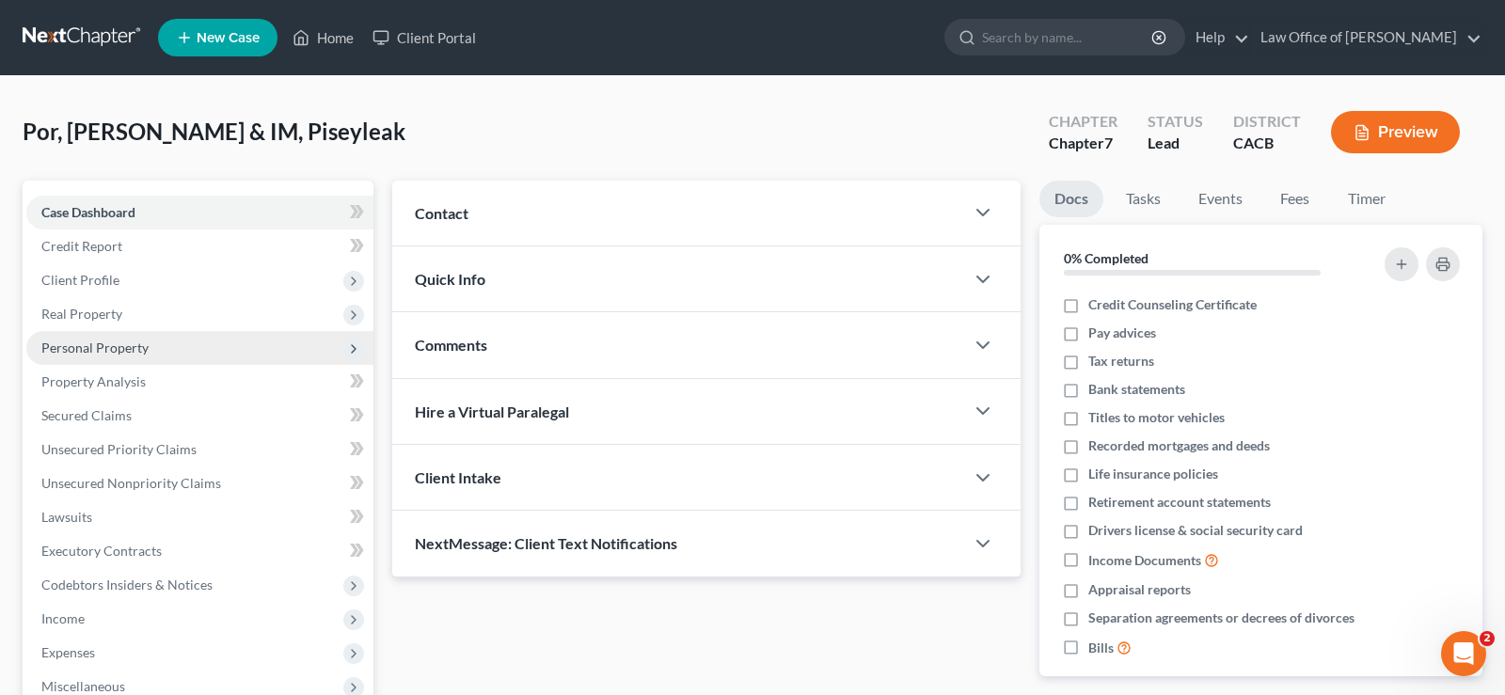
click at [87, 342] on span "Personal Property" at bounding box center [94, 348] width 107 height 16
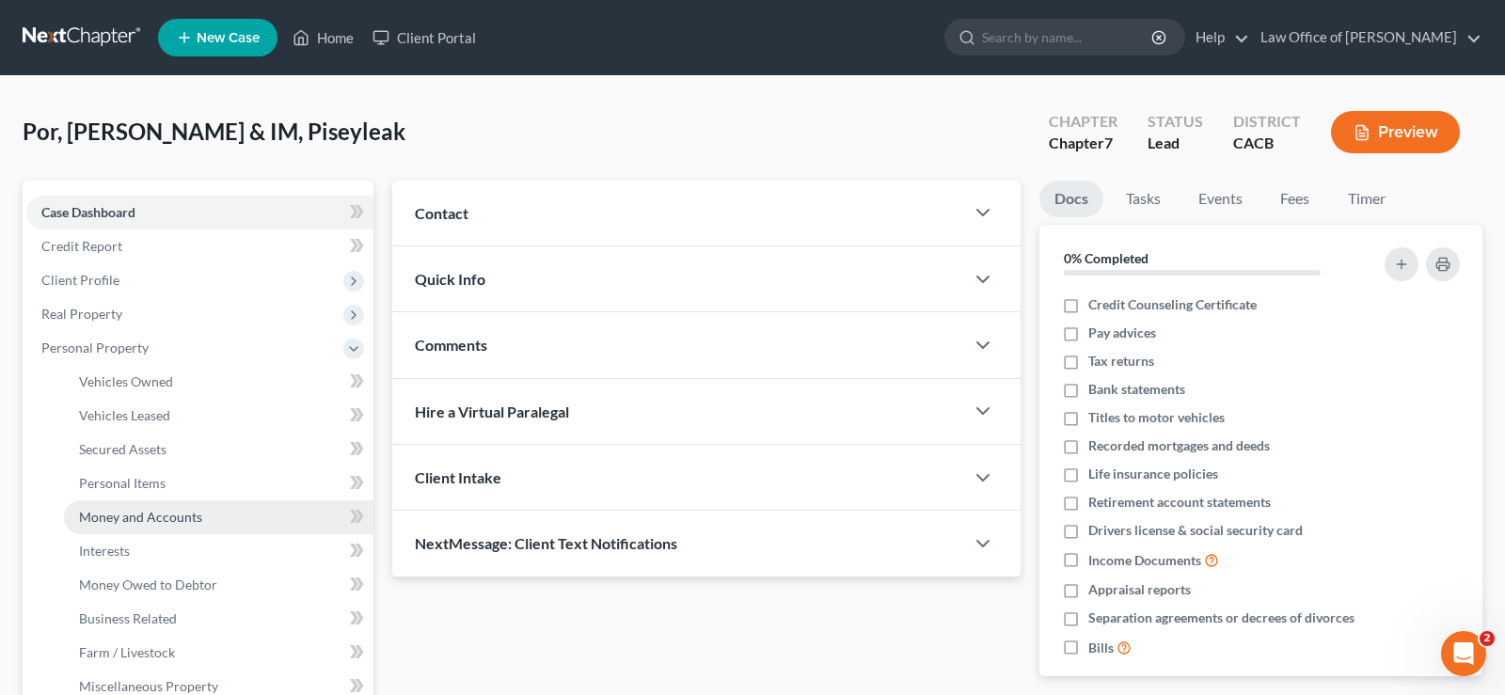
click at [116, 517] on span "Money and Accounts" at bounding box center [140, 517] width 123 height 16
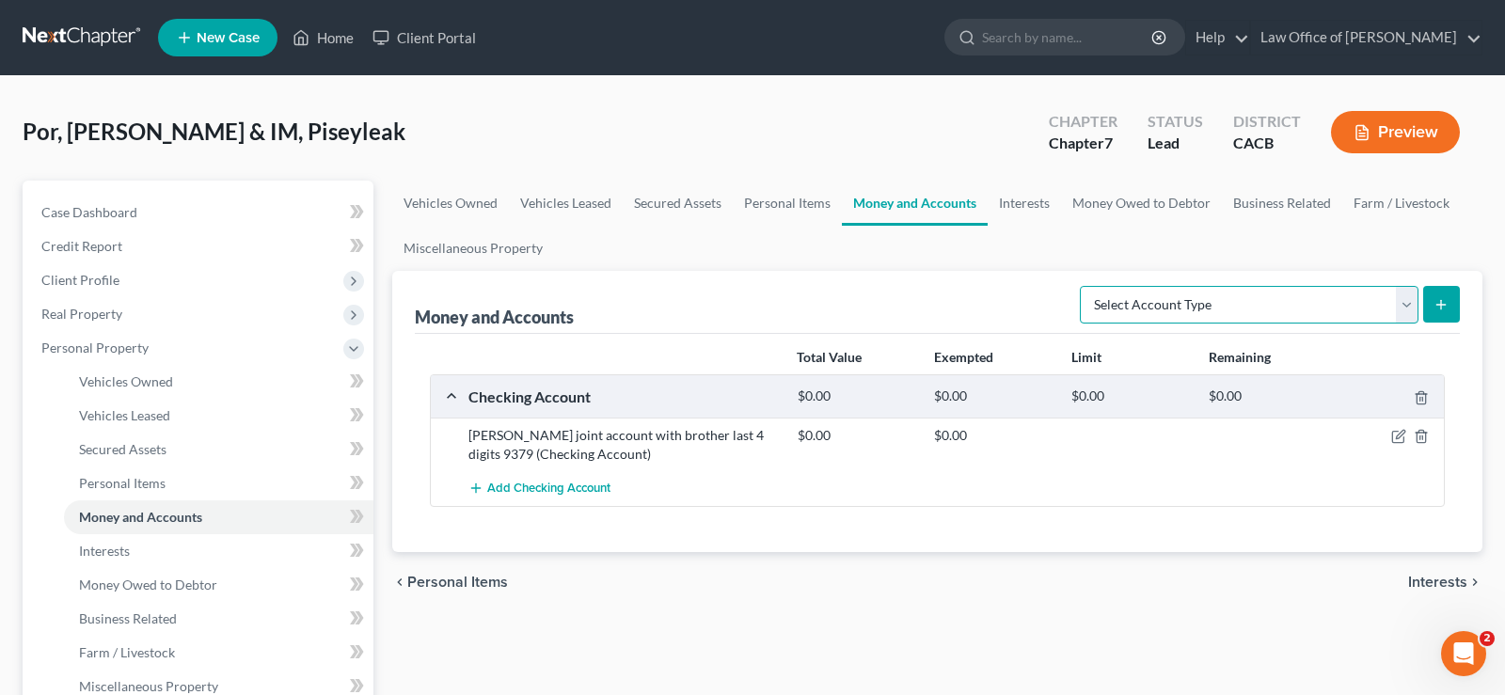
click at [1080, 286] on select "Select Account Type Brokerage Cash on Hand Certificates of Deposit Checking Acc…" at bounding box center [1249, 305] width 339 height 38
select select "checking"
click option "Checking Account" at bounding box center [0, 0] width 0 height 0
click at [1443, 302] on icon "submit" at bounding box center [1440, 304] width 15 height 15
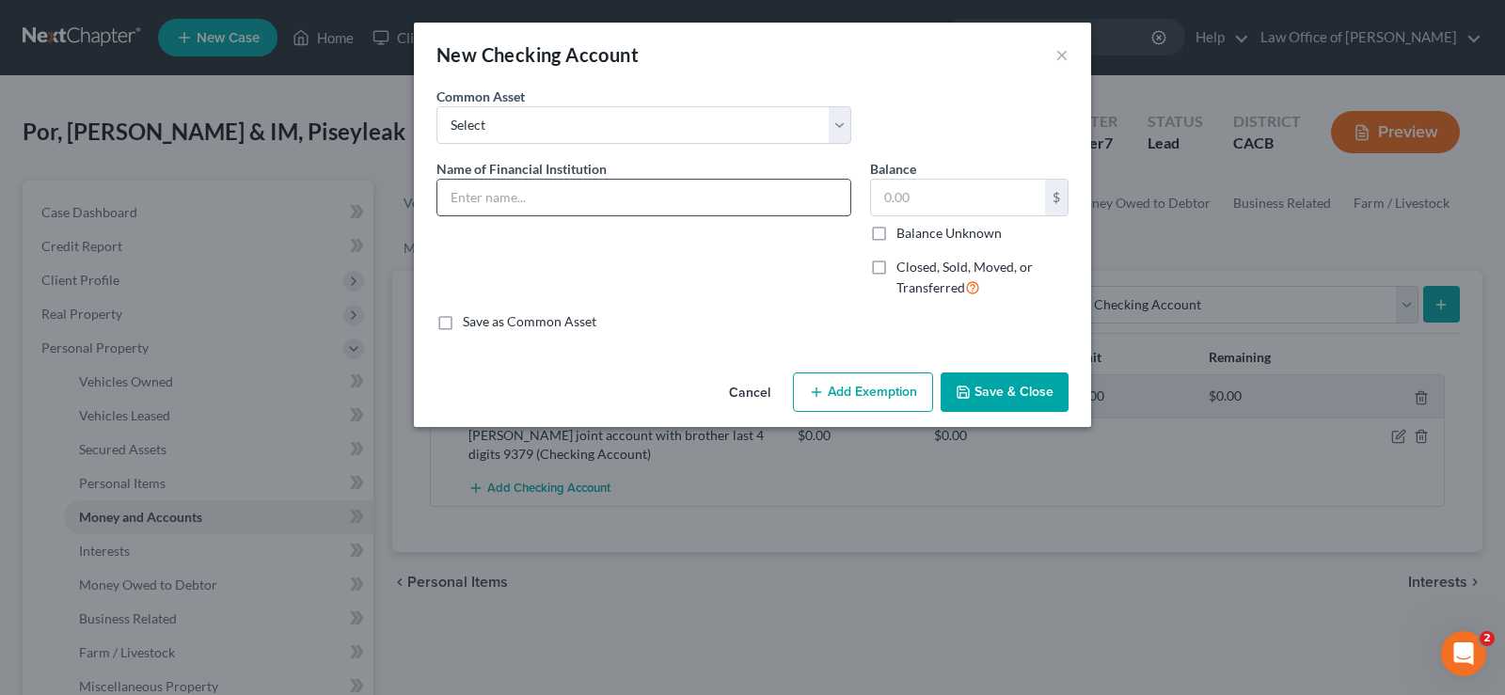
click at [654, 196] on input "text" at bounding box center [643, 198] width 413 height 36
type input "Wife checkig account with Citi - Last 4 digits 0315"
drag, startPoint x: 880, startPoint y: 189, endPoint x: 899, endPoint y: 190, distance: 18.8
click at [894, 190] on input "text" at bounding box center [958, 198] width 174 height 36
click at [903, 191] on input "text" at bounding box center [958, 198] width 174 height 36
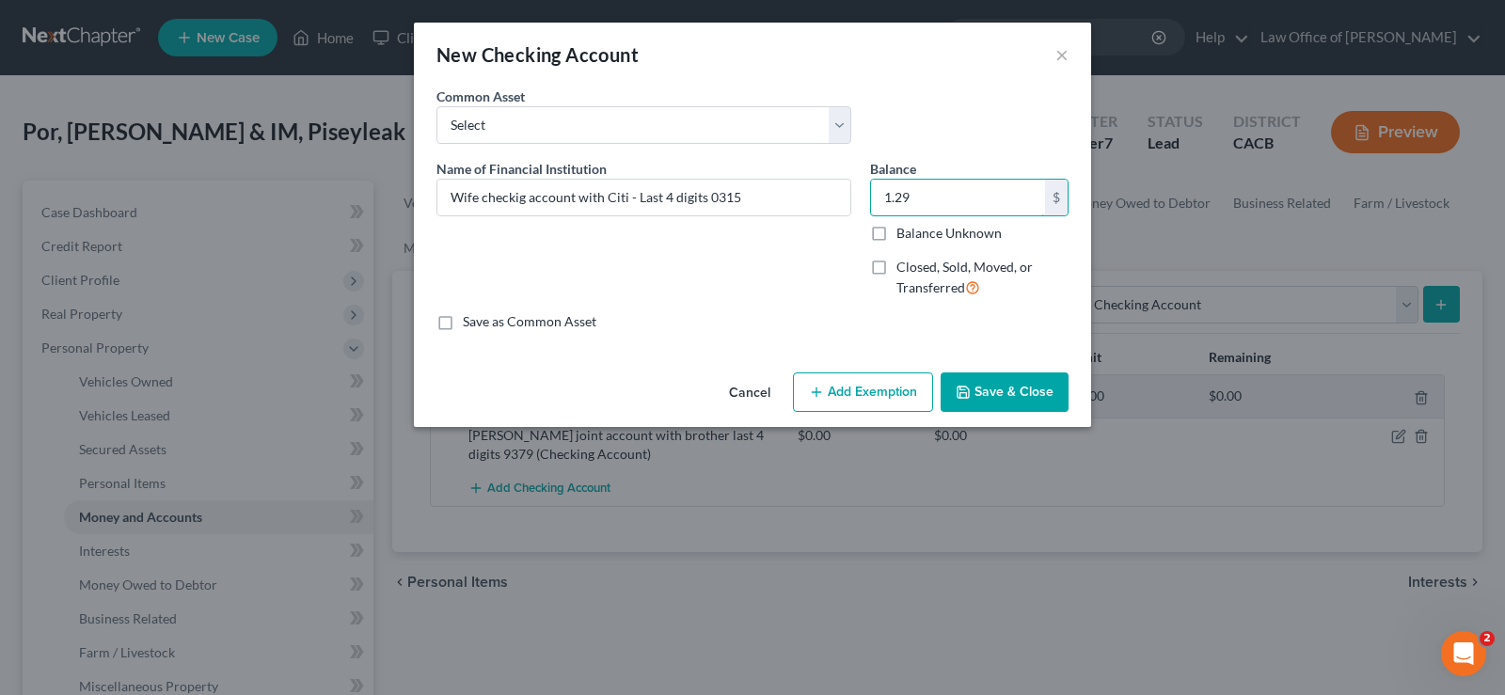
type input "1.29"
click at [1024, 390] on button "Save & Close" at bounding box center [1005, 392] width 128 height 40
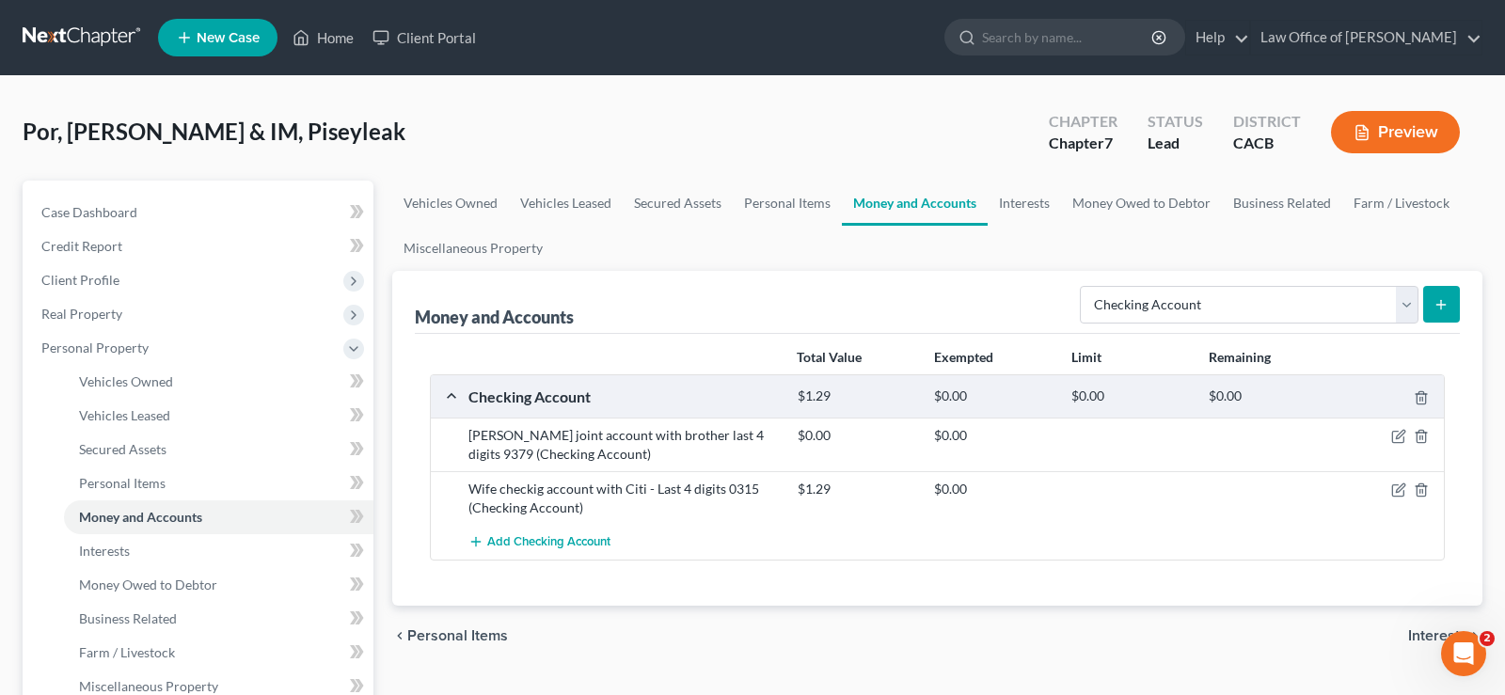
click at [1406, 432] on div at bounding box center [1391, 435] width 110 height 19
click at [1398, 436] on icon "button" at bounding box center [1398, 436] width 15 height 15
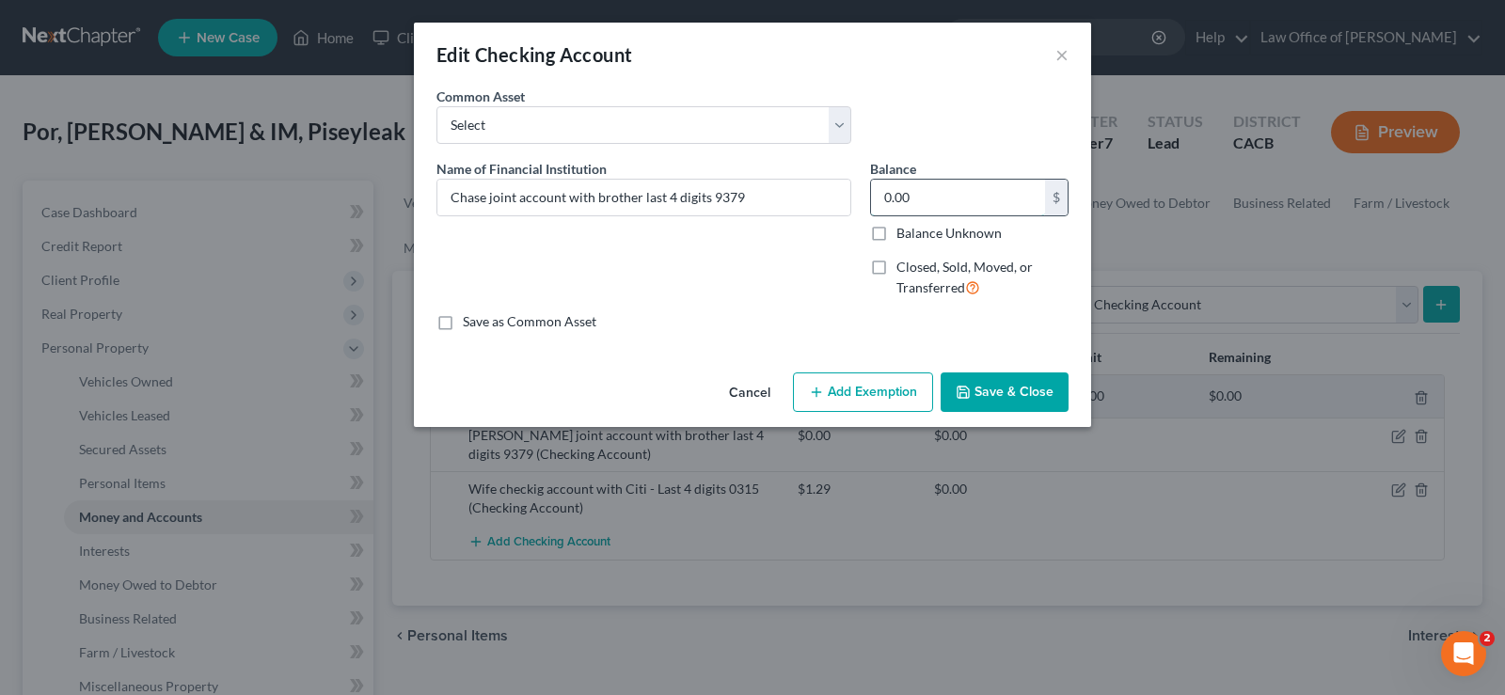
click at [944, 203] on input "0.00" at bounding box center [958, 198] width 174 height 36
type input "5"
type input "0"
type input "50"
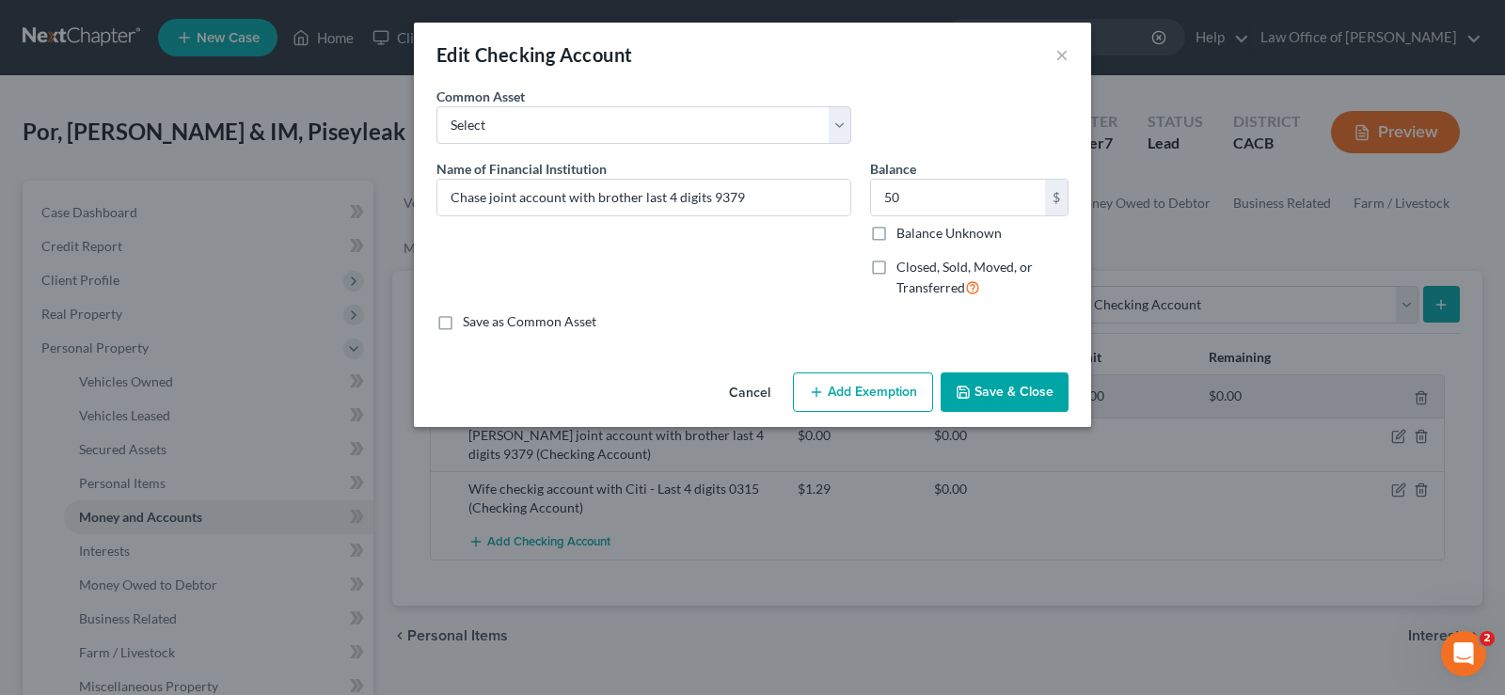
click at [1003, 387] on button "Save & Close" at bounding box center [1005, 392] width 128 height 40
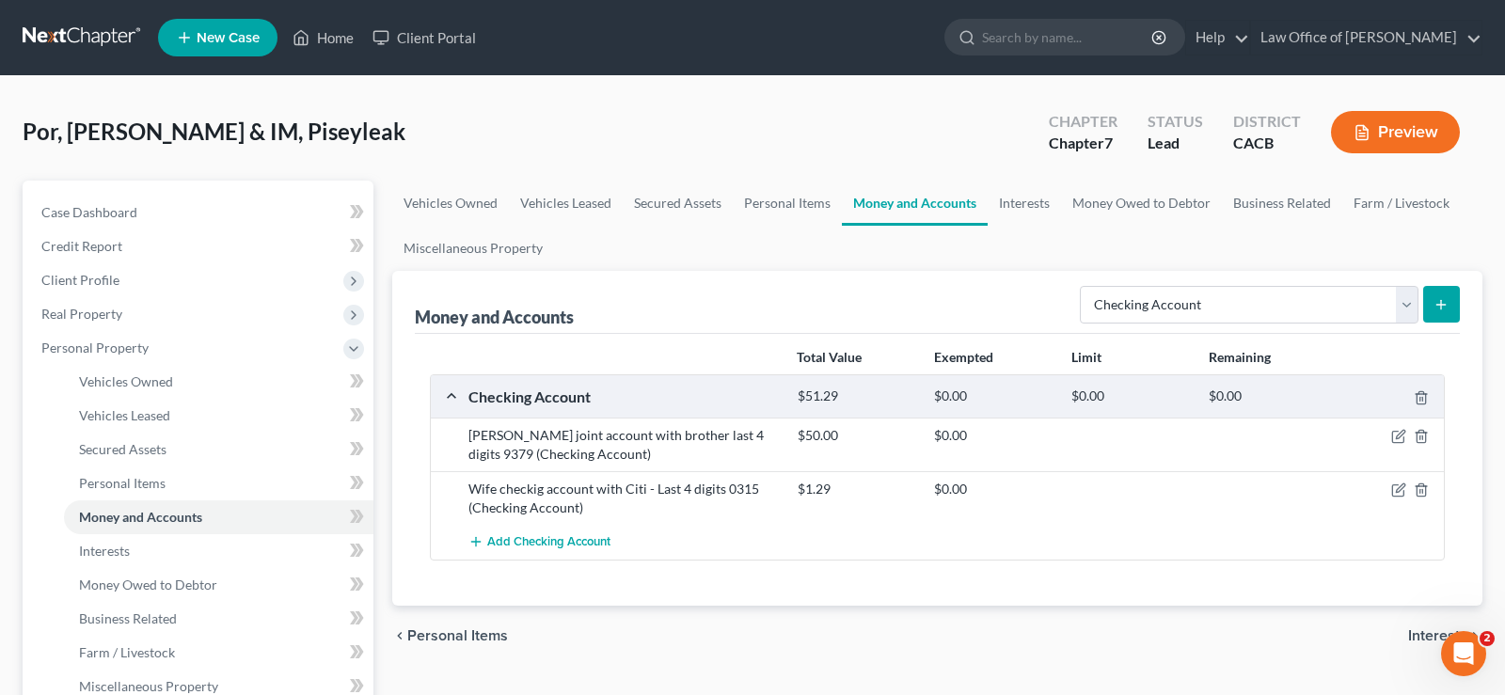
click at [1431, 635] on span "Interests" at bounding box center [1437, 635] width 59 height 15
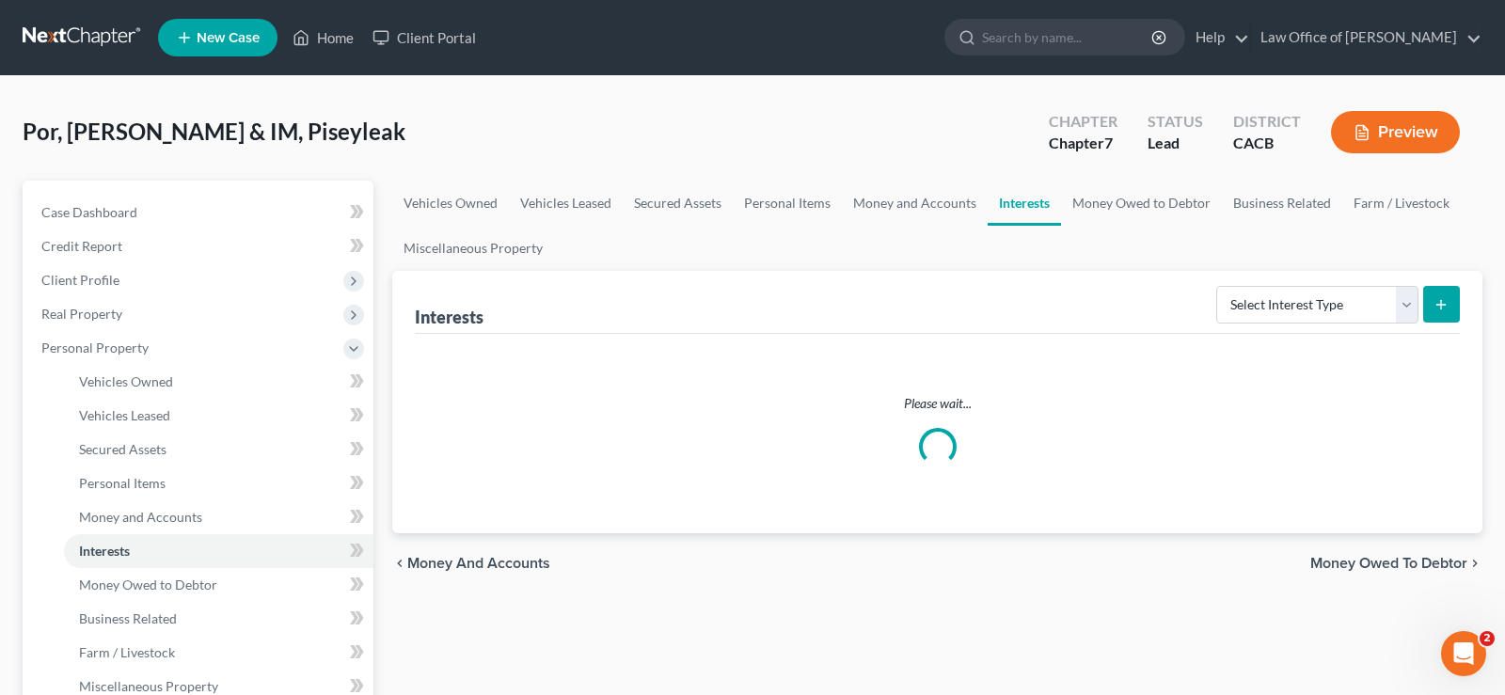
scroll to position [384, 0]
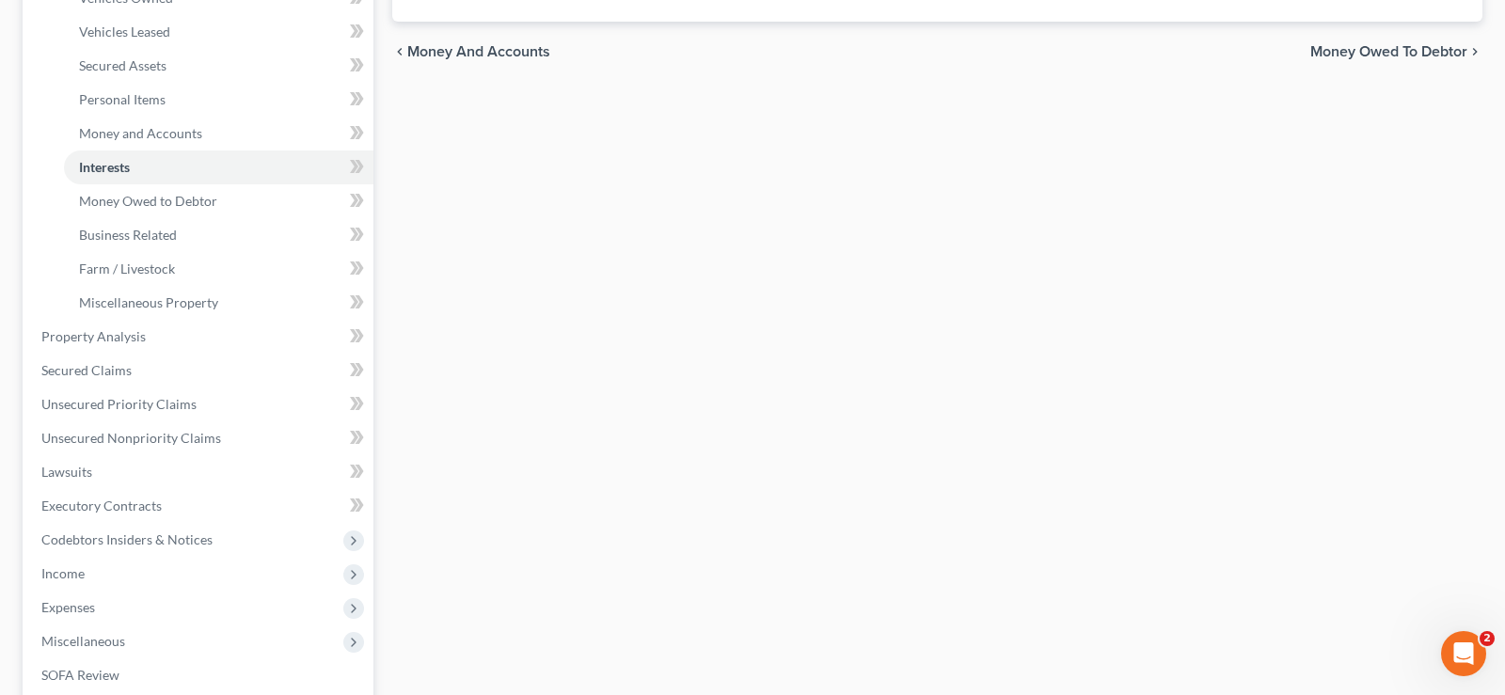
click at [1372, 54] on span "Money Owed to Debtor" at bounding box center [1388, 51] width 157 height 15
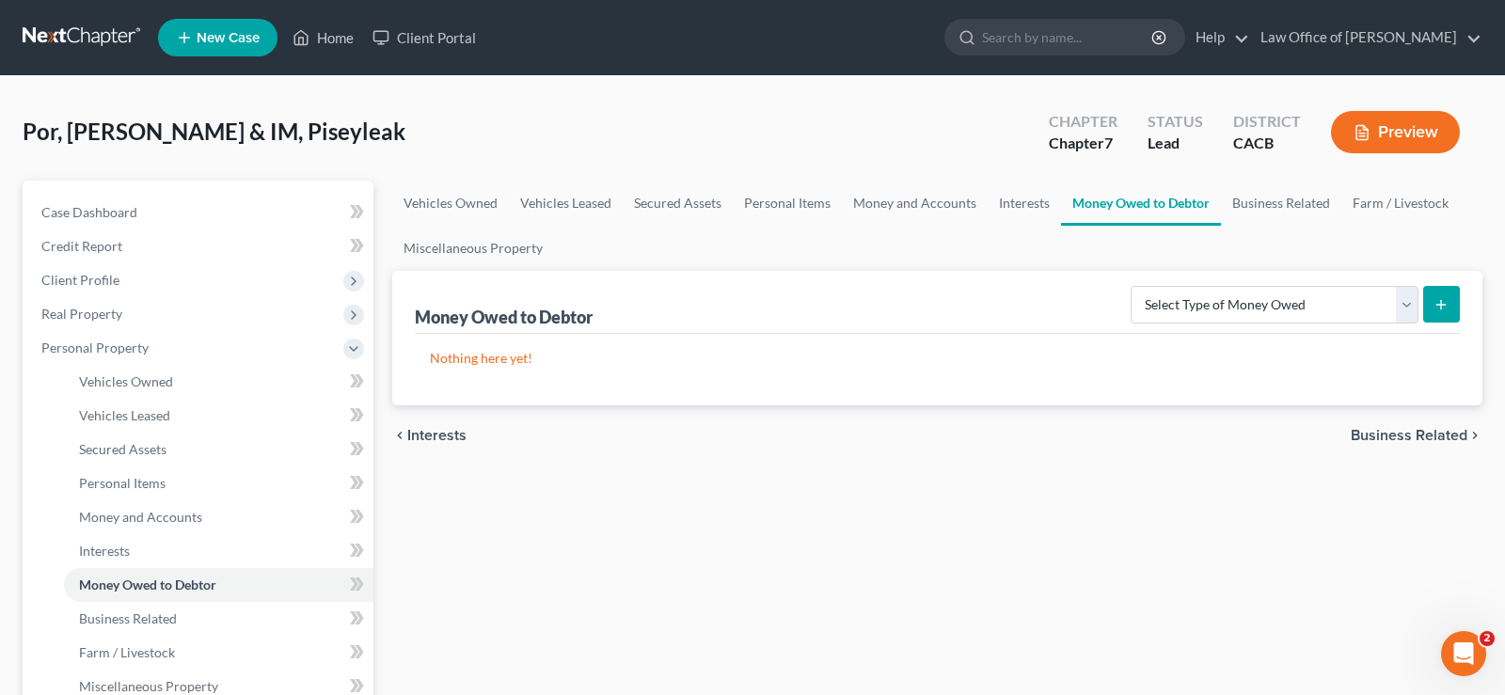
click at [1386, 432] on span "Business Related" at bounding box center [1409, 435] width 117 height 15
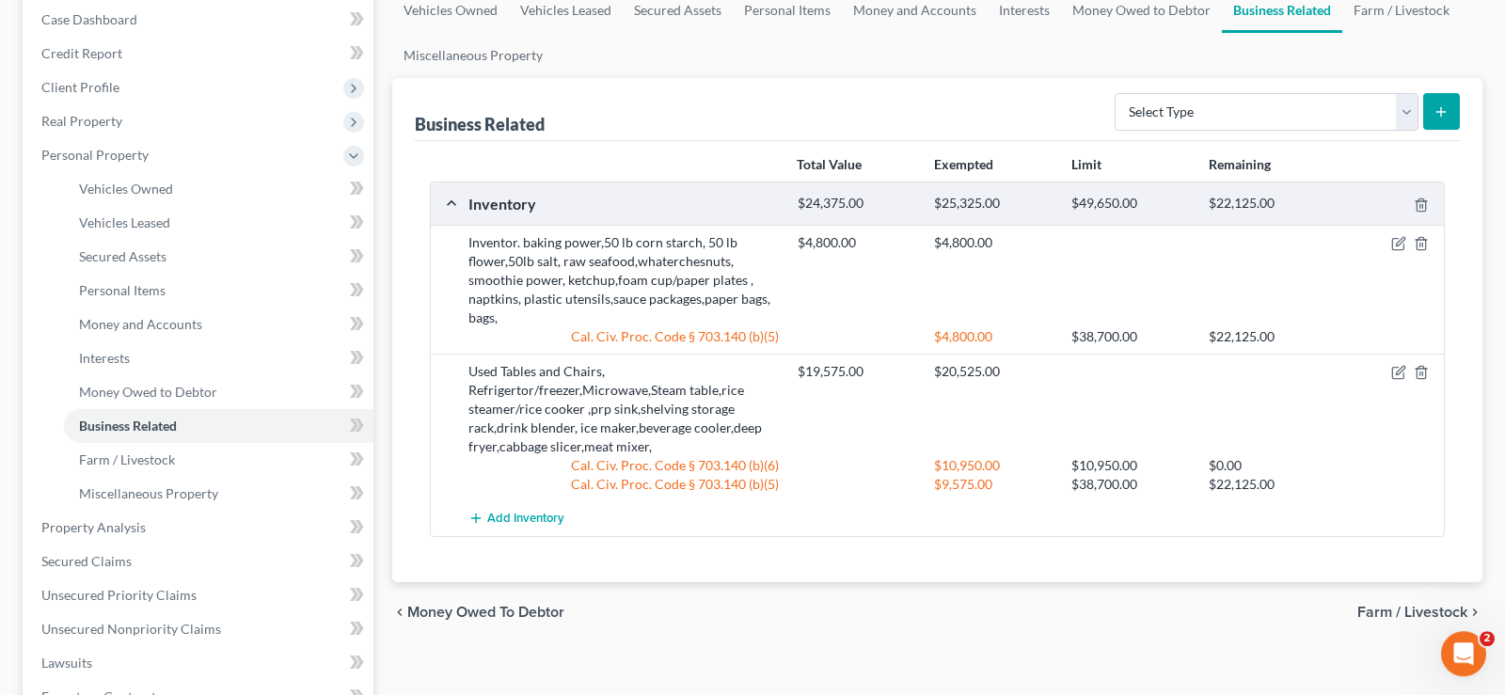
scroll to position [192, 0]
click at [1401, 245] on icon "button" at bounding box center [1400, 243] width 8 height 8
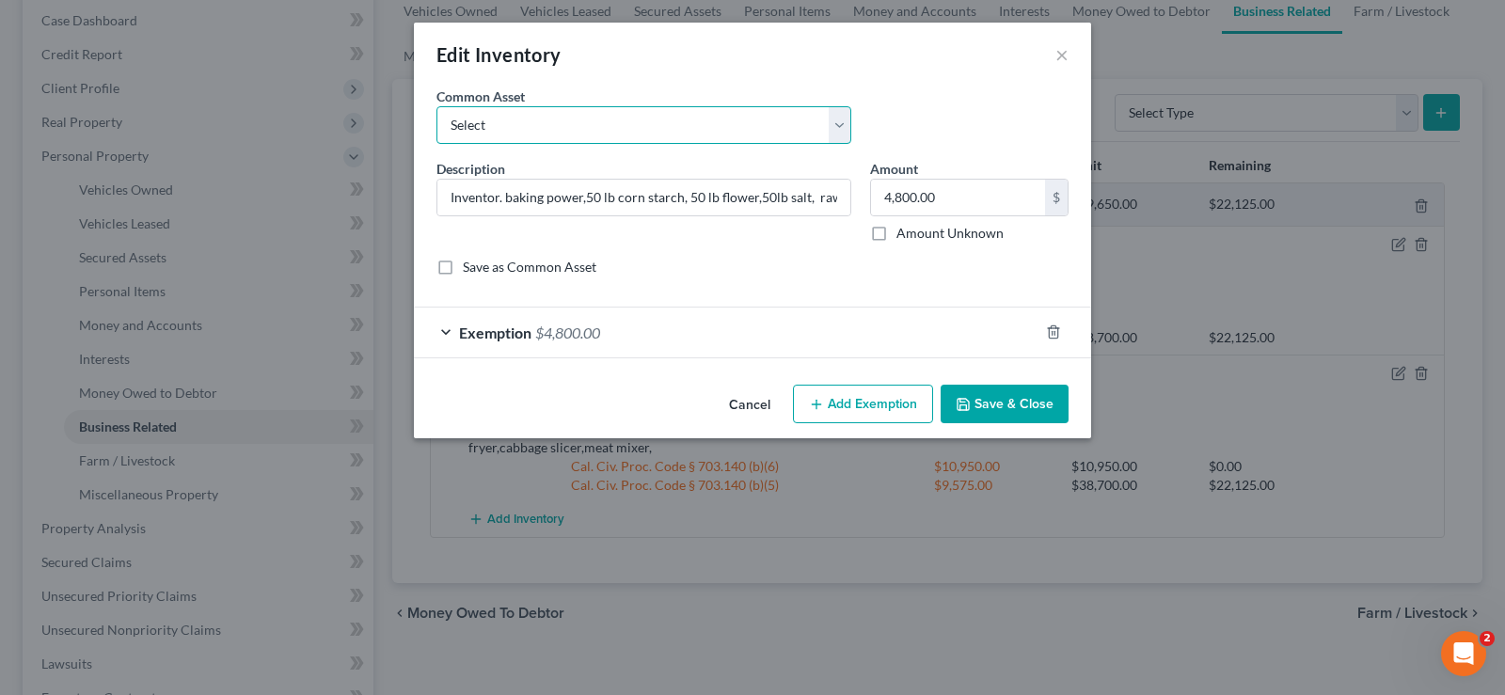
click at [436, 106] on select "Select Used 9 Tanning beds, Washer and dryer 4 dozen of towels, microwave, refr…" at bounding box center [643, 125] width 415 height 38
drag, startPoint x: 838, startPoint y: 129, endPoint x: 916, endPoint y: 101, distance: 83.0
click at [916, 101] on div "Common Asset Select Used 9 Tanning beds, Washer and dryer 4 dozen of towels, mi…" at bounding box center [752, 123] width 651 height 72
click at [448, 194] on input "Inventor. baking power,50 lb corn starch, 50 lb flower,50lb salt, raw seafood,w…" at bounding box center [643, 198] width 413 height 36
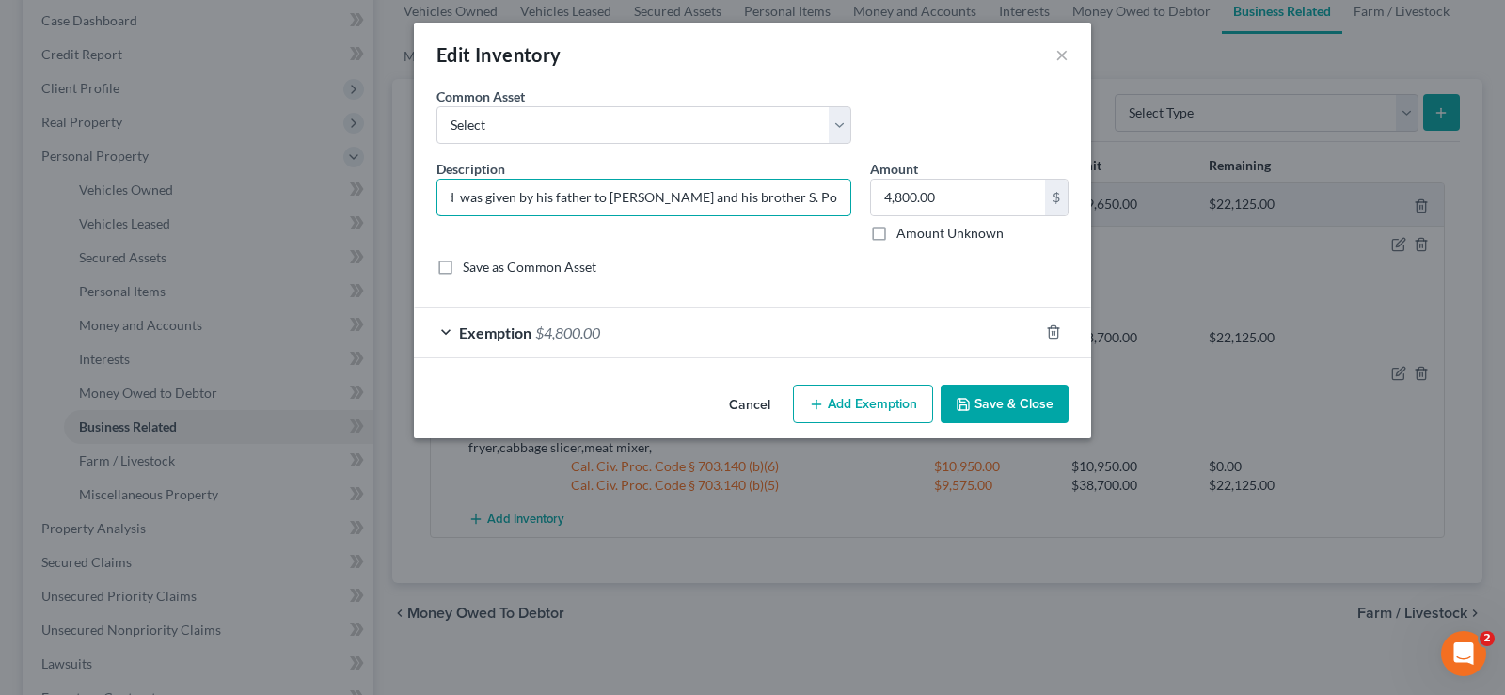
scroll to position [0, 162]
type input "TK Donuts & Chinese Food was given by his father to Steve Por and his brother S…"
click at [1004, 407] on button "Save & Close" at bounding box center [1005, 405] width 128 height 40
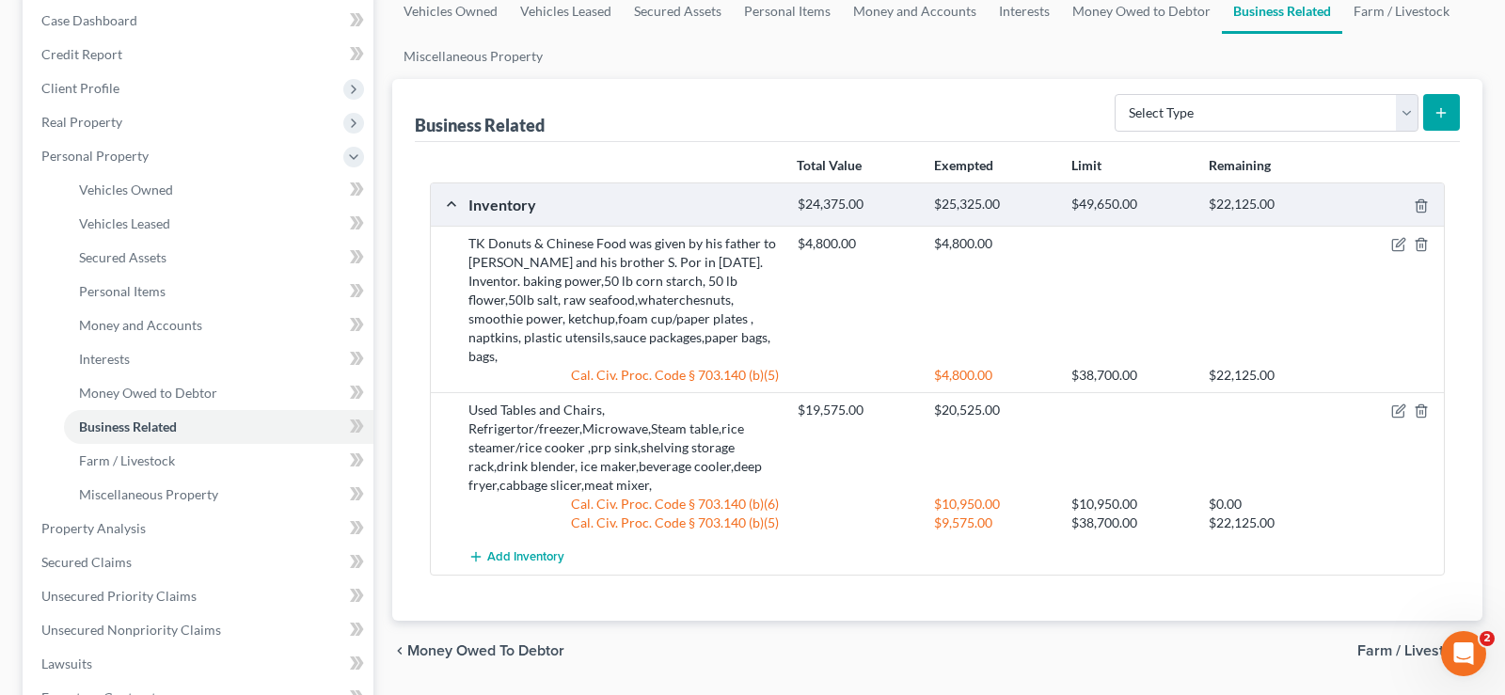
drag, startPoint x: 746, startPoint y: 260, endPoint x: 770, endPoint y: 277, distance: 30.3
click at [752, 261] on div "TK Donuts & Chinese Food was given by his father to Steve Por and his brother S…" at bounding box center [623, 300] width 329 height 132
click at [786, 262] on div "TK Donuts & Chinese Food was given by his father to Steve Por and his brother S…" at bounding box center [623, 300] width 329 height 132
click at [767, 261] on div "TK Donuts & Chinese Food was given by his father to Steve Por and his brother S…" at bounding box center [623, 300] width 329 height 132
click at [1395, 250] on icon "button" at bounding box center [1397, 245] width 11 height 11
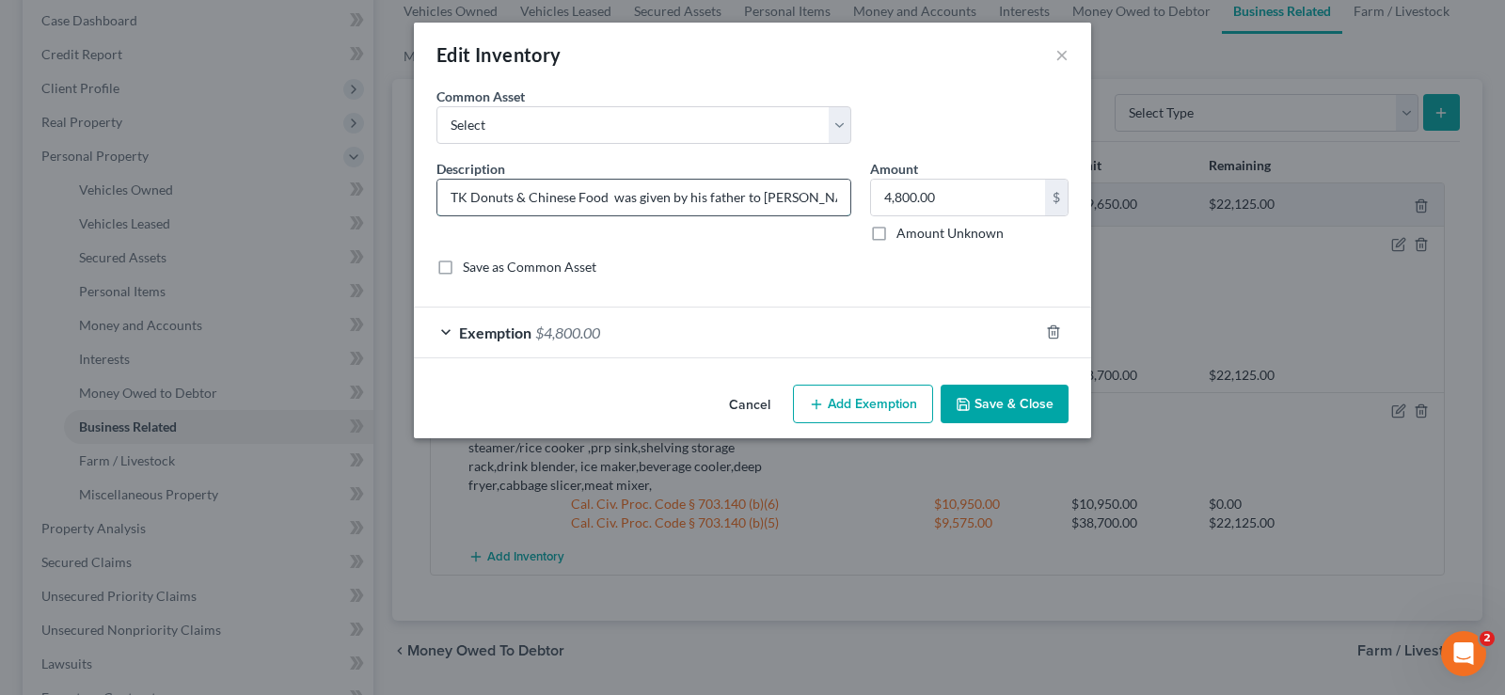
click at [840, 197] on input "TK Donuts & Chinese Food was given by his father to Steve Por and his brother S…" at bounding box center [643, 198] width 413 height 36
type input "TK Donuts & Chinese Food was given by his father to Steve Por and his brother S…"
click at [995, 404] on button "Save & Close" at bounding box center [1005, 405] width 128 height 40
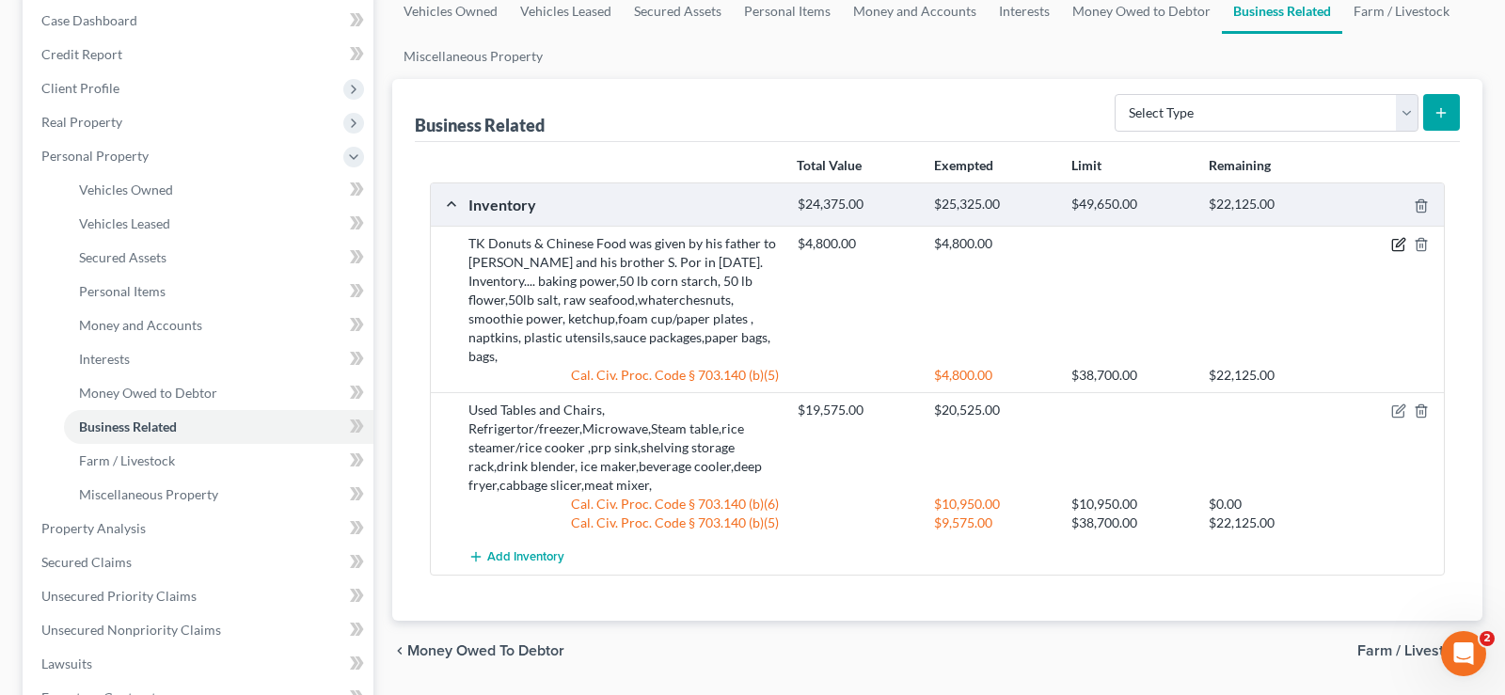
click at [1402, 245] on icon "button" at bounding box center [1398, 244] width 15 height 15
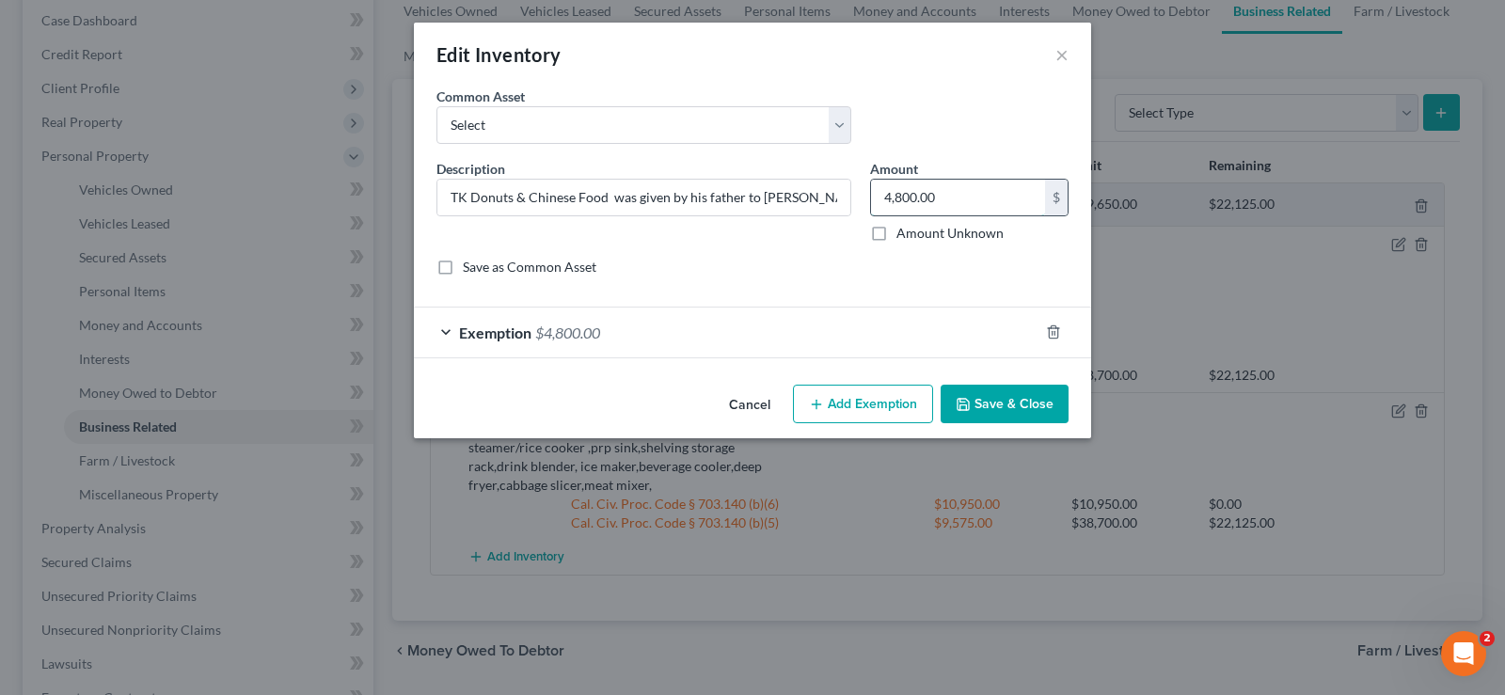
click at [957, 195] on input "4,800.00" at bounding box center [958, 198] width 174 height 36
type input "5,800"
click at [1041, 398] on button "Save & Close" at bounding box center [1005, 405] width 128 height 40
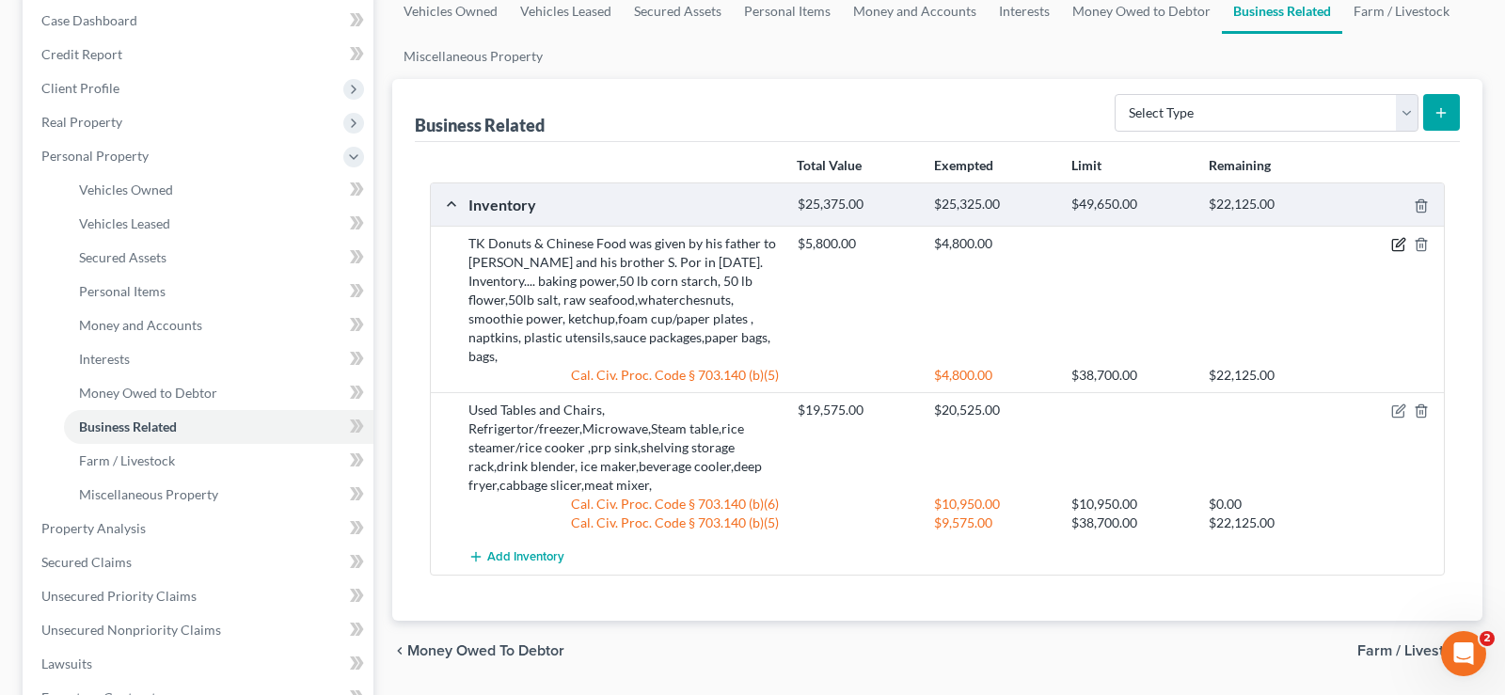
click at [1401, 249] on icon "button" at bounding box center [1398, 244] width 15 height 15
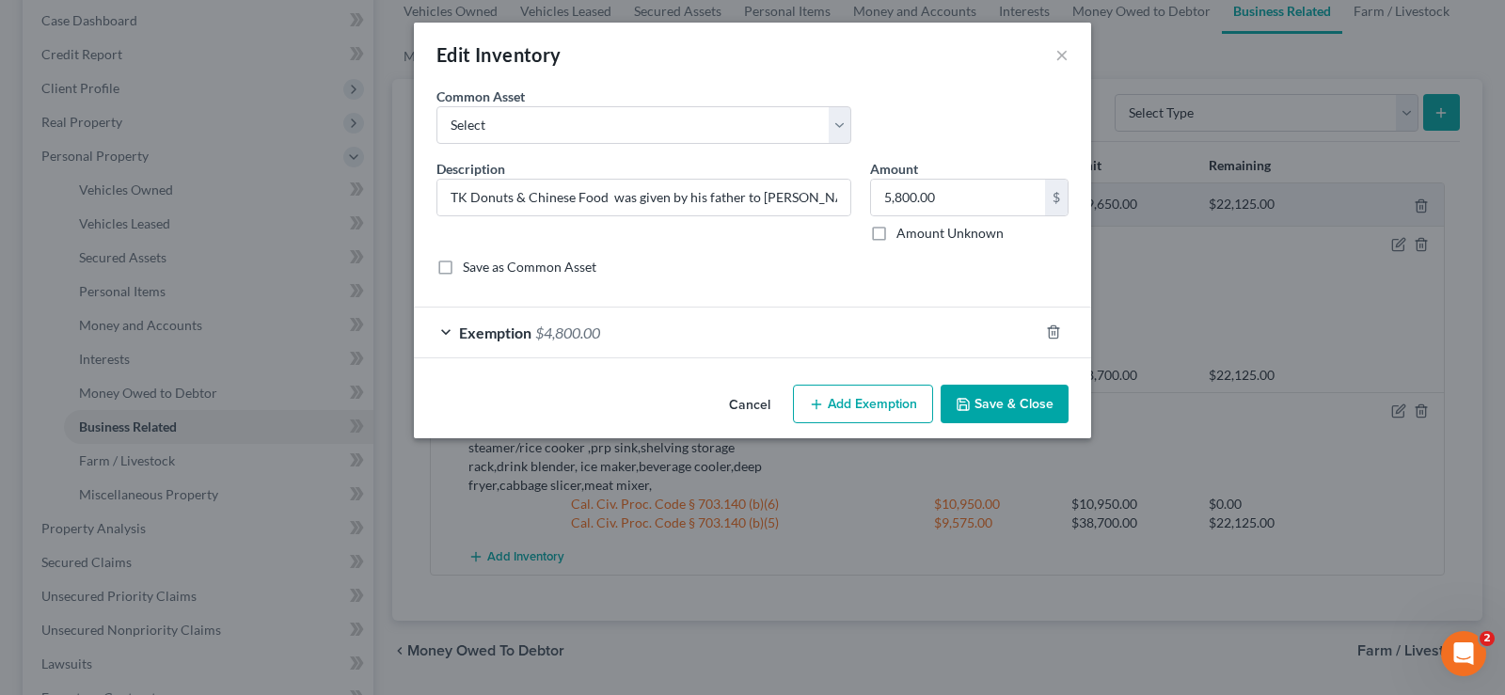
click at [641, 341] on div "Exemption $4,800.00" at bounding box center [726, 333] width 625 height 50
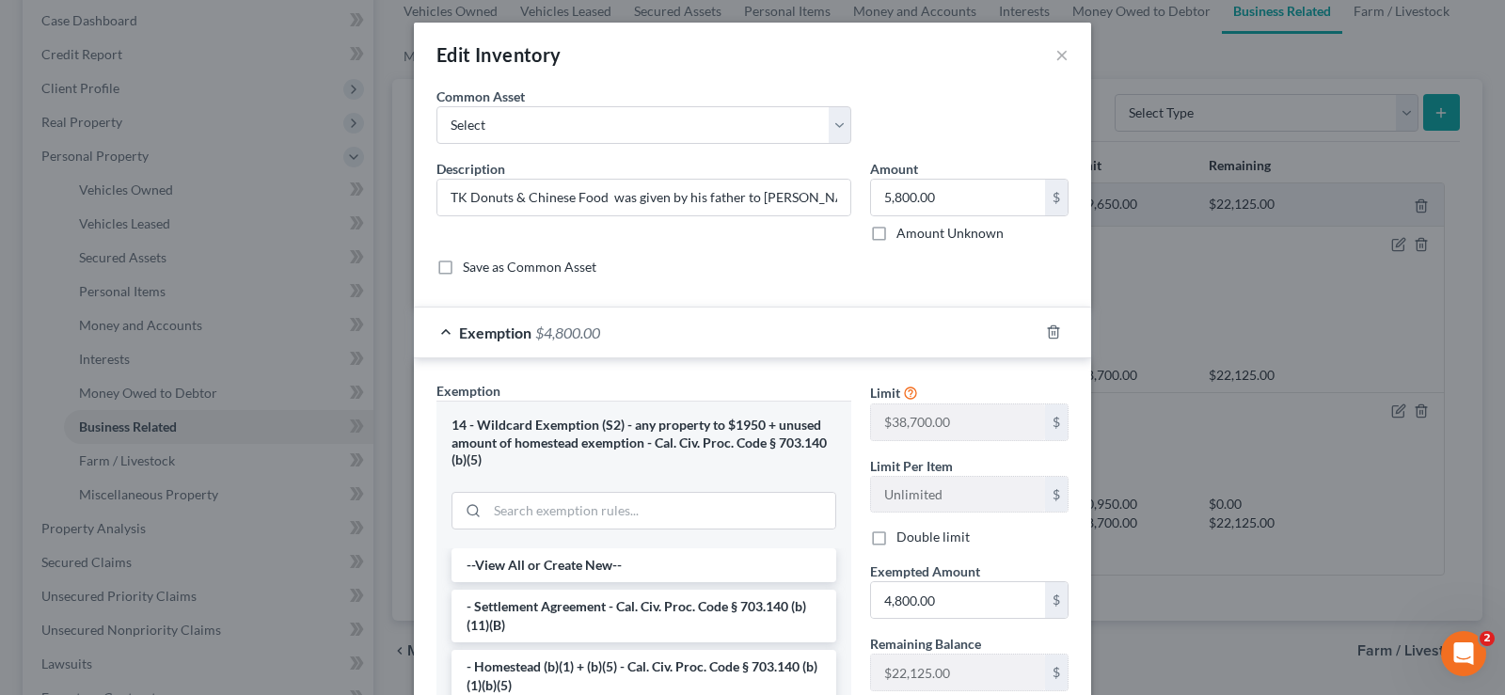
click at [625, 327] on div "Exemption $4,800.00" at bounding box center [726, 333] width 625 height 50
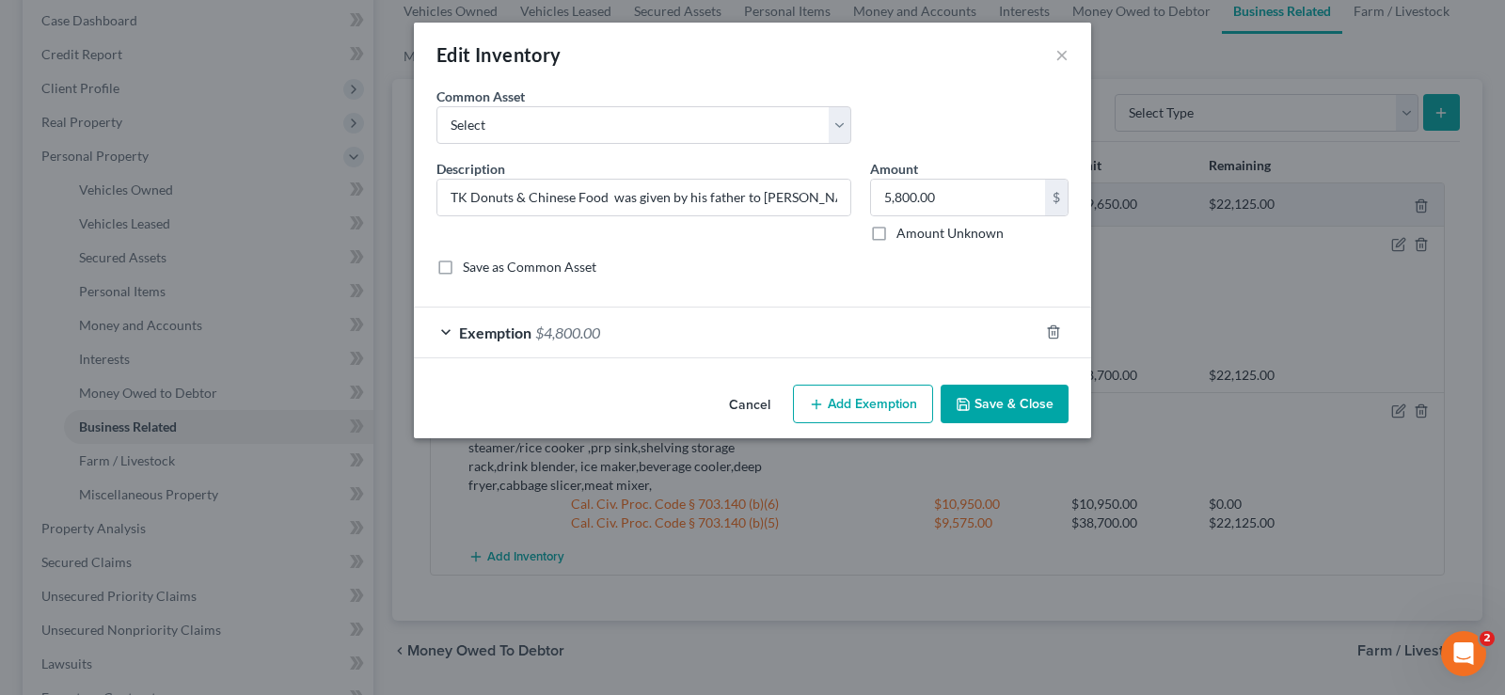
click at [626, 338] on div "Exemption $4,800.00" at bounding box center [726, 333] width 625 height 50
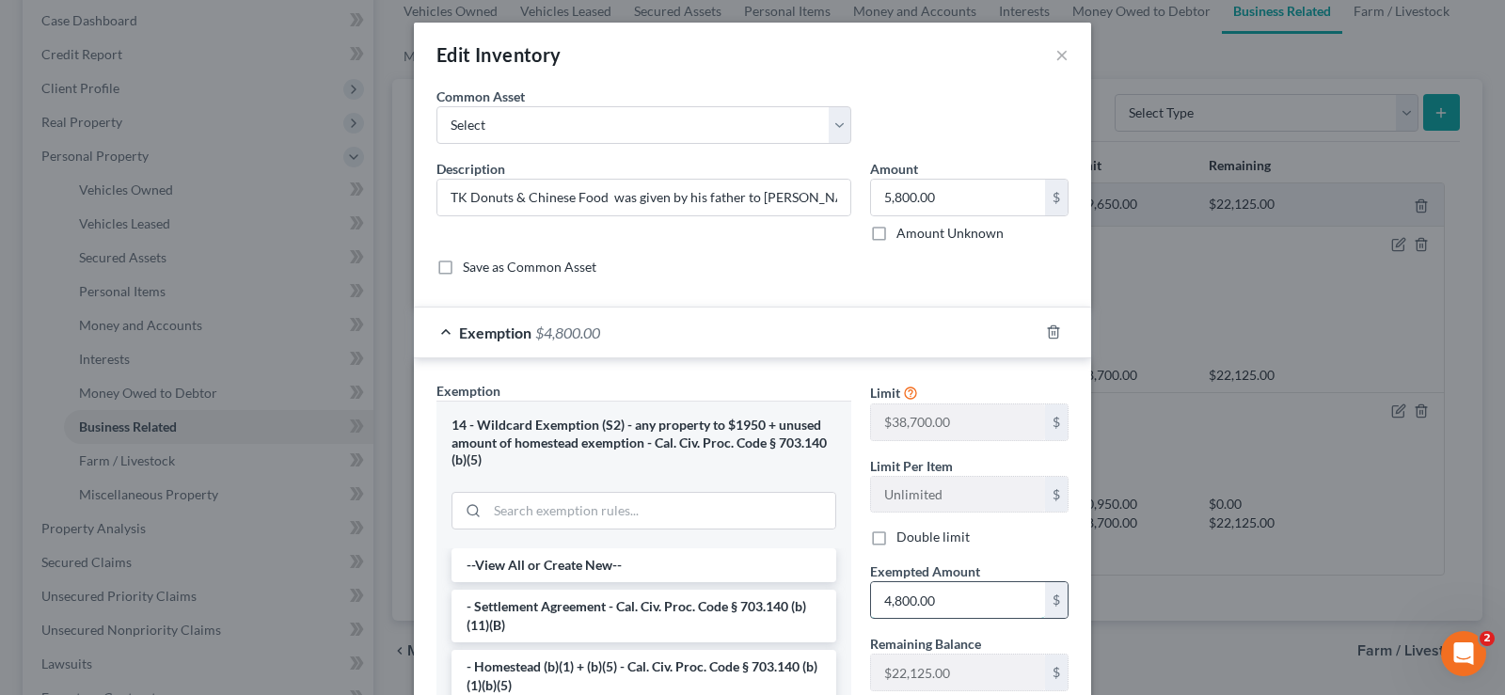
click at [970, 608] on input "4,800.00" at bounding box center [958, 600] width 174 height 36
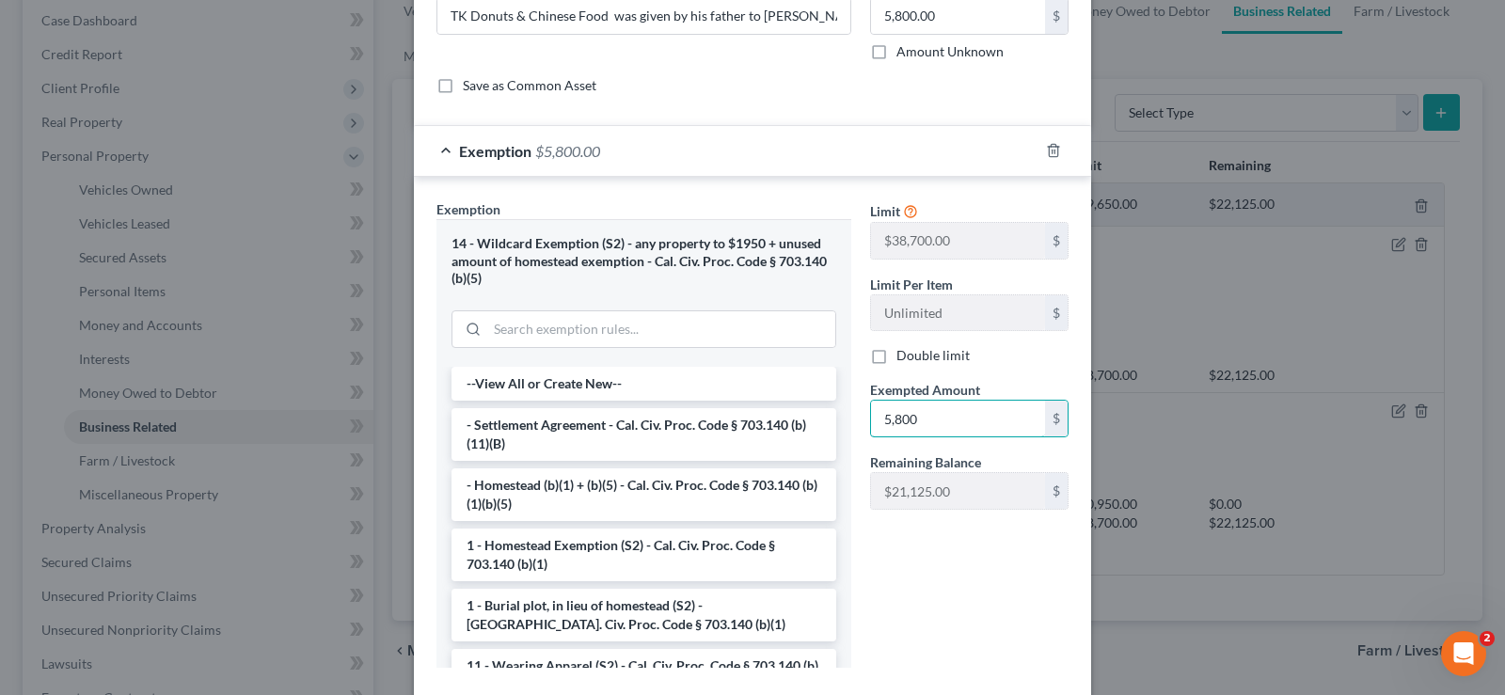
scroll to position [288, 0]
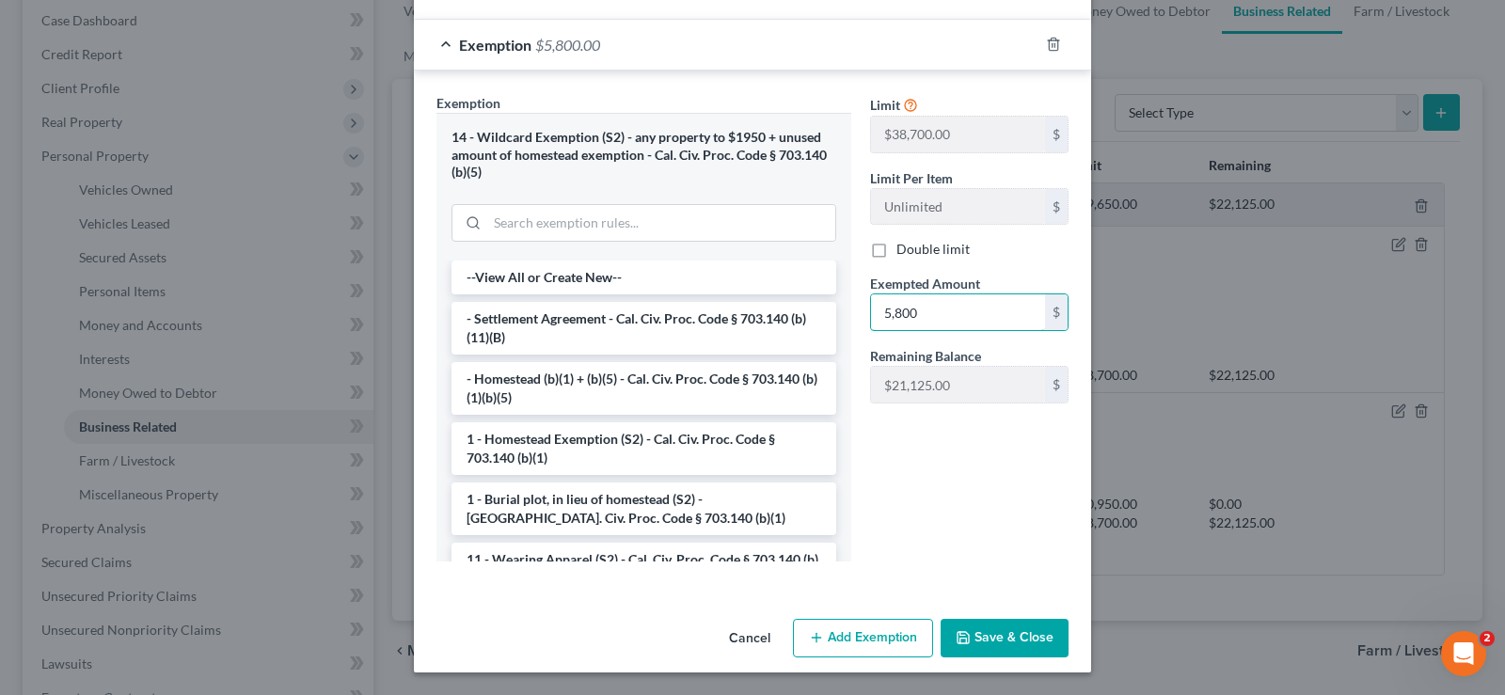
type input "5,800"
click at [991, 640] on button "Save & Close" at bounding box center [1005, 639] width 128 height 40
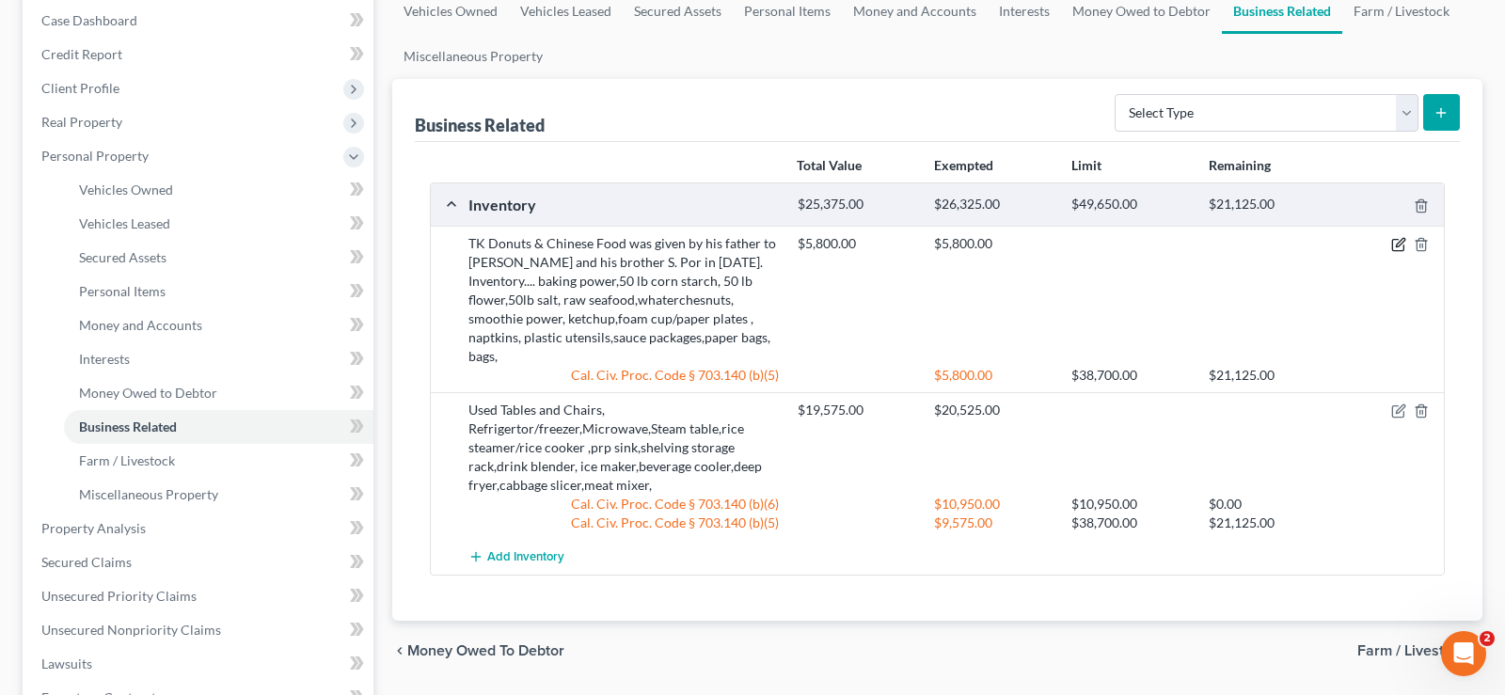
click at [1401, 249] on icon "button" at bounding box center [1398, 244] width 15 height 15
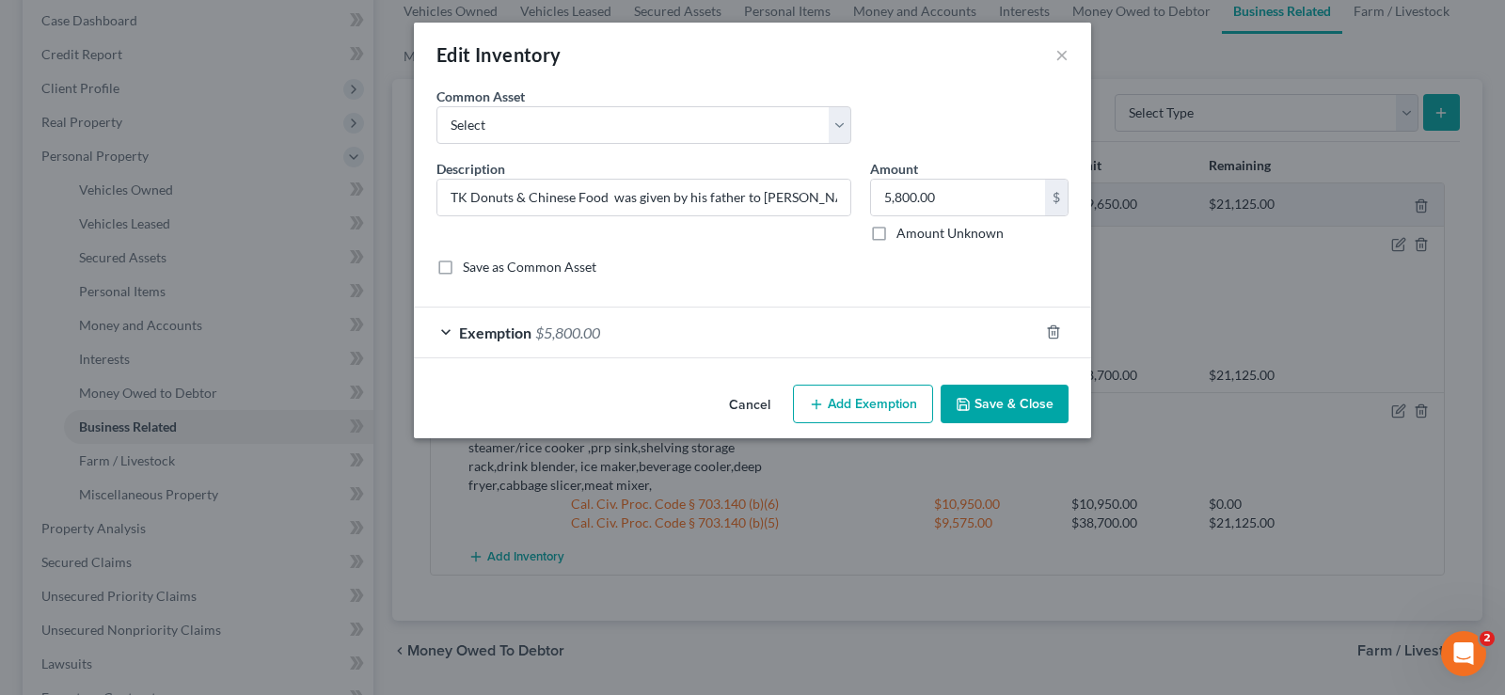
click at [1068, 50] on div "Edit Inventory ×" at bounding box center [752, 55] width 677 height 64
click at [1053, 57] on div "Edit Inventory ×" at bounding box center [752, 55] width 677 height 64
click at [1058, 55] on button "×" at bounding box center [1061, 54] width 13 height 23
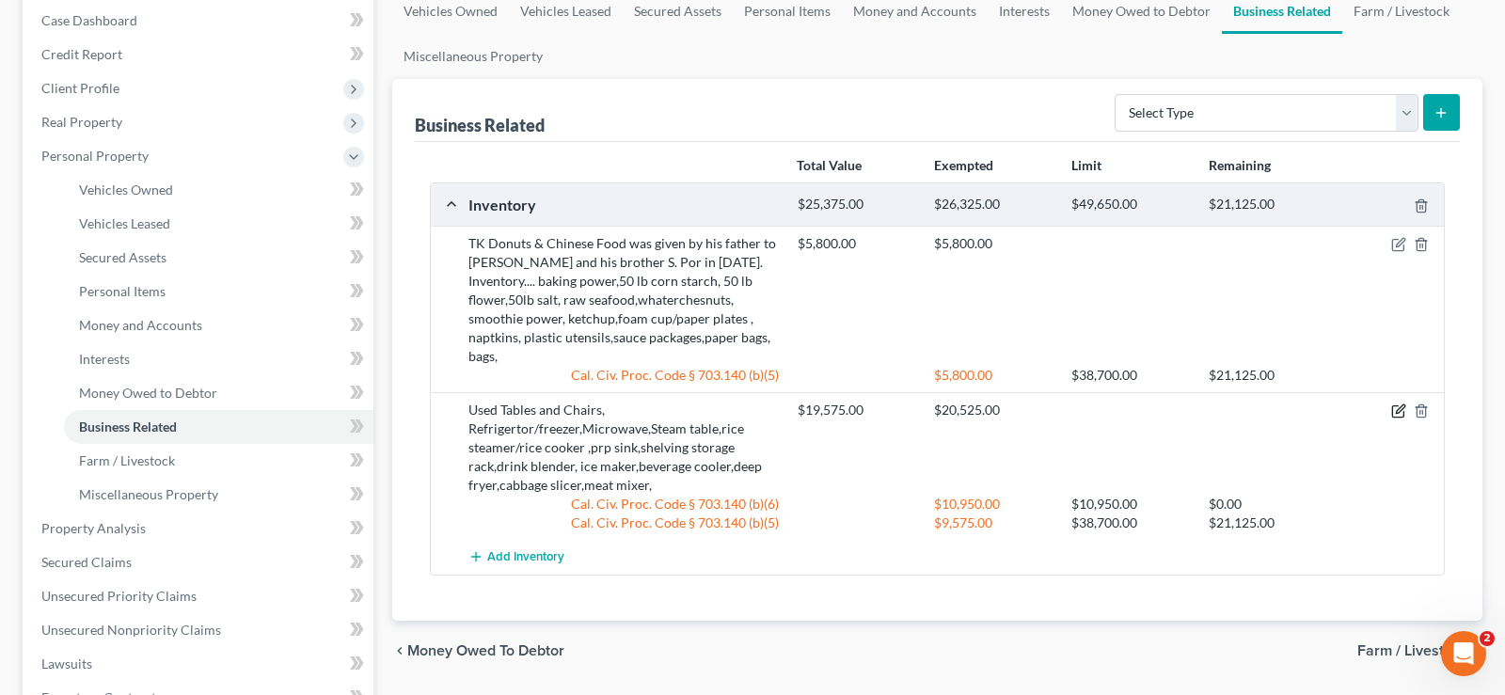
click at [1404, 404] on icon "button" at bounding box center [1398, 411] width 15 height 15
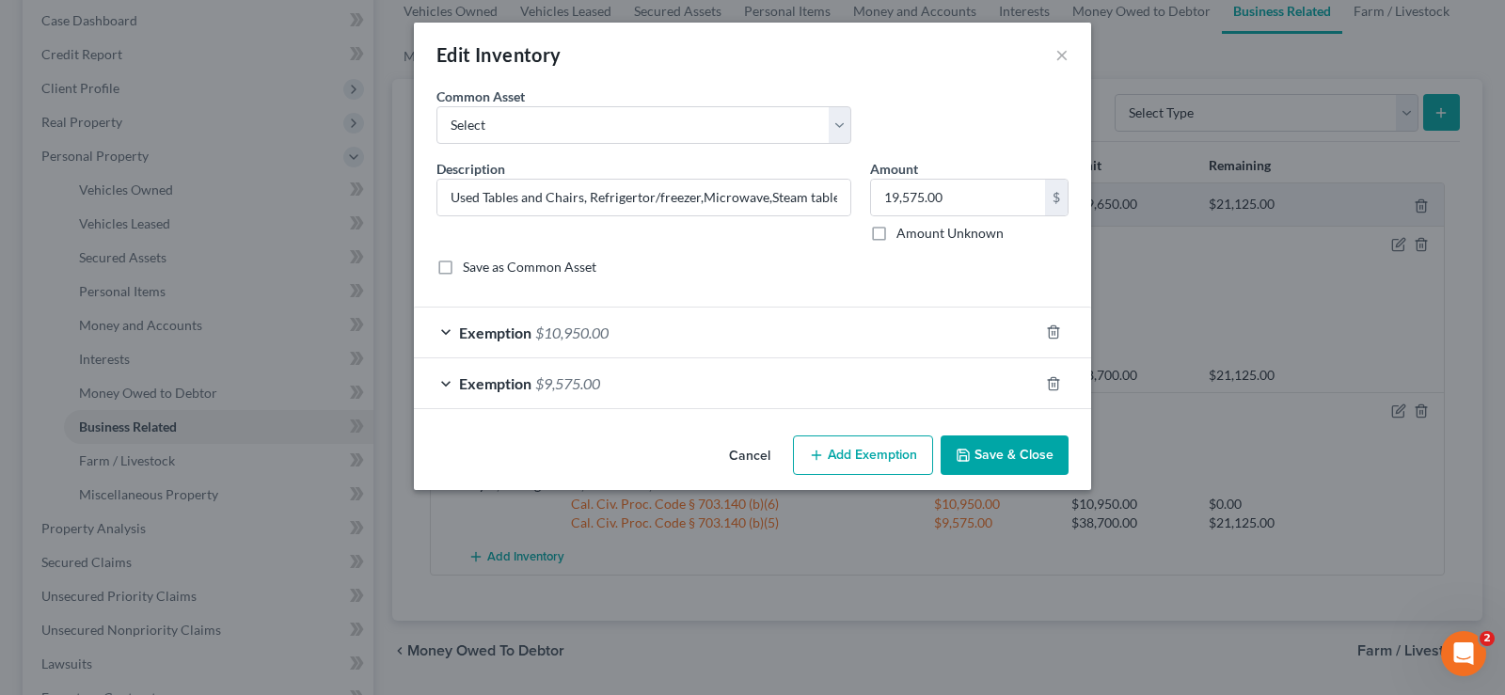
click at [679, 321] on div "Exemption $10,950.00" at bounding box center [726, 333] width 625 height 50
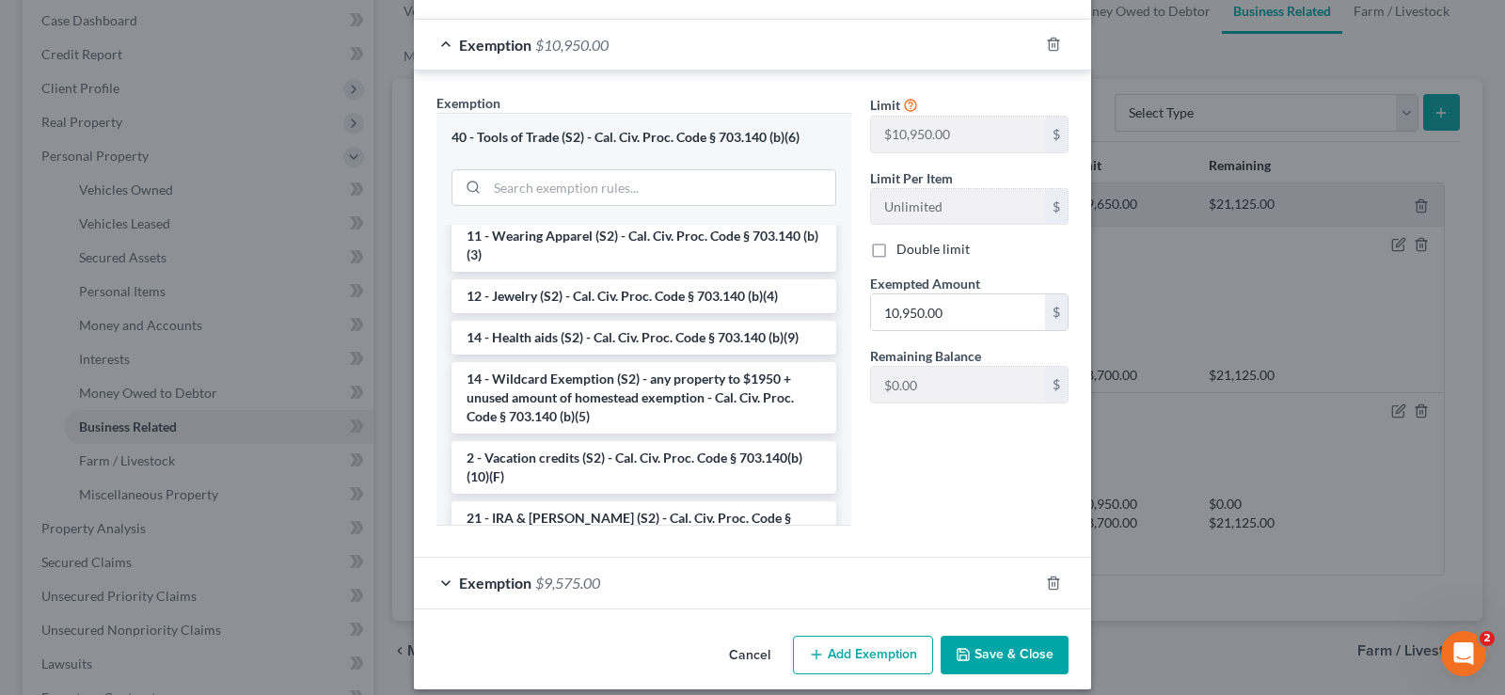
scroll to position [0, 0]
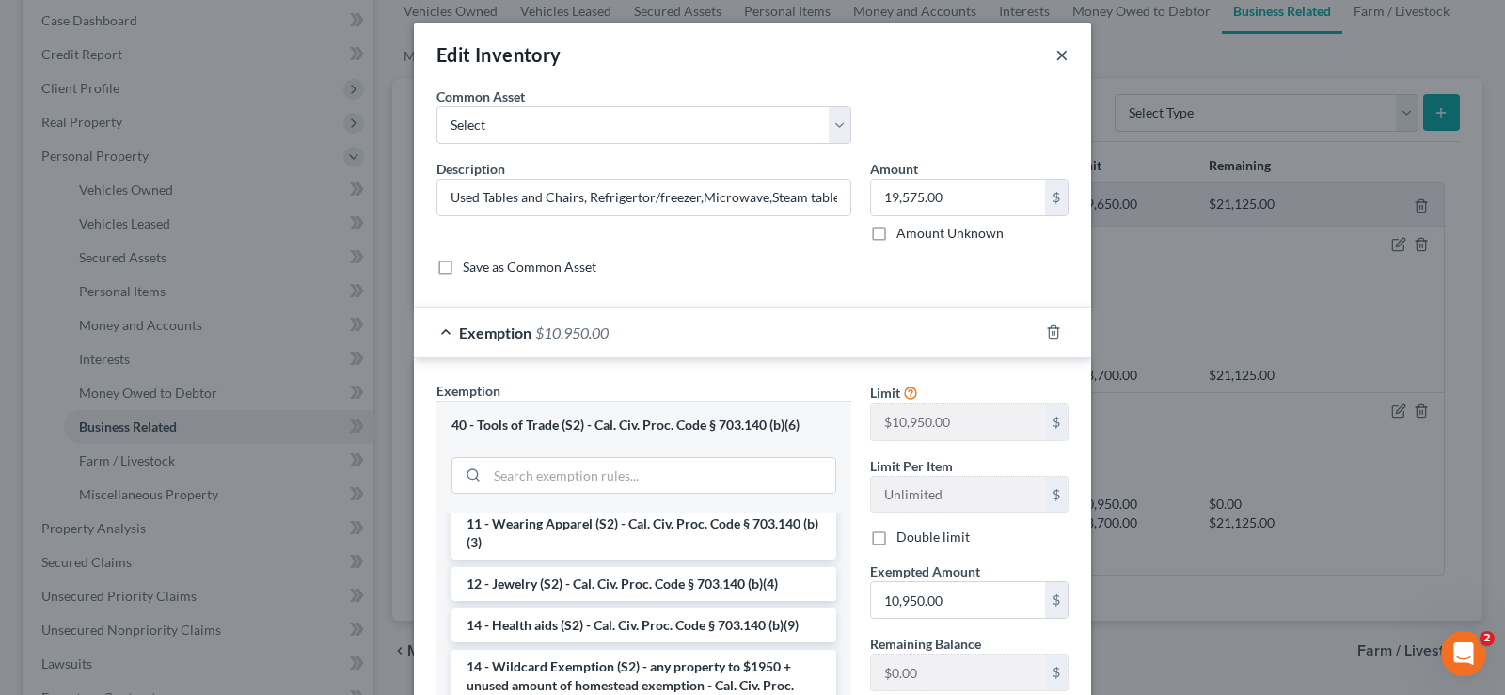
click at [1061, 60] on button "×" at bounding box center [1061, 54] width 13 height 23
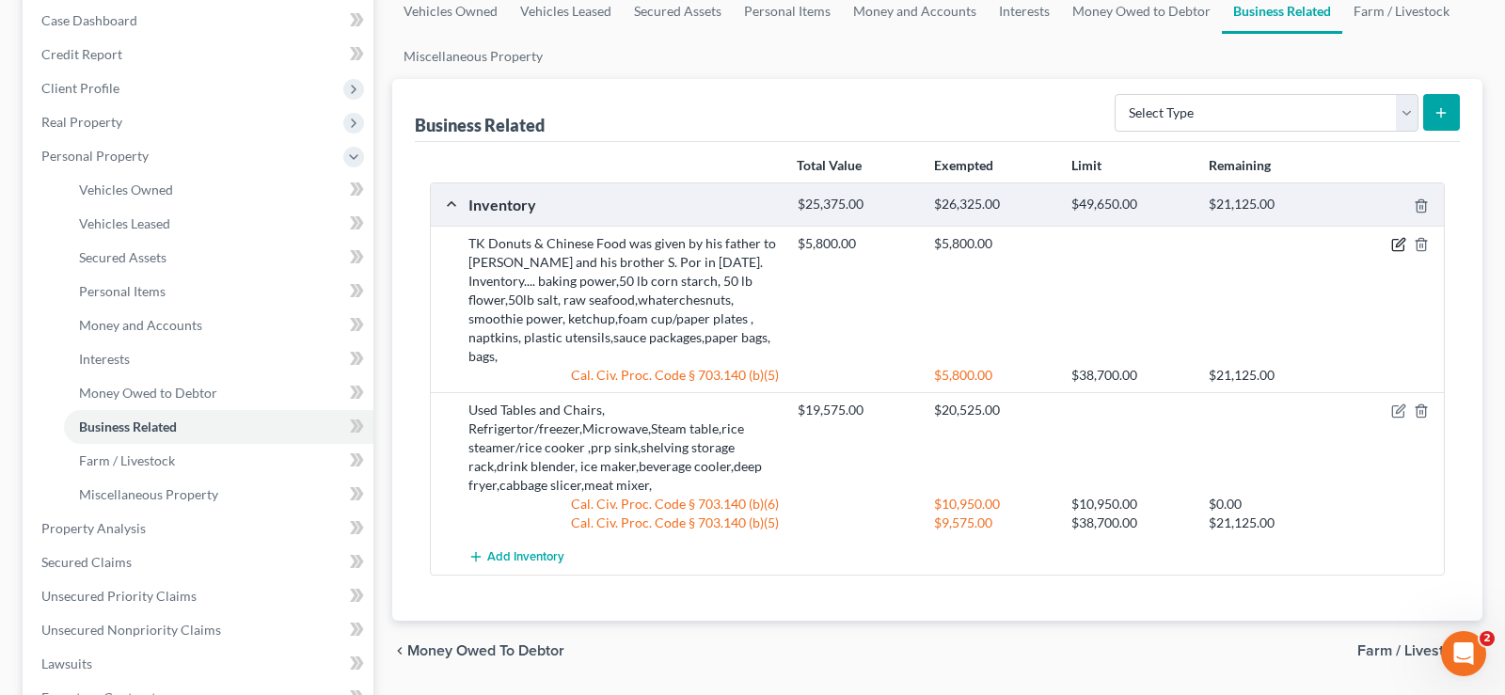
click at [1398, 247] on icon "button" at bounding box center [1398, 244] width 15 height 15
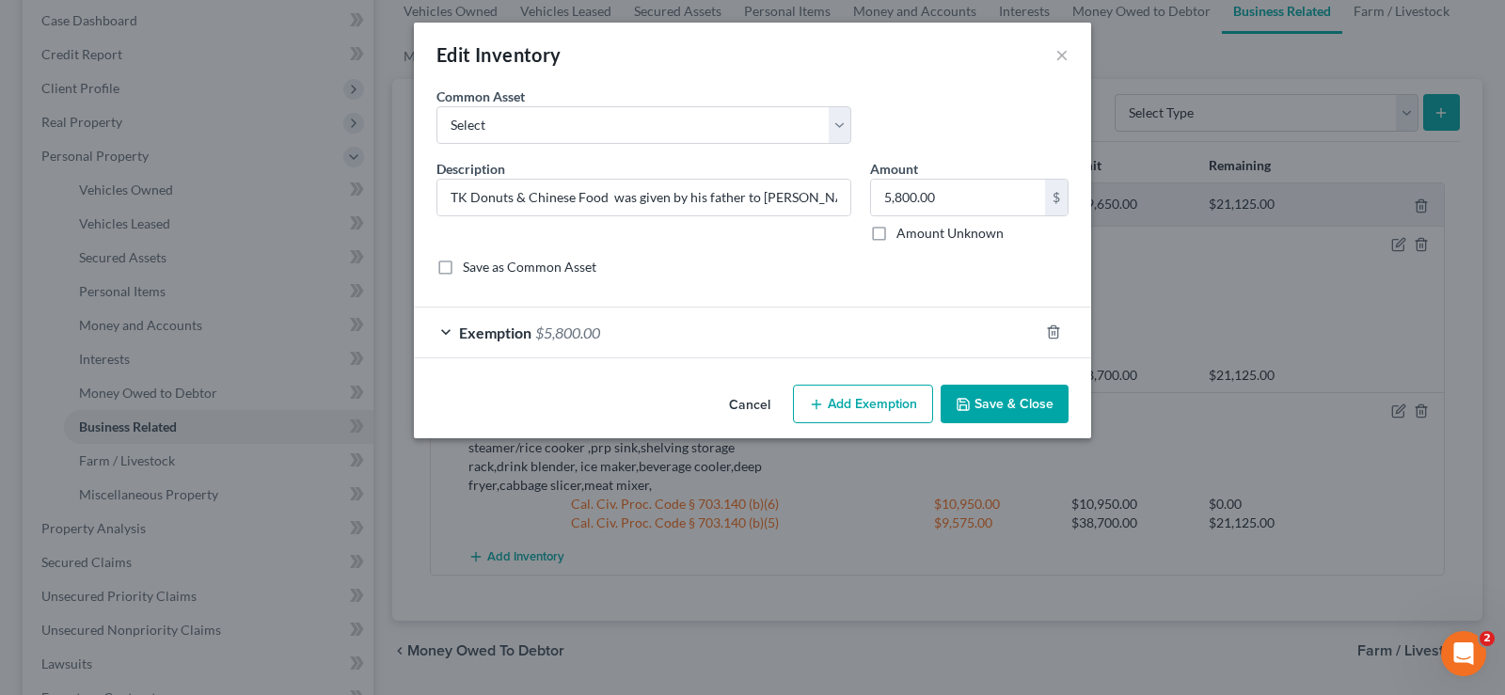
click at [690, 314] on div "Exemption $5,800.00" at bounding box center [726, 333] width 625 height 50
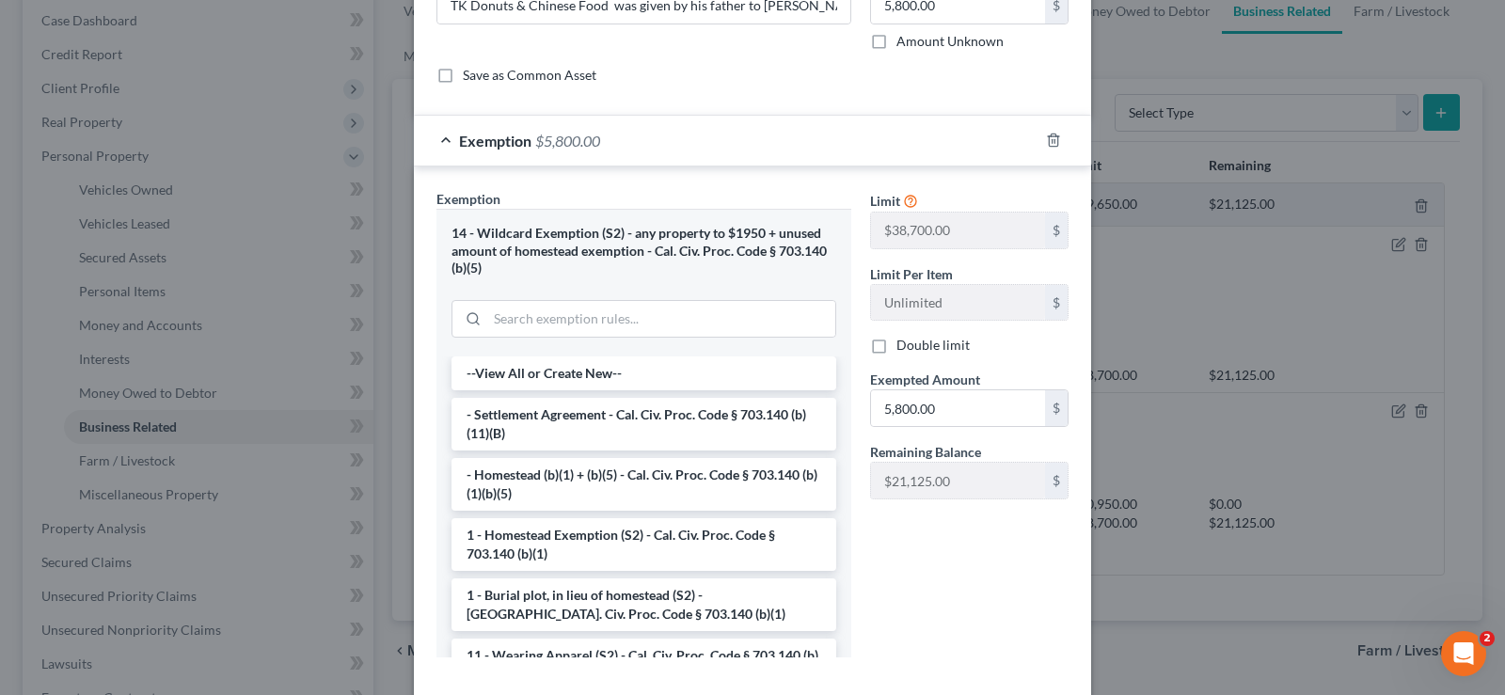
scroll to position [288, 0]
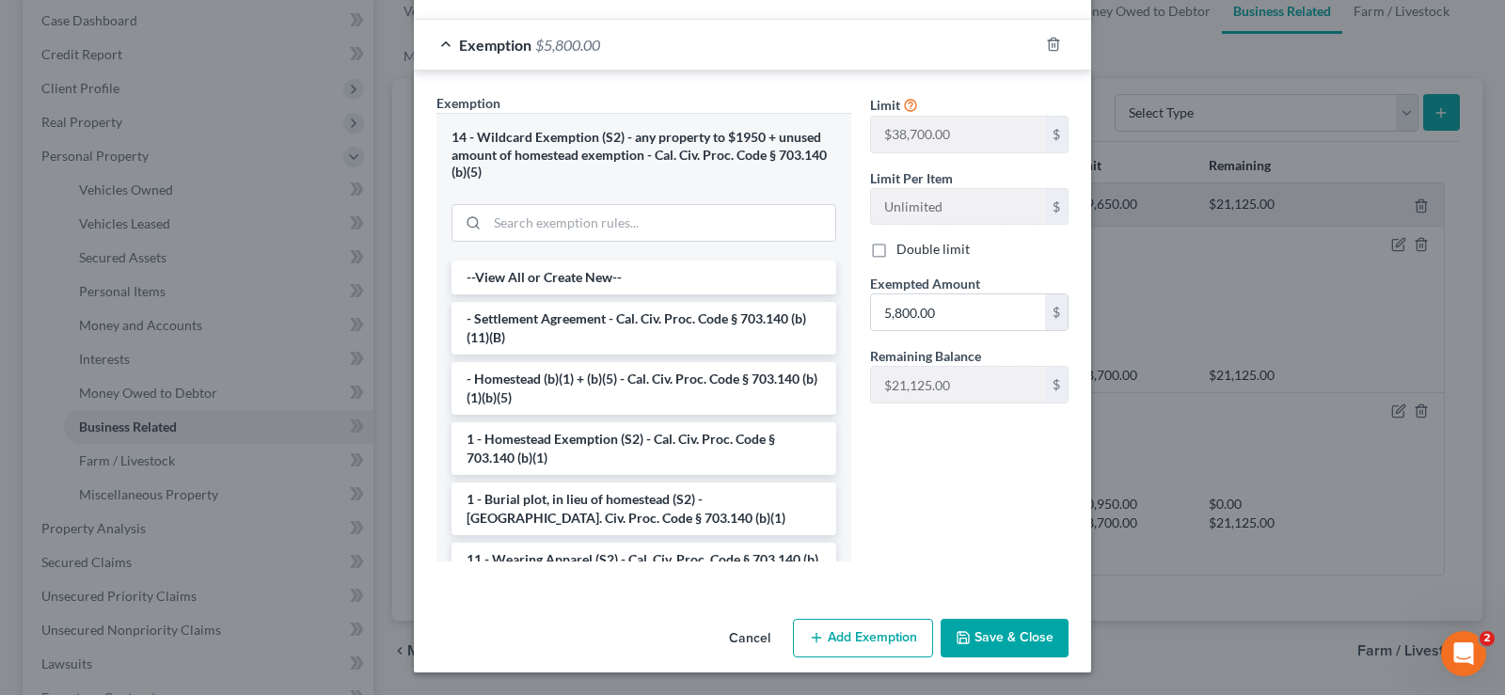
click at [1426, 512] on div "Edit Inventory × An exemption set must first be selected from the Filing Inform…" at bounding box center [752, 347] width 1505 height 695
click at [1028, 637] on button "Save & Close" at bounding box center [1005, 639] width 128 height 40
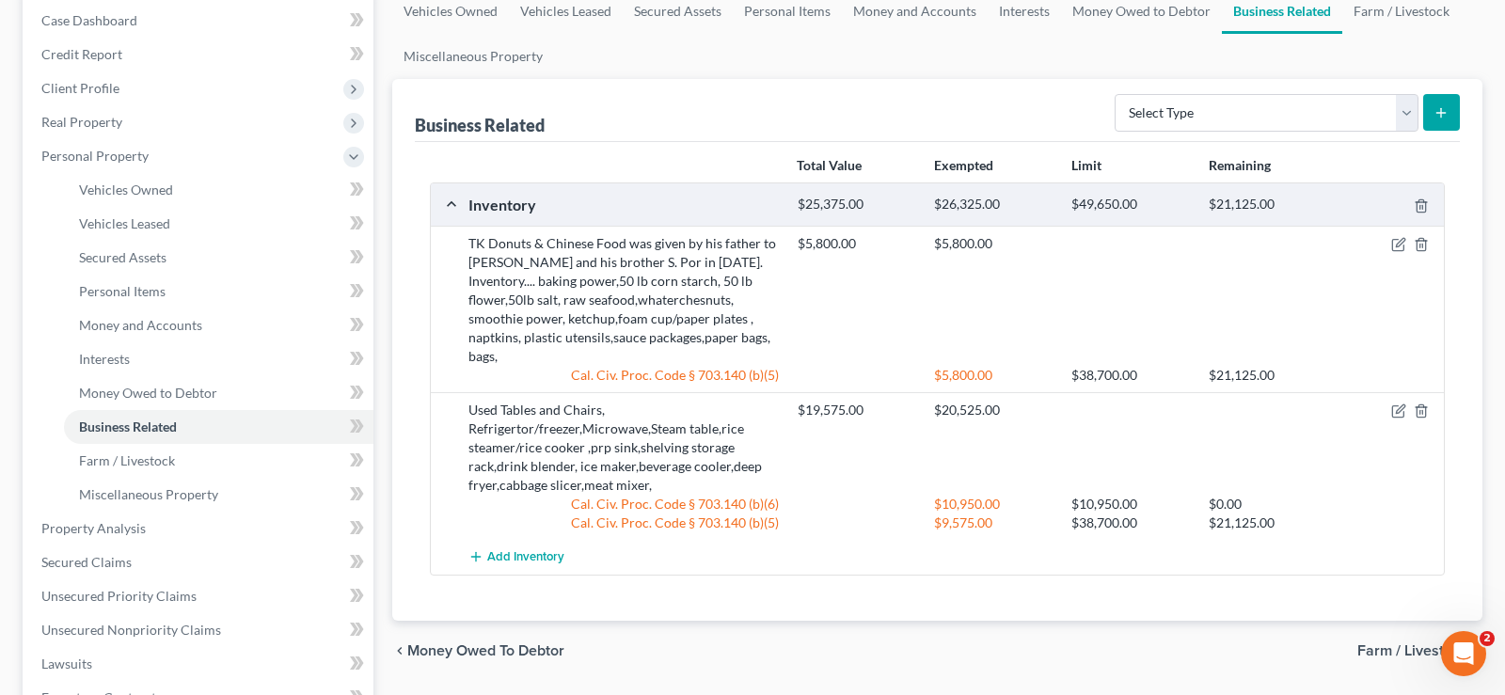
click at [1368, 643] on span "Farm / Livestock" at bounding box center [1412, 650] width 110 height 15
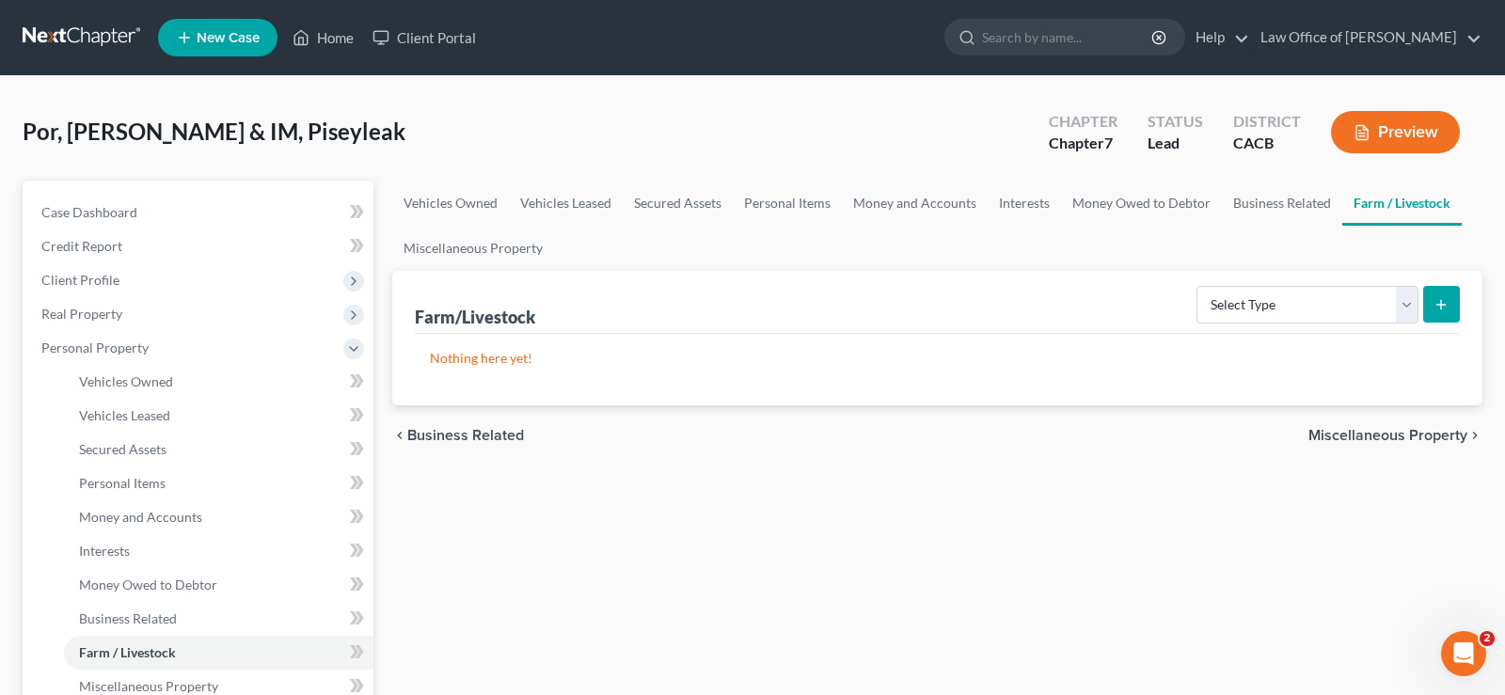
click at [1374, 434] on span "Miscellaneous Property" at bounding box center [1387, 435] width 159 height 15
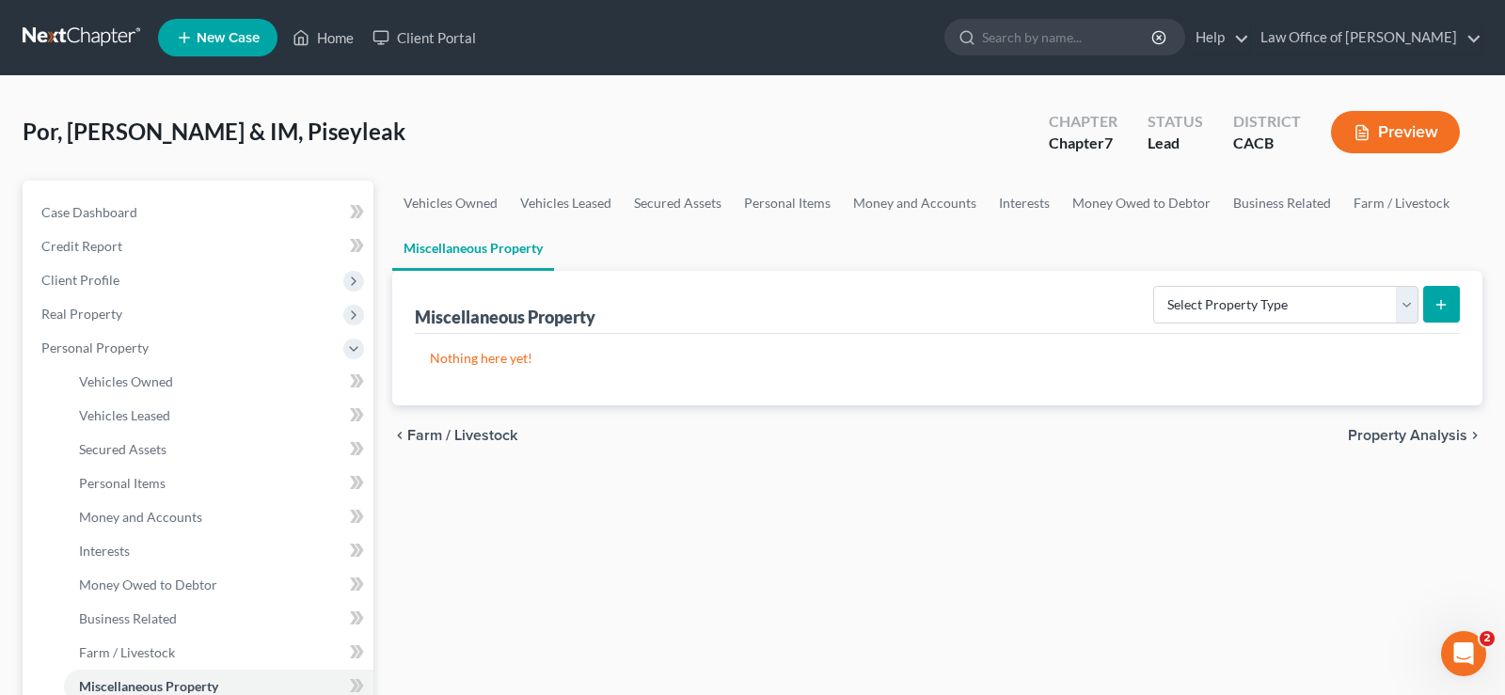
click at [1403, 428] on span "Property Analysis" at bounding box center [1407, 435] width 119 height 15
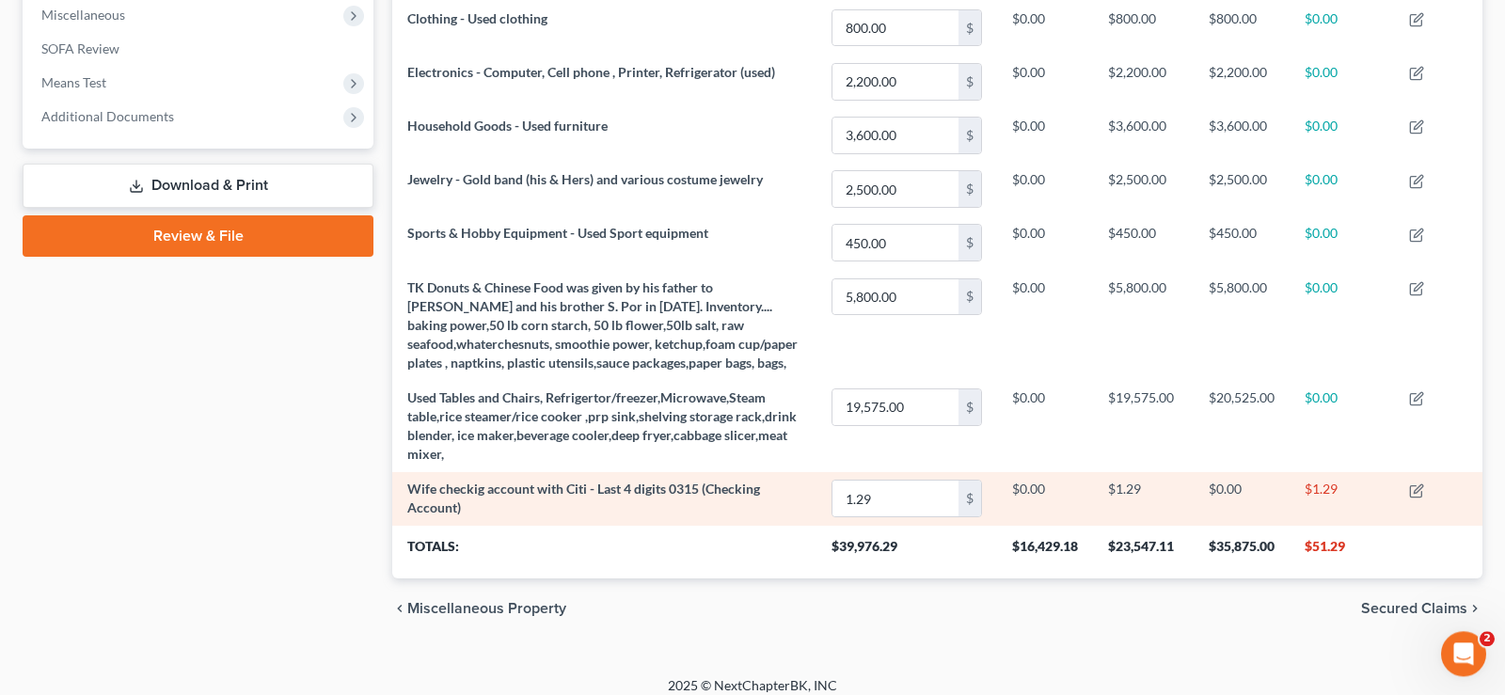
scroll to position [687, 0]
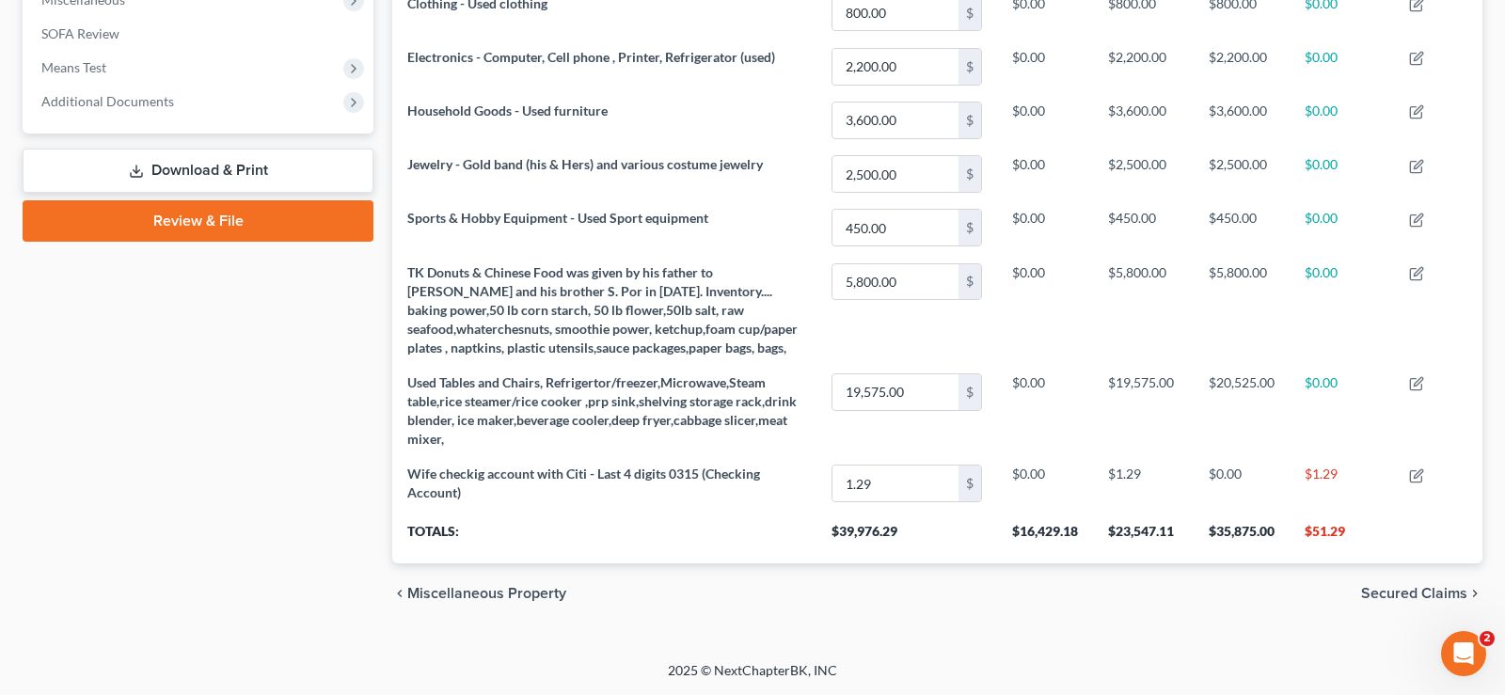
click at [1439, 595] on span "Secured Claims" at bounding box center [1414, 593] width 106 height 15
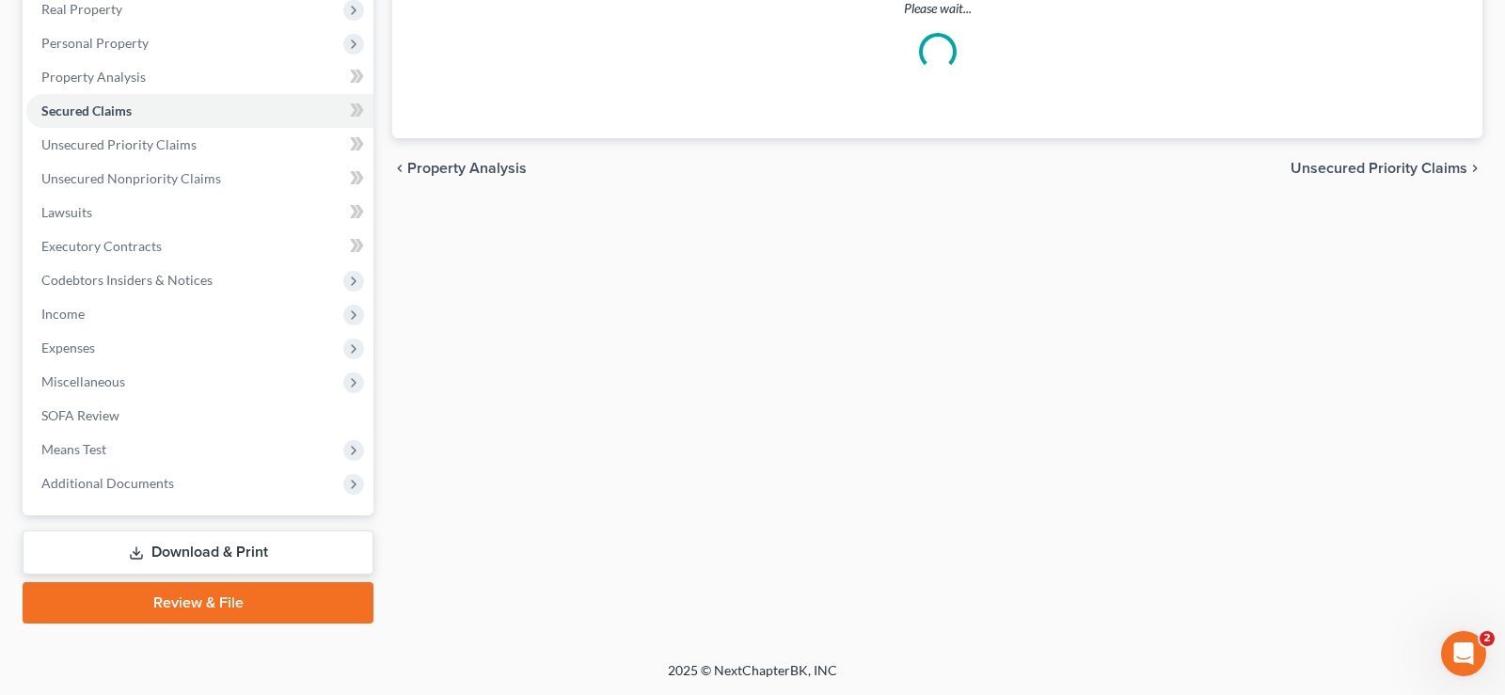
scroll to position [303, 0]
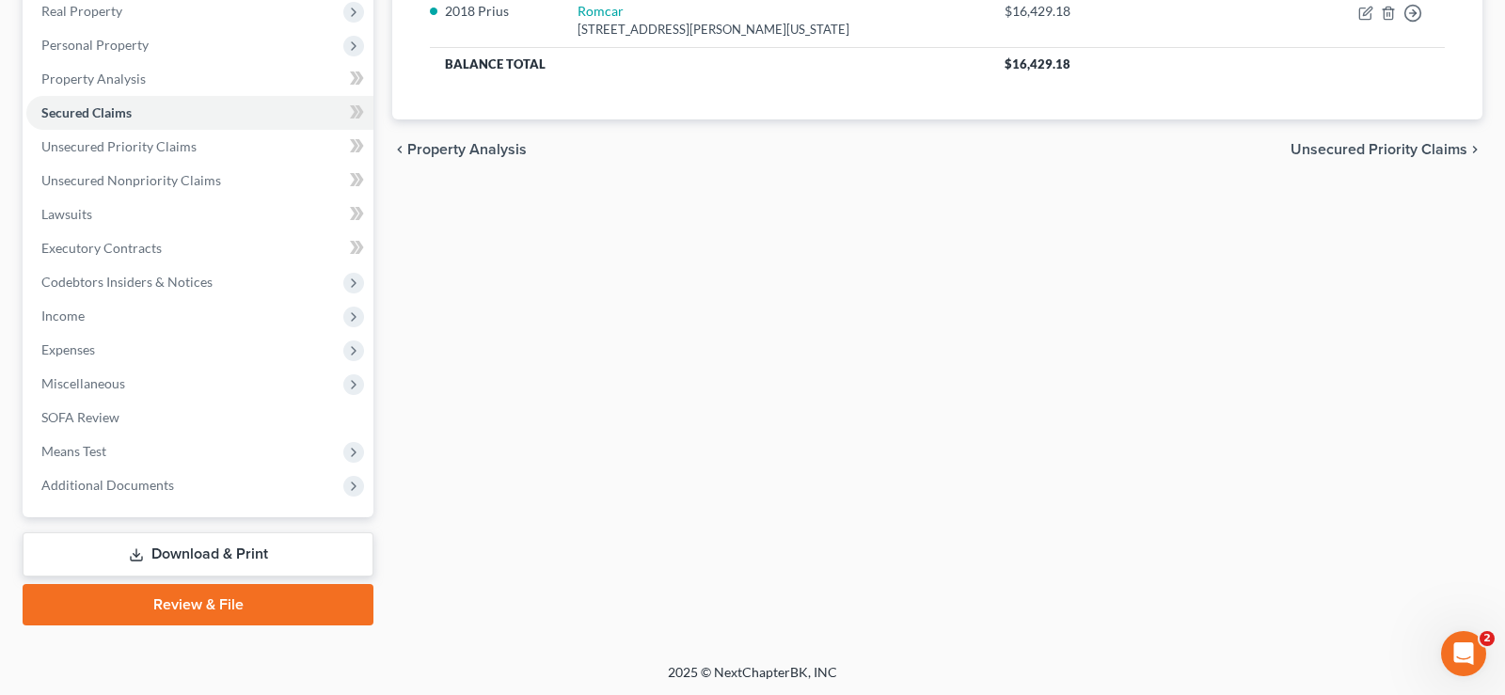
click at [1353, 148] on span "Unsecured Priority Claims" at bounding box center [1378, 149] width 177 height 15
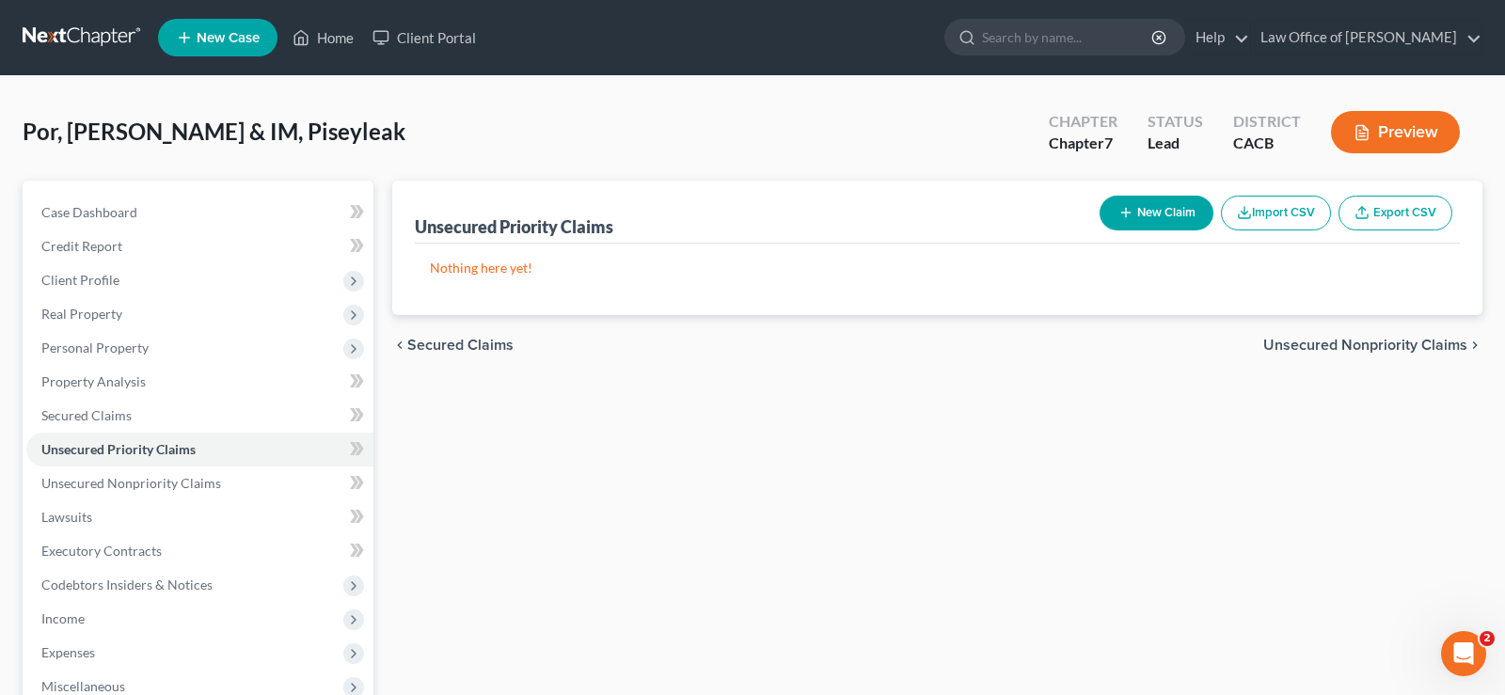
click at [1333, 342] on span "Unsecured Nonpriority Claims" at bounding box center [1365, 345] width 204 height 15
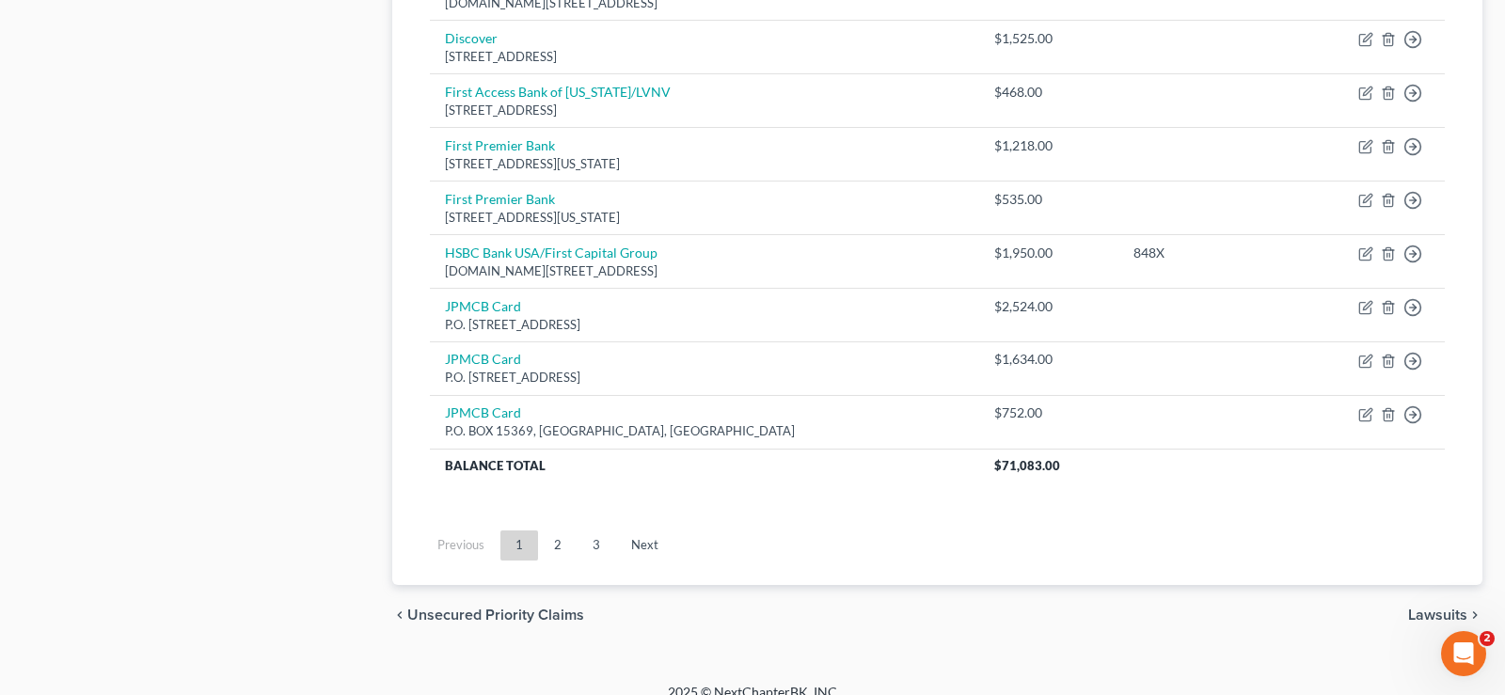
scroll to position [1461, 0]
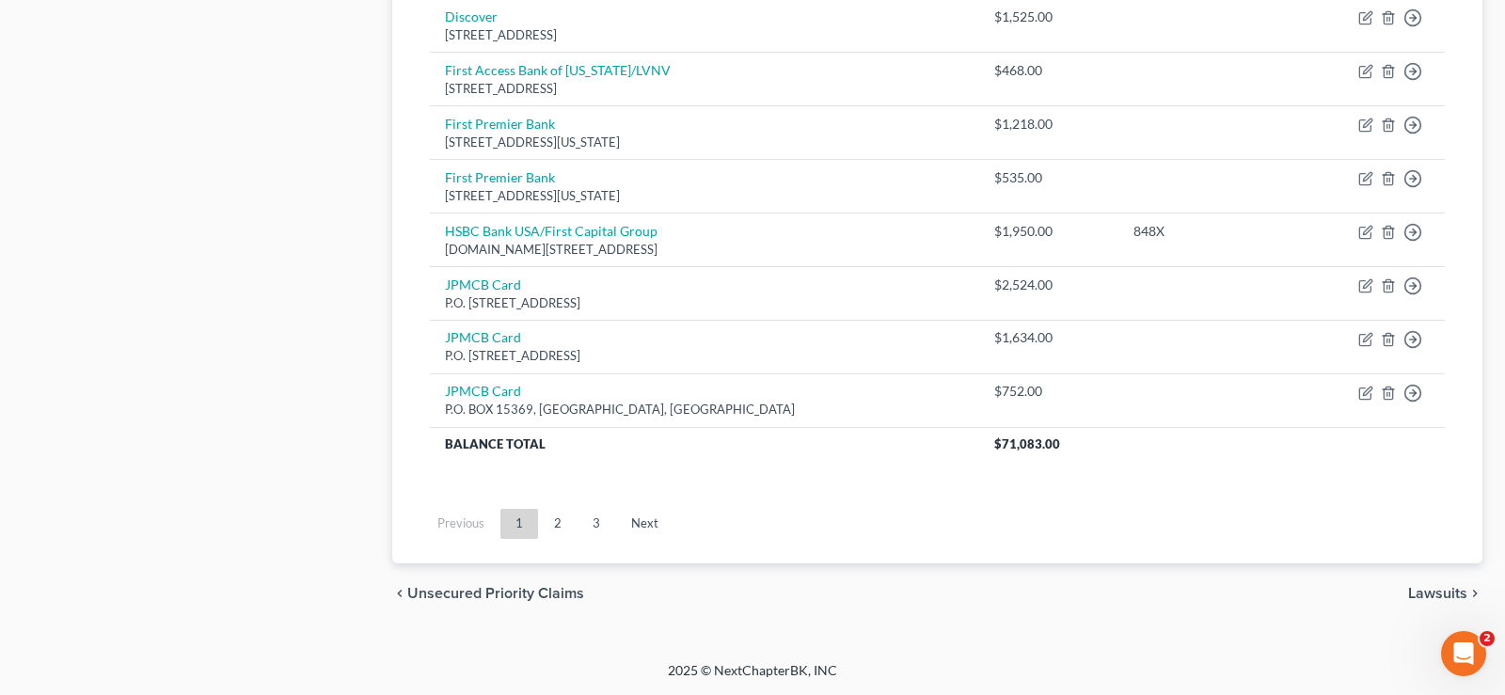
click at [1442, 591] on span "Lawsuits" at bounding box center [1437, 593] width 59 height 15
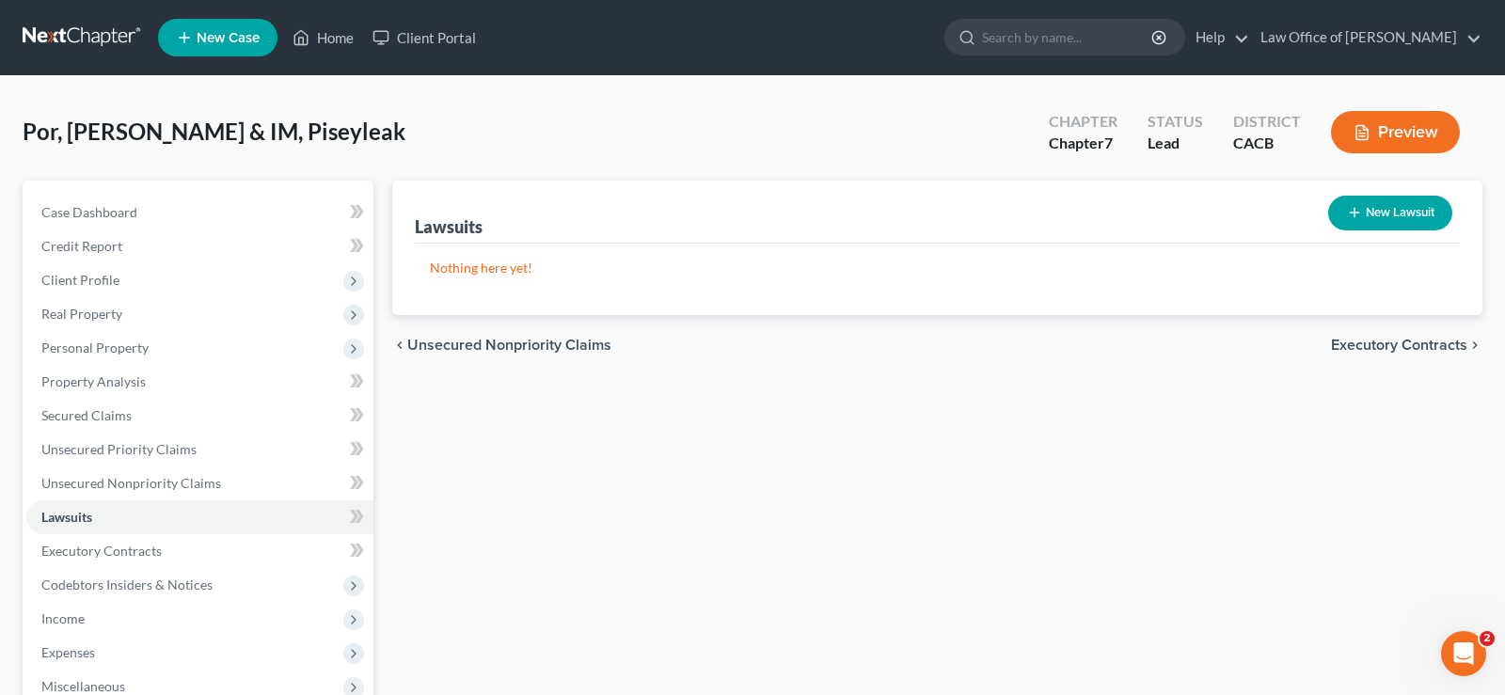
click at [1384, 213] on button "New Lawsuit" at bounding box center [1390, 213] width 124 height 35
select select "0"
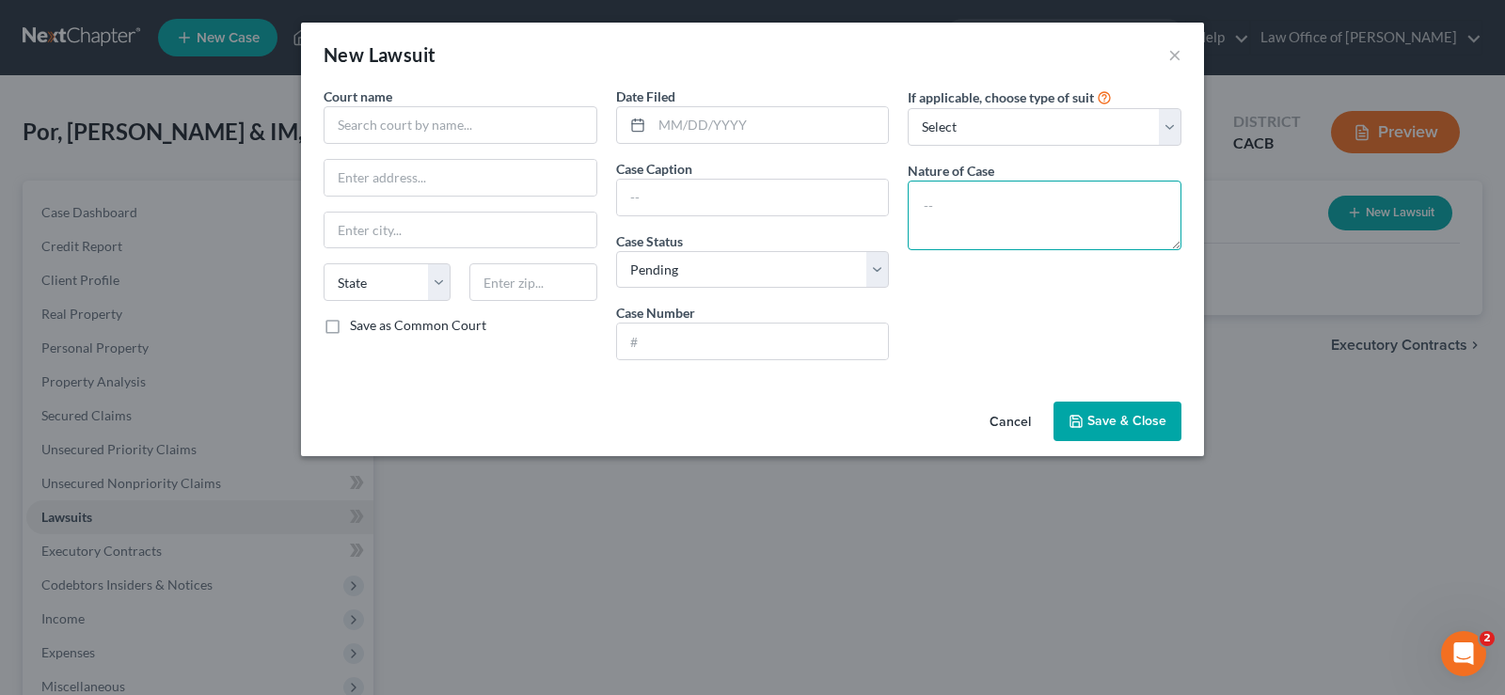
click at [1045, 217] on textarea at bounding box center [1045, 216] width 274 height 70
click at [324, 263] on select "State AL AK AR AZ CA CO CT DE DC FL GA GU HI ID IL IN IA KS KY LA ME MD MA MI M…" at bounding box center [387, 282] width 127 height 38
select select "4"
click option "CA" at bounding box center [0, 0] width 0 height 0
click at [1177, 51] on button "×" at bounding box center [1174, 54] width 13 height 23
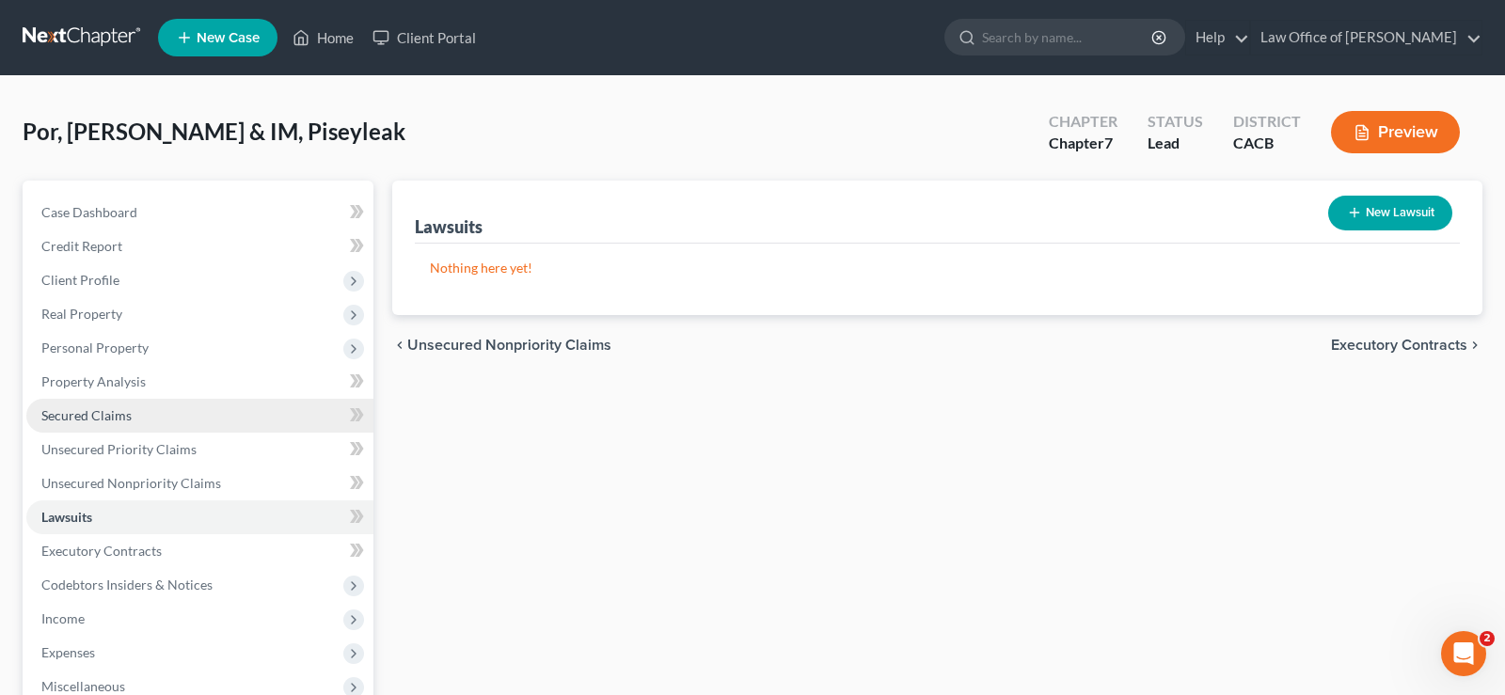
click at [119, 415] on span "Secured Claims" at bounding box center [86, 415] width 90 height 16
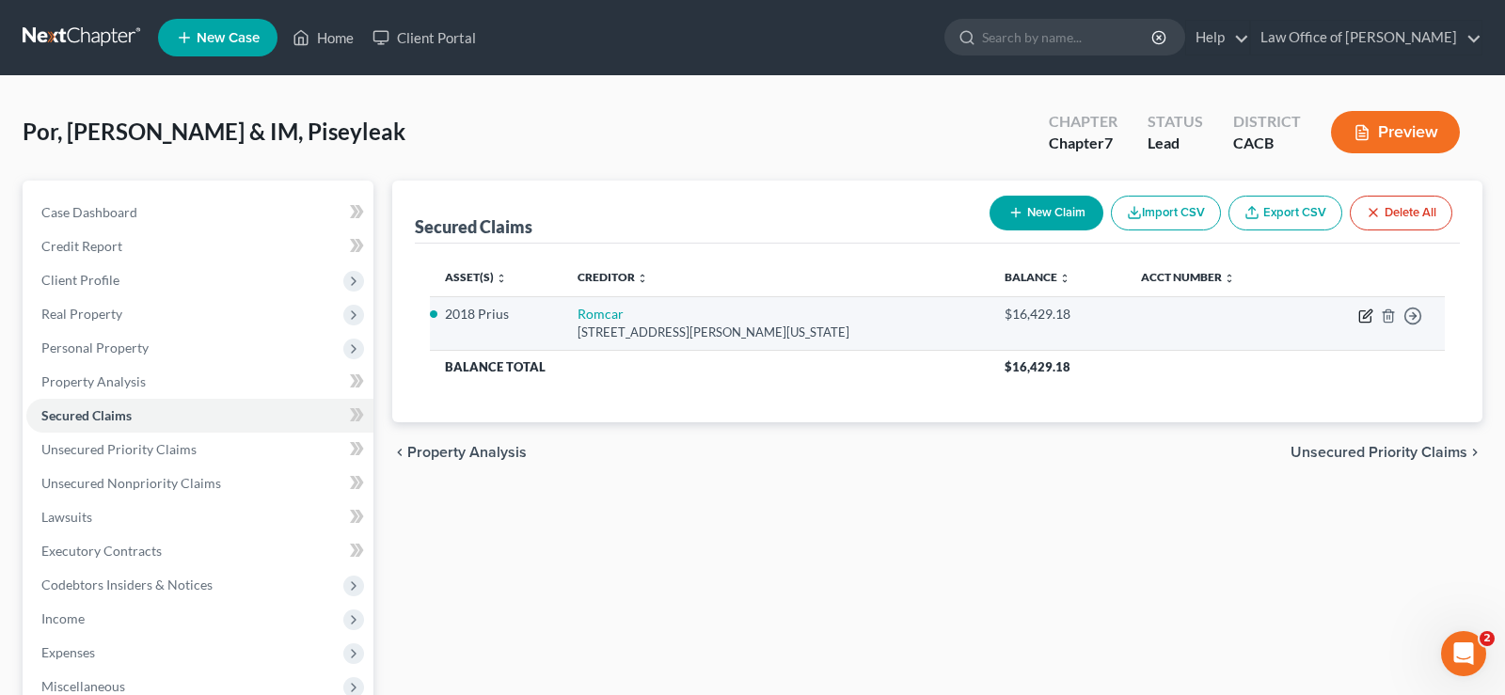
click at [1361, 317] on icon "button" at bounding box center [1365, 316] width 15 height 15
select select "4"
select select "1"
select select "0"
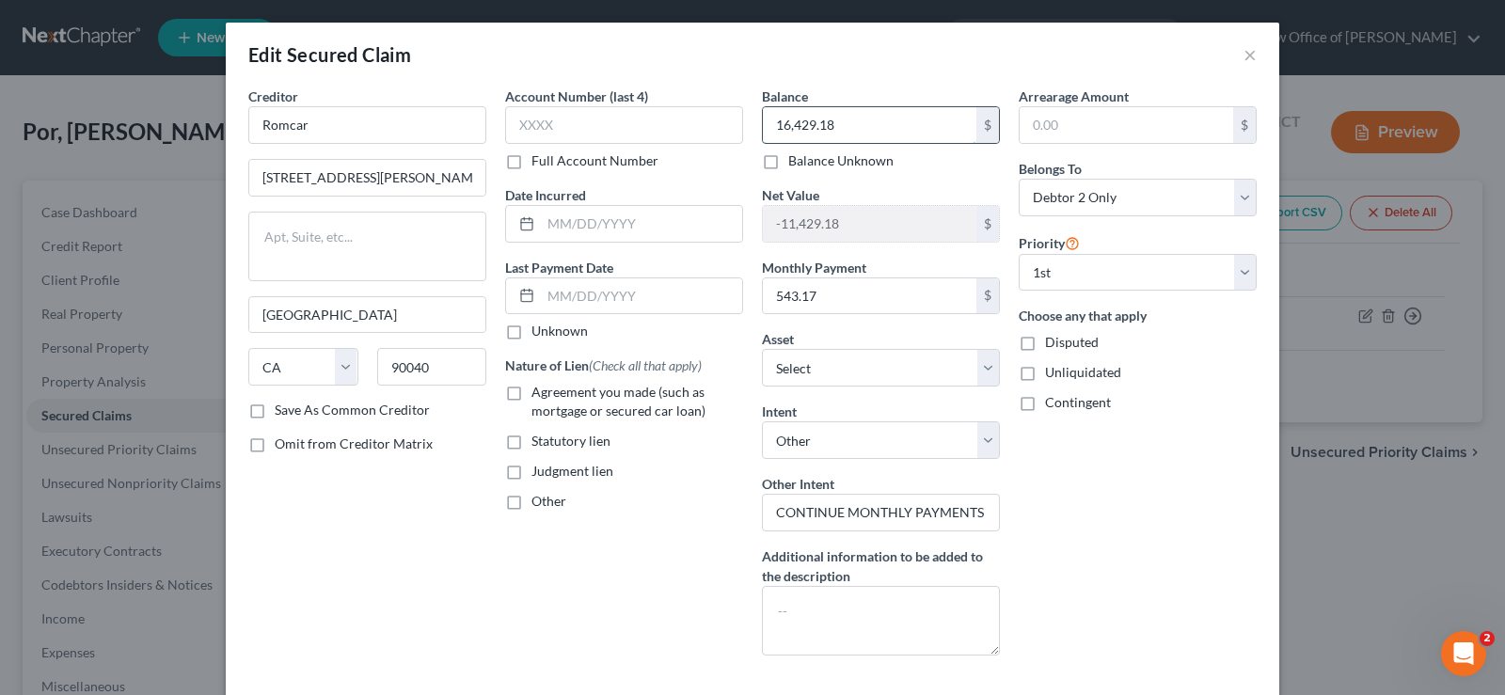
click at [878, 127] on input "16,429.18" at bounding box center [870, 125] width 214 height 36
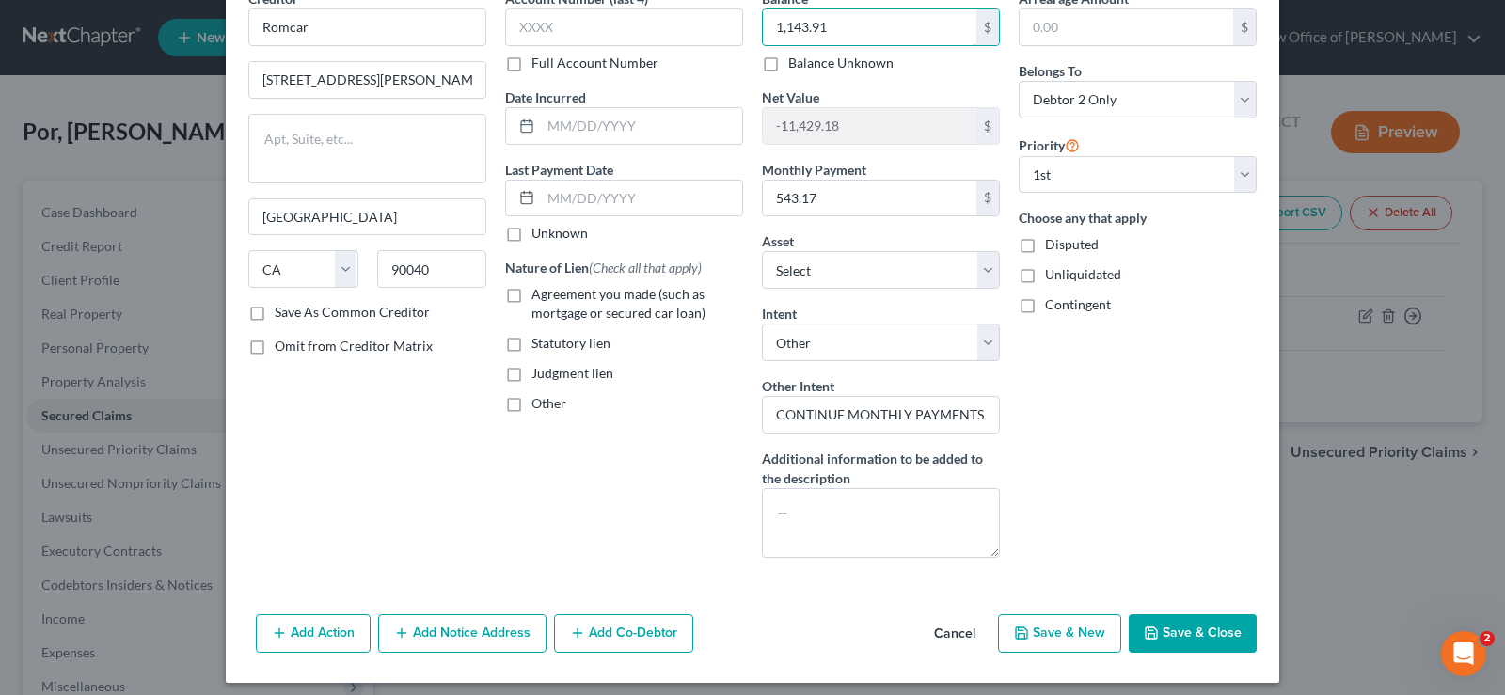
scroll to position [108, 0]
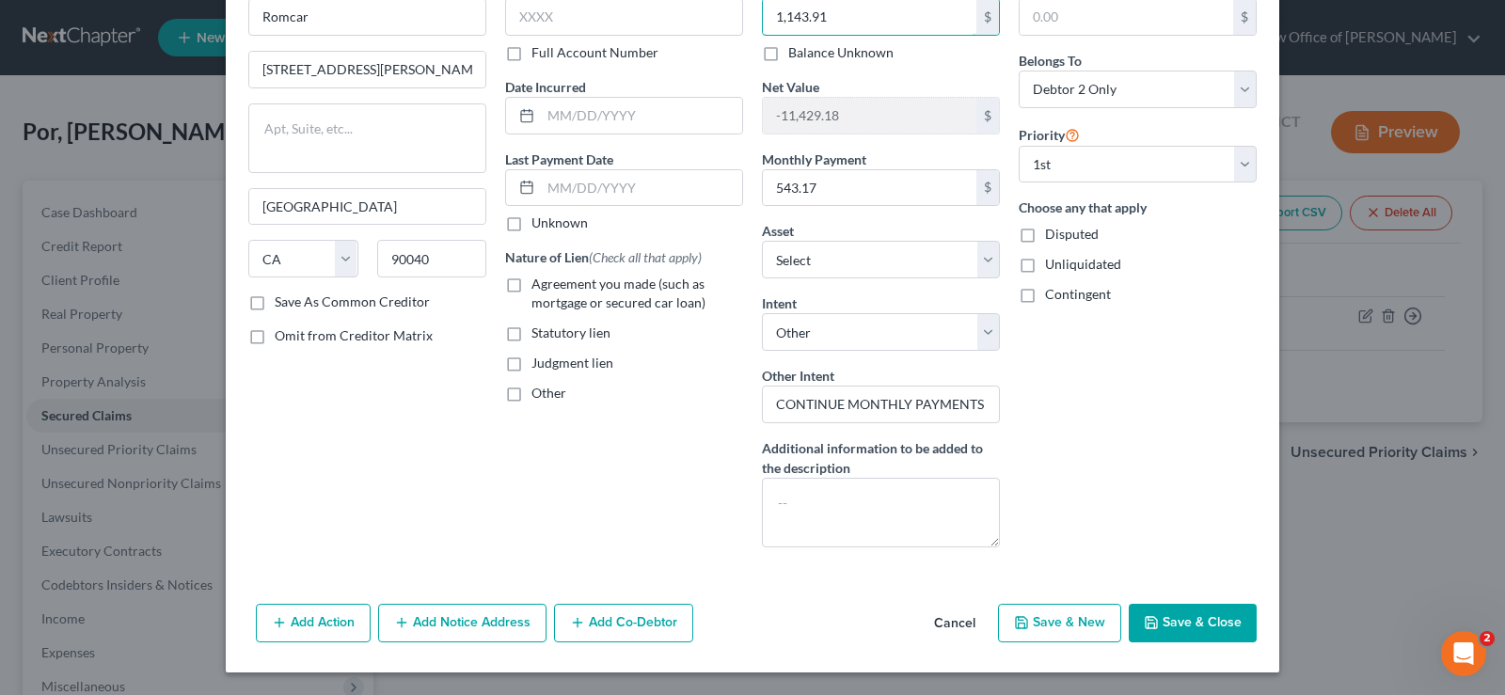
type input "1,143.91"
click at [1185, 623] on button "Save & Close" at bounding box center [1193, 624] width 128 height 40
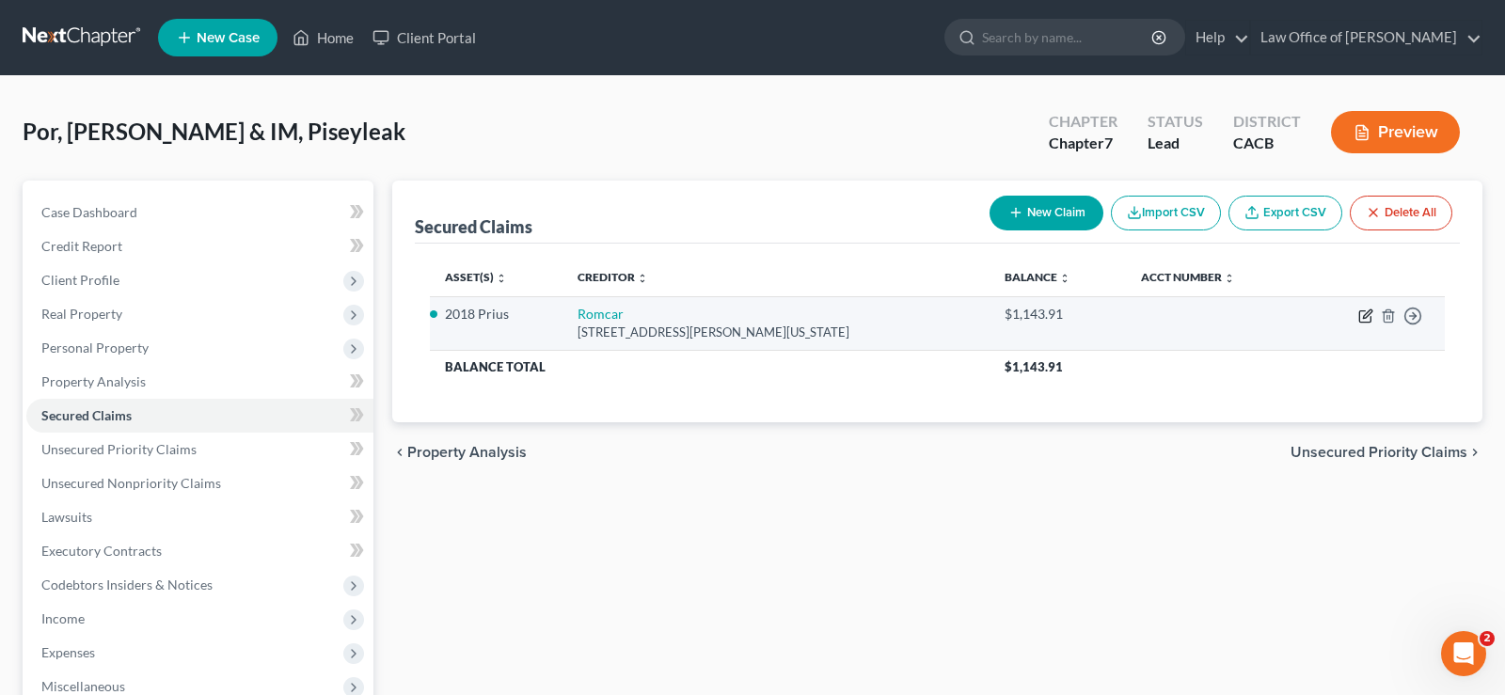
click at [1368, 314] on icon "button" at bounding box center [1365, 316] width 15 height 15
select select "4"
select select "1"
select select "0"
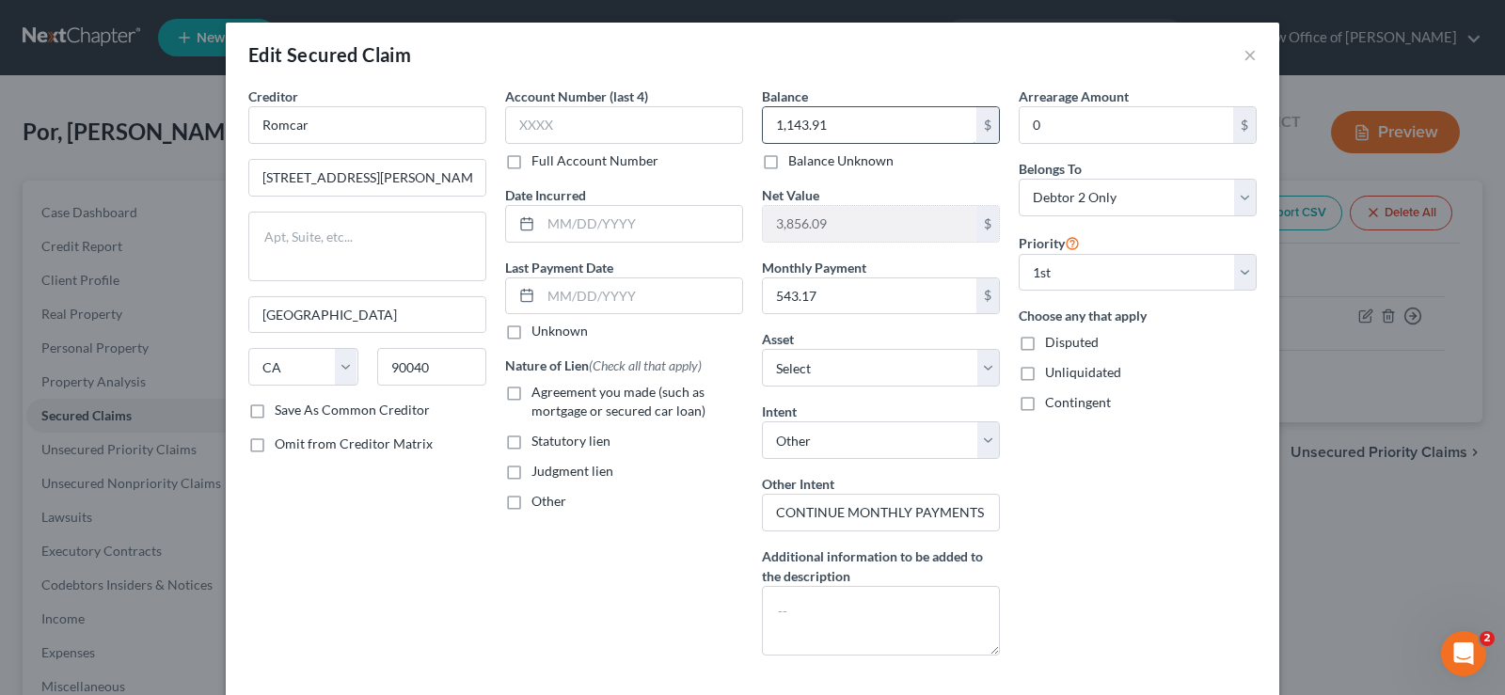
click at [771, 120] on input "1,143.91" at bounding box center [870, 125] width 214 height 36
click at [785, 128] on input "1,143.91" at bounding box center [870, 125] width 214 height 36
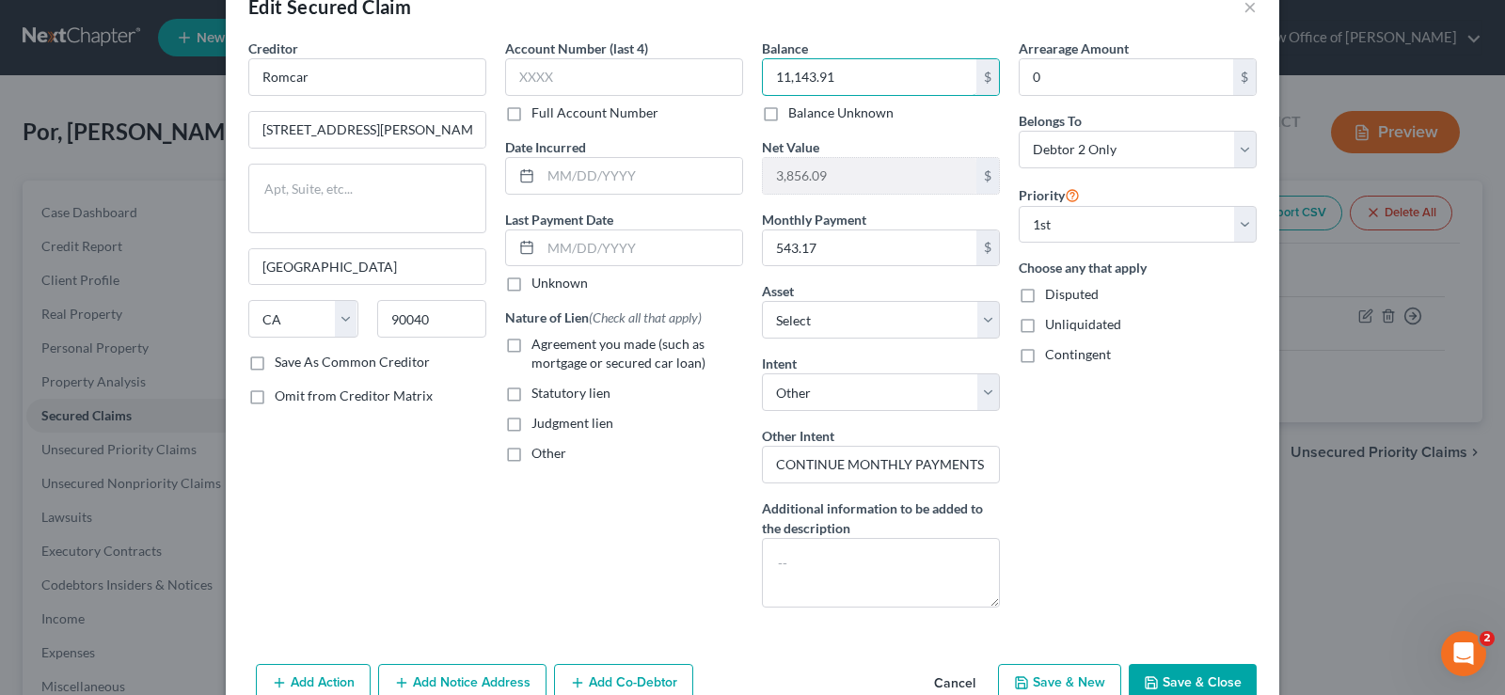
scroll to position [96, 0]
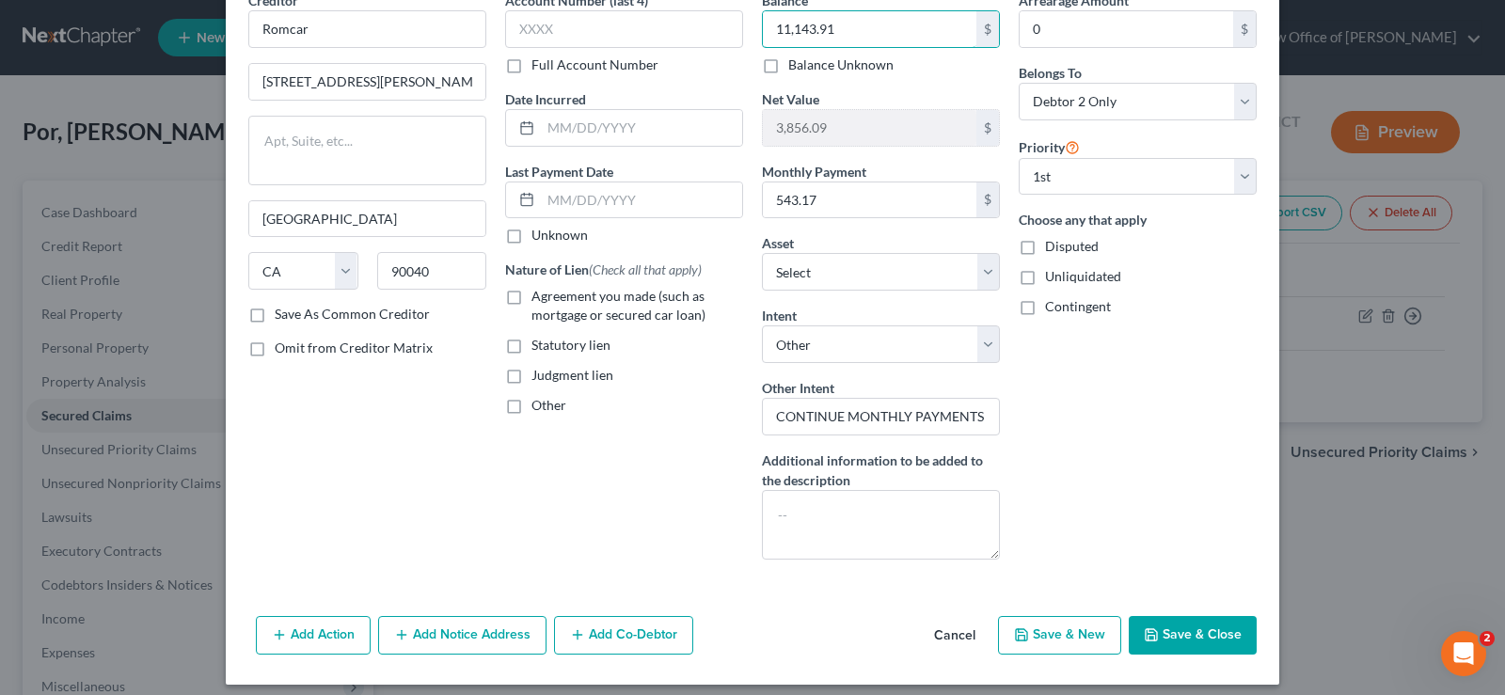
type input "11,143.91"
click at [1205, 630] on button "Save & Close" at bounding box center [1193, 636] width 128 height 40
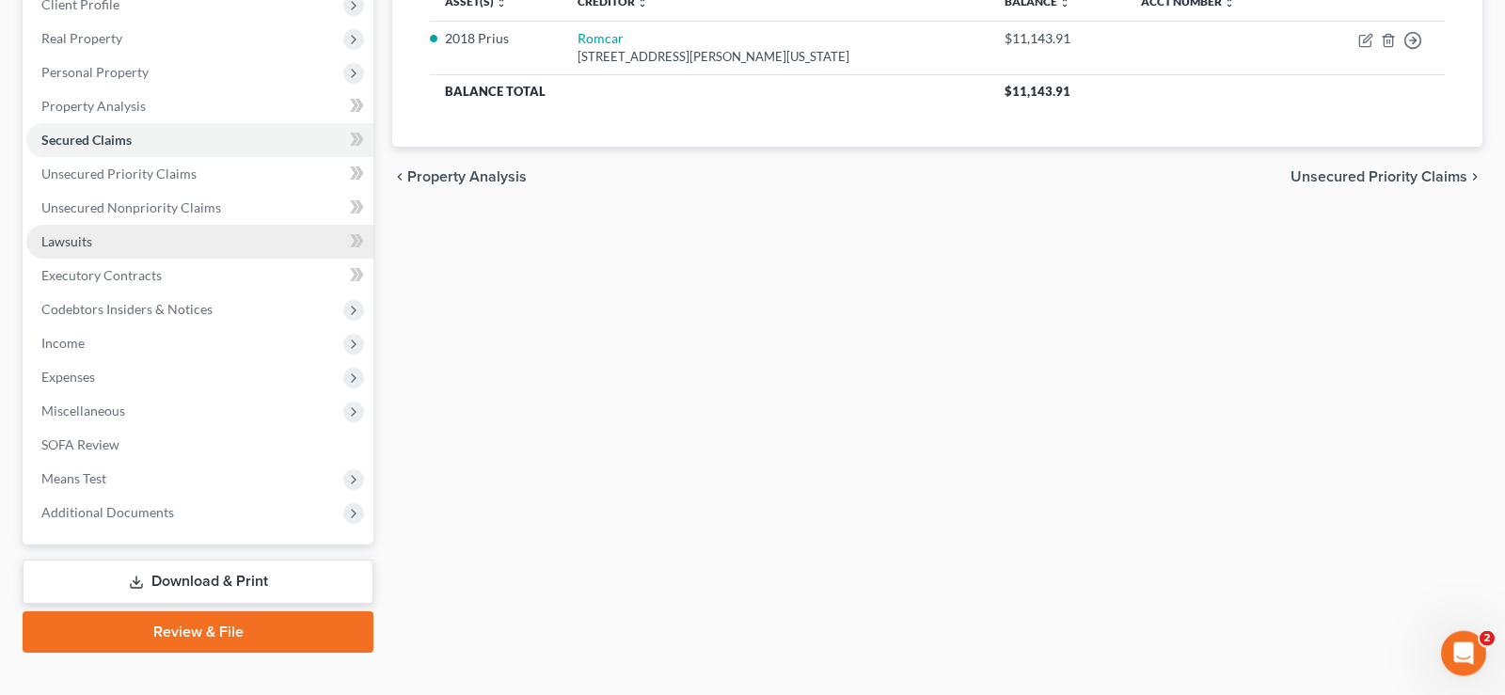
scroll to position [303, 0]
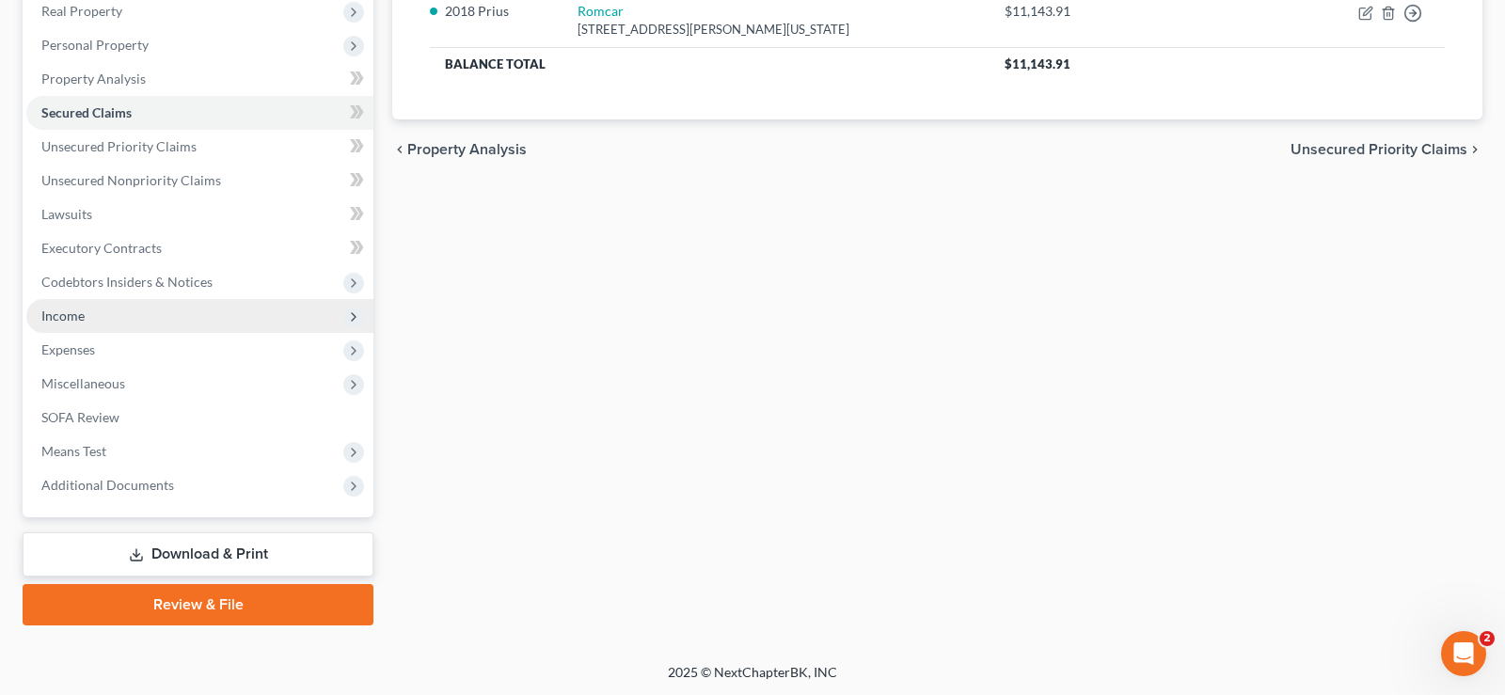
click at [72, 312] on span "Income" at bounding box center [62, 316] width 43 height 16
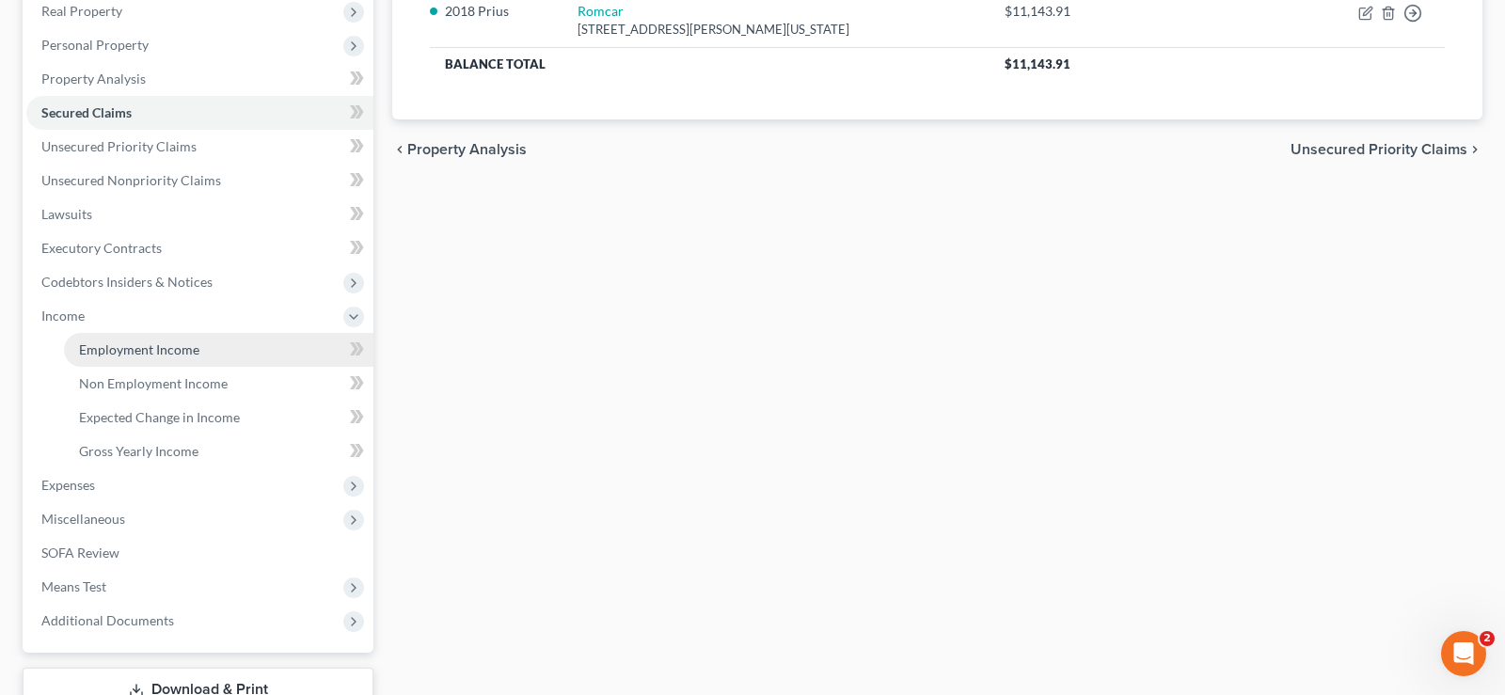
click at [176, 347] on span "Employment Income" at bounding box center [139, 349] width 120 height 16
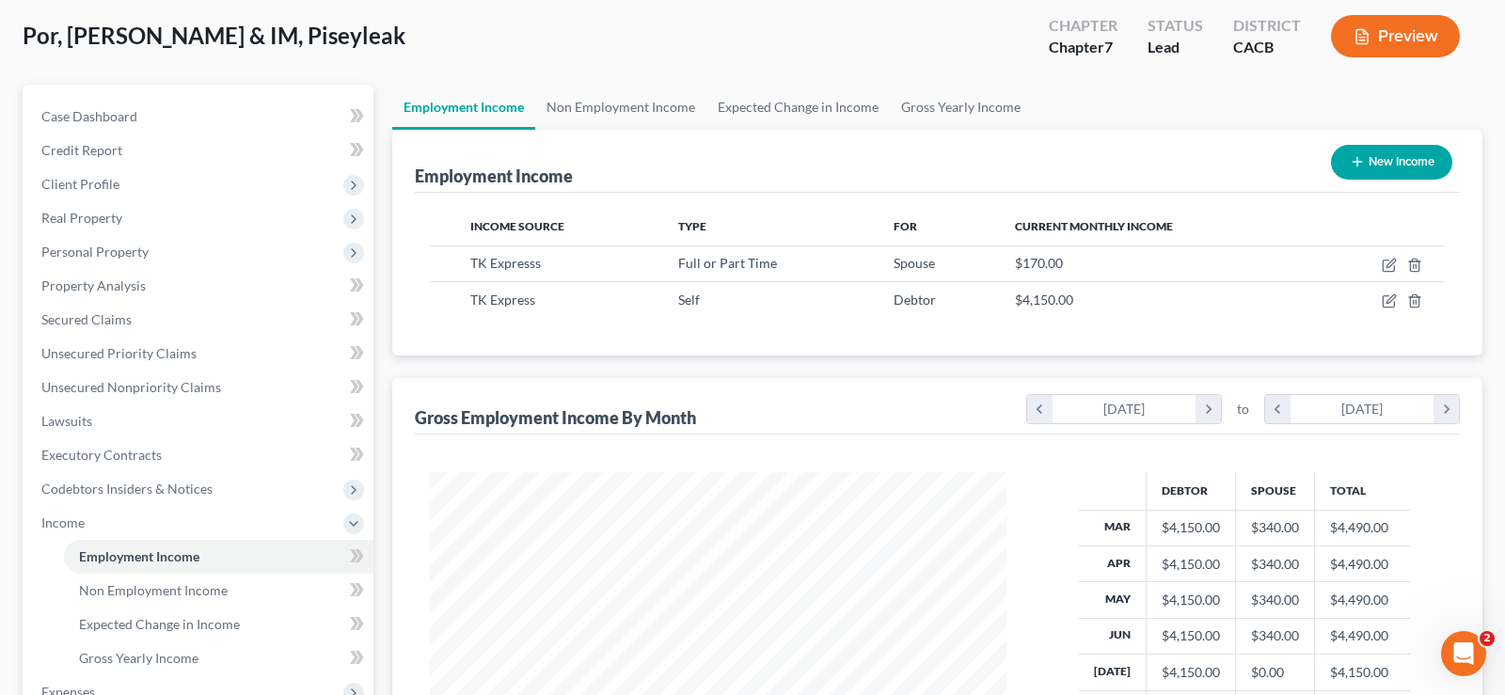
scroll to position [438, 0]
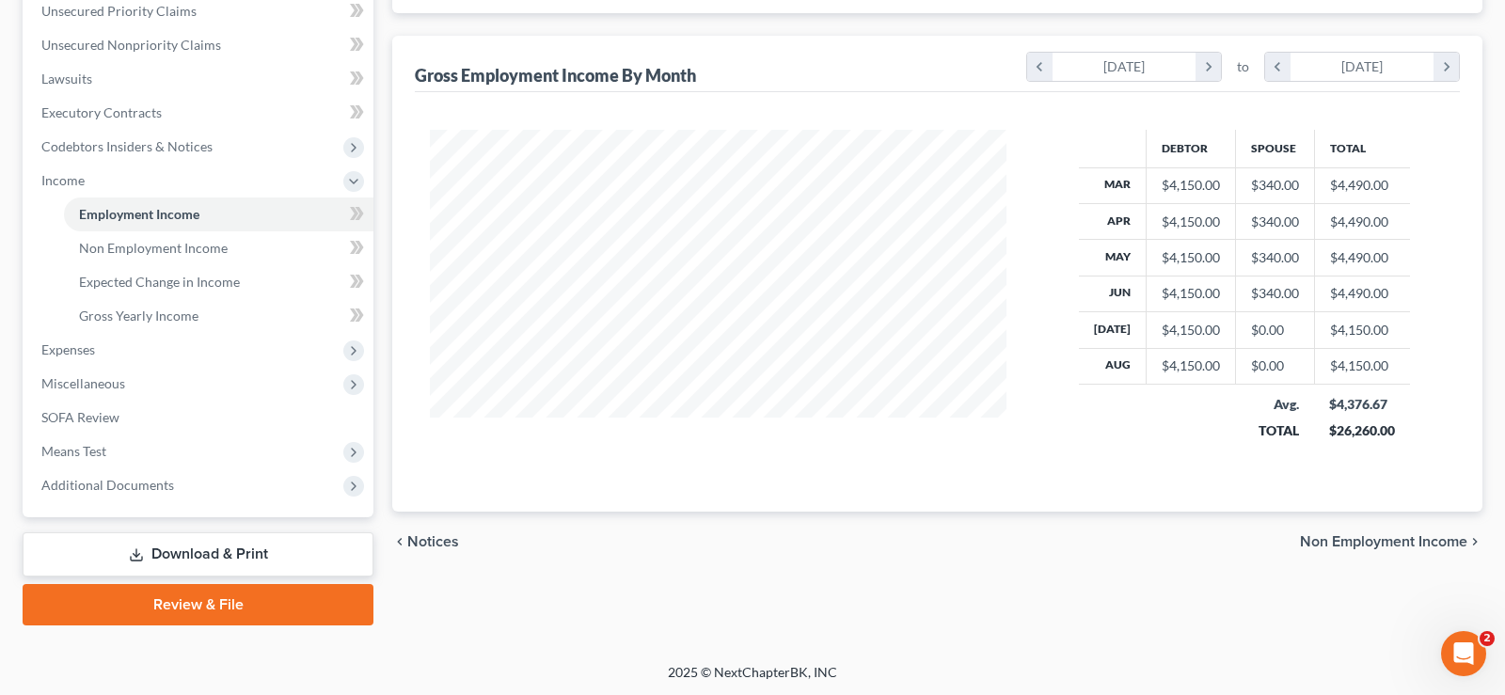
click at [1368, 537] on span "Non Employment Income" at bounding box center [1383, 541] width 167 height 15
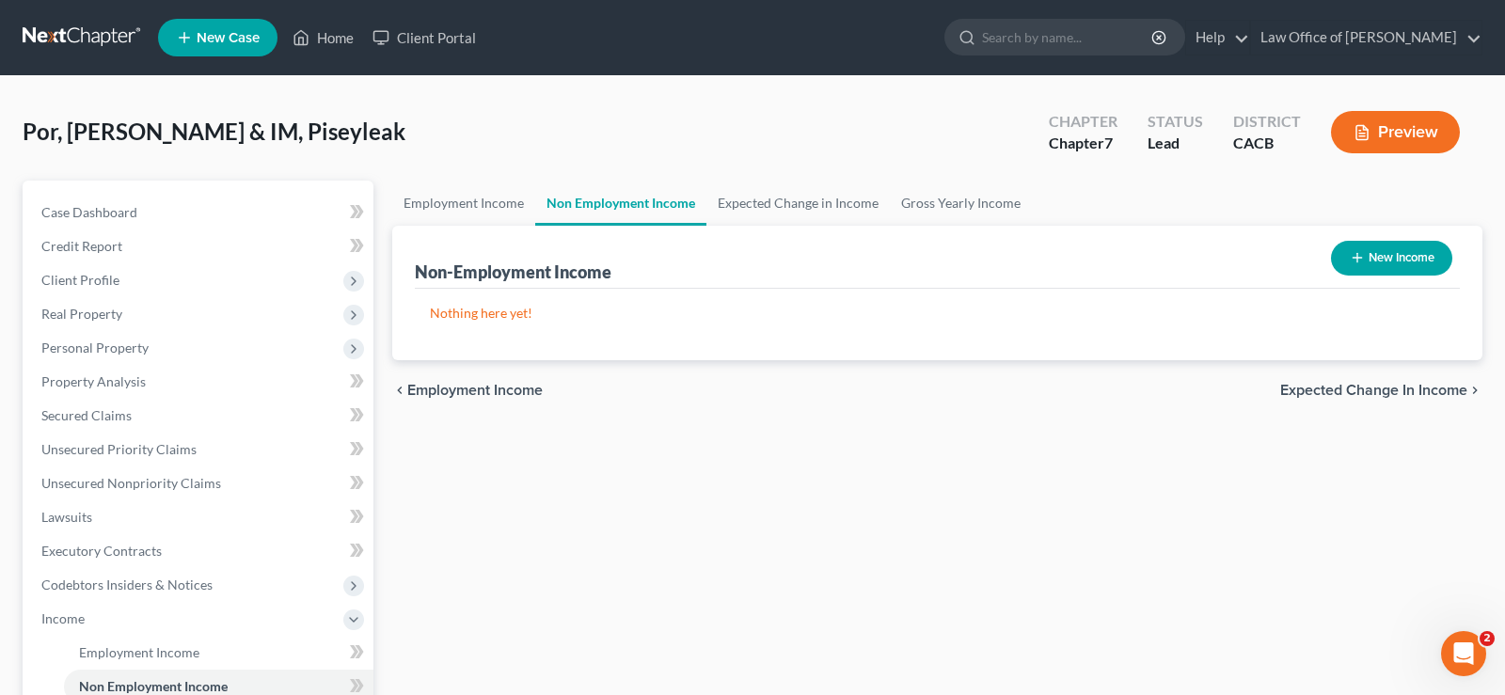
click at [1368, 389] on span "Expected Change in Income" at bounding box center [1373, 390] width 187 height 15
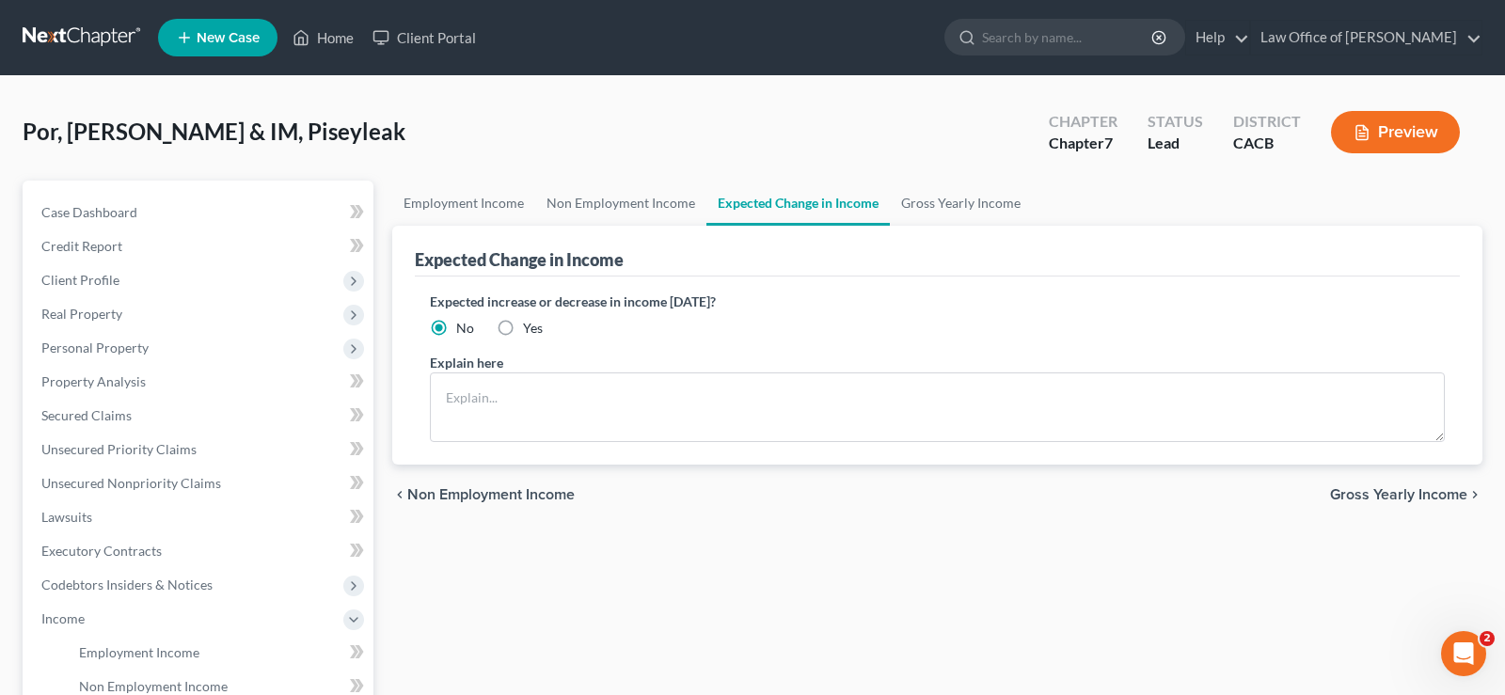
click at [1401, 490] on span "Gross Yearly Income" at bounding box center [1398, 494] width 137 height 15
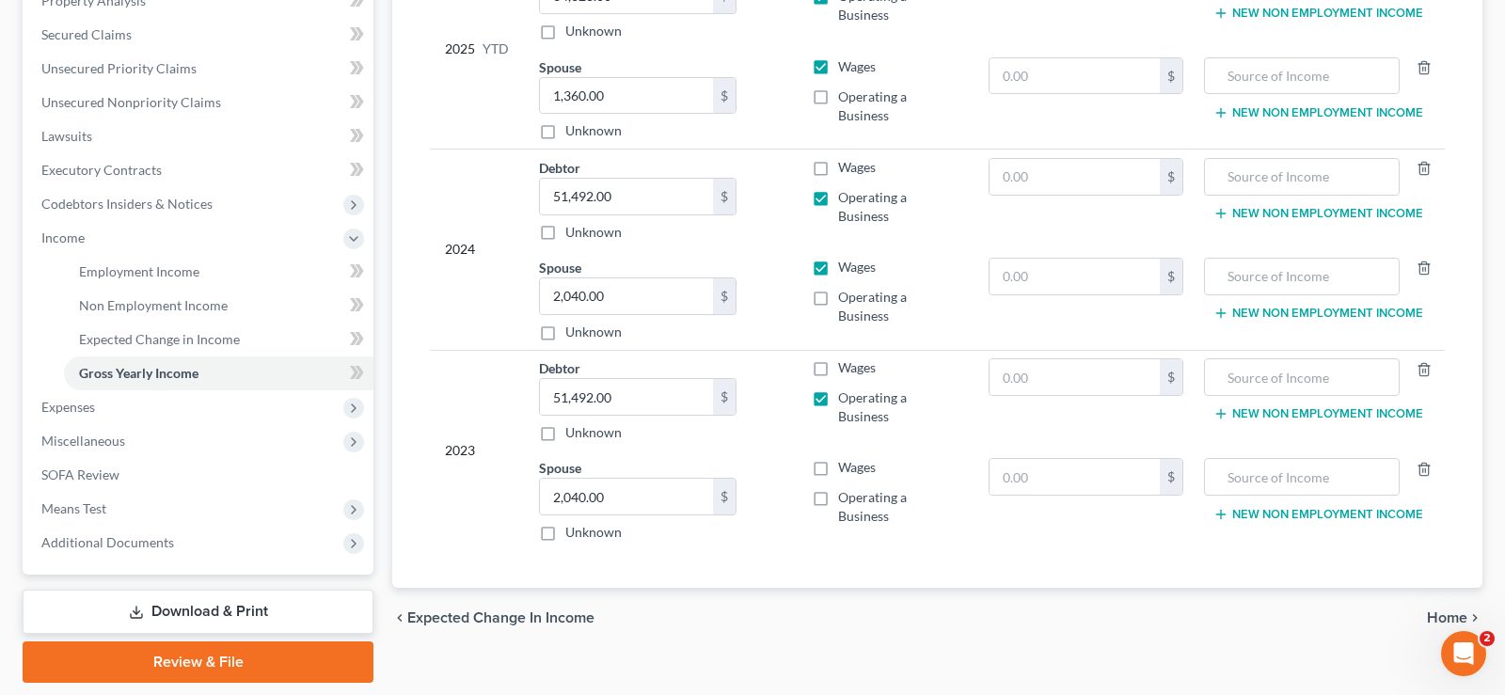
scroll to position [438, 0]
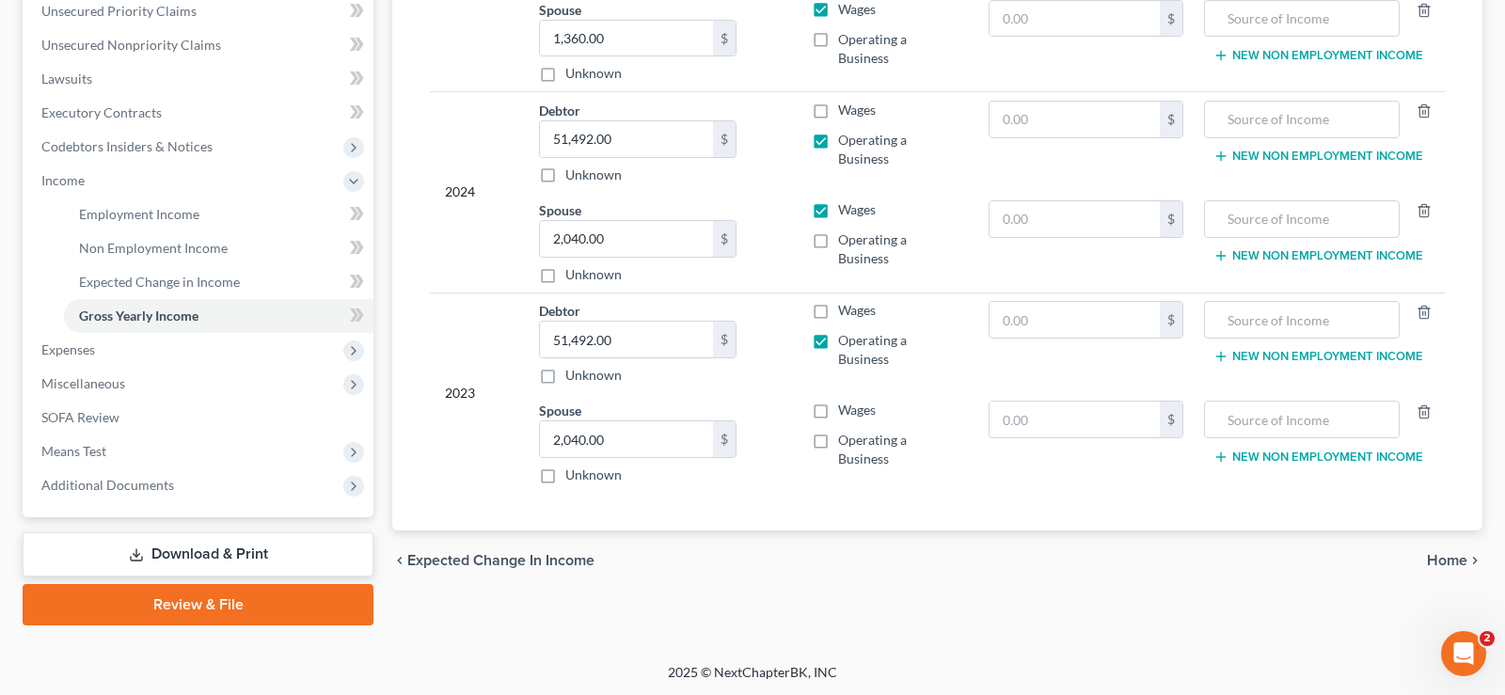
click at [1441, 560] on span "Home" at bounding box center [1447, 560] width 40 height 15
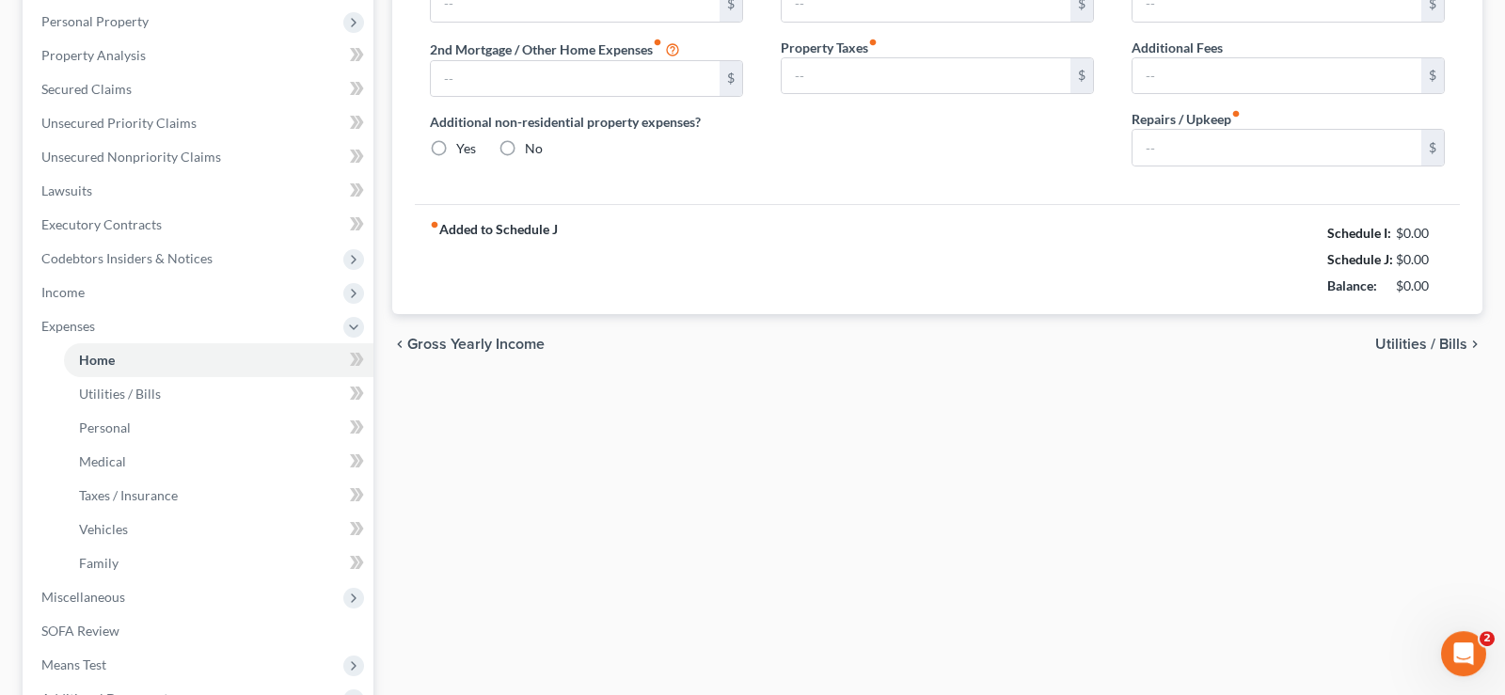
type input "0.00"
radio input "true"
type input "0.00"
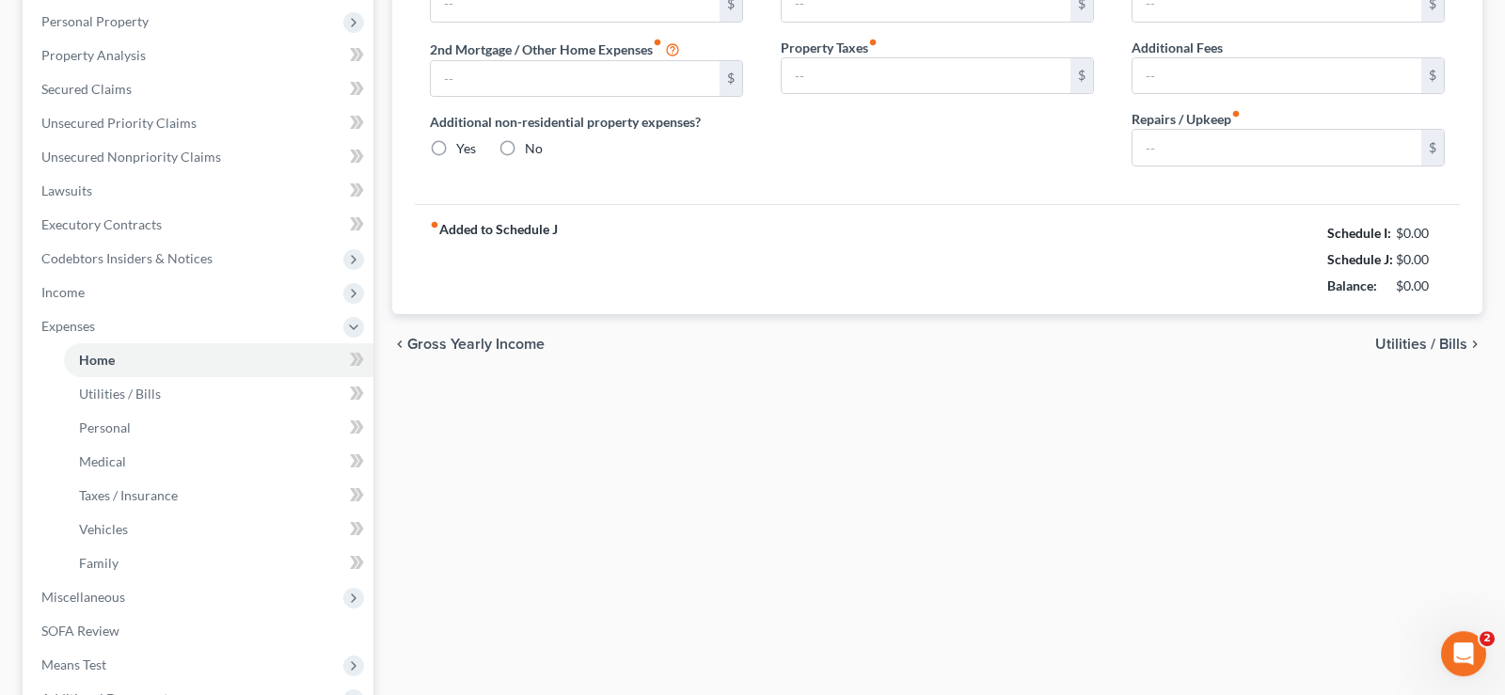
type input "0.00"
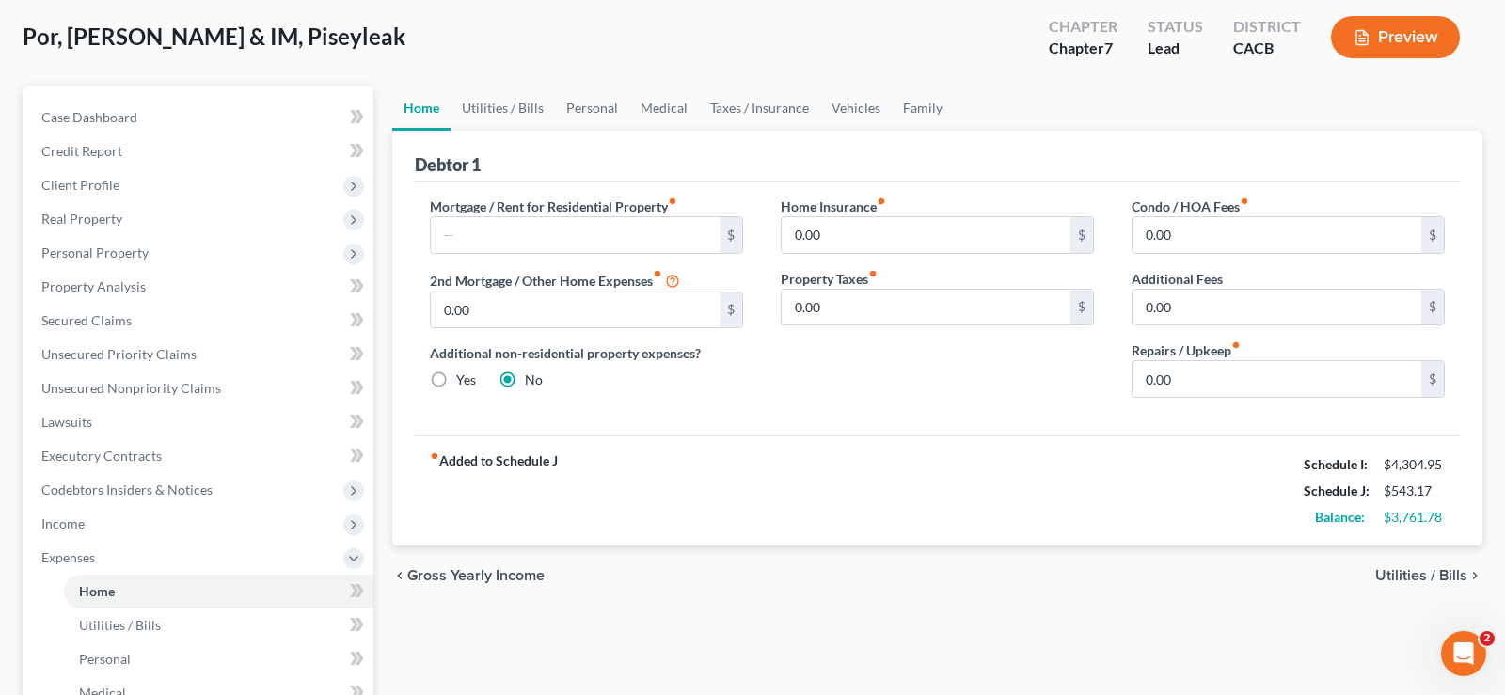
scroll to position [192, 0]
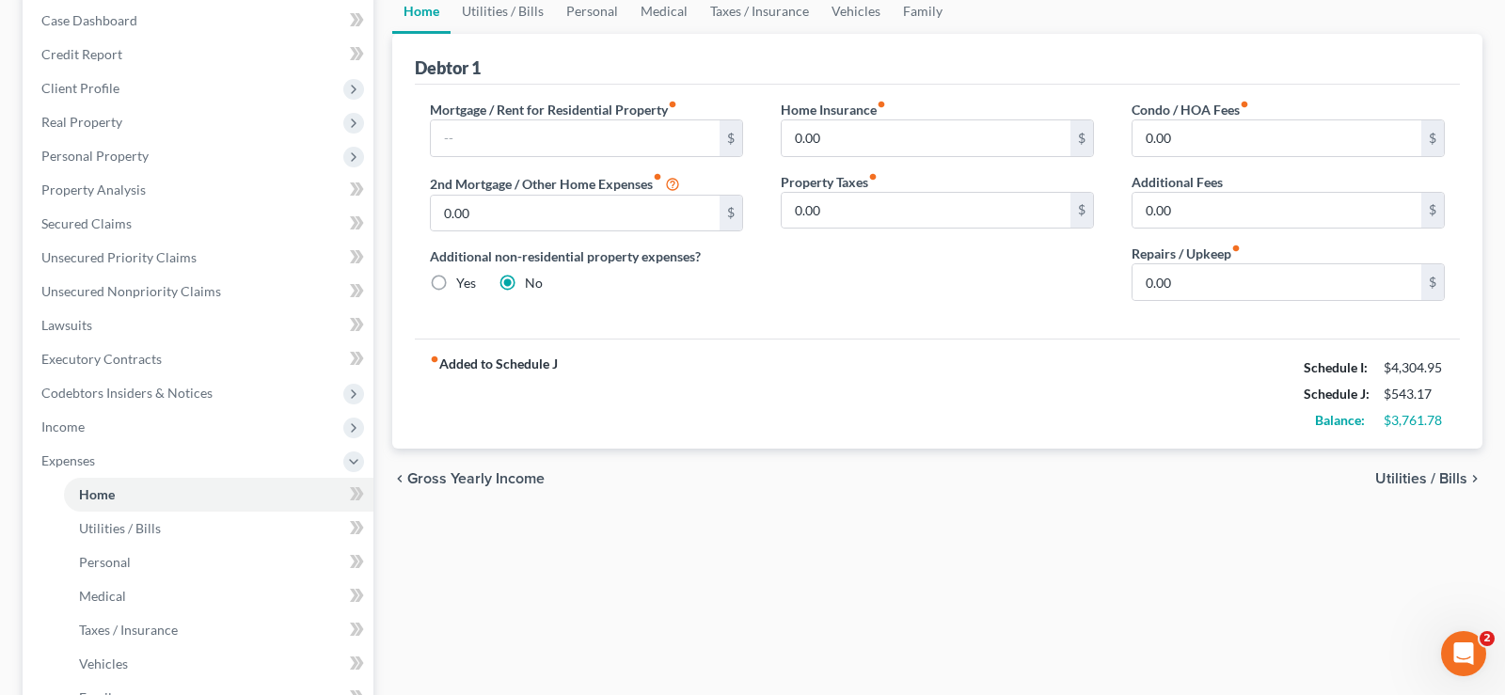
click at [1413, 478] on span "Utilities / Bills" at bounding box center [1421, 478] width 92 height 15
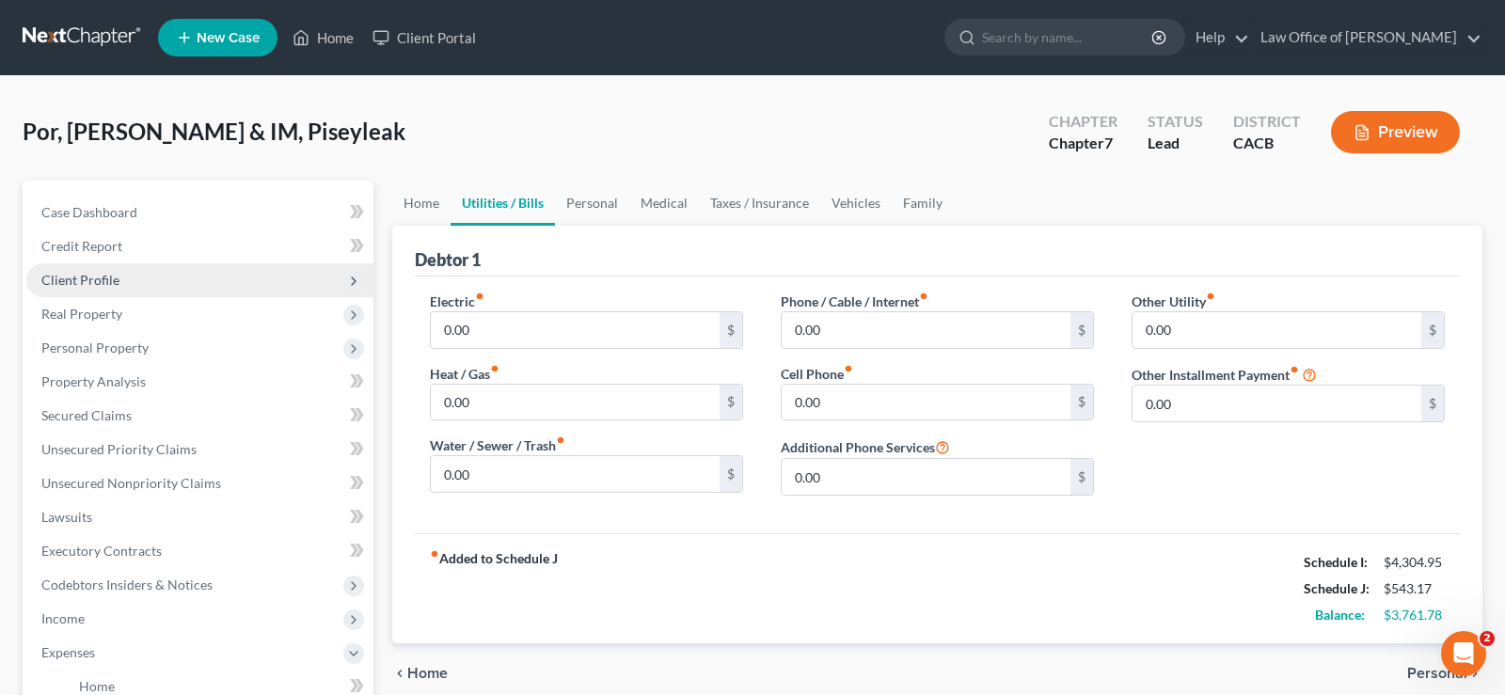
click at [98, 276] on span "Client Profile" at bounding box center [80, 280] width 78 height 16
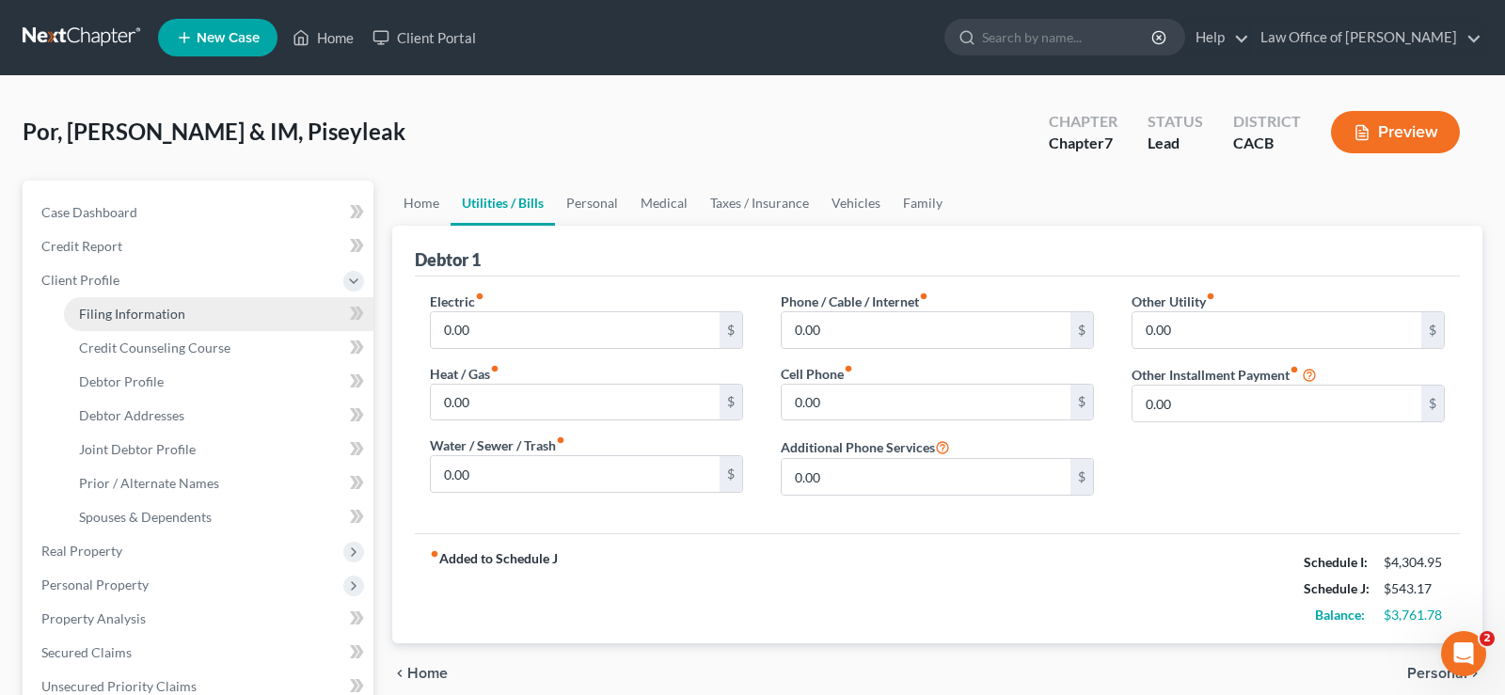
click at [149, 307] on span "Filing Information" at bounding box center [132, 314] width 106 height 16
select select "1"
select select "0"
select select "4"
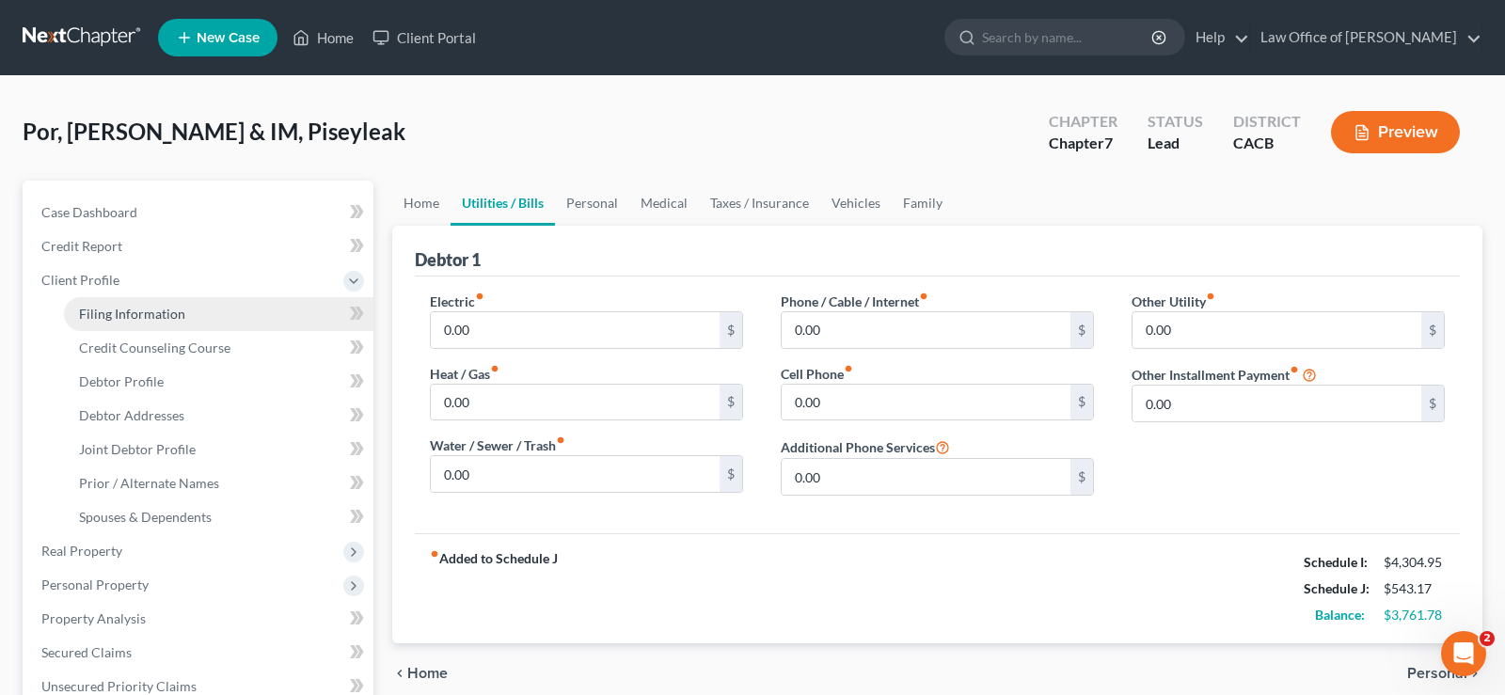
select select "0"
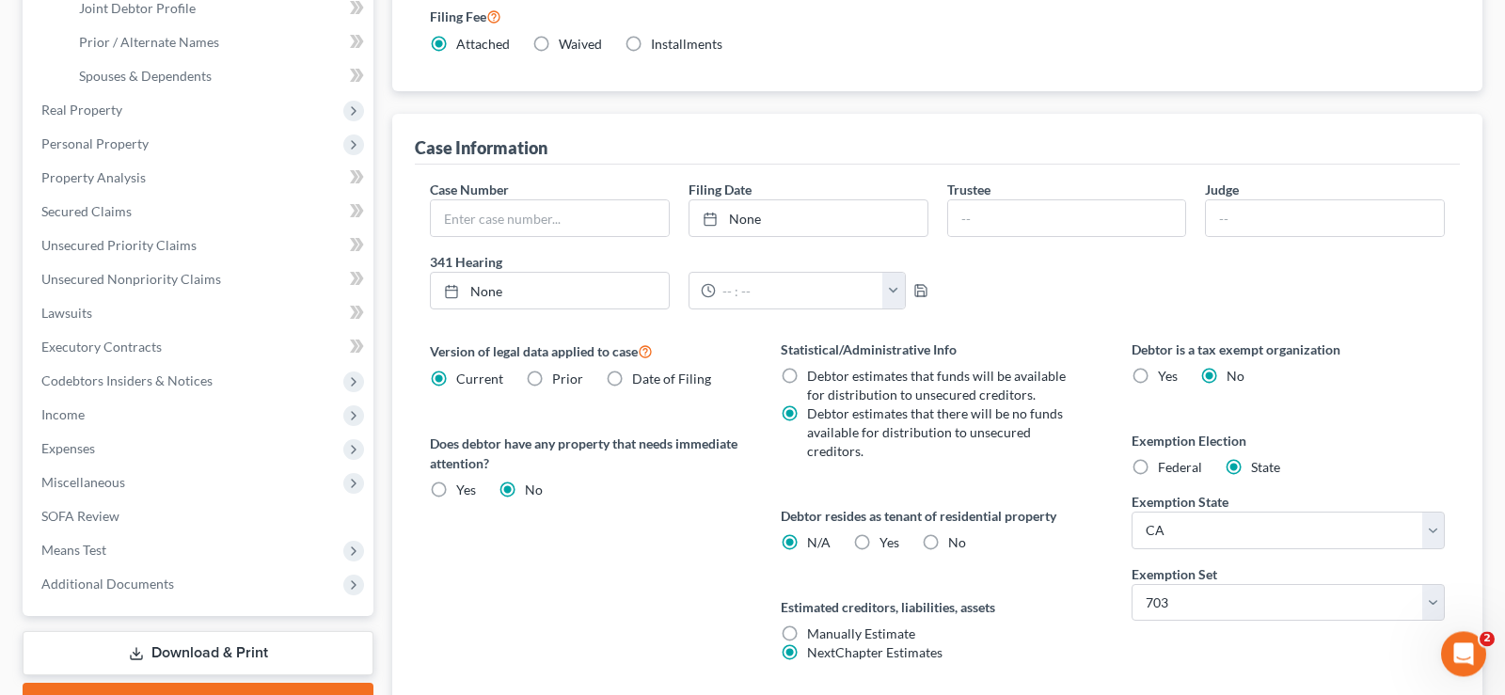
scroll to position [584, 0]
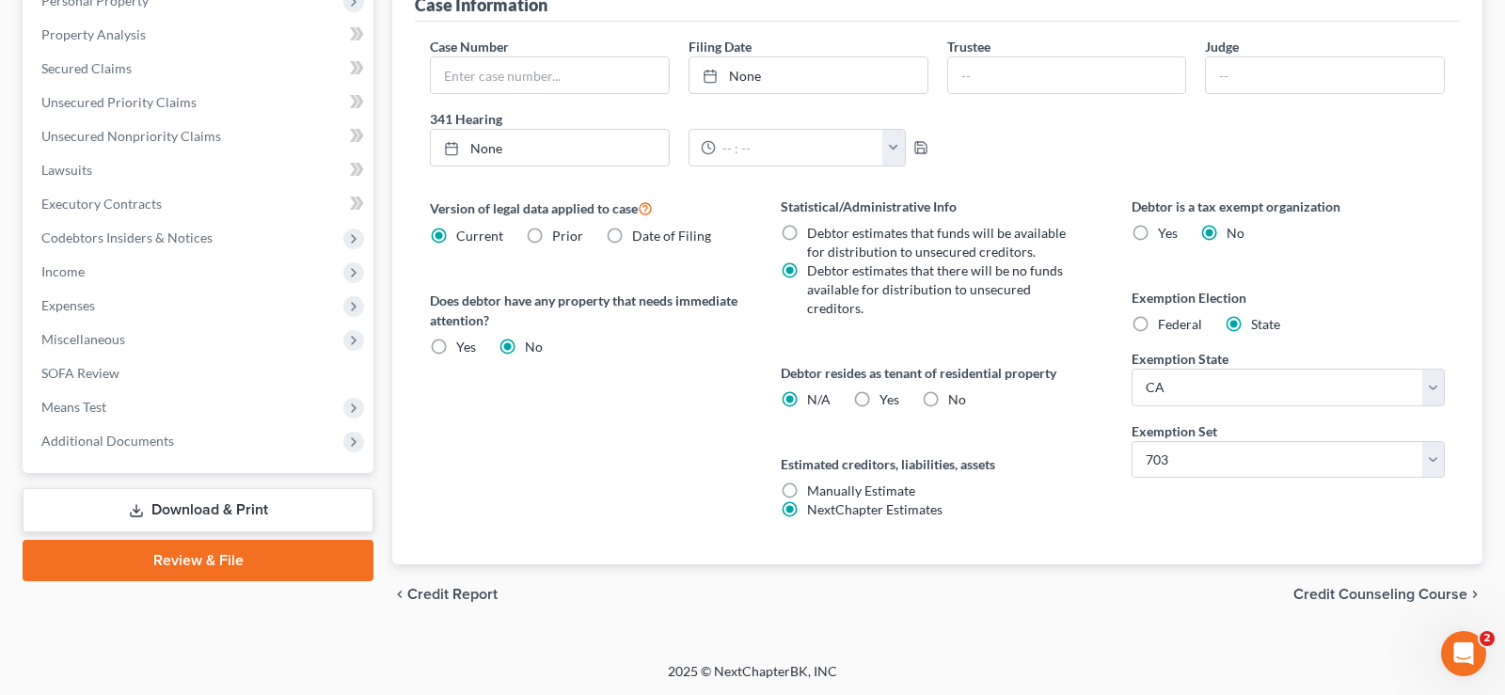
click at [1378, 596] on span "Credit Counseling Course" at bounding box center [1380, 594] width 174 height 15
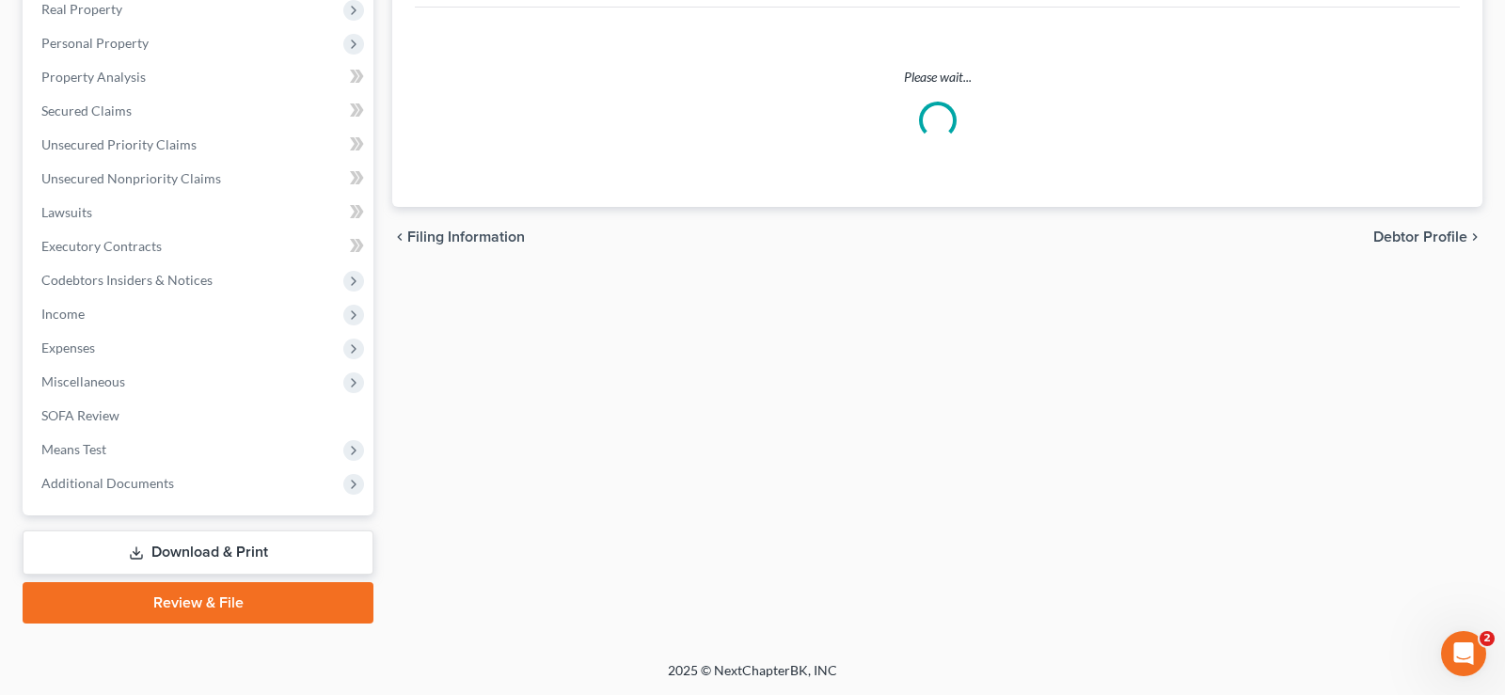
scroll to position [540, 0]
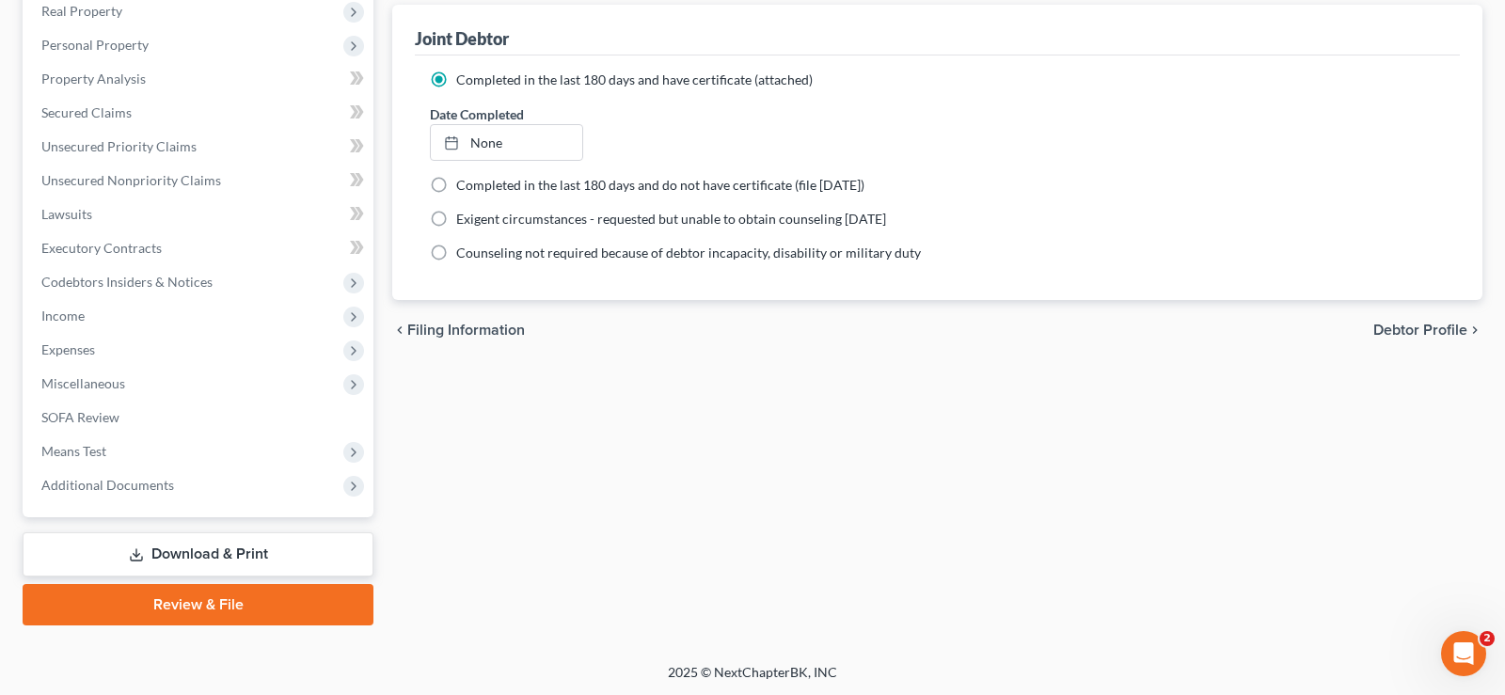
click at [1397, 329] on span "Debtor Profile" at bounding box center [1420, 330] width 94 height 15
select select "1"
select select "3"
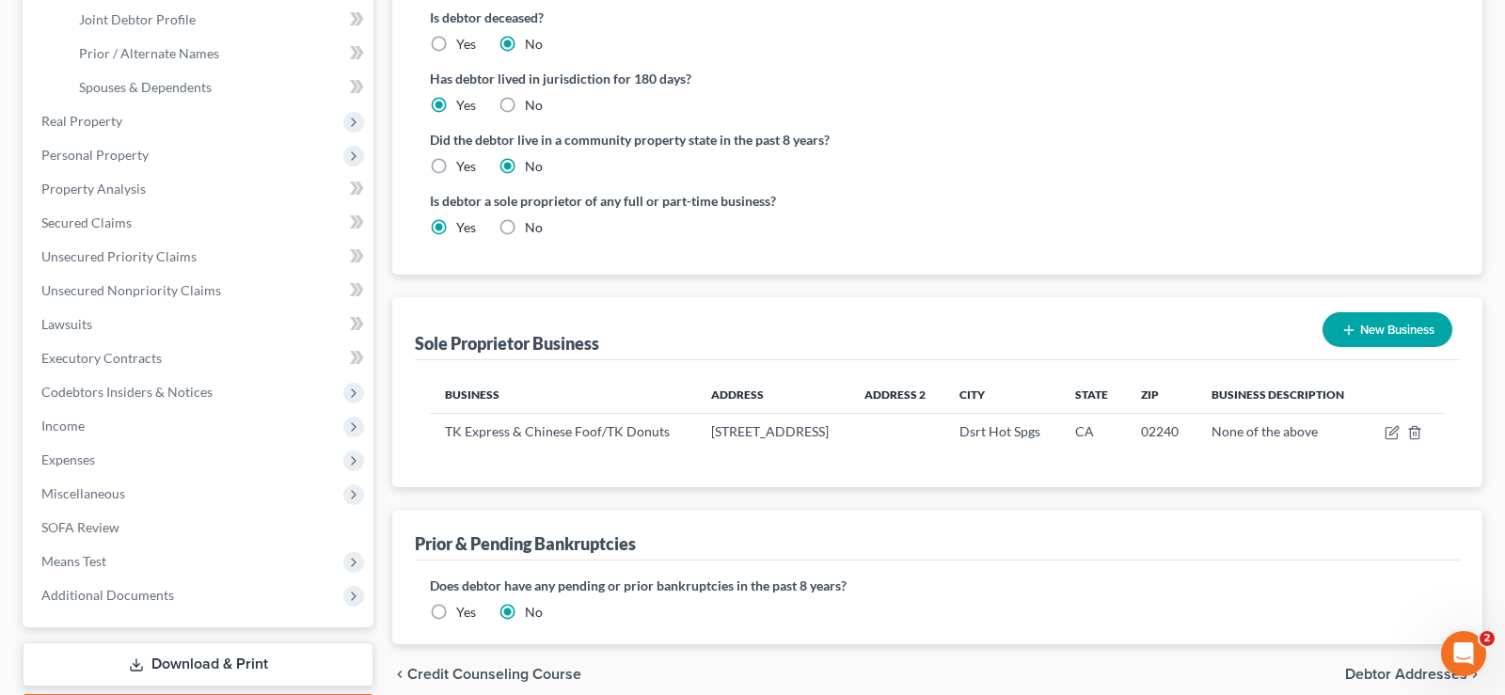
scroll to position [540, 0]
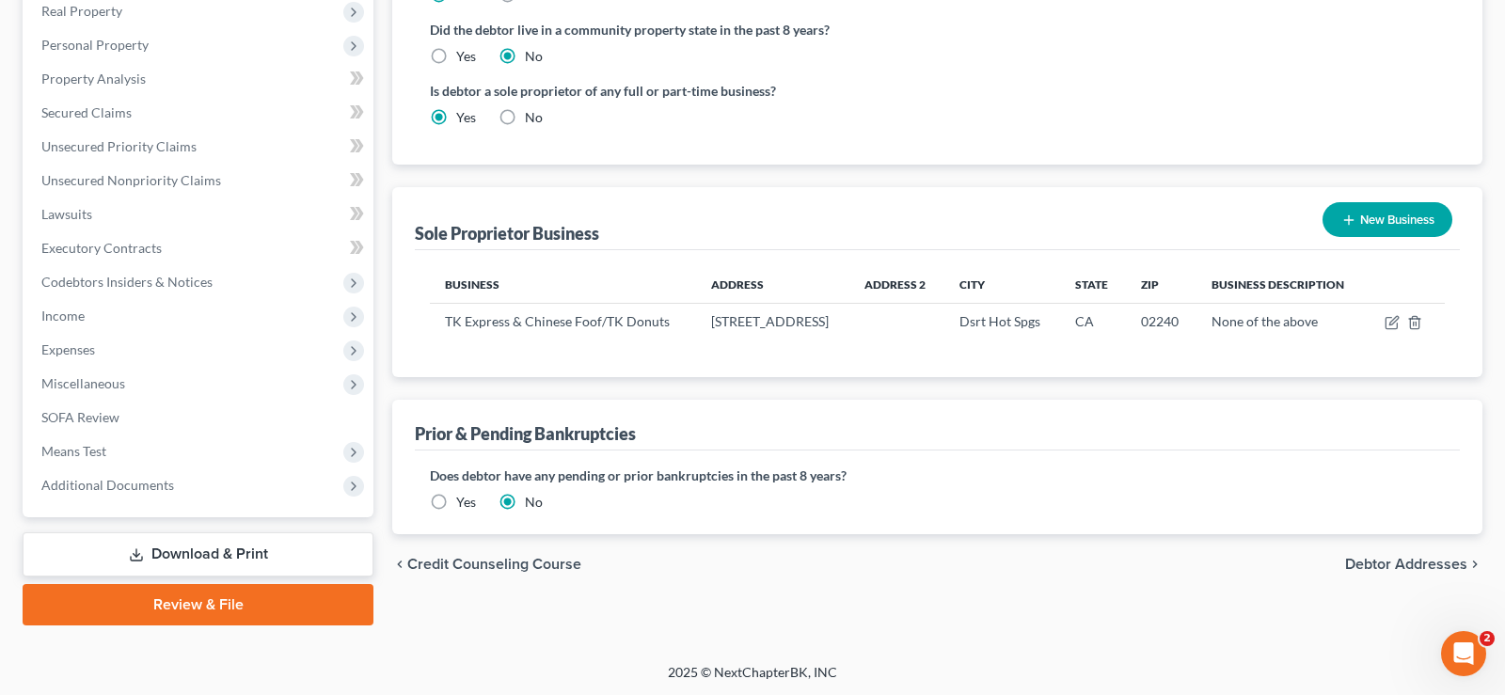
click at [1383, 557] on span "Debtor Addresses" at bounding box center [1406, 564] width 122 height 15
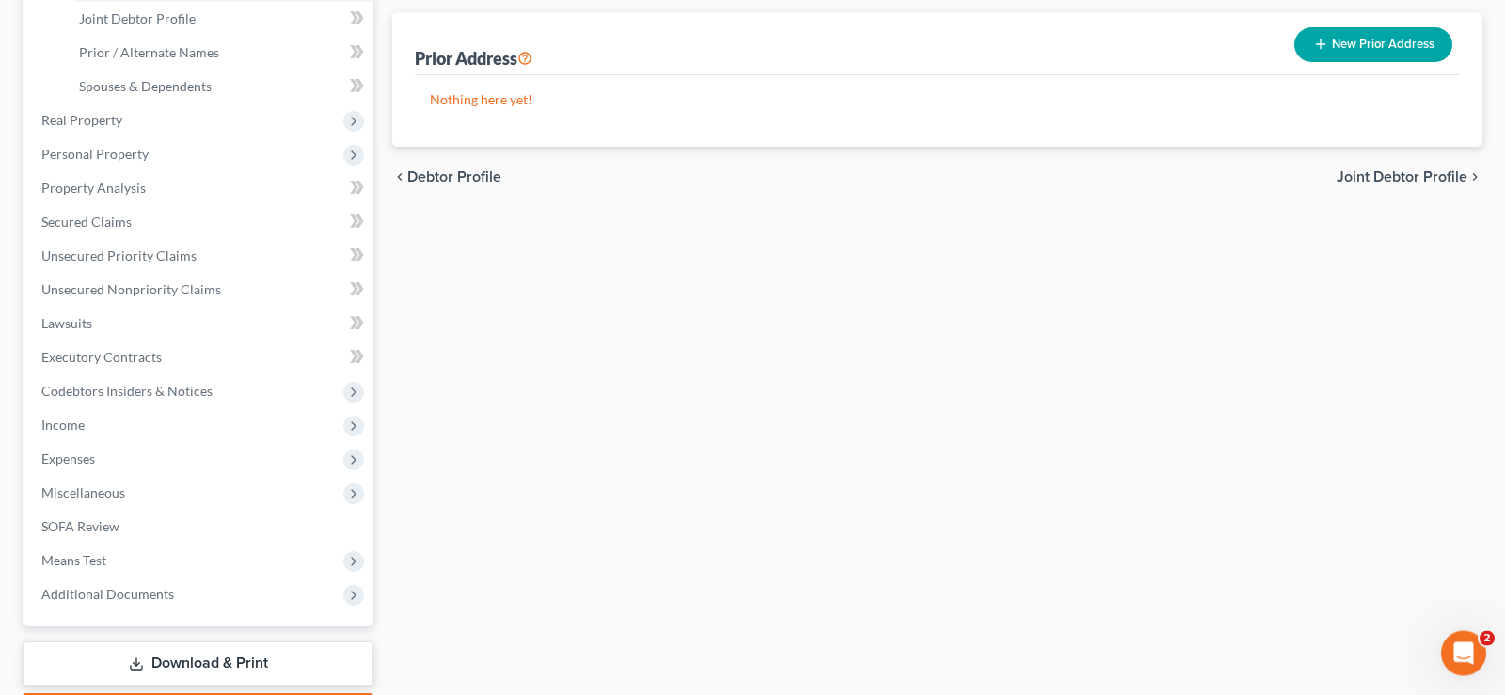
scroll to position [481, 0]
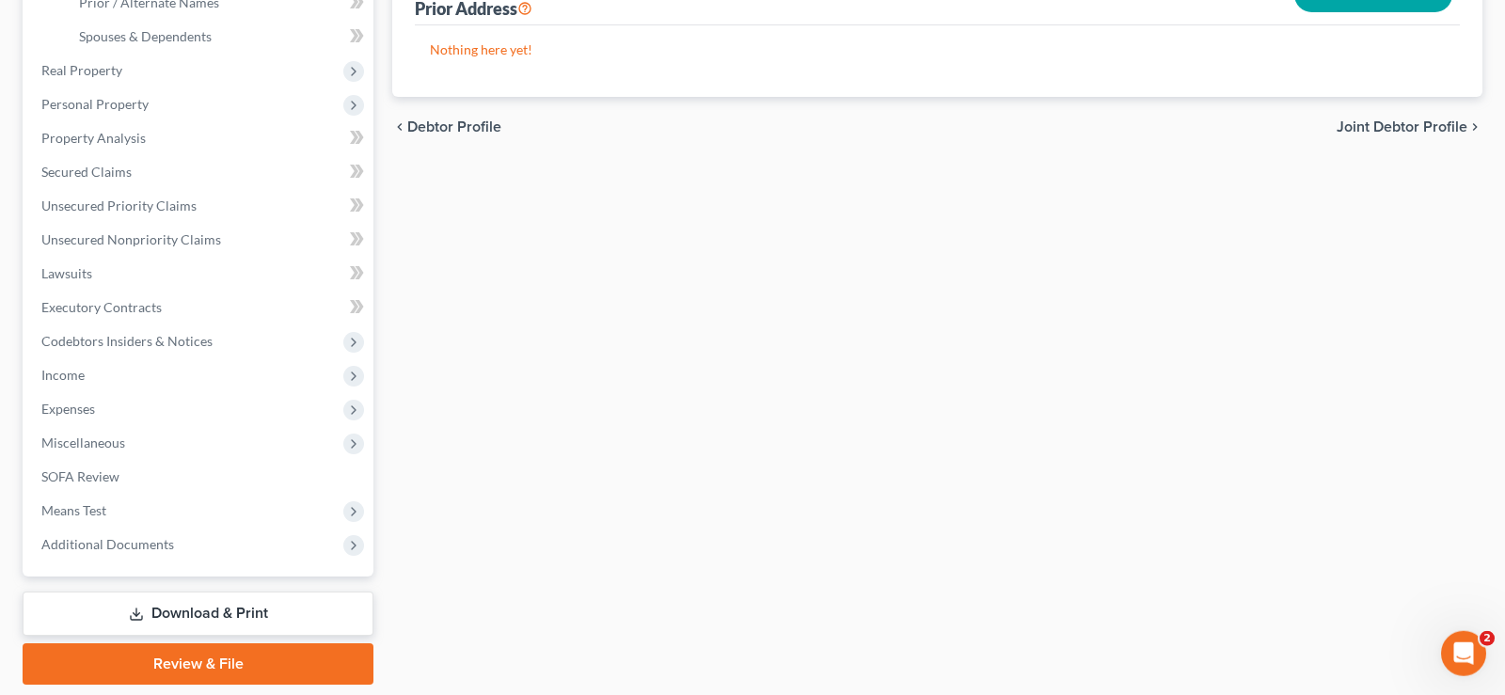
click at [1405, 125] on span "Joint Debtor Profile" at bounding box center [1402, 126] width 131 height 15
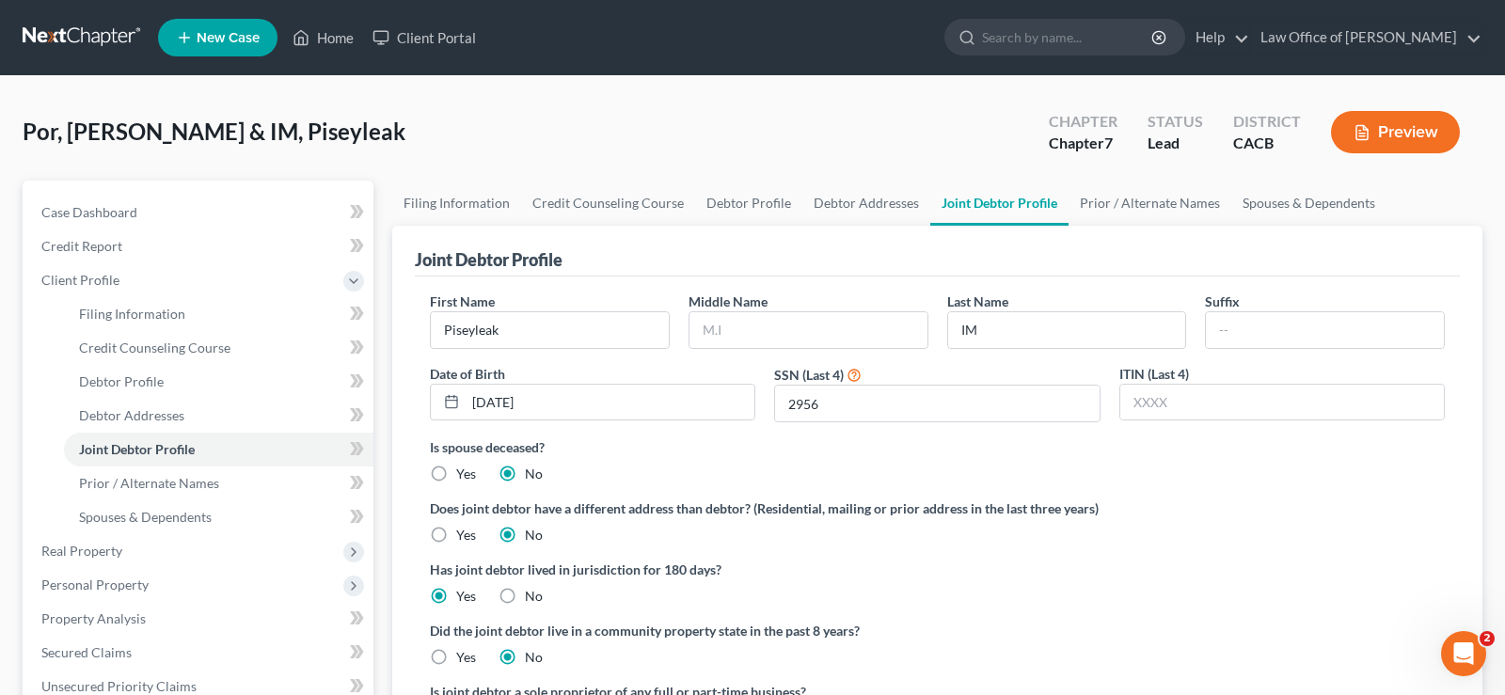
scroll to position [540, 0]
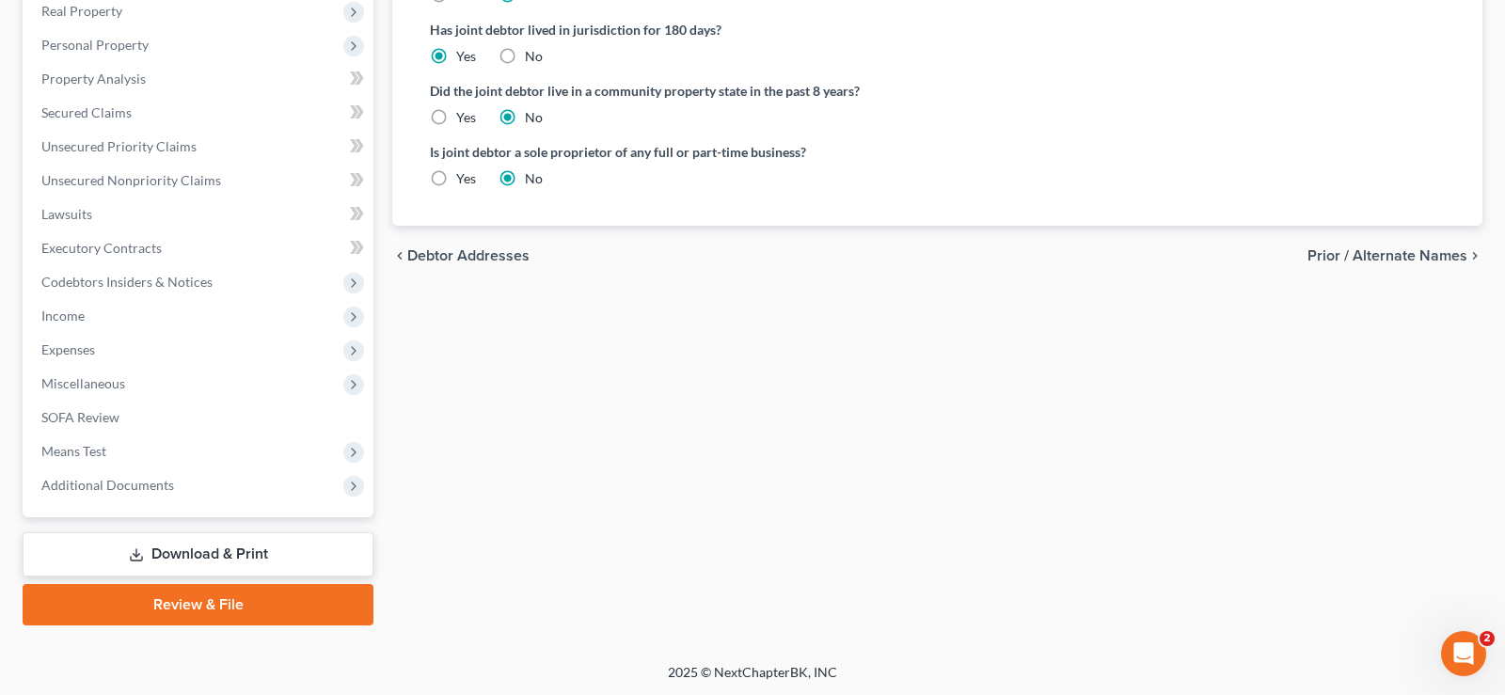
click at [1384, 251] on span "Prior / Alternate Names" at bounding box center [1387, 255] width 160 height 15
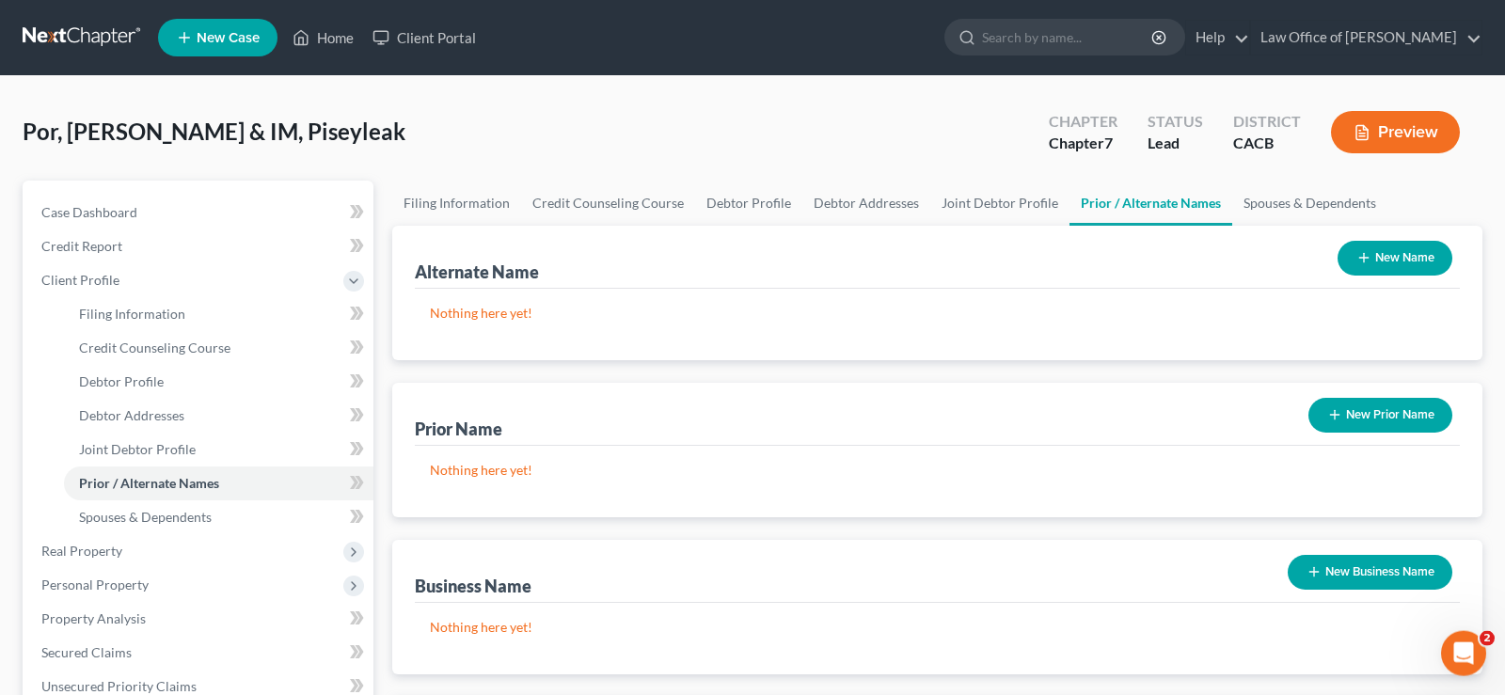
scroll to position [540, 0]
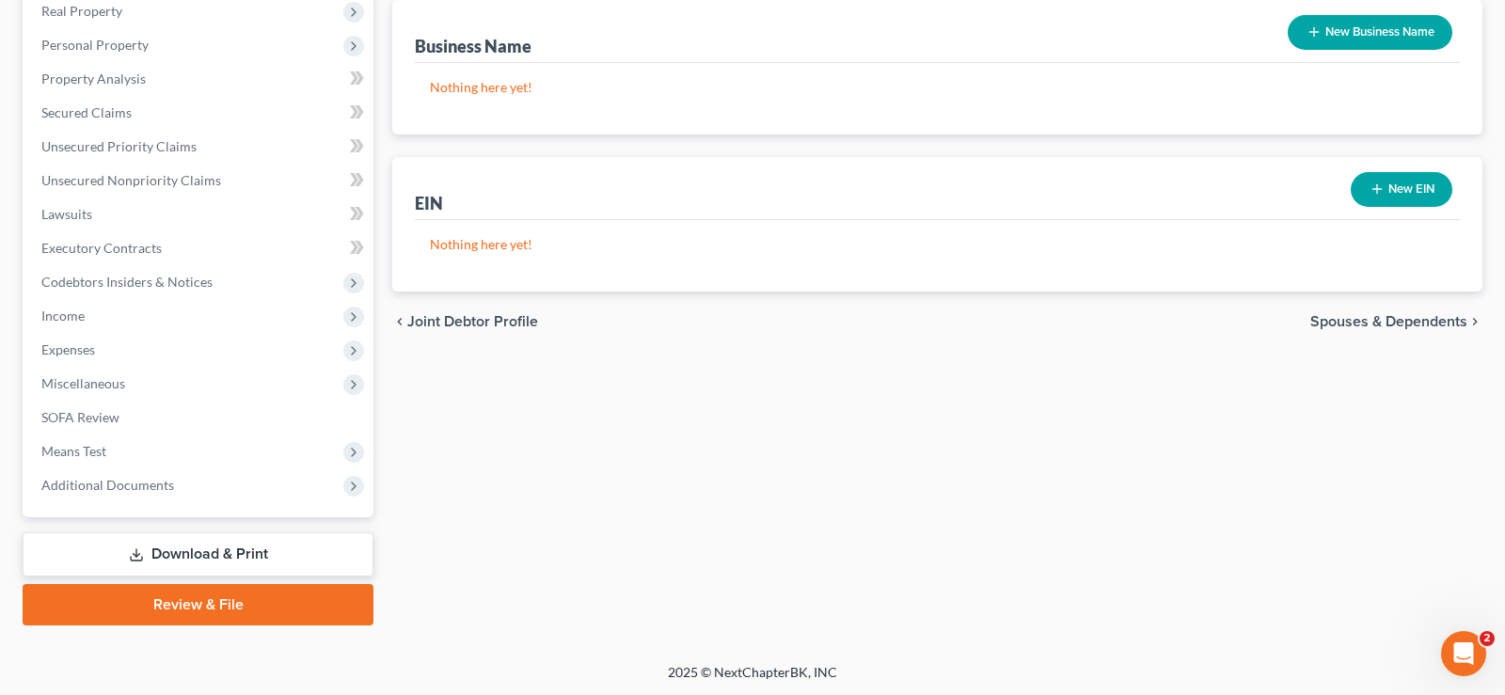
click at [1363, 316] on span "Spouses & Dependents" at bounding box center [1388, 321] width 157 height 15
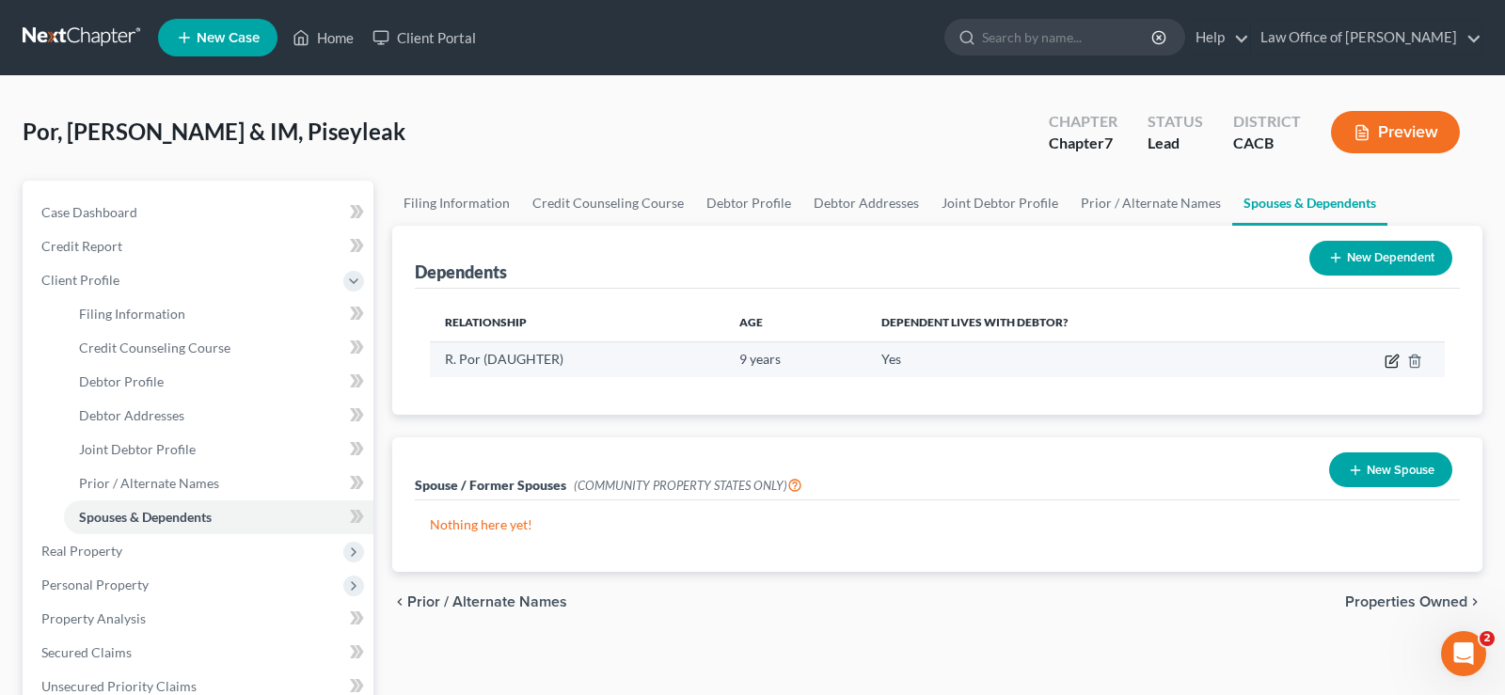
click at [1390, 366] on icon "button" at bounding box center [1392, 361] width 15 height 15
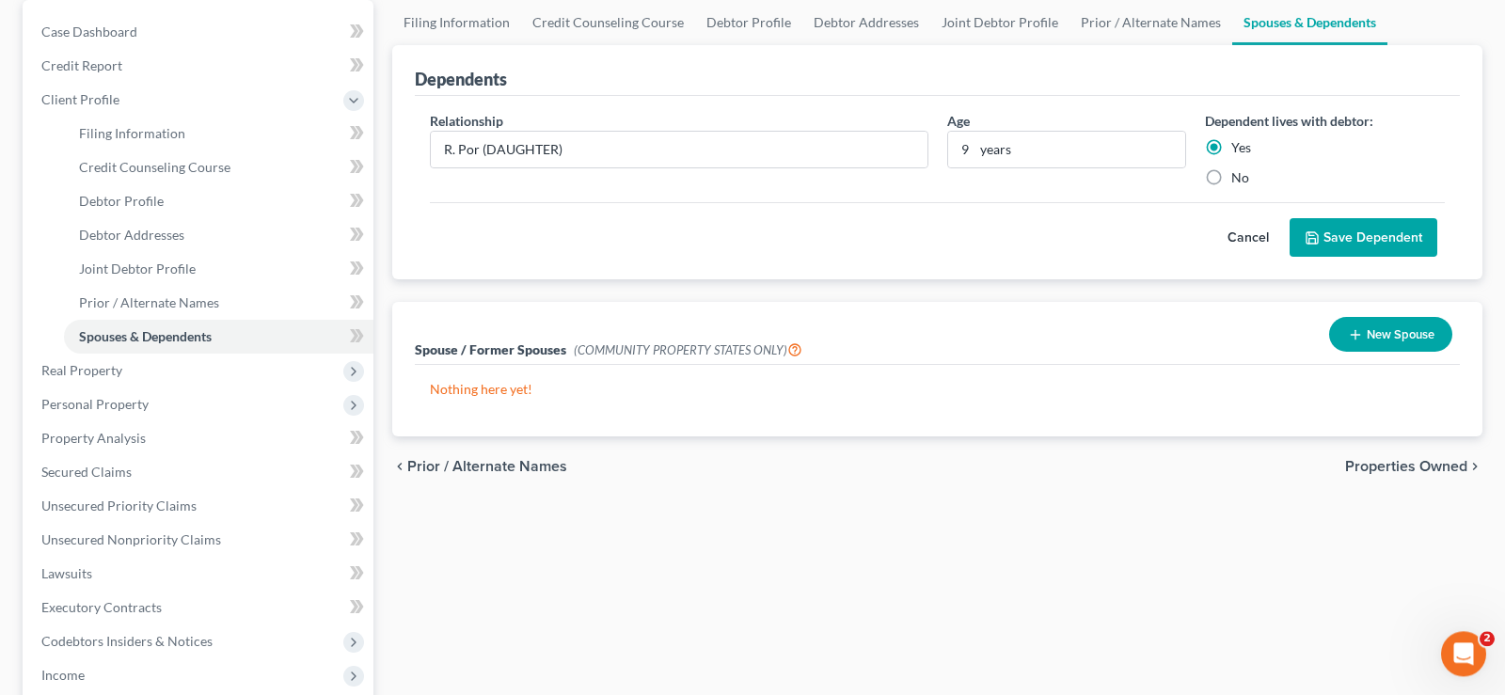
scroll to position [192, 0]
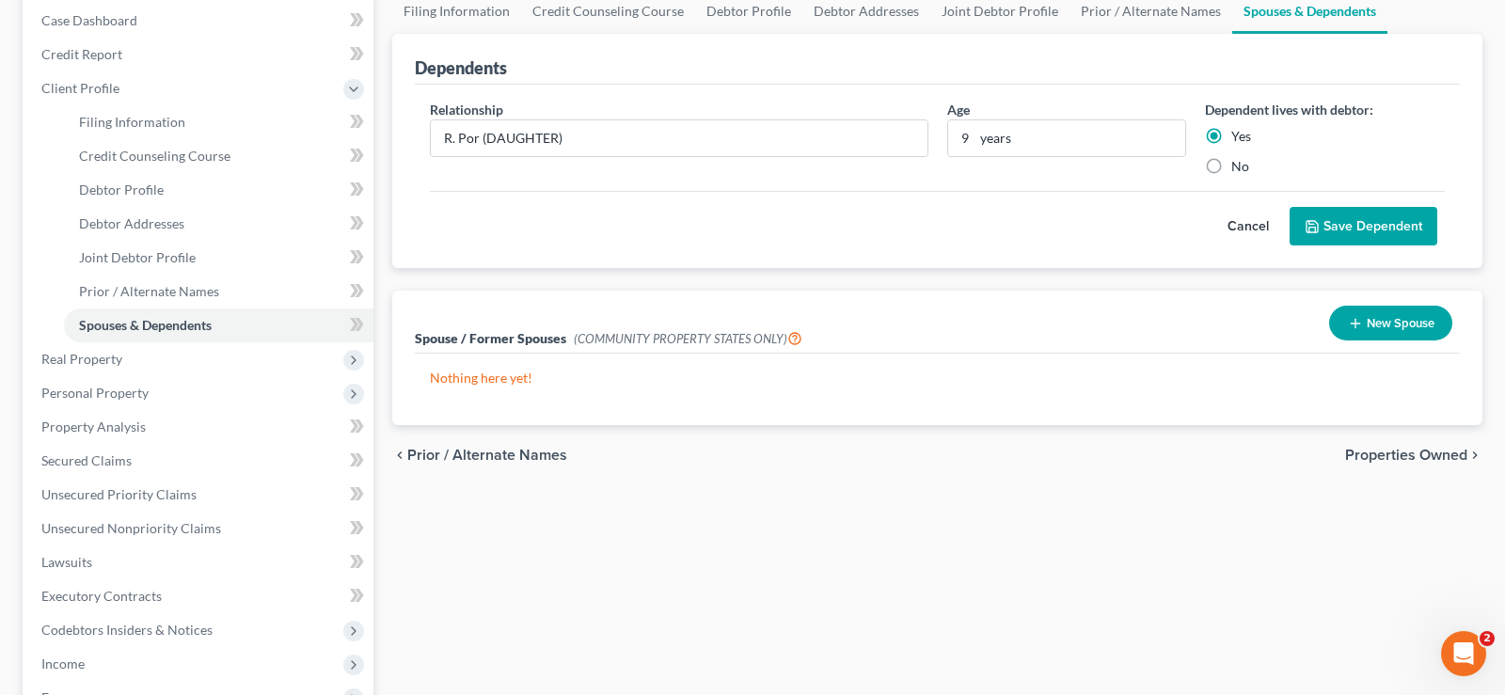
click at [1352, 222] on button "Save Dependent" at bounding box center [1364, 227] width 148 height 40
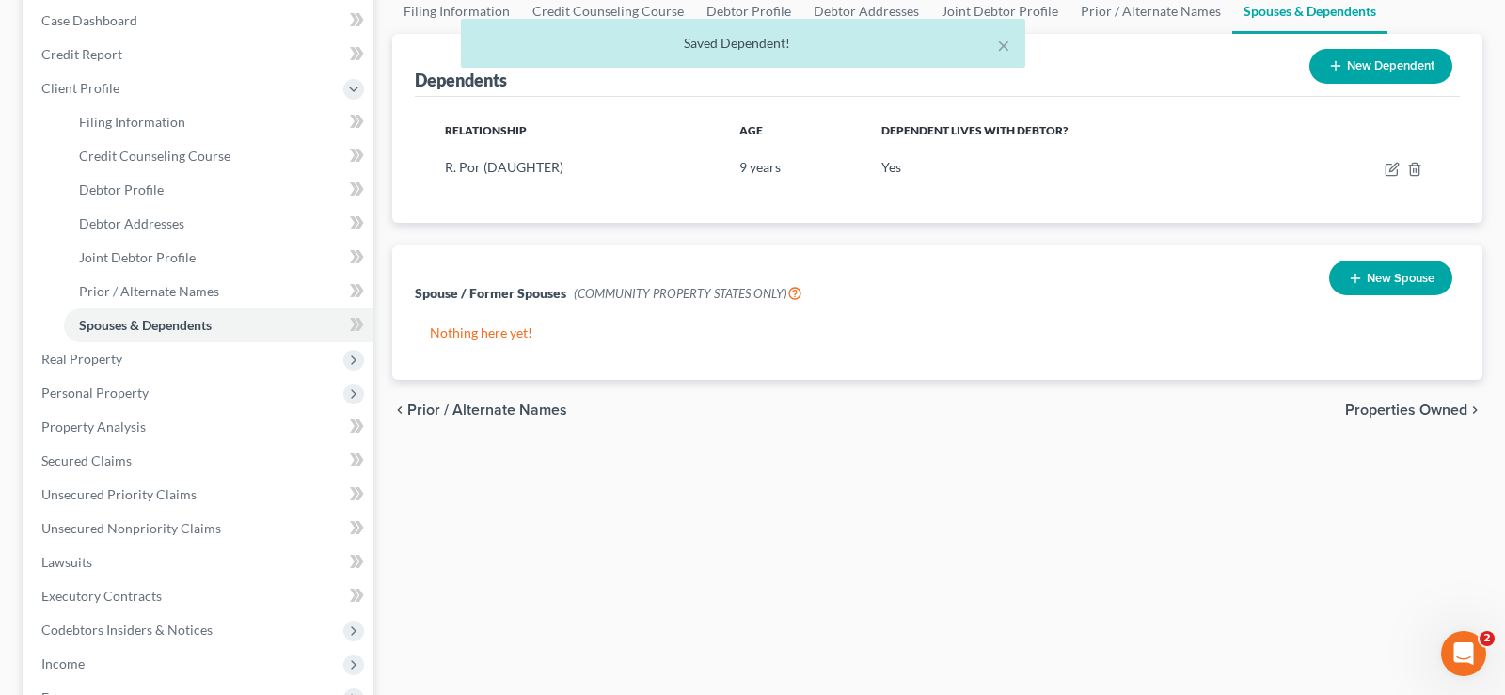
click at [1338, 61] on div "× Saved Dependent!" at bounding box center [743, 48] width 1505 height 58
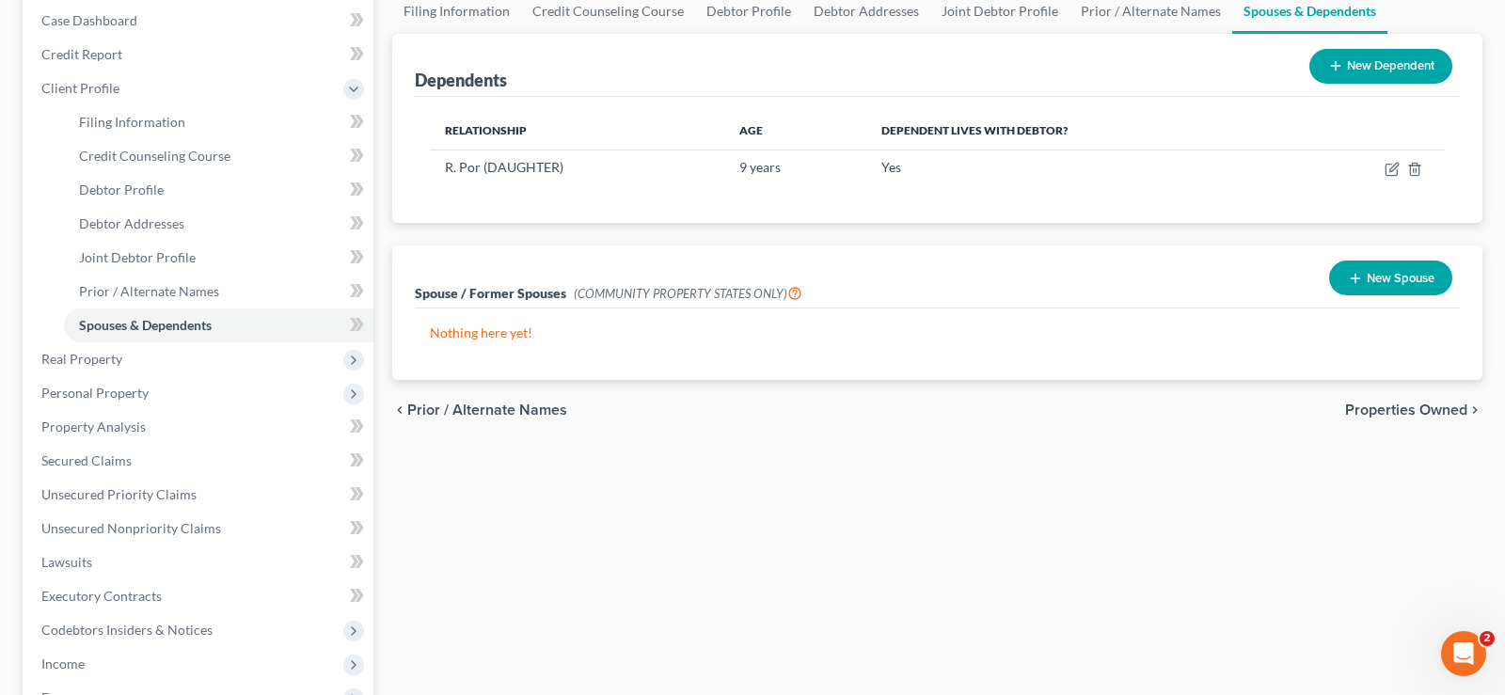
click at [1362, 65] on button "New Dependent" at bounding box center [1380, 66] width 143 height 35
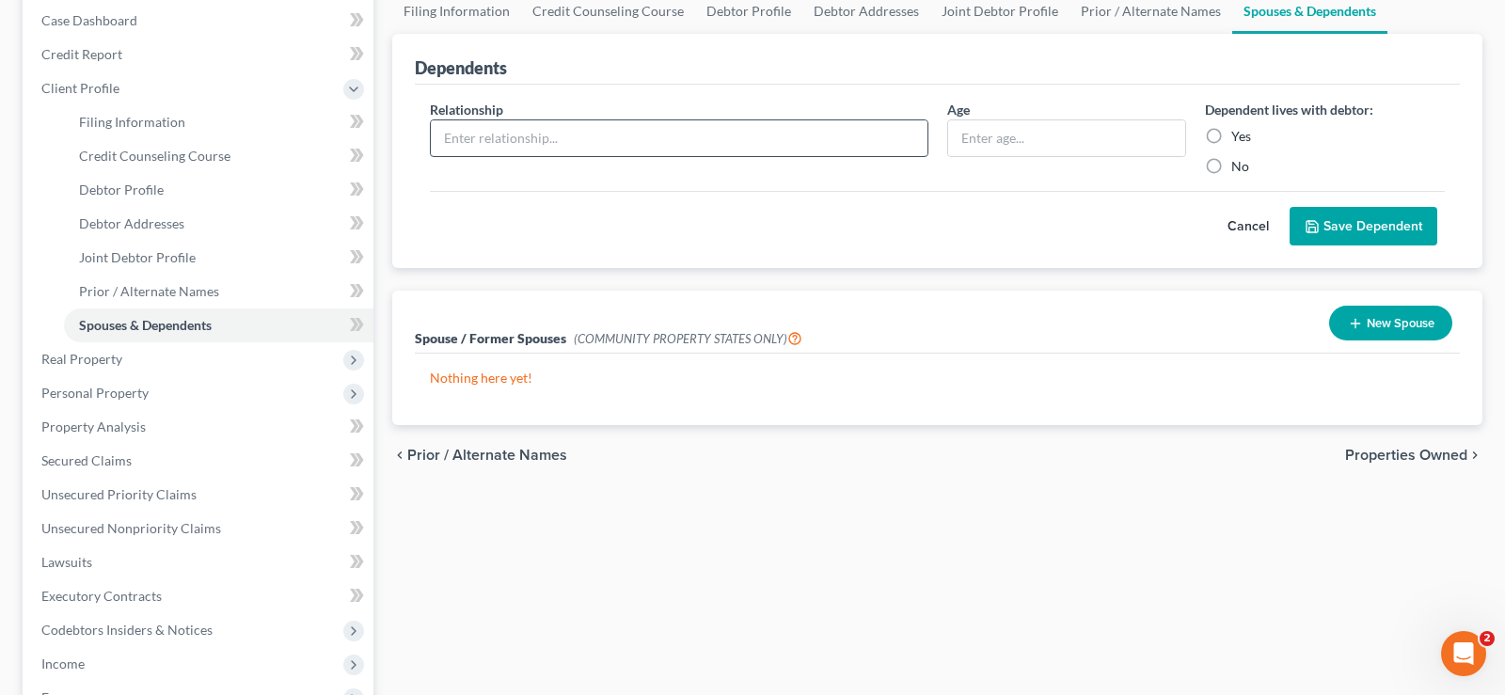
click at [595, 129] on input "text" at bounding box center [679, 138] width 497 height 36
type input "R. Por (SON"
click at [989, 127] on input "text" at bounding box center [1067, 138] width 238 height 36
type input "3"
click at [1231, 135] on label "Yes" at bounding box center [1241, 136] width 20 height 19
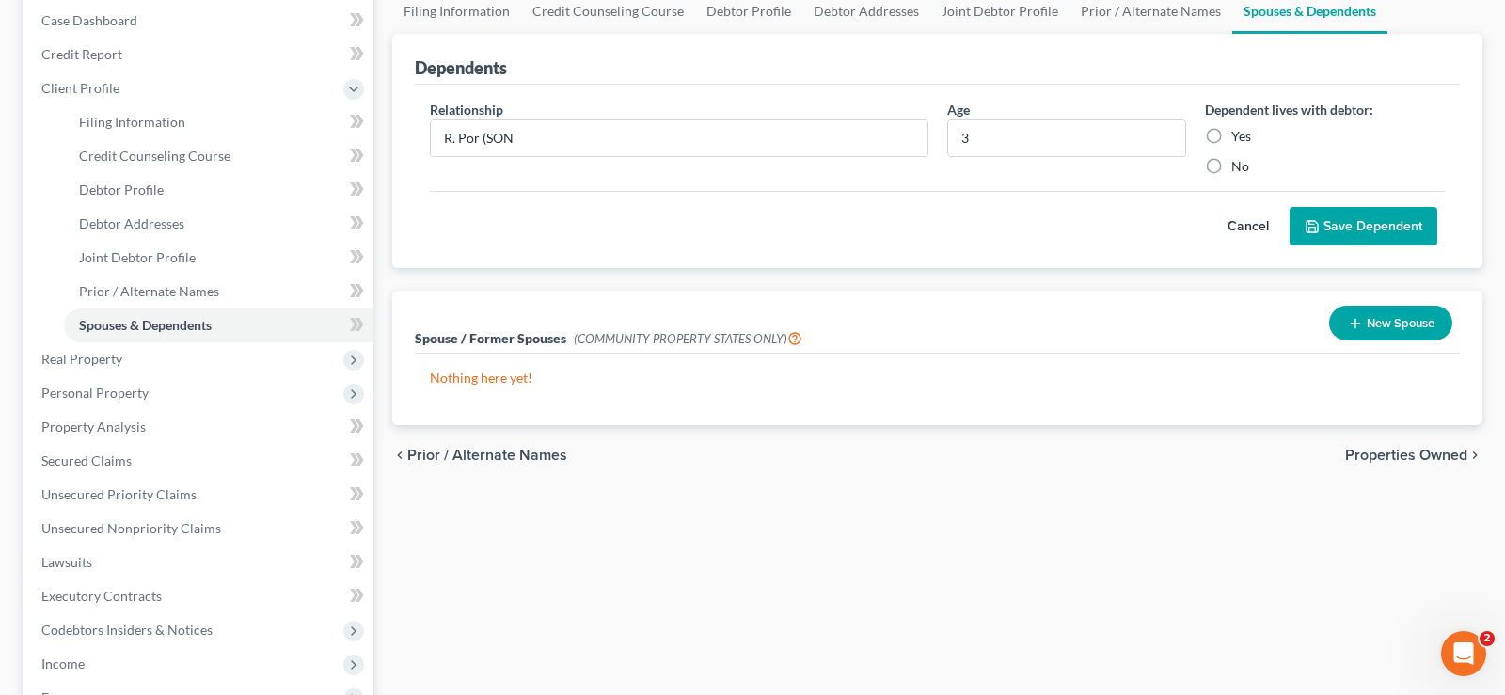
click at [1239, 135] on input "Yes" at bounding box center [1245, 133] width 12 height 12
radio input "true"
click at [1361, 217] on button "Save Dependent" at bounding box center [1364, 227] width 148 height 40
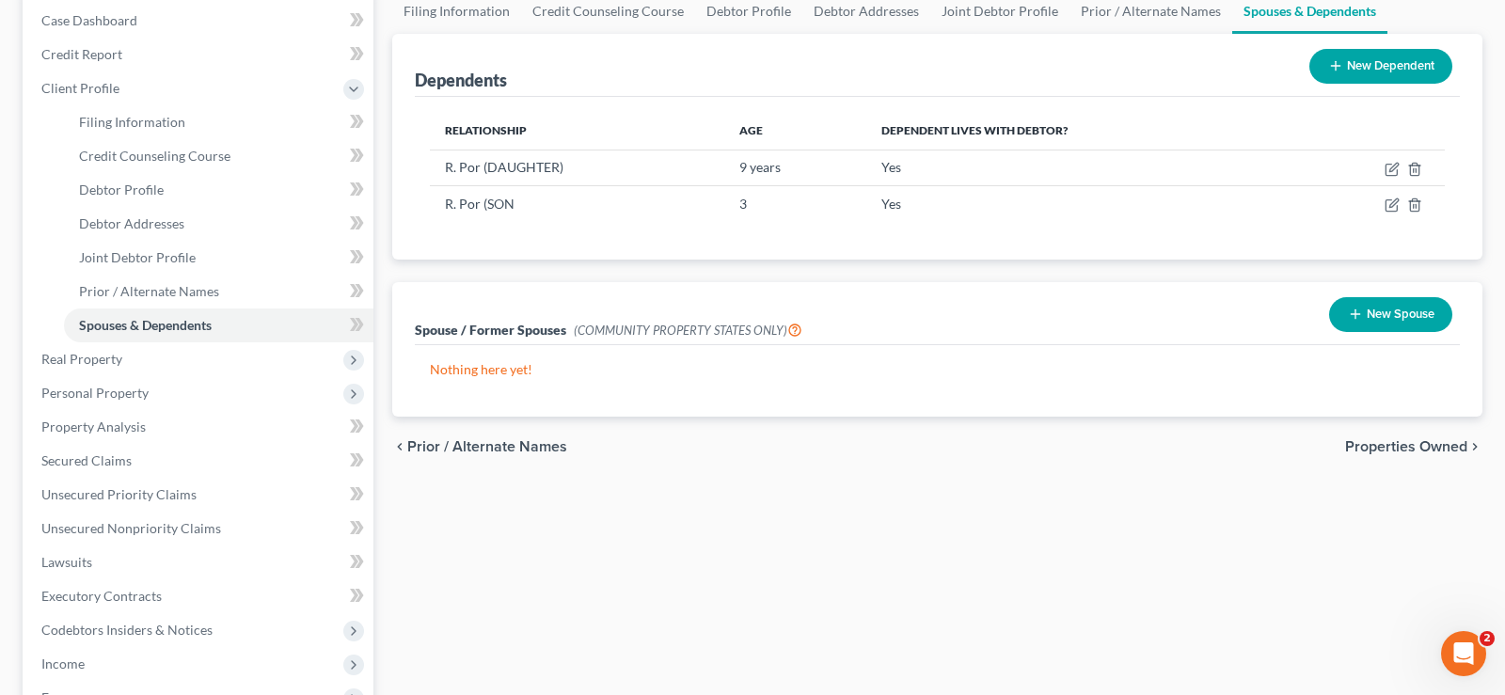
click at [1417, 443] on span "Properties Owned" at bounding box center [1406, 446] width 122 height 15
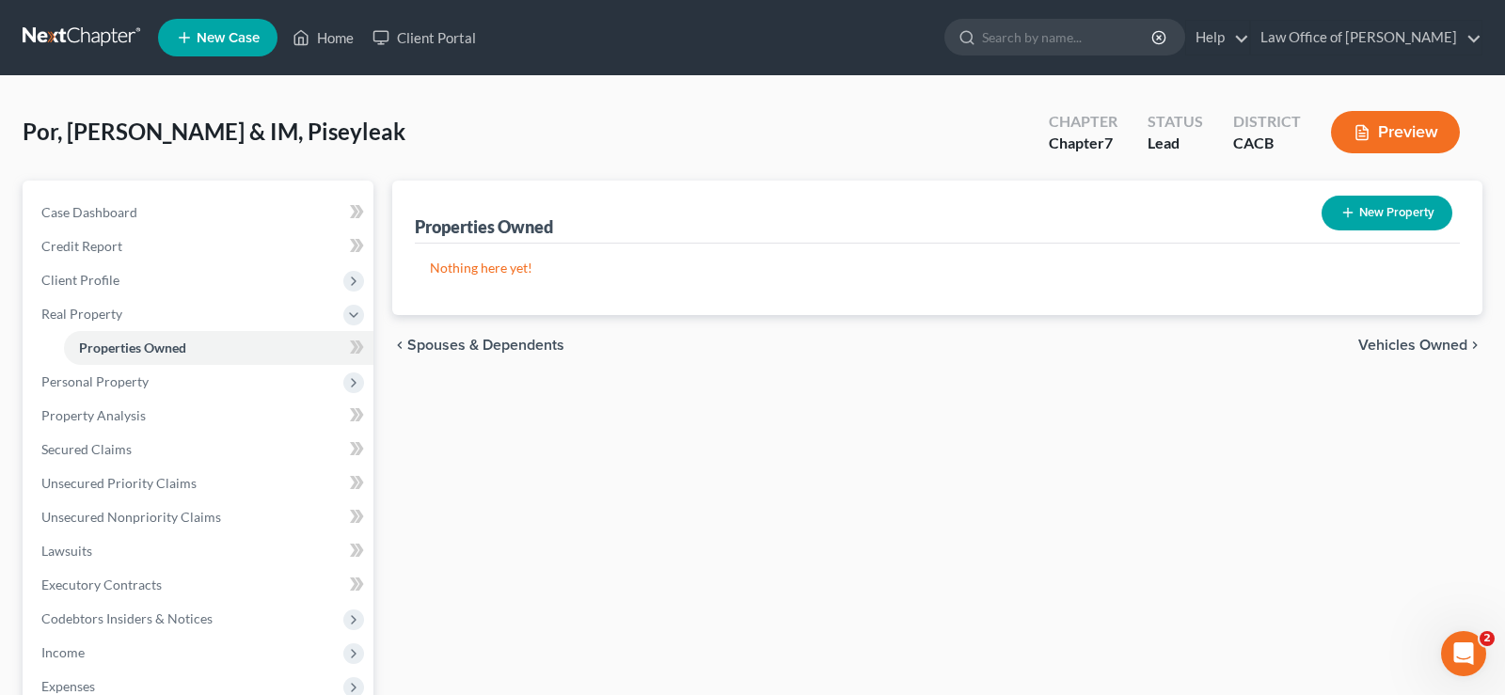
click at [1395, 340] on span "Vehicles Owned" at bounding box center [1412, 345] width 109 height 15
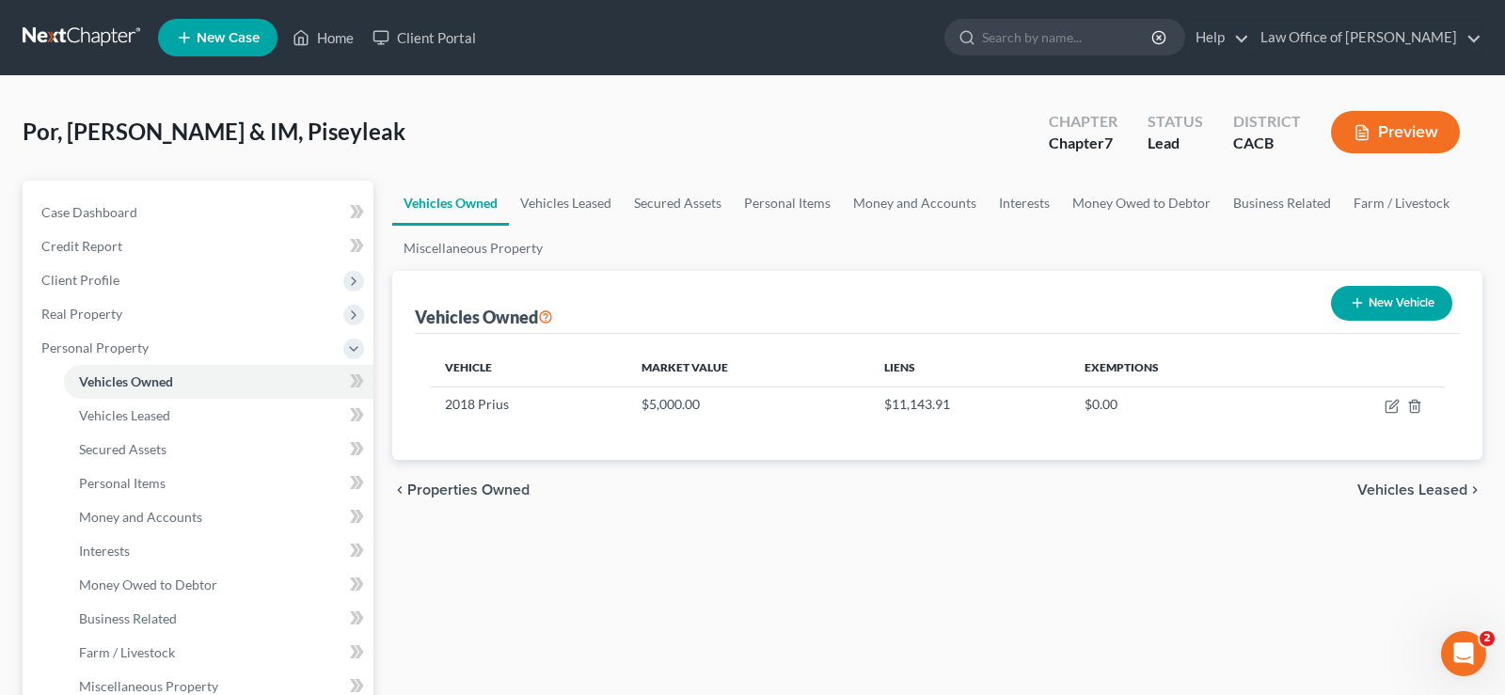
click at [1394, 489] on span "Vehicles Leased" at bounding box center [1412, 490] width 110 height 15
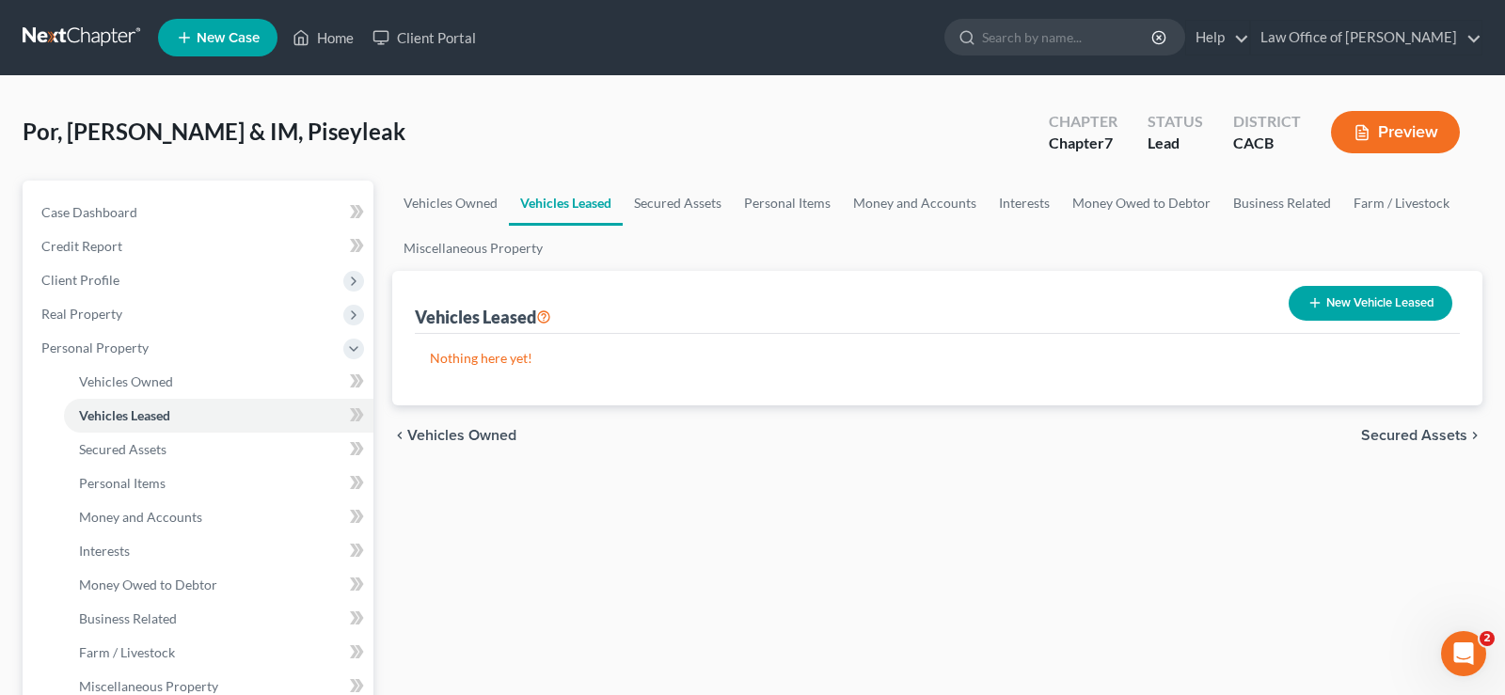
click at [1446, 433] on span "Secured Assets" at bounding box center [1414, 435] width 106 height 15
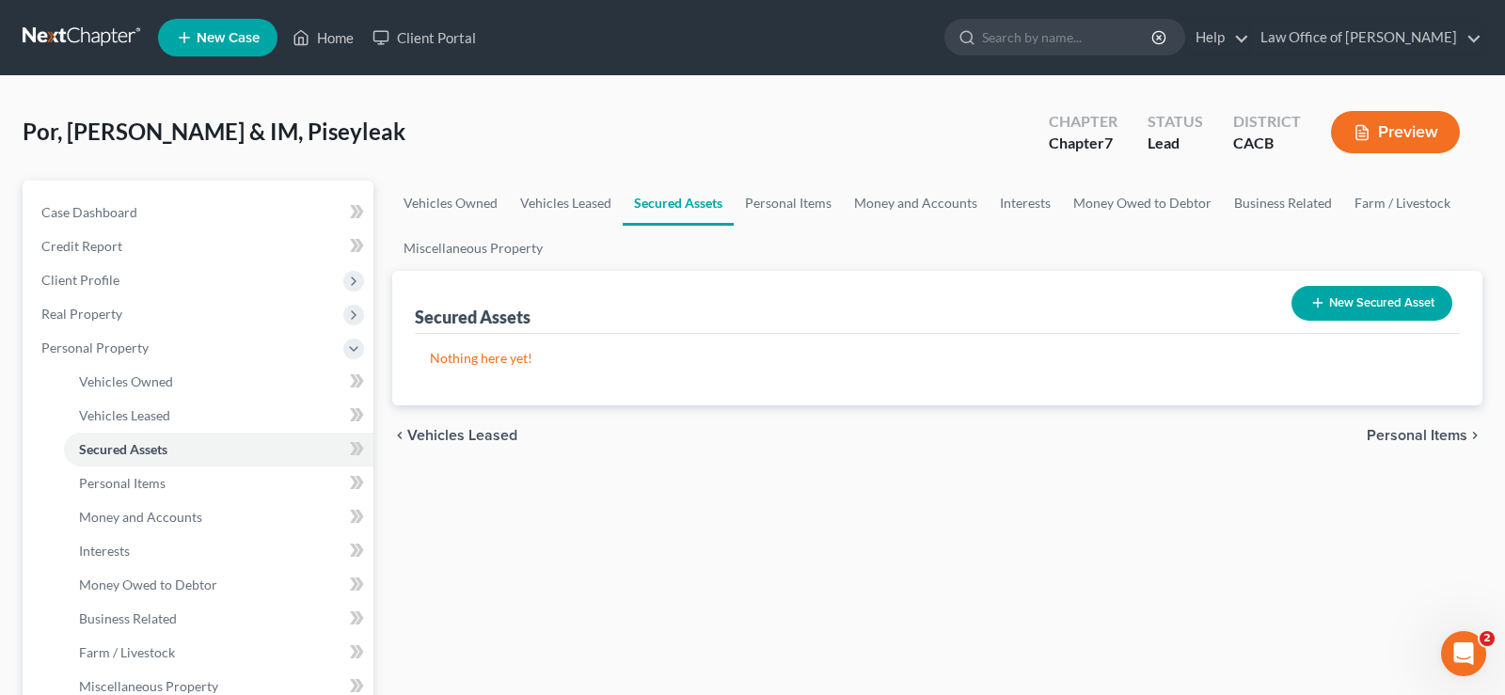
click at [1417, 435] on span "Personal Items" at bounding box center [1417, 435] width 101 height 15
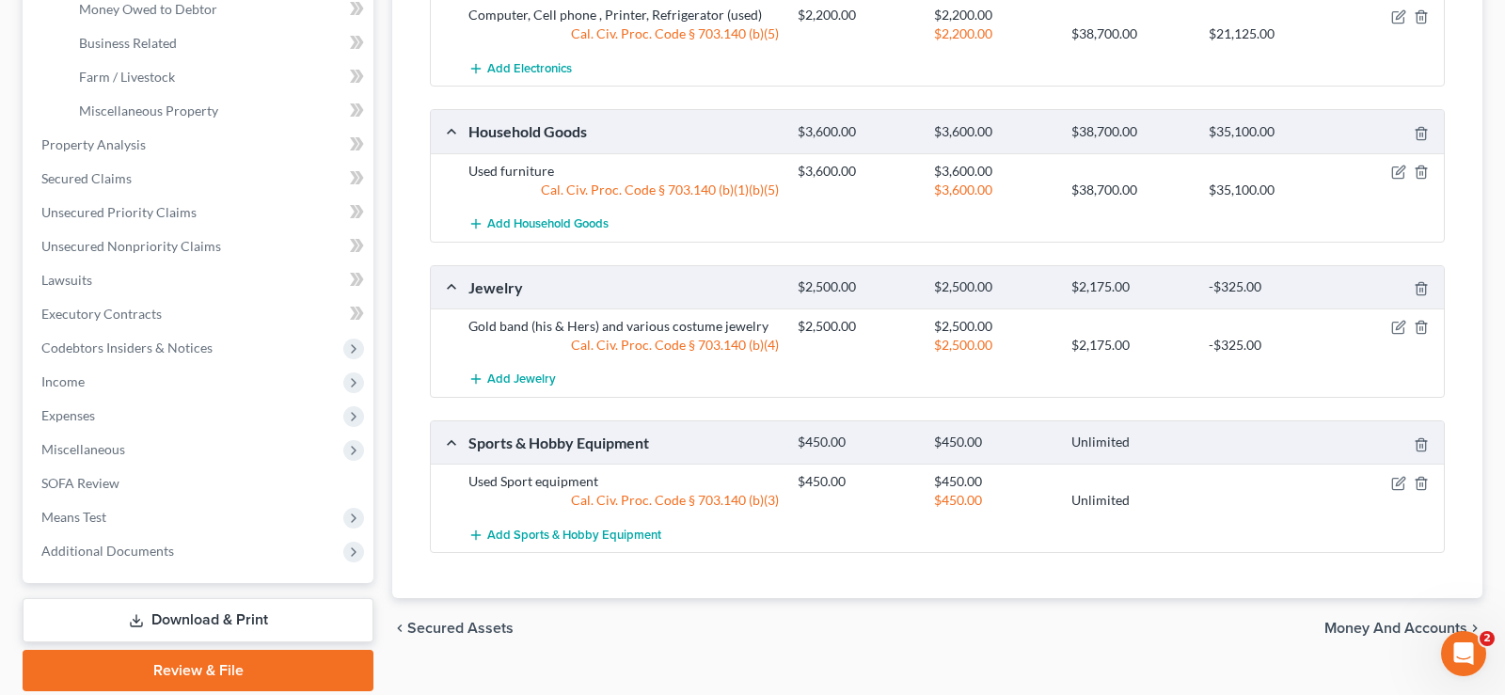
scroll to position [641, 0]
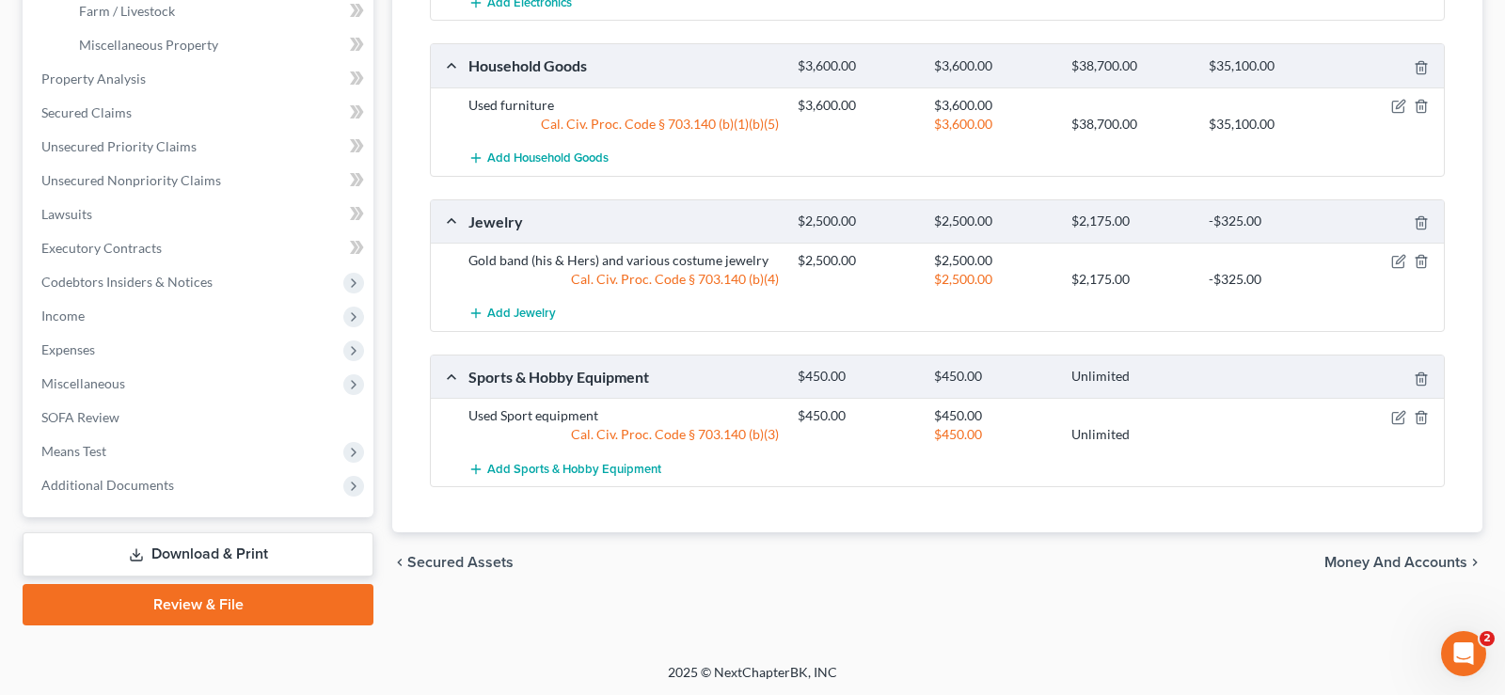
click at [1391, 560] on span "Money and Accounts" at bounding box center [1395, 562] width 143 height 15
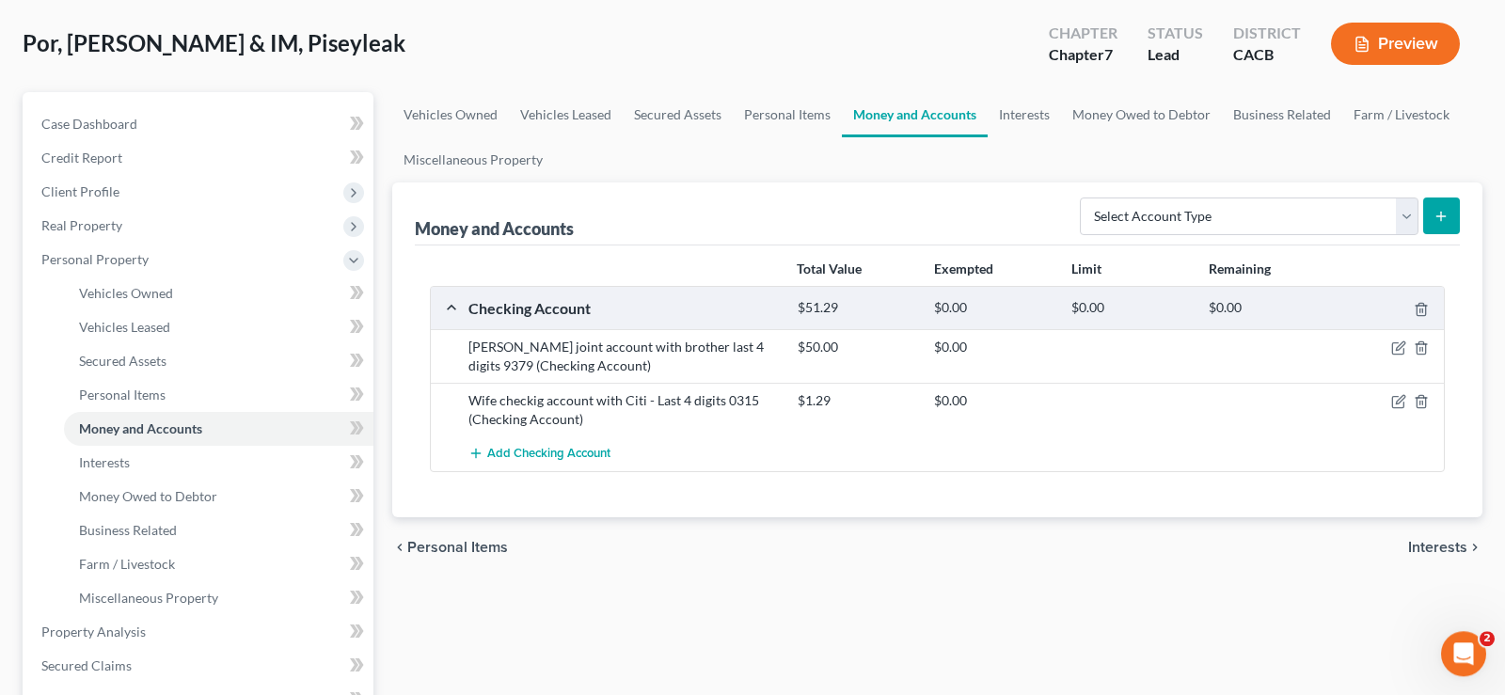
scroll to position [192, 0]
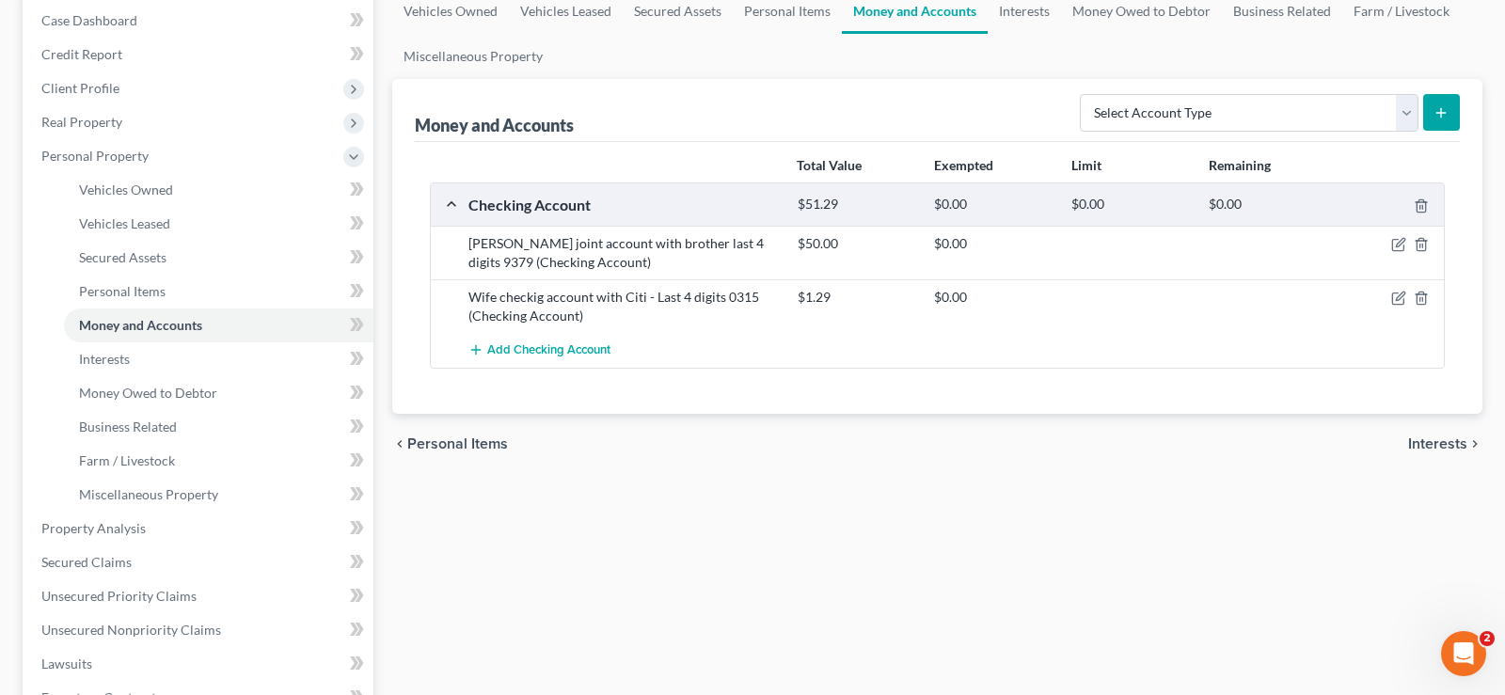
click at [1448, 444] on span "Interests" at bounding box center [1437, 443] width 59 height 15
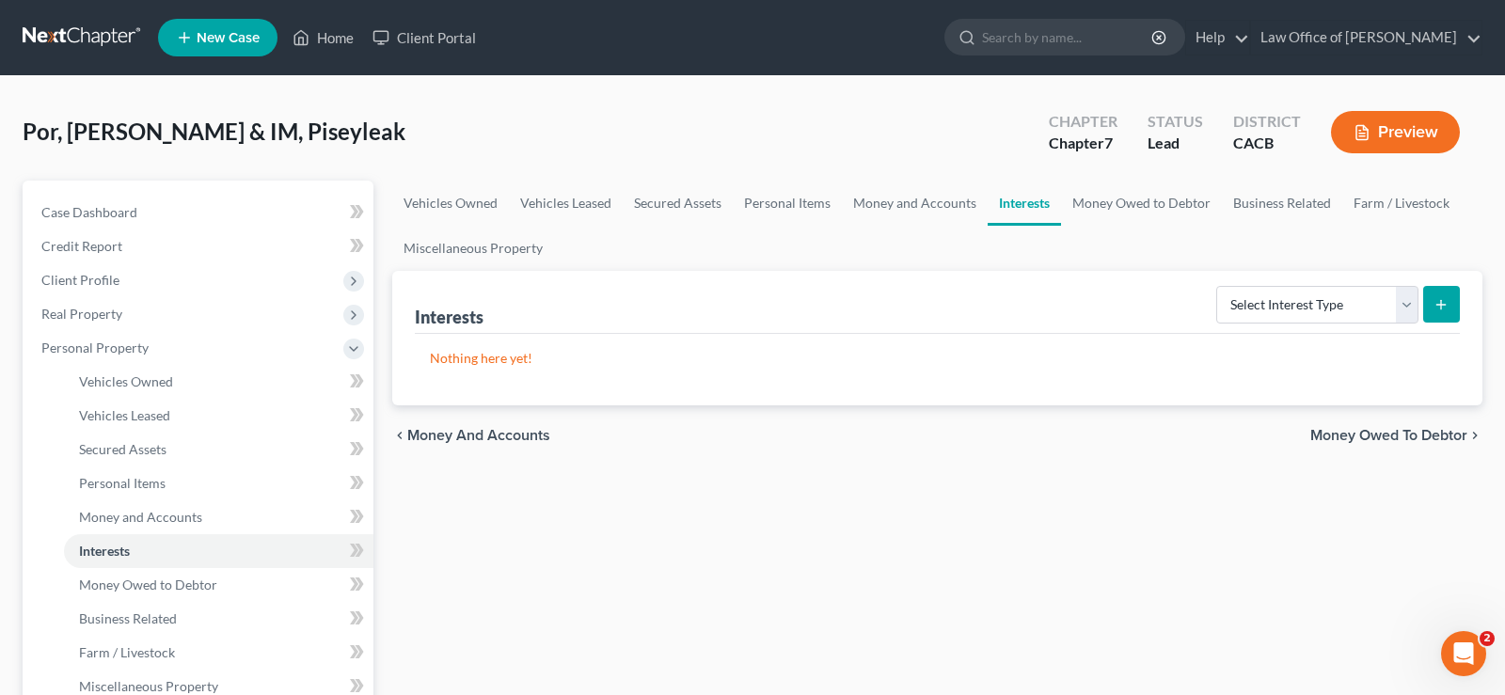
click at [1374, 431] on span "Money Owed to Debtor" at bounding box center [1388, 435] width 157 height 15
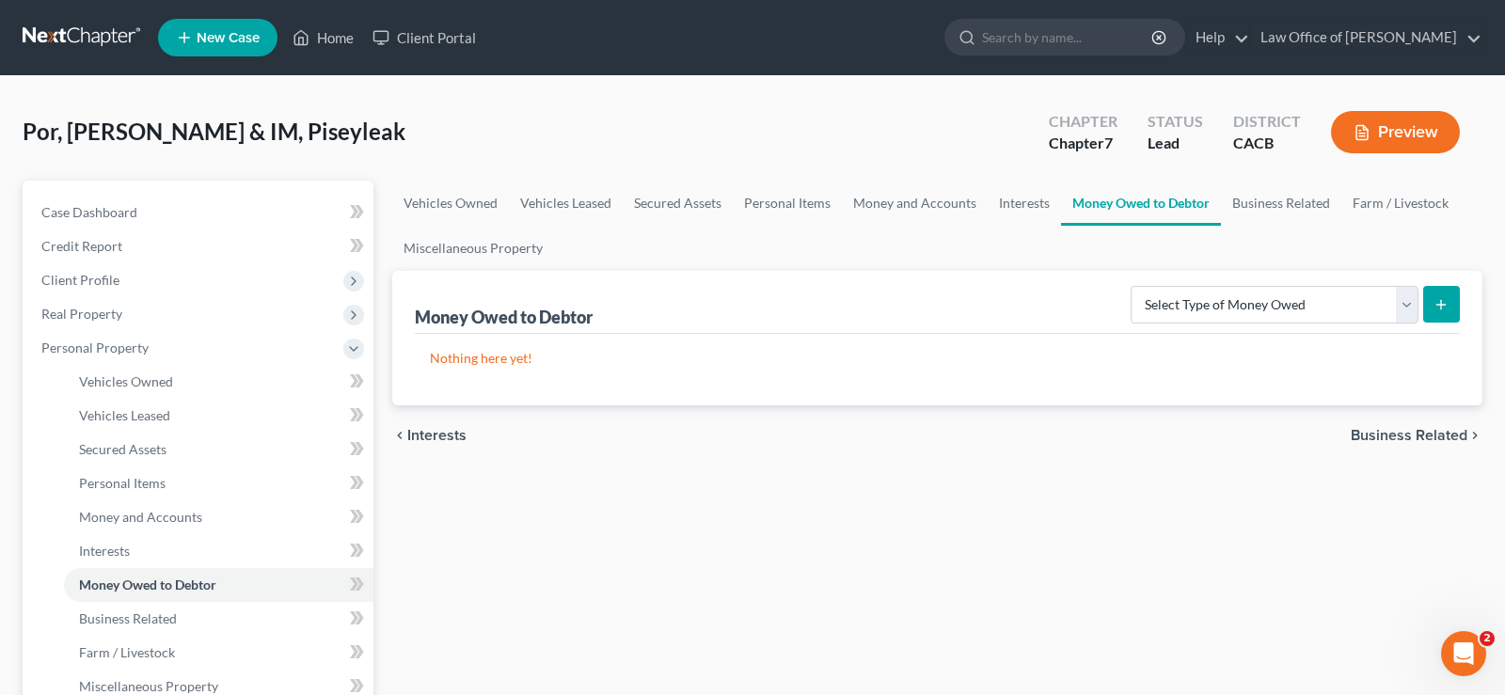
click at [1405, 437] on span "Business Related" at bounding box center [1409, 435] width 117 height 15
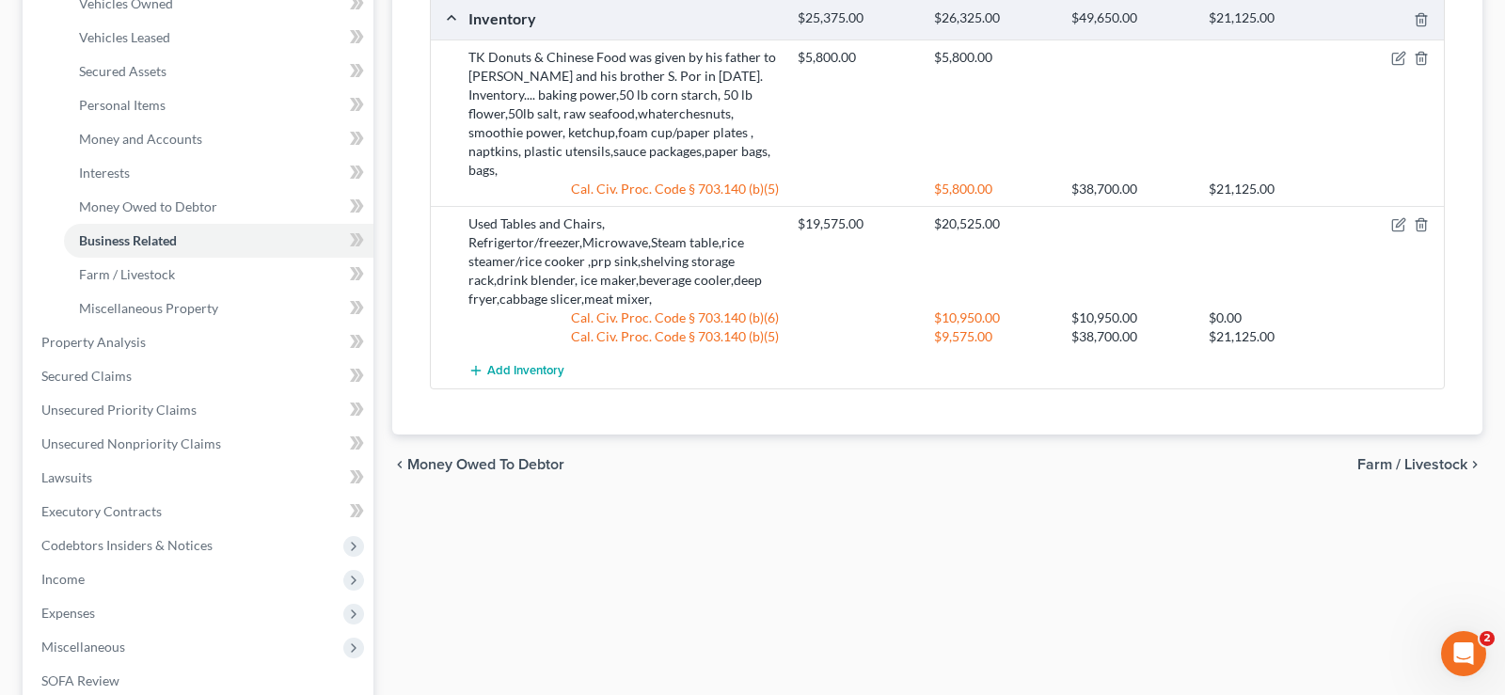
scroll to position [384, 0]
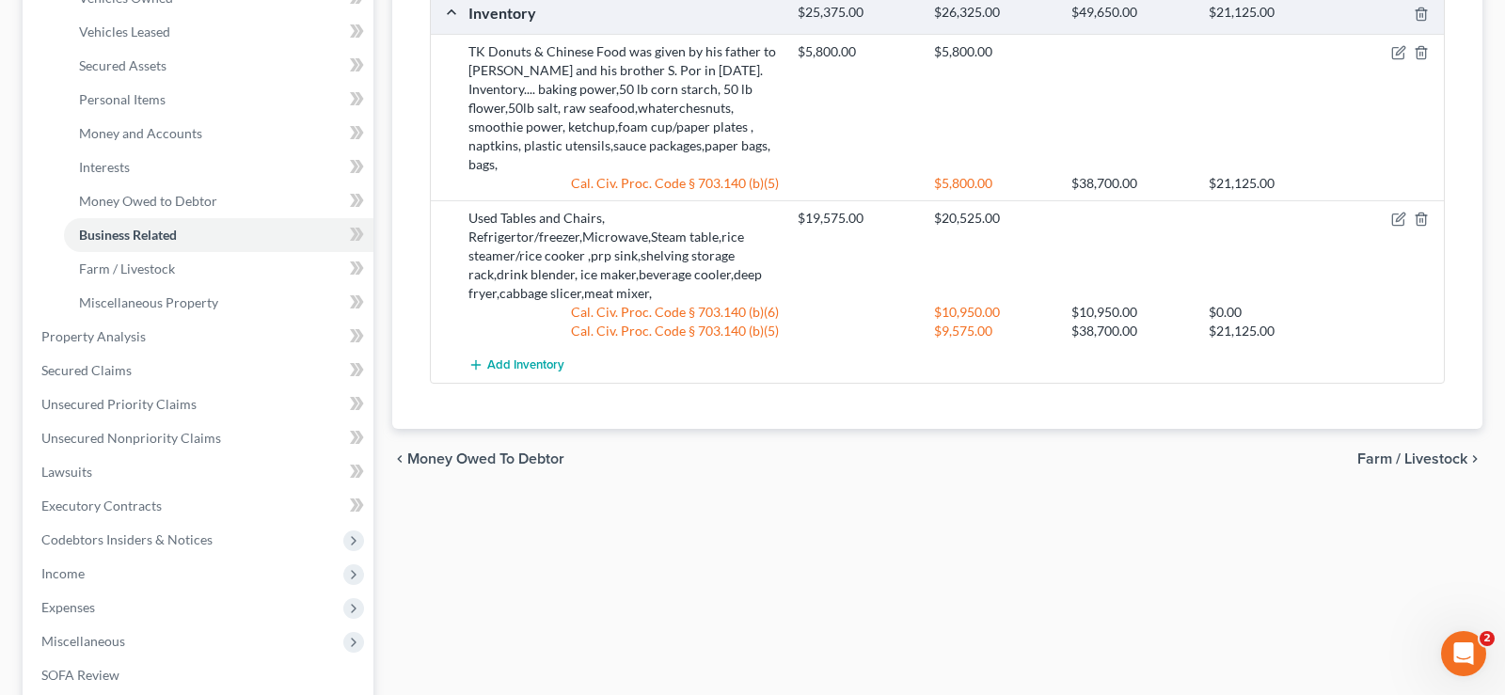
click at [1432, 451] on span "Farm / Livestock" at bounding box center [1412, 458] width 110 height 15
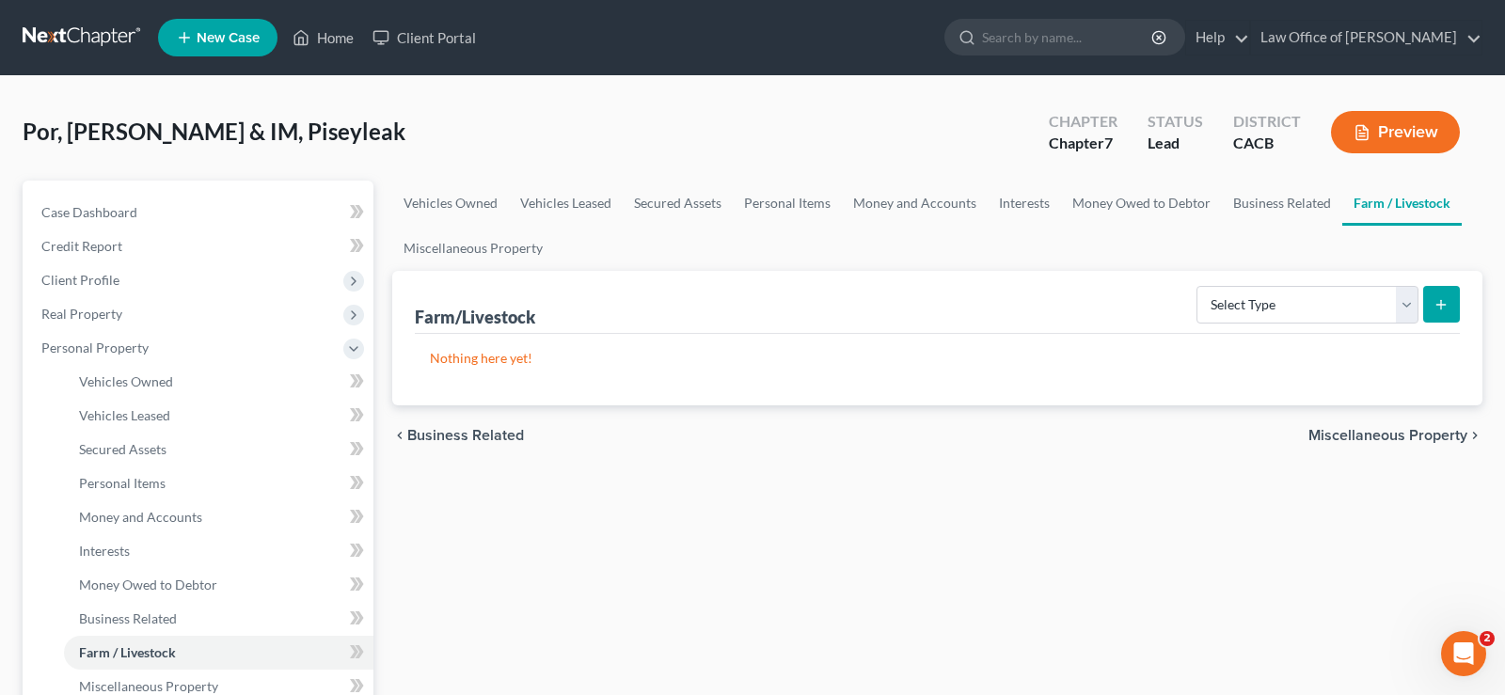
click at [1401, 434] on span "Miscellaneous Property" at bounding box center [1387, 435] width 159 height 15
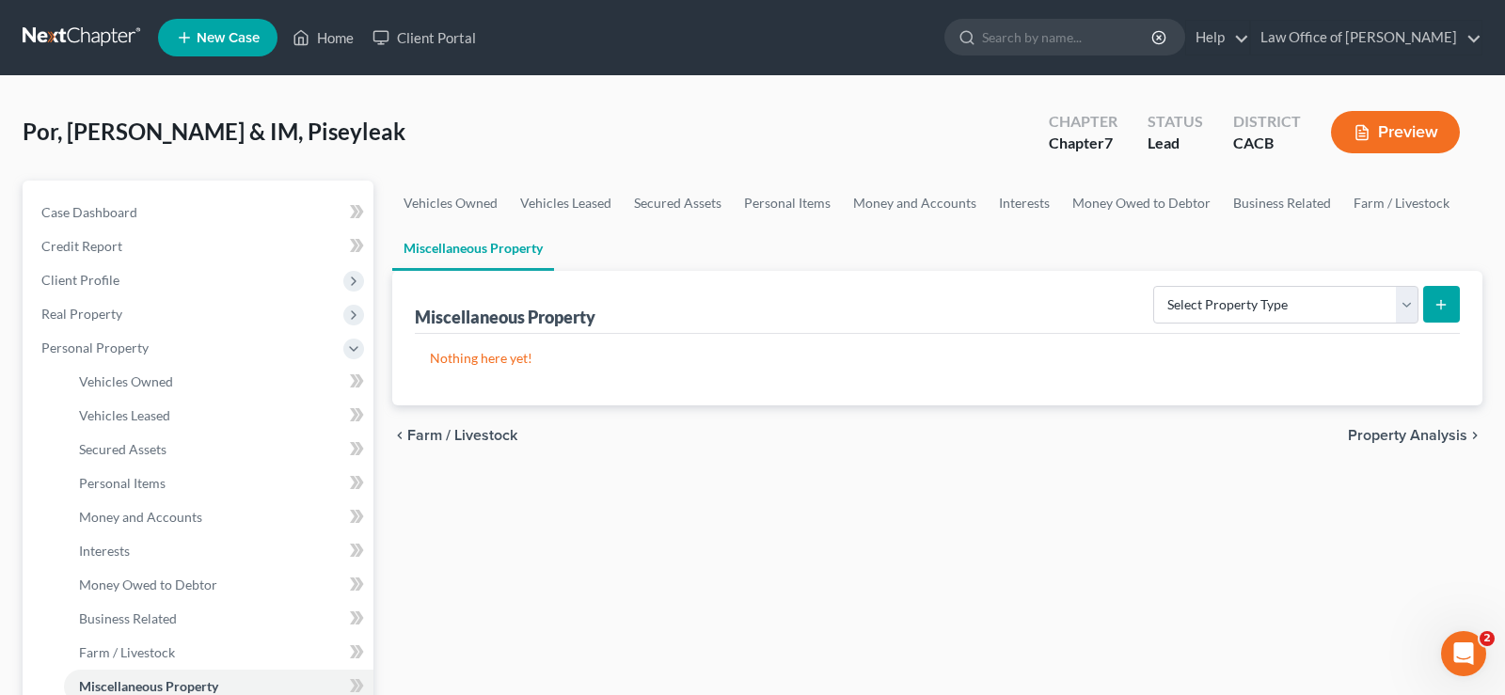
click at [1393, 428] on span "Property Analysis" at bounding box center [1407, 435] width 119 height 15
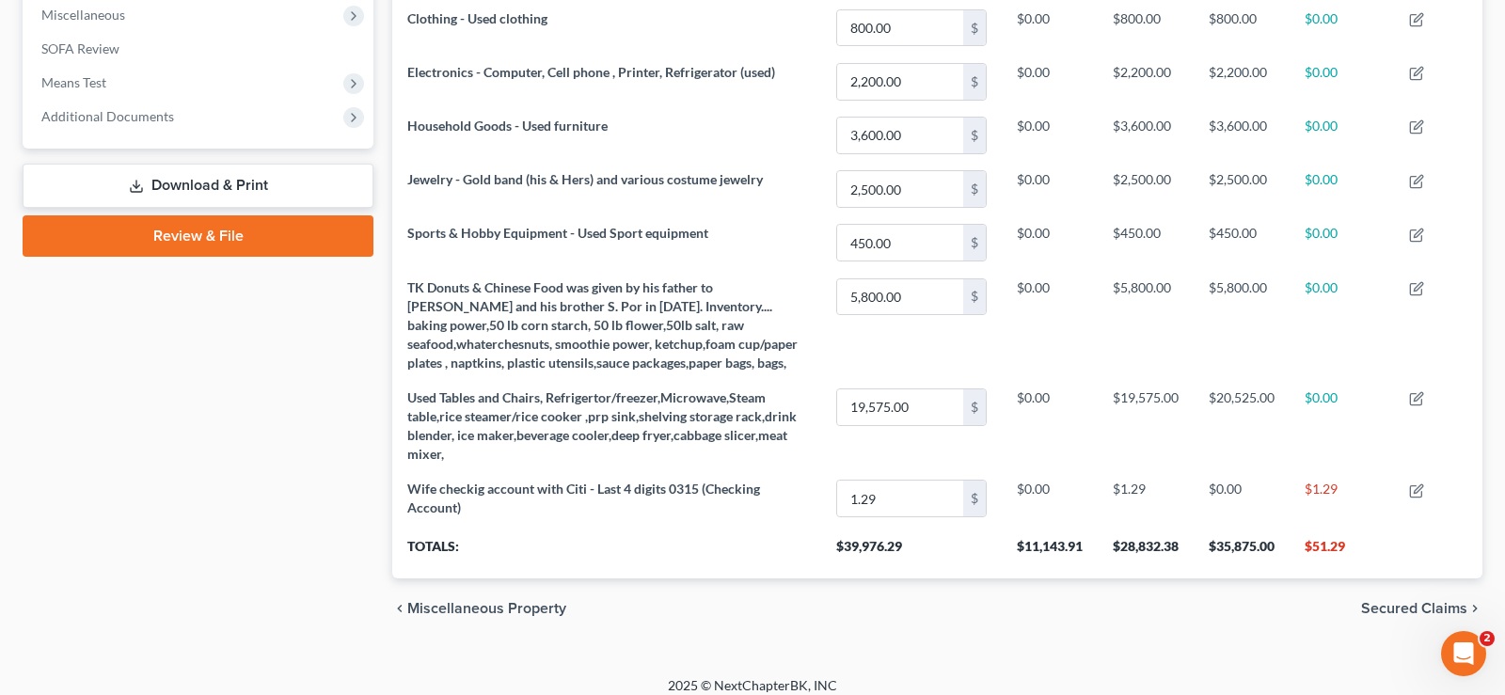
scroll to position [687, 0]
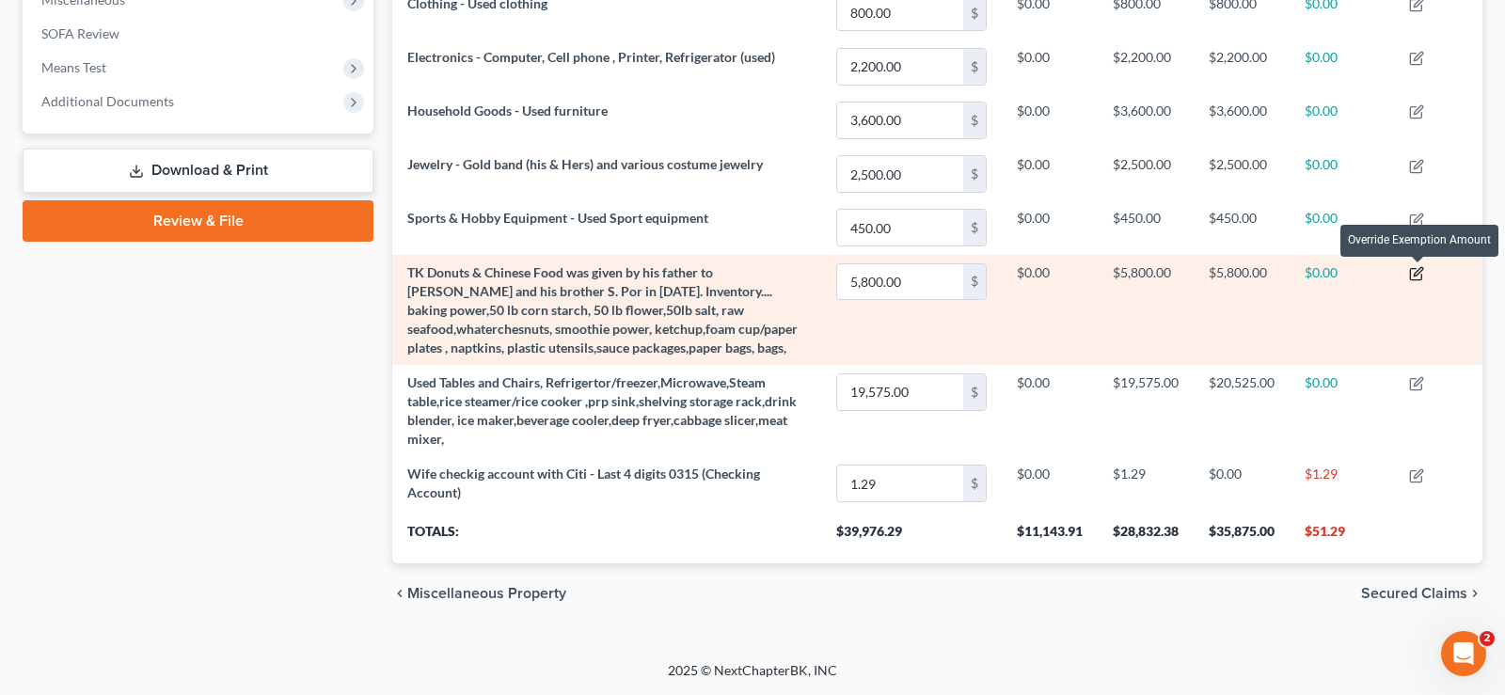
click at [1416, 276] on icon "button" at bounding box center [1418, 271] width 8 height 8
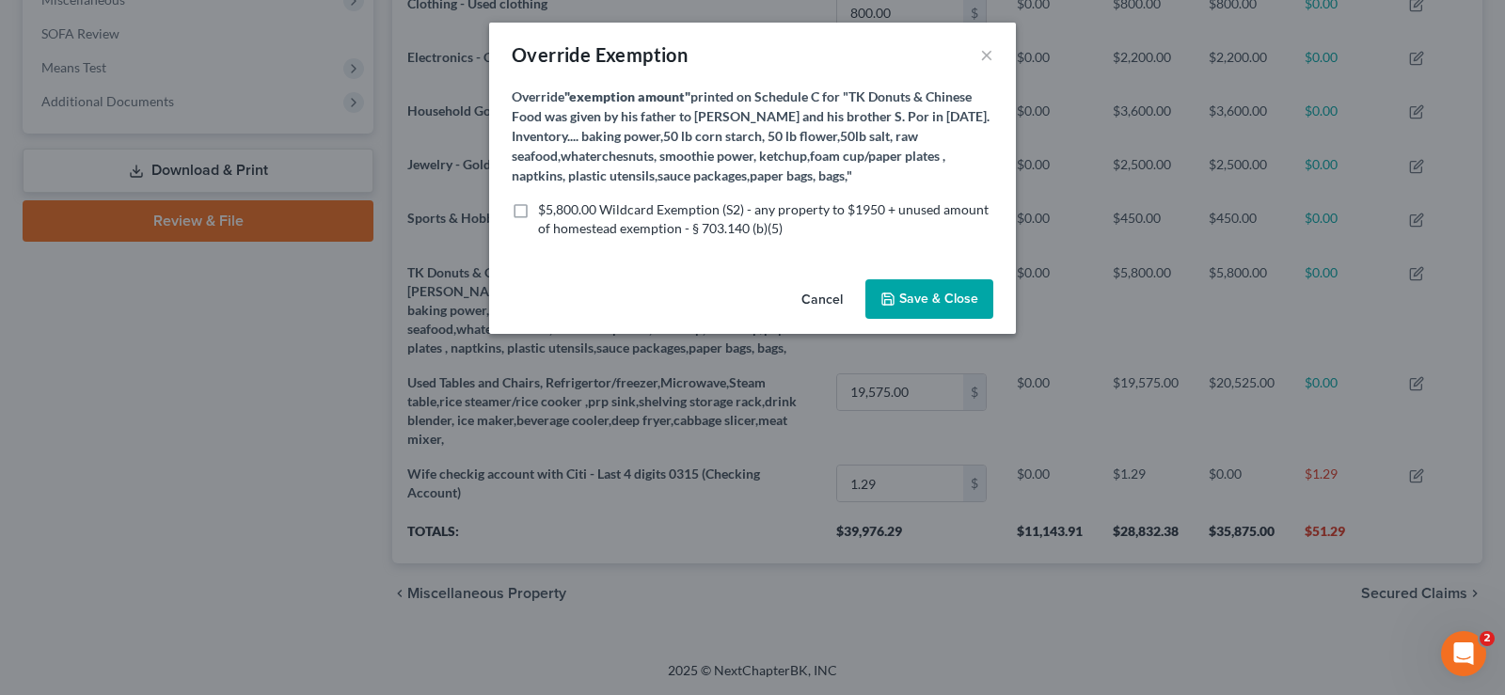
click at [538, 206] on label "$5,800.00 Wildcard Exemption (S2) - any property to $1950 + unused amount of ho…" at bounding box center [765, 219] width 455 height 38
click at [546, 206] on input "$5,800.00 Wildcard Exemption (S2) - any property to $1950 + unused amount of ho…" at bounding box center [552, 206] width 12 height 12
checkbox input "true"
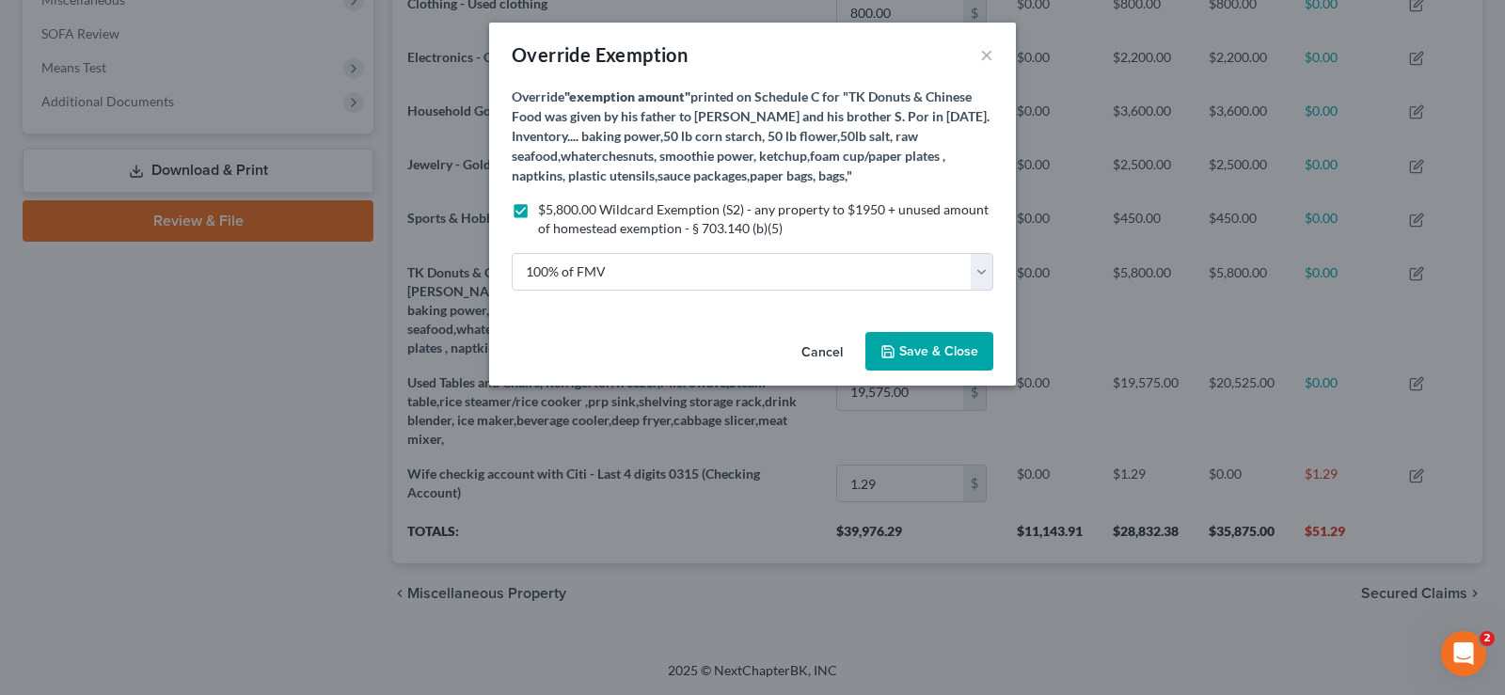
click at [950, 346] on span "Save & Close" at bounding box center [938, 351] width 79 height 16
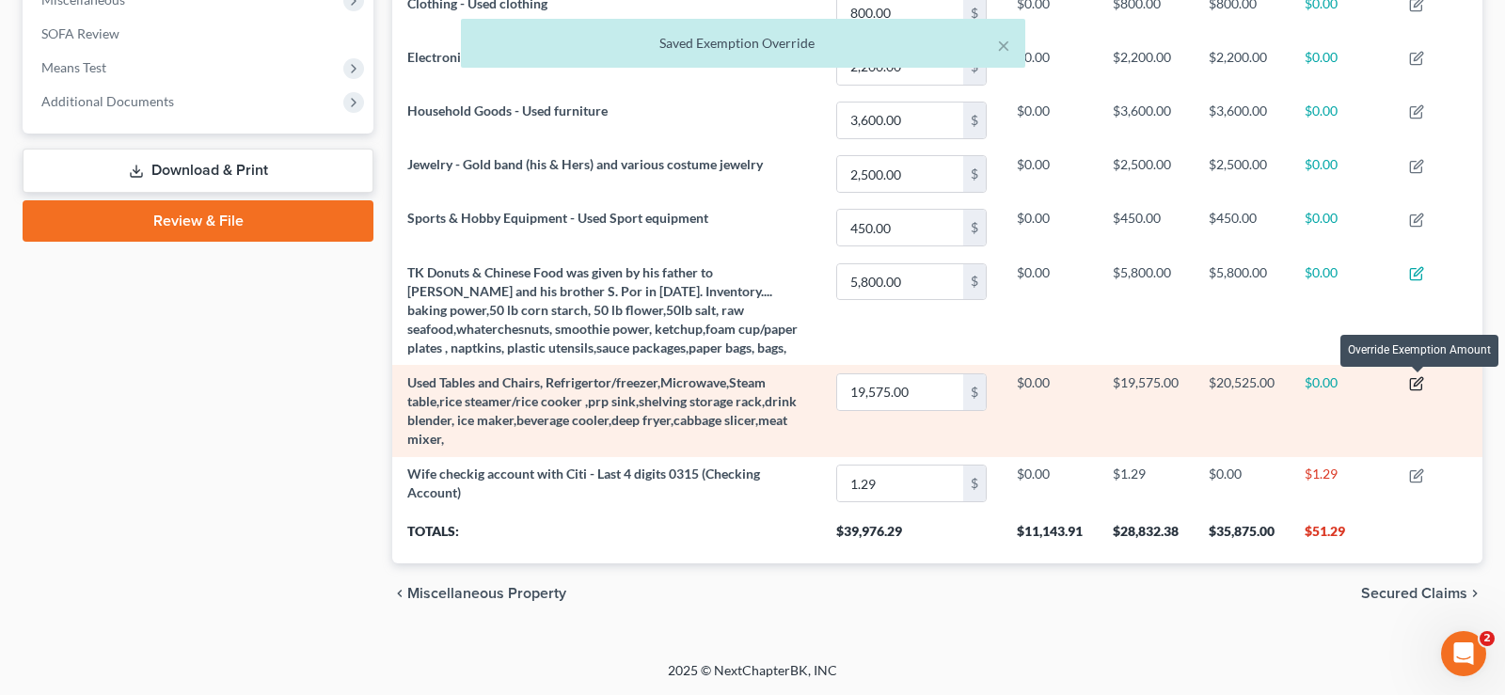
click at [1419, 386] on icon "button" at bounding box center [1416, 383] width 15 height 15
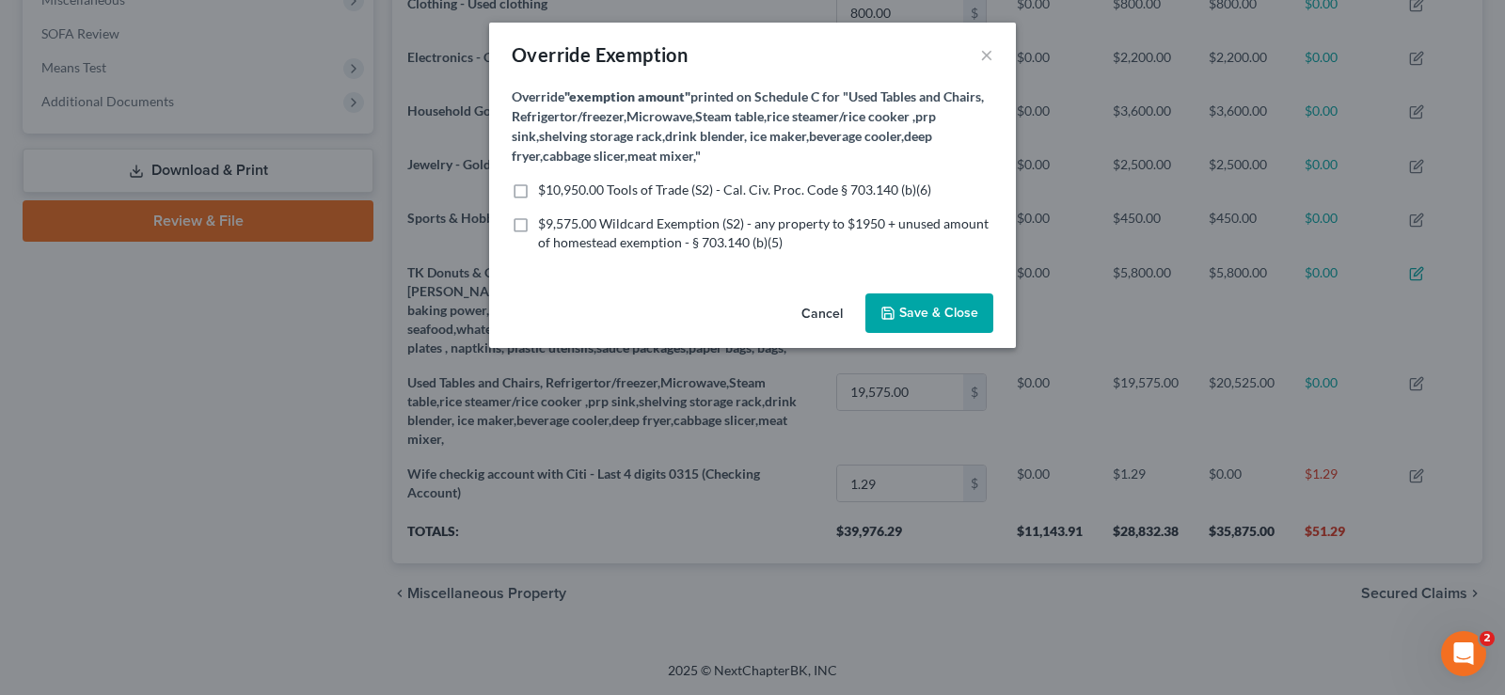
click at [538, 216] on label "$9,575.00 Wildcard Exemption (S2) - any property to $1950 + unused amount of ho…" at bounding box center [765, 233] width 455 height 38
click at [546, 216] on input "$9,575.00 Wildcard Exemption (S2) - any property to $1950 + unused amount of ho…" at bounding box center [552, 220] width 12 height 12
checkbox input "true"
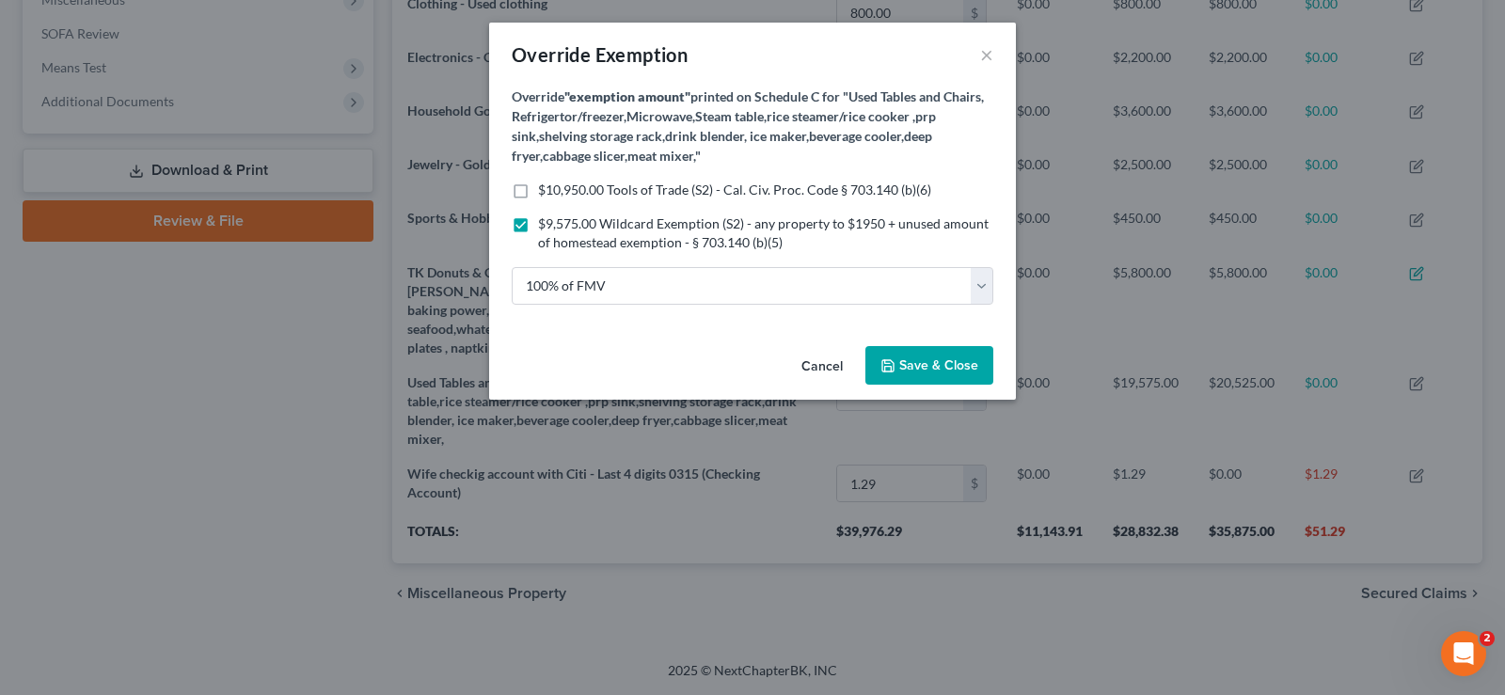
click at [538, 190] on label "$10,950.00 Tools of Trade (S2) - Cal. Civ. Proc. Code § 703.140 (b)(6)" at bounding box center [734, 190] width 393 height 19
click at [546, 190] on input "$10,950.00 Tools of Trade (S2) - Cal. Civ. Proc. Code § 703.140 (b)(6)" at bounding box center [552, 187] width 12 height 12
checkbox input "true"
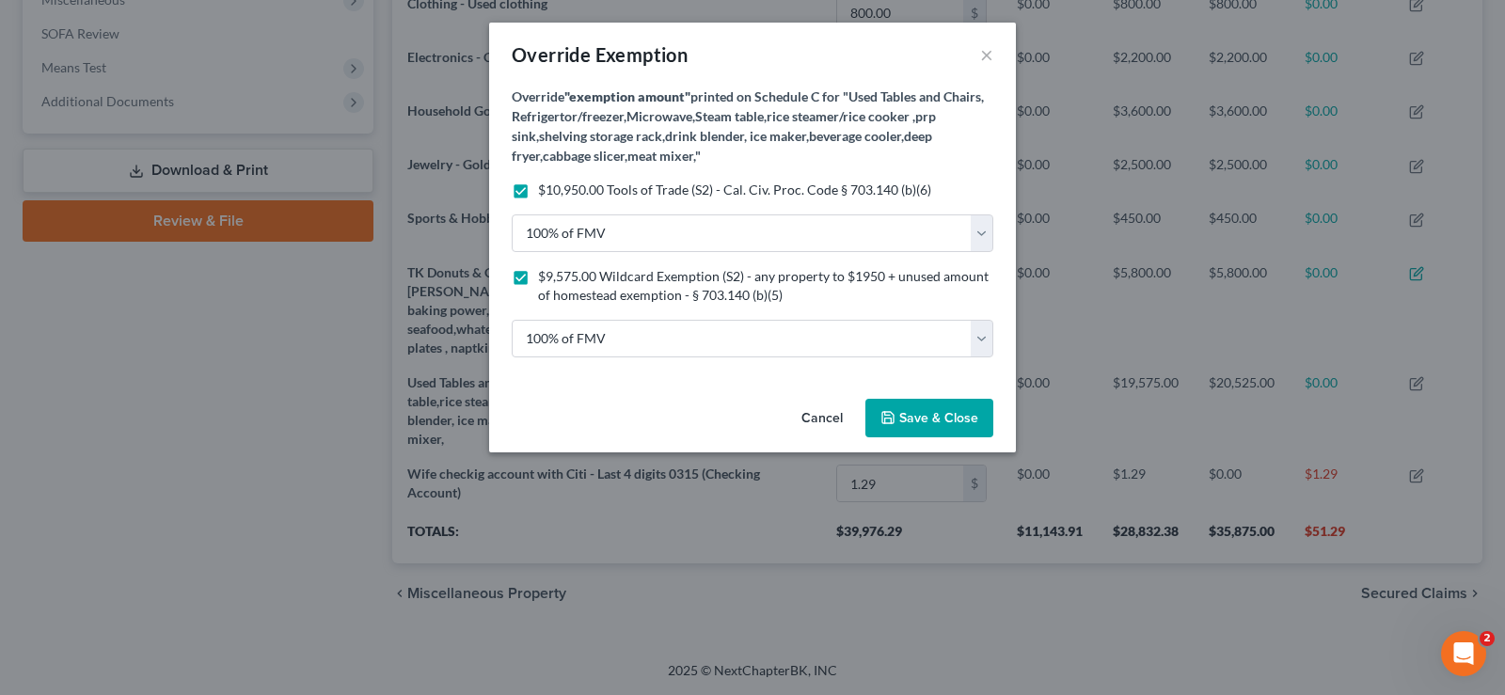
click at [926, 416] on span "Save & Close" at bounding box center [938, 418] width 79 height 16
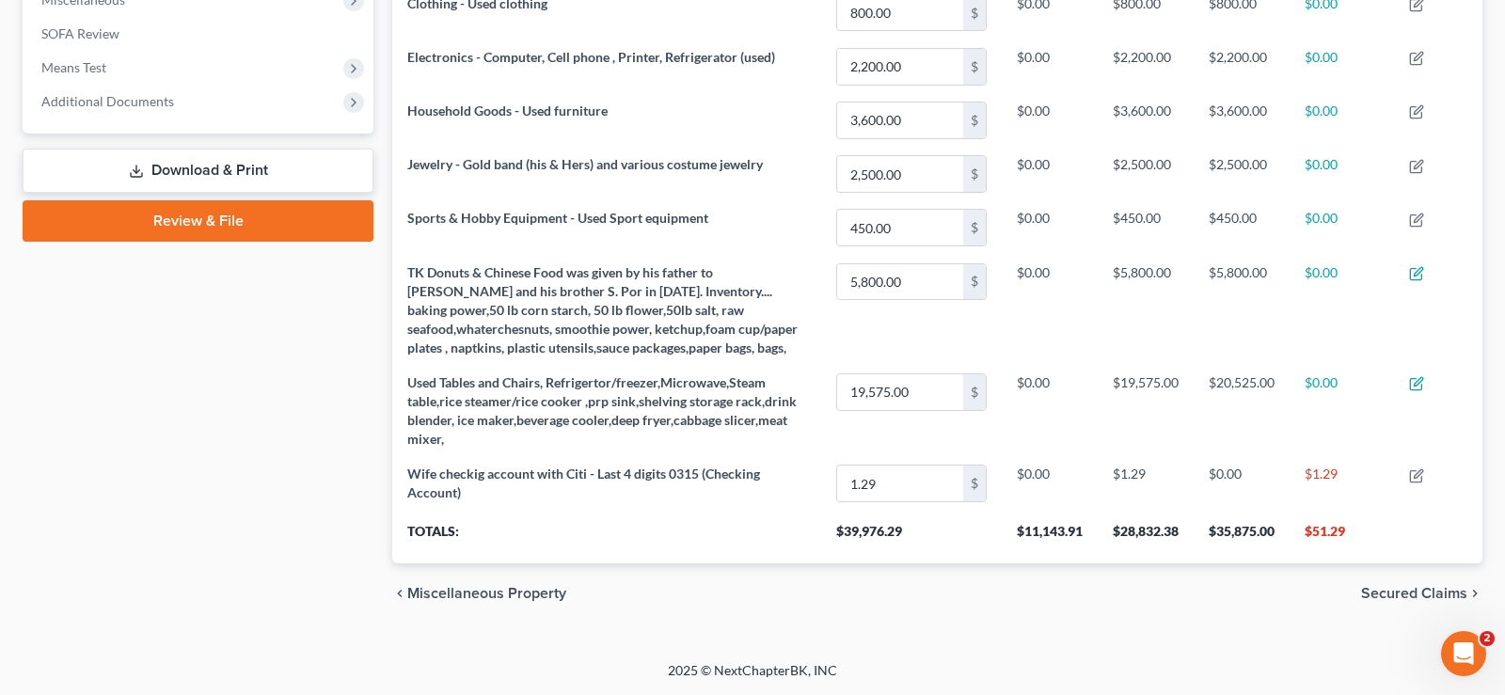
click at [1410, 592] on span "Secured Claims" at bounding box center [1414, 593] width 106 height 15
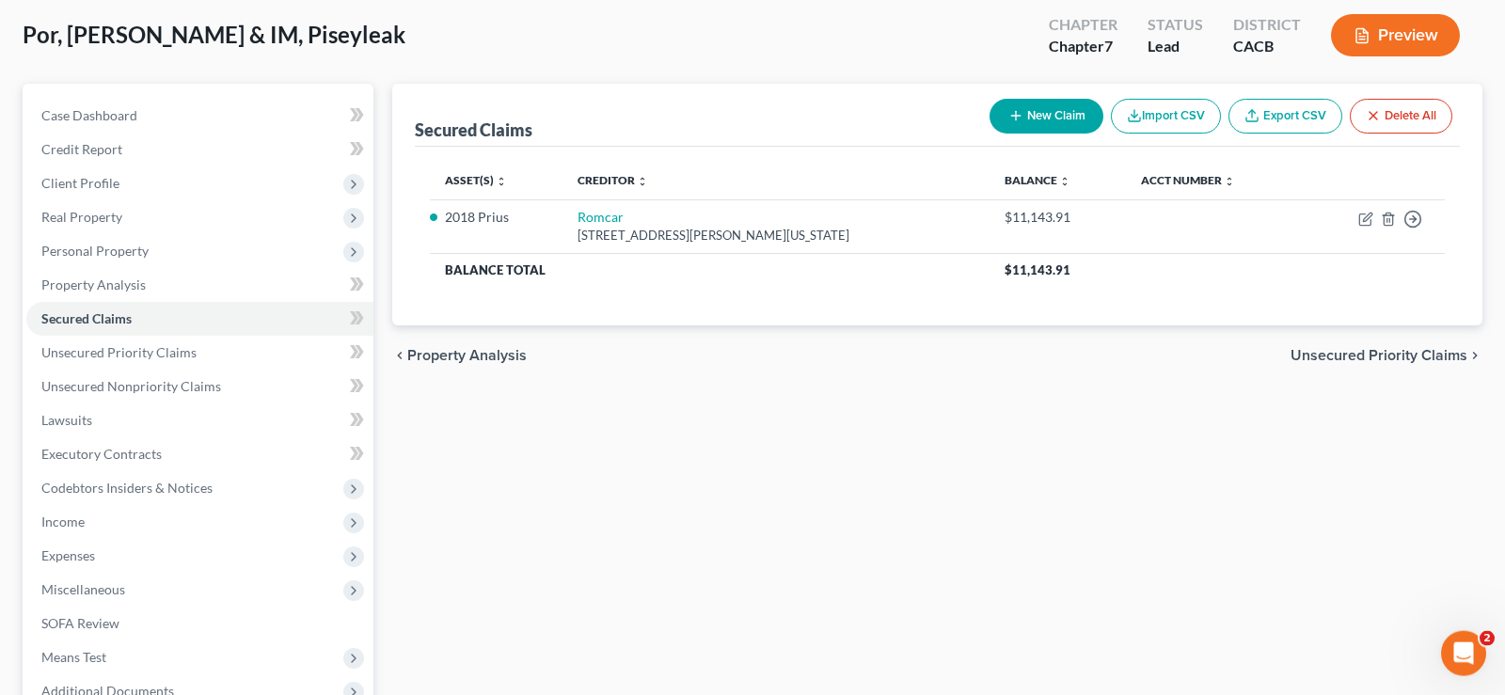
scroll to position [15, 0]
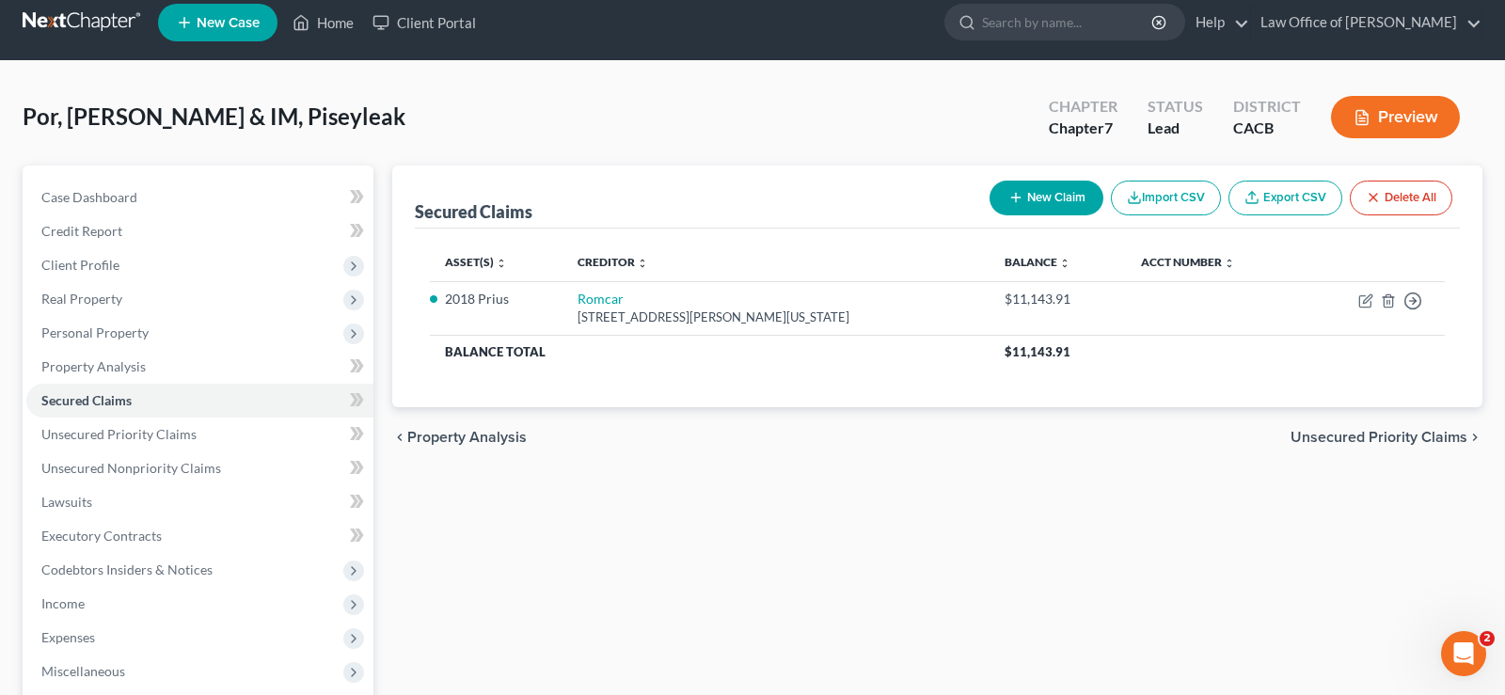
click at [1331, 443] on span "Unsecured Priority Claims" at bounding box center [1378, 437] width 177 height 15
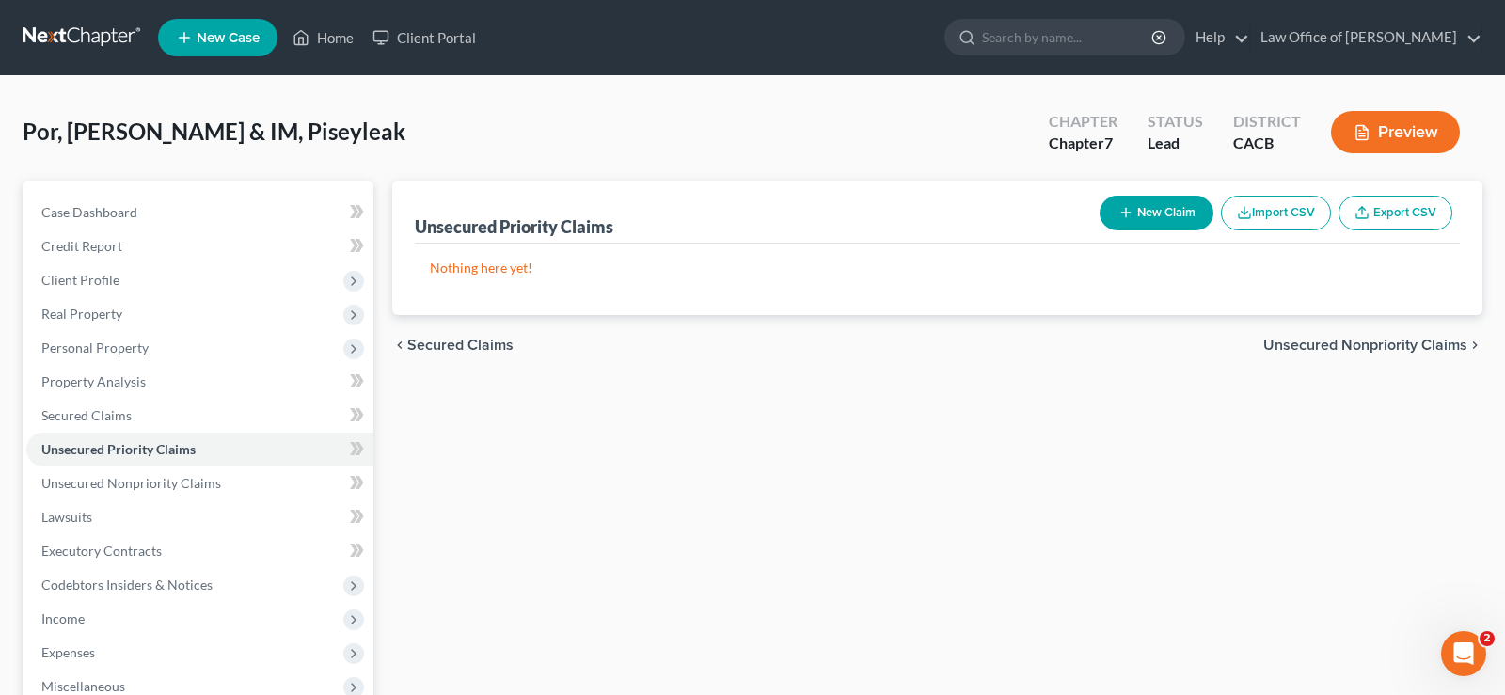
click at [1324, 341] on span "Unsecured Nonpriority Claims" at bounding box center [1365, 345] width 204 height 15
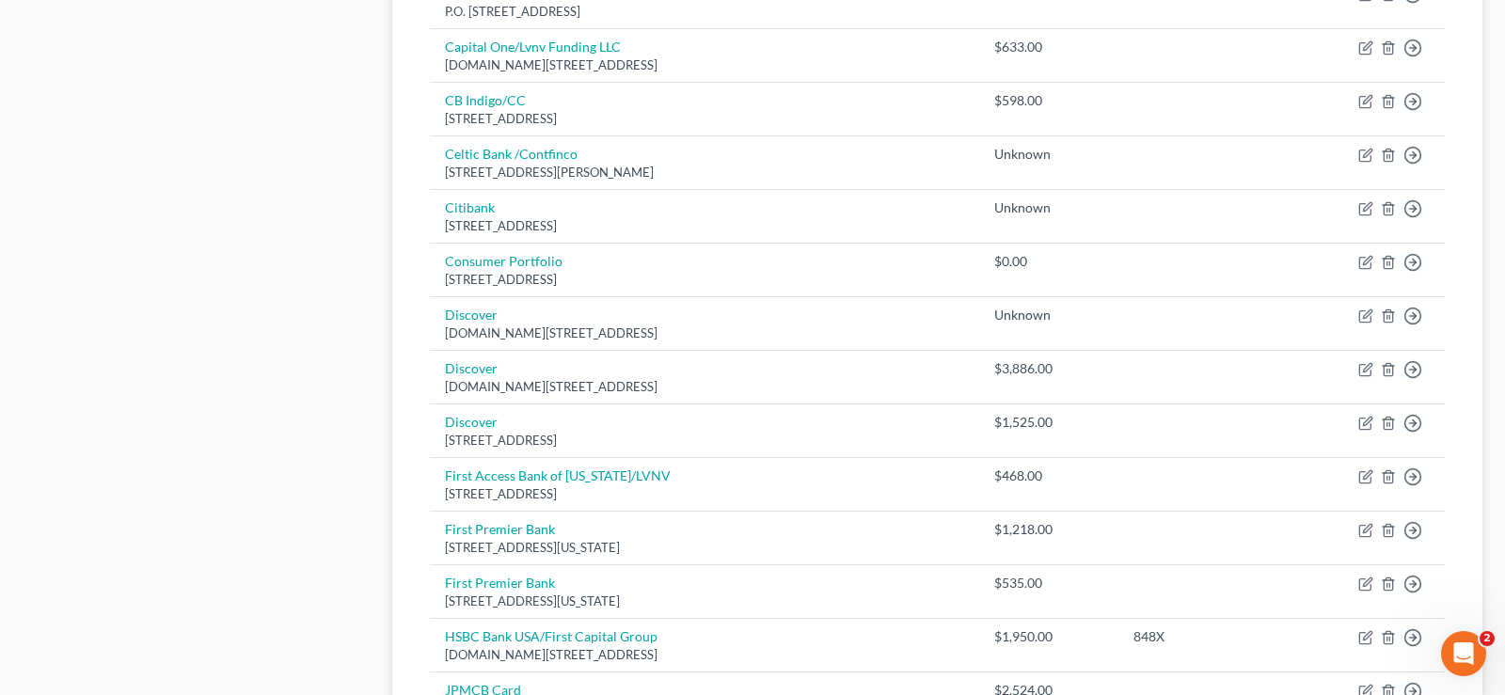
scroll to position [1461, 0]
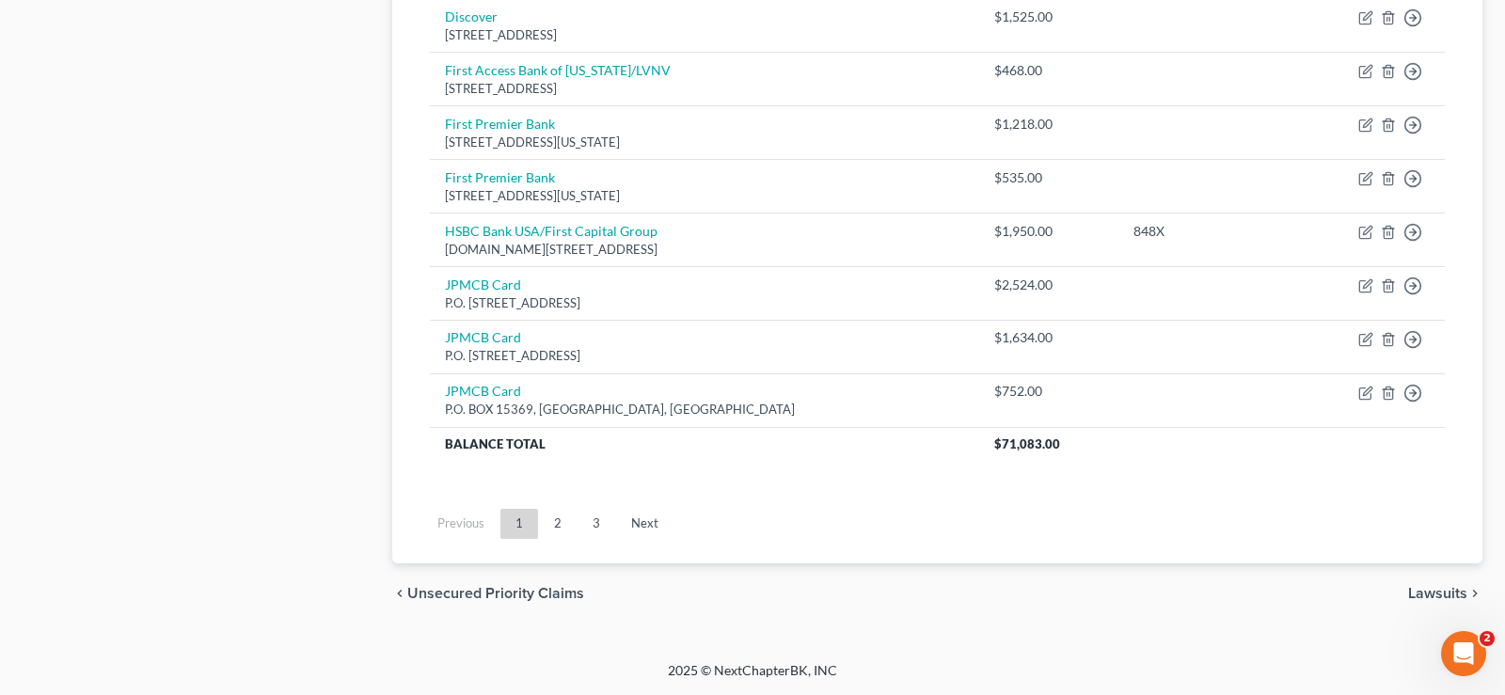
click at [1433, 588] on span "Lawsuits" at bounding box center [1437, 593] width 59 height 15
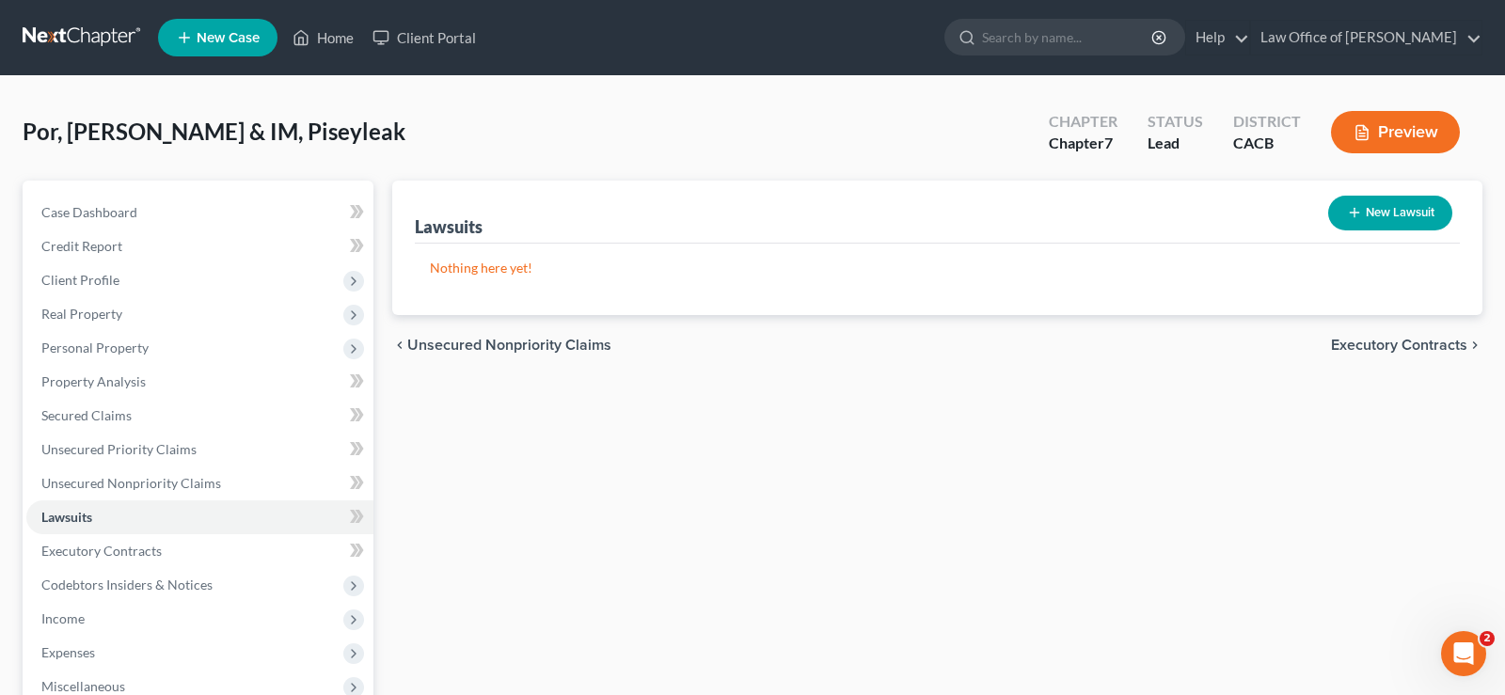
click at [1363, 340] on span "Executory Contracts" at bounding box center [1399, 345] width 136 height 15
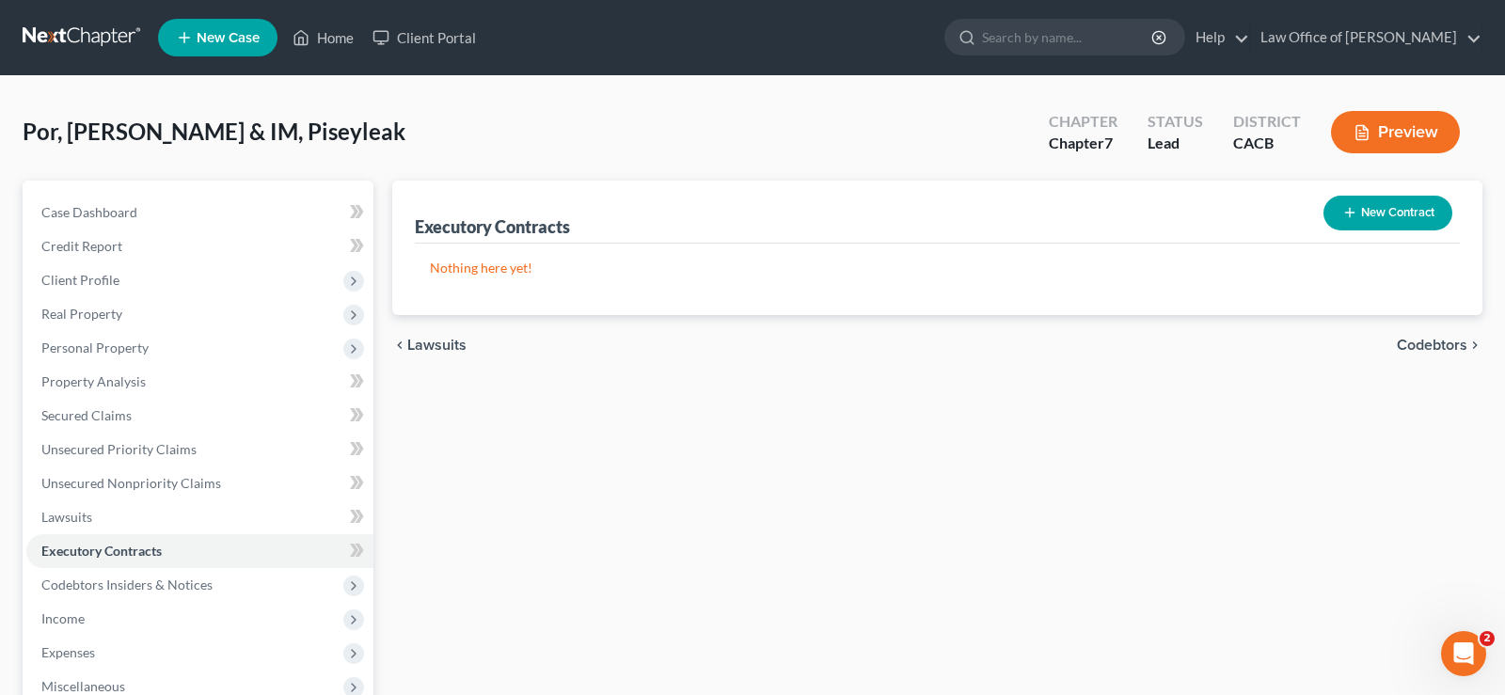
click at [1425, 349] on span "Codebtors" at bounding box center [1432, 345] width 71 height 15
